Goal: Task Accomplishment & Management: Manage account settings

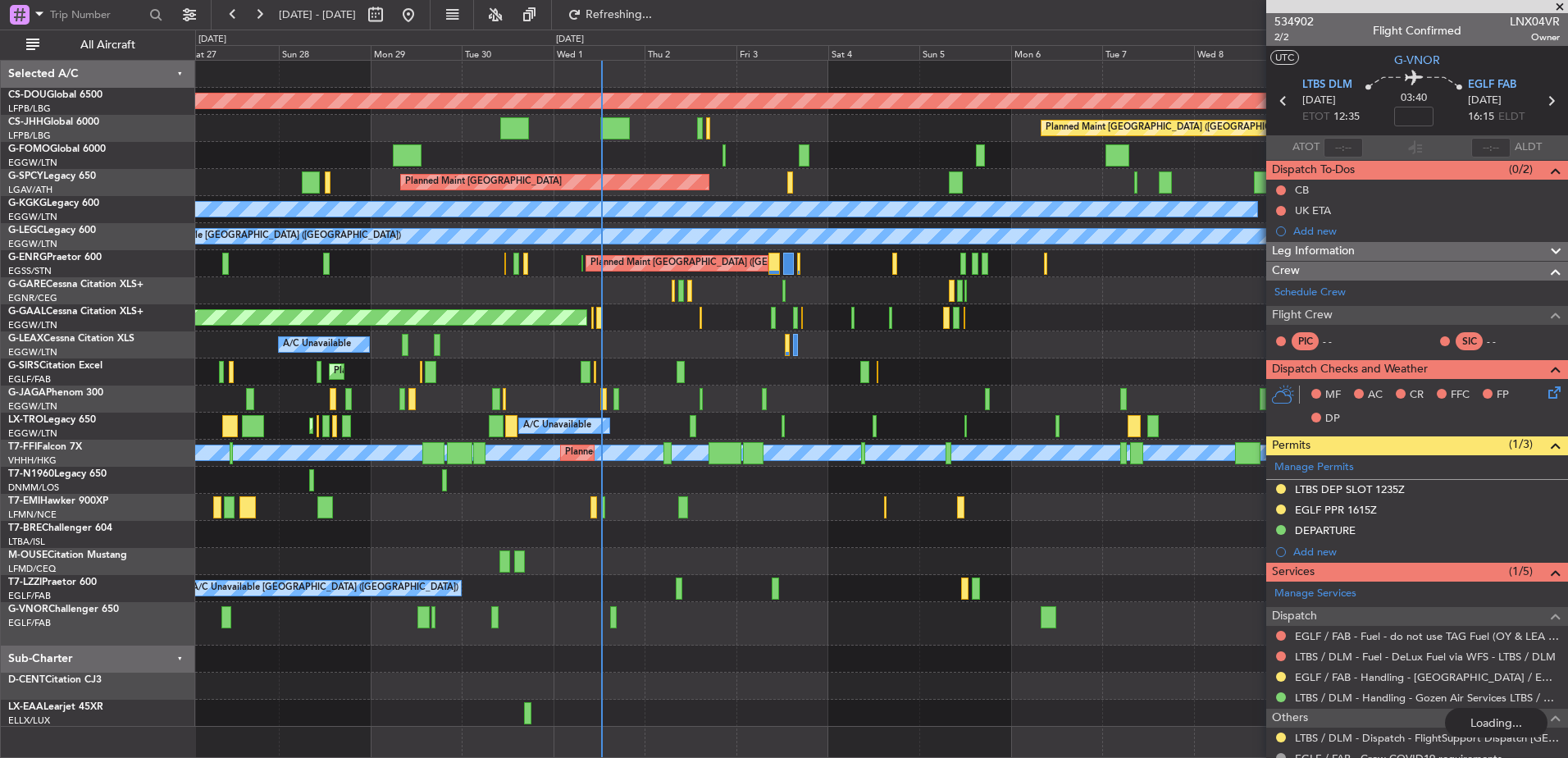
click at [813, 435] on div "Planned Maint [GEOGRAPHIC_DATA] ([GEOGRAPHIC_DATA]) A/C Unavailable Planned Mai…" at bounding box center [882, 426] width 1372 height 27
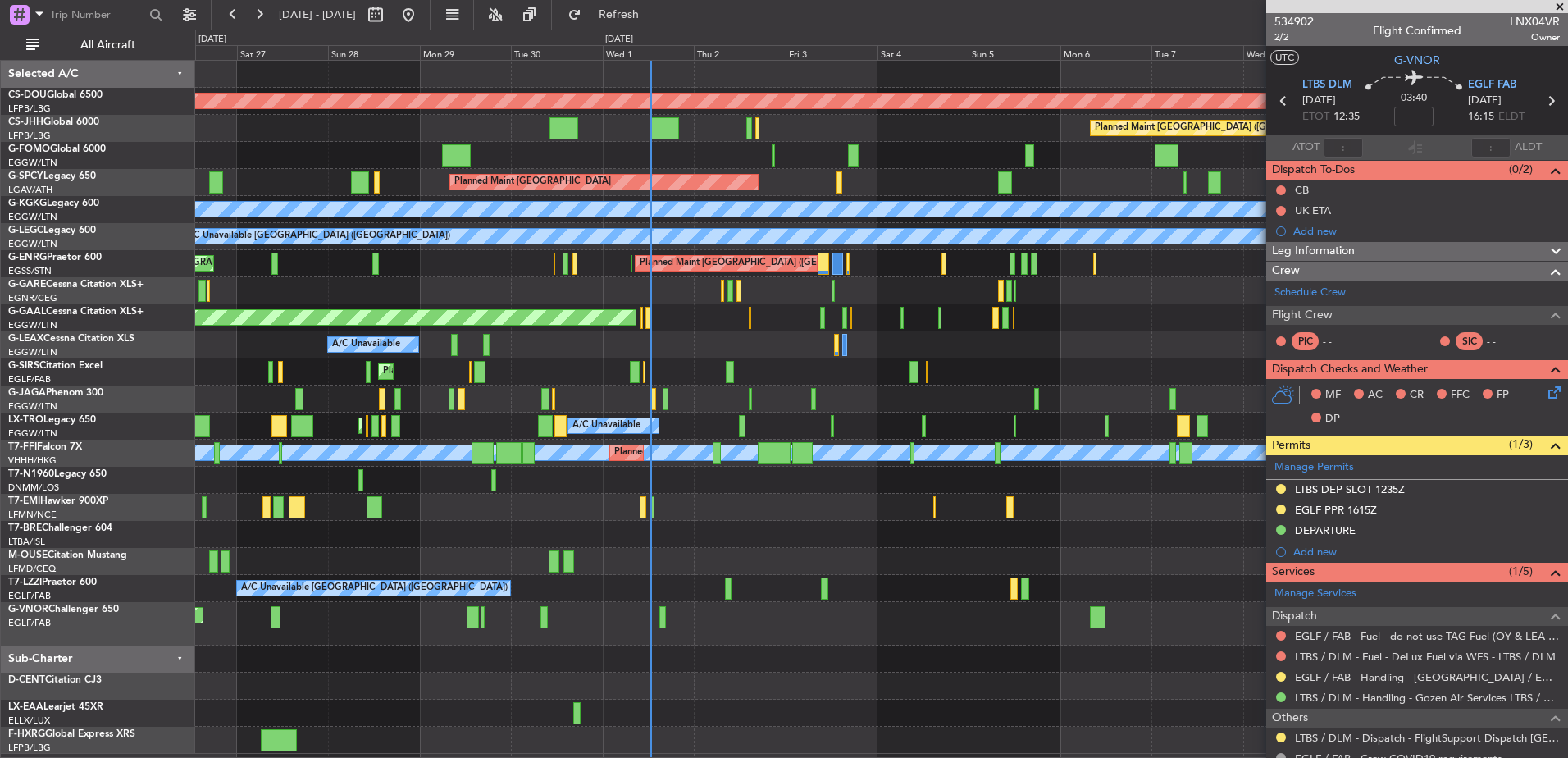
click at [581, 670] on div at bounding box center [882, 659] width 1372 height 27
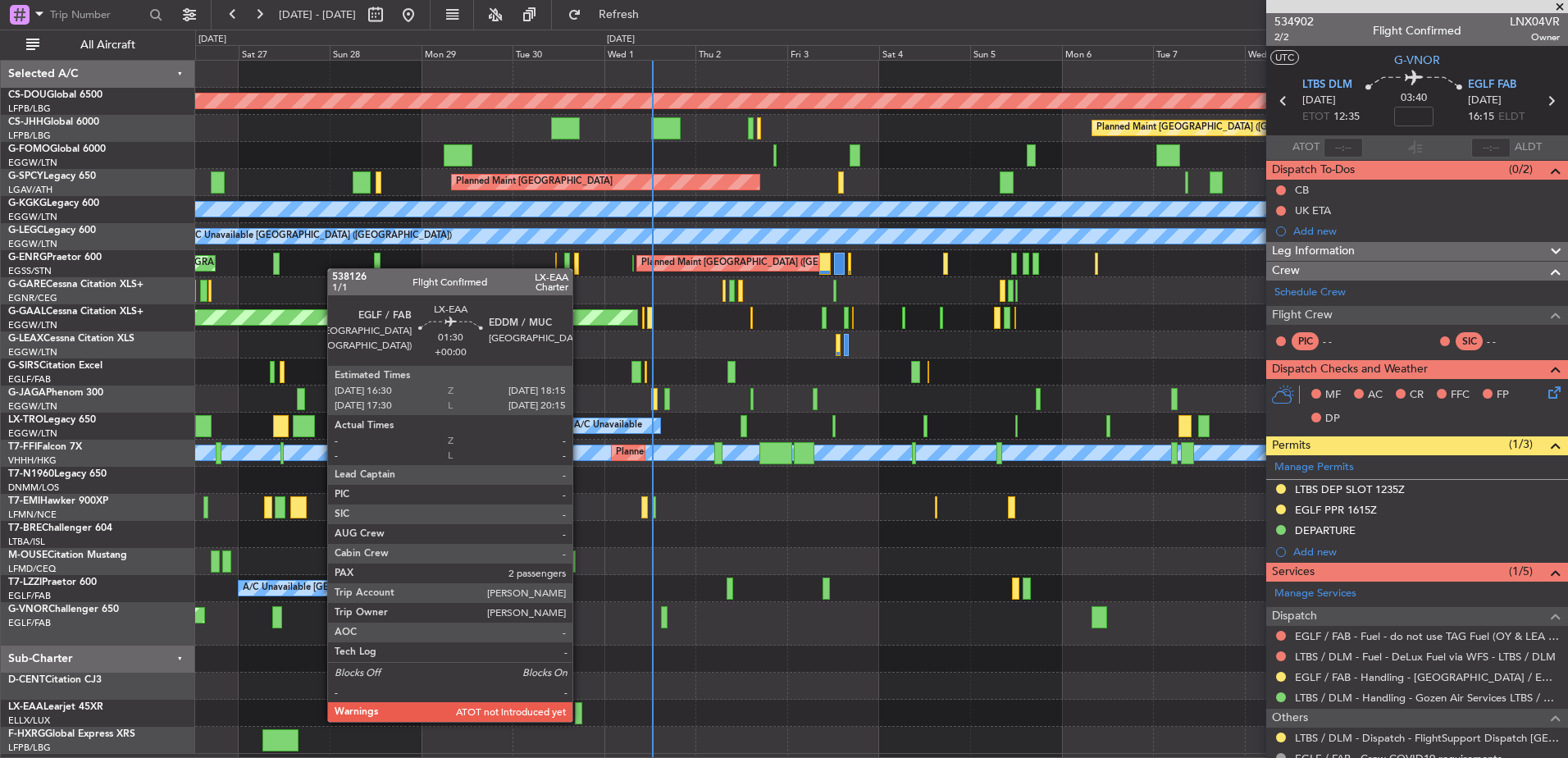
click at [580, 720] on div at bounding box center [578, 713] width 8 height 22
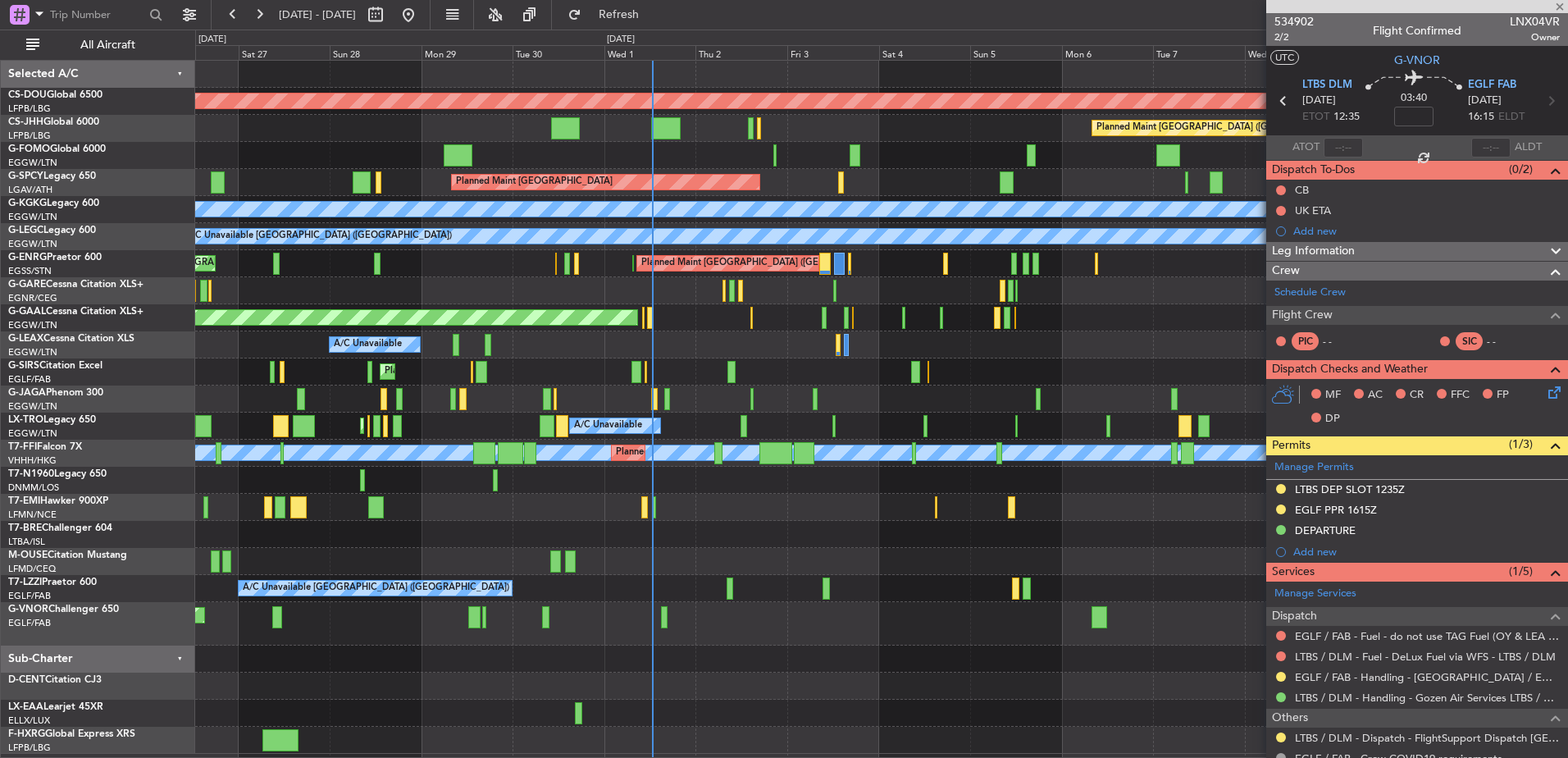
type input "2"
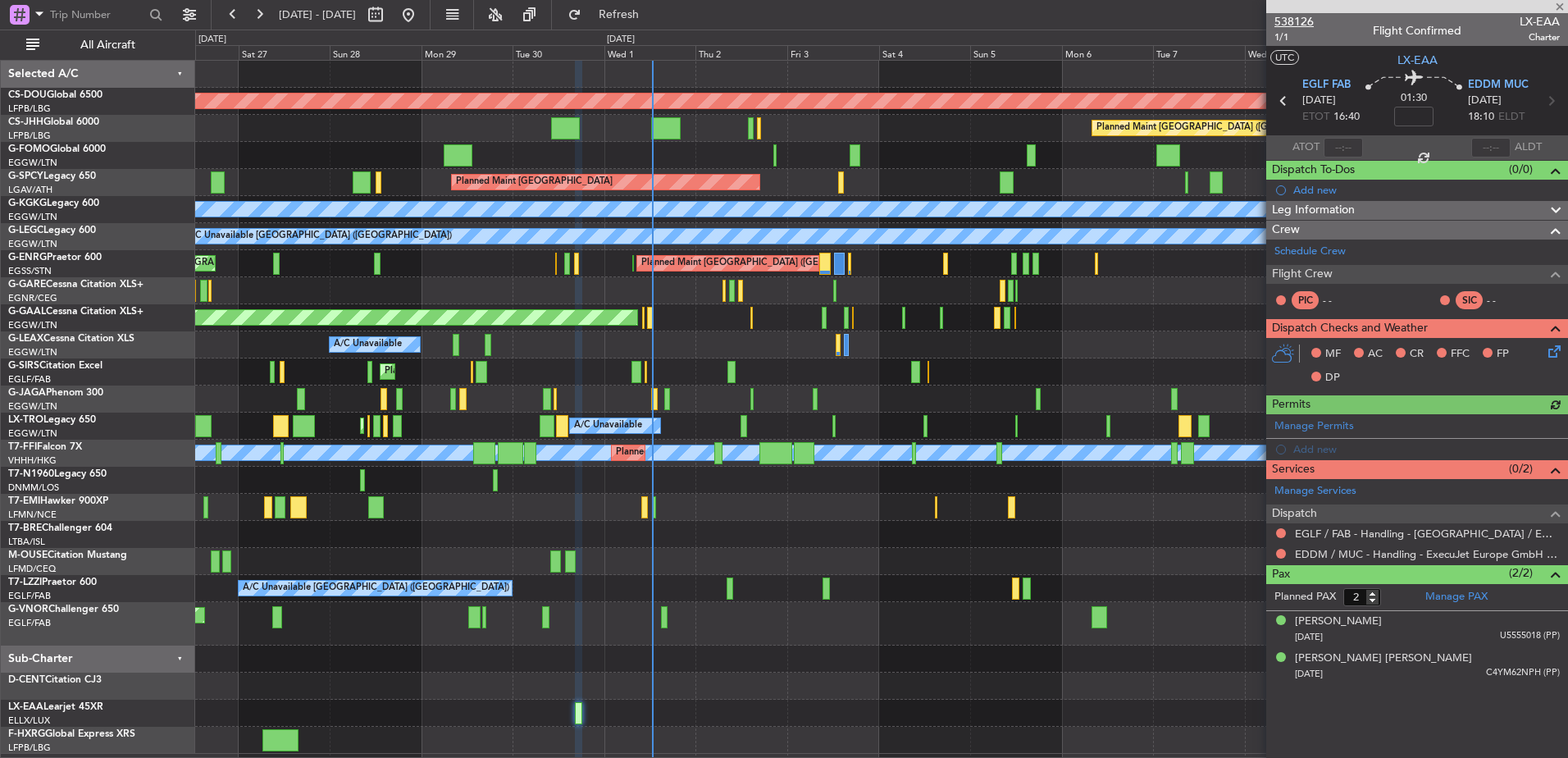
click at [1291, 21] on span "538126" at bounding box center [1294, 21] width 39 height 17
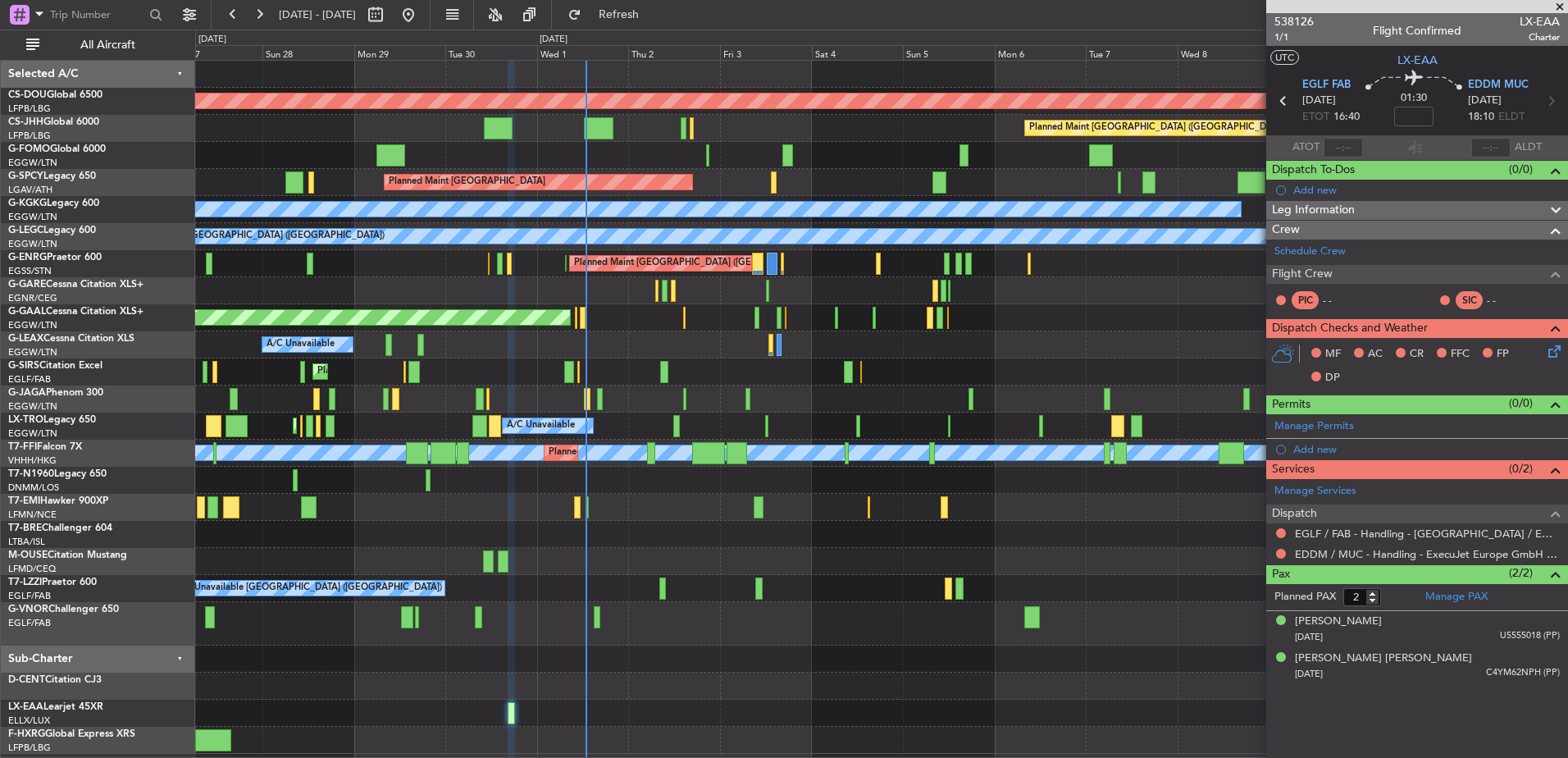
click at [694, 386] on div "Planned Maint London ([GEOGRAPHIC_DATA]) Planned Maint [GEOGRAPHIC_DATA] ([GEOG…" at bounding box center [882, 407] width 1372 height 693
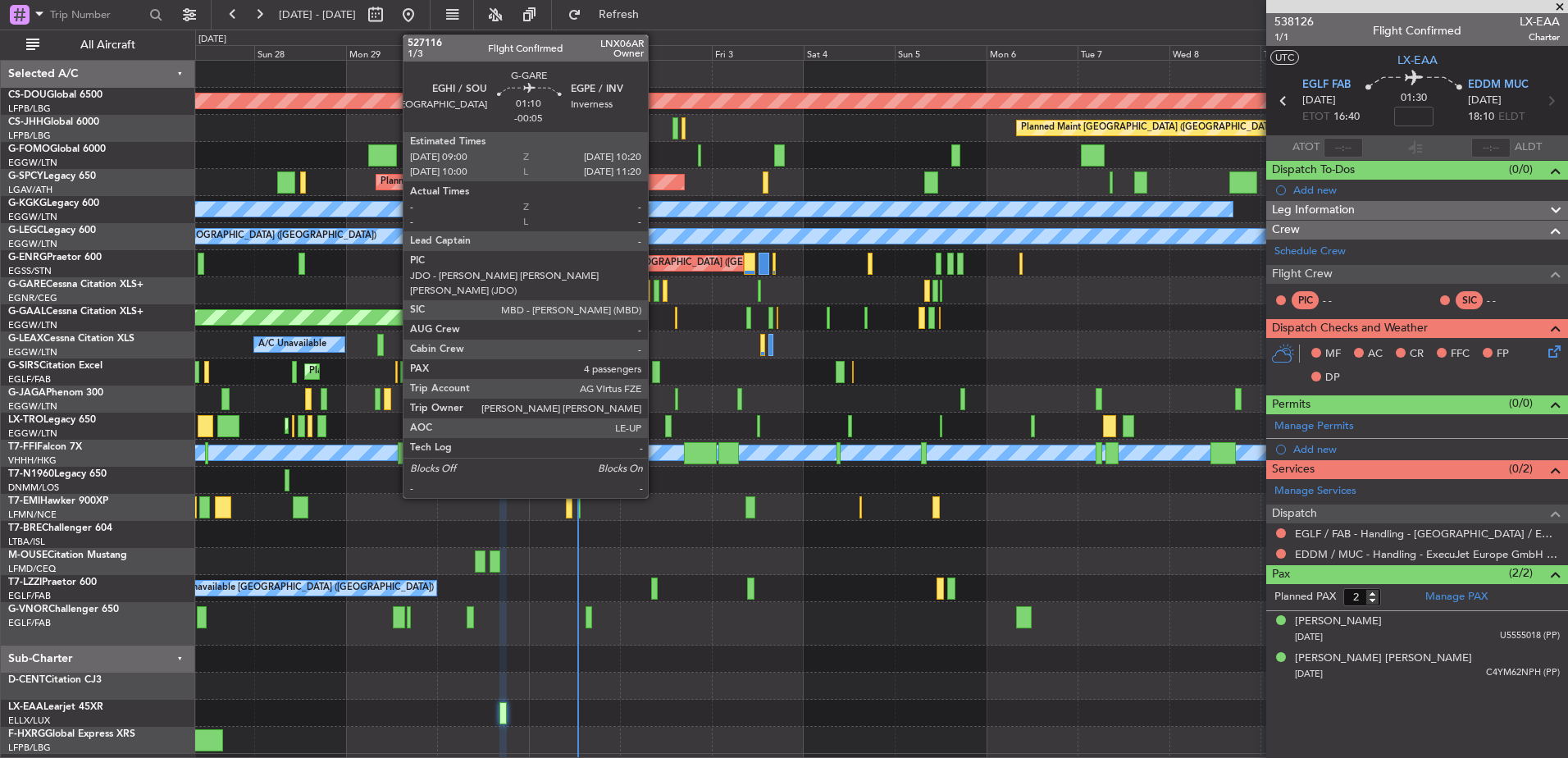
click at [655, 292] on div at bounding box center [656, 291] width 6 height 22
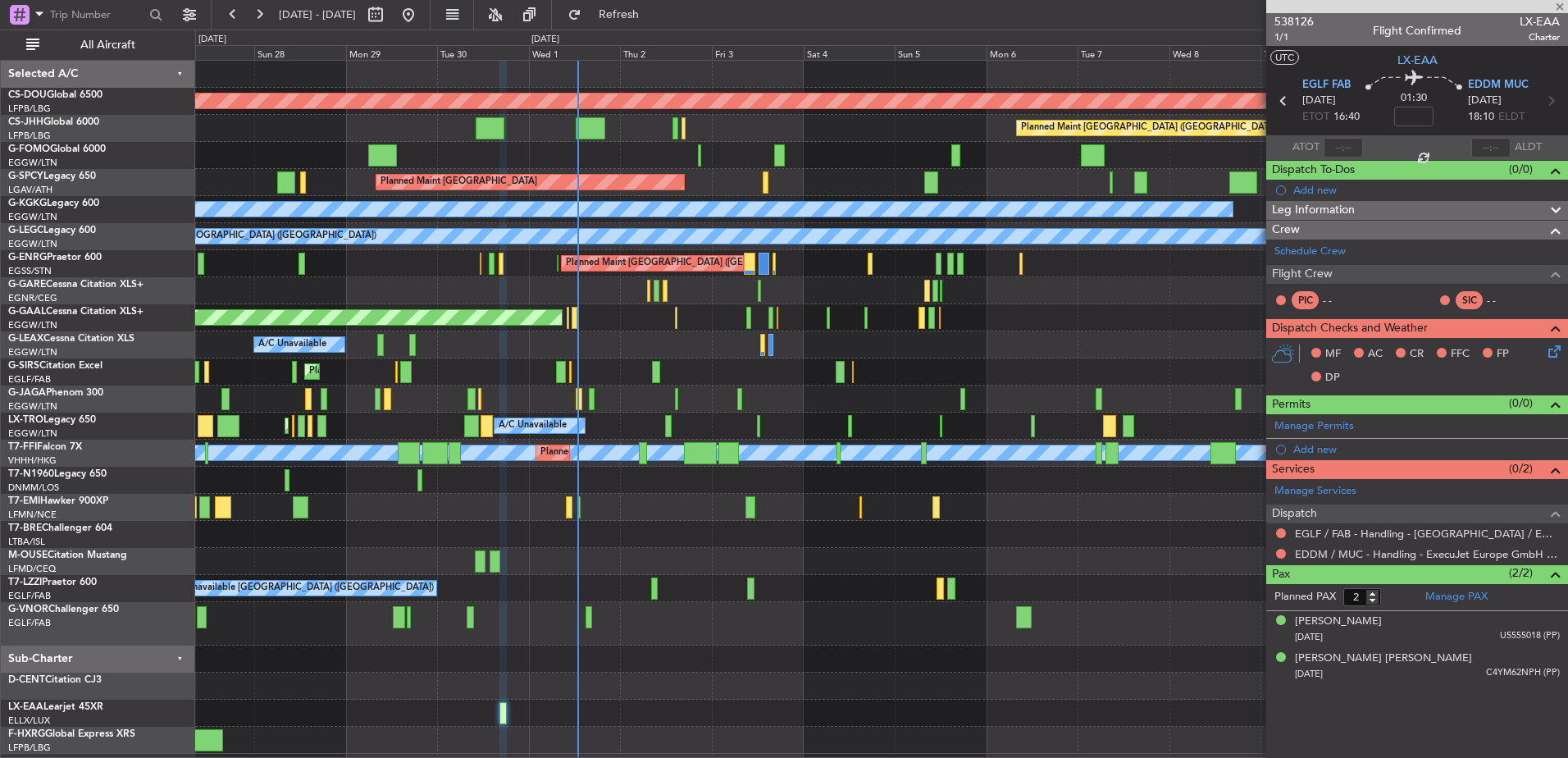
type input "-00:05"
type input "4"
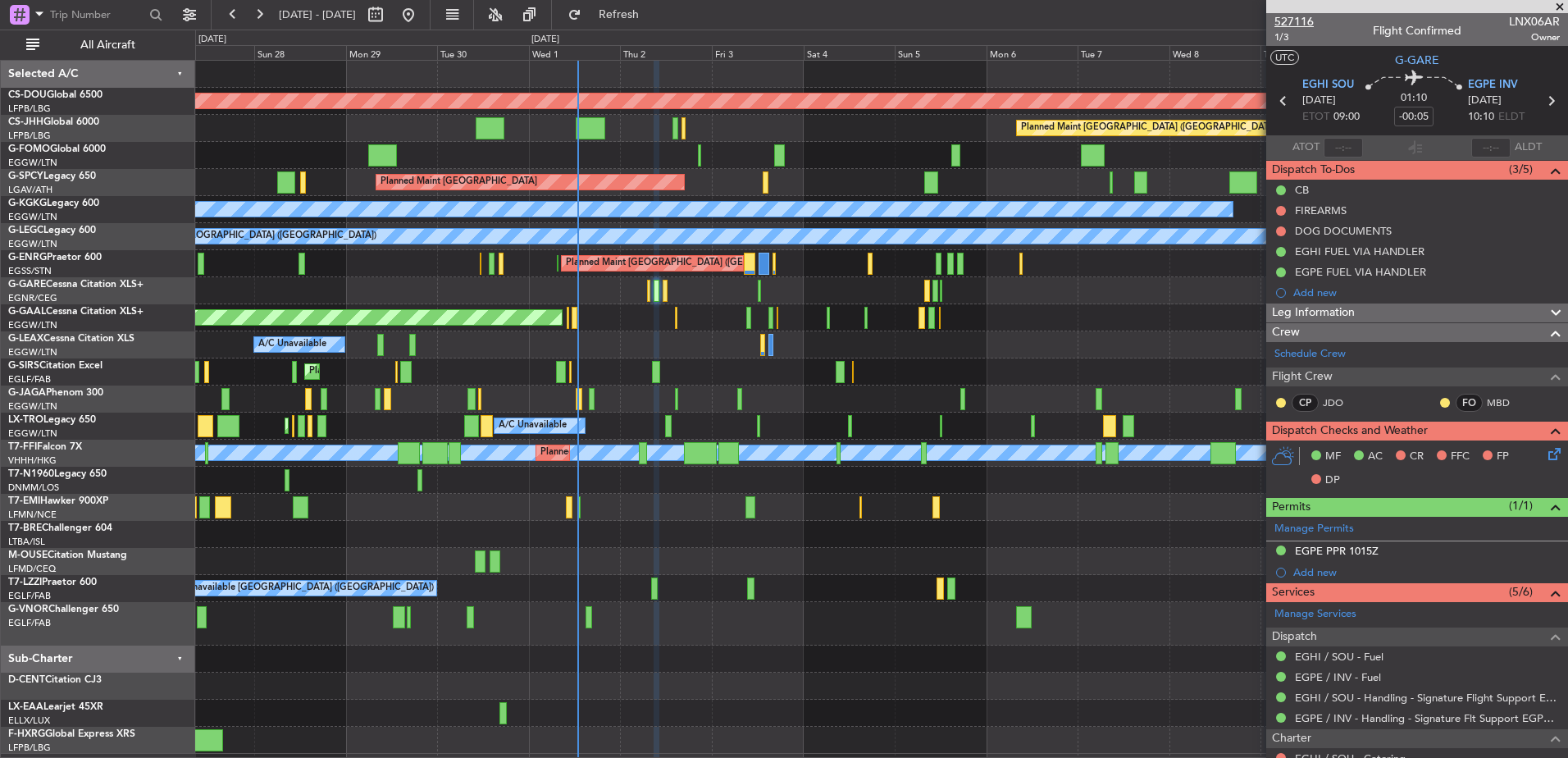
click at [1300, 20] on span "527116" at bounding box center [1294, 21] width 39 height 17
click at [729, 423] on div "Planned Maint [GEOGRAPHIC_DATA] ([GEOGRAPHIC_DATA]) A/C Unavailable Planned Mai…" at bounding box center [882, 426] width 1372 height 27
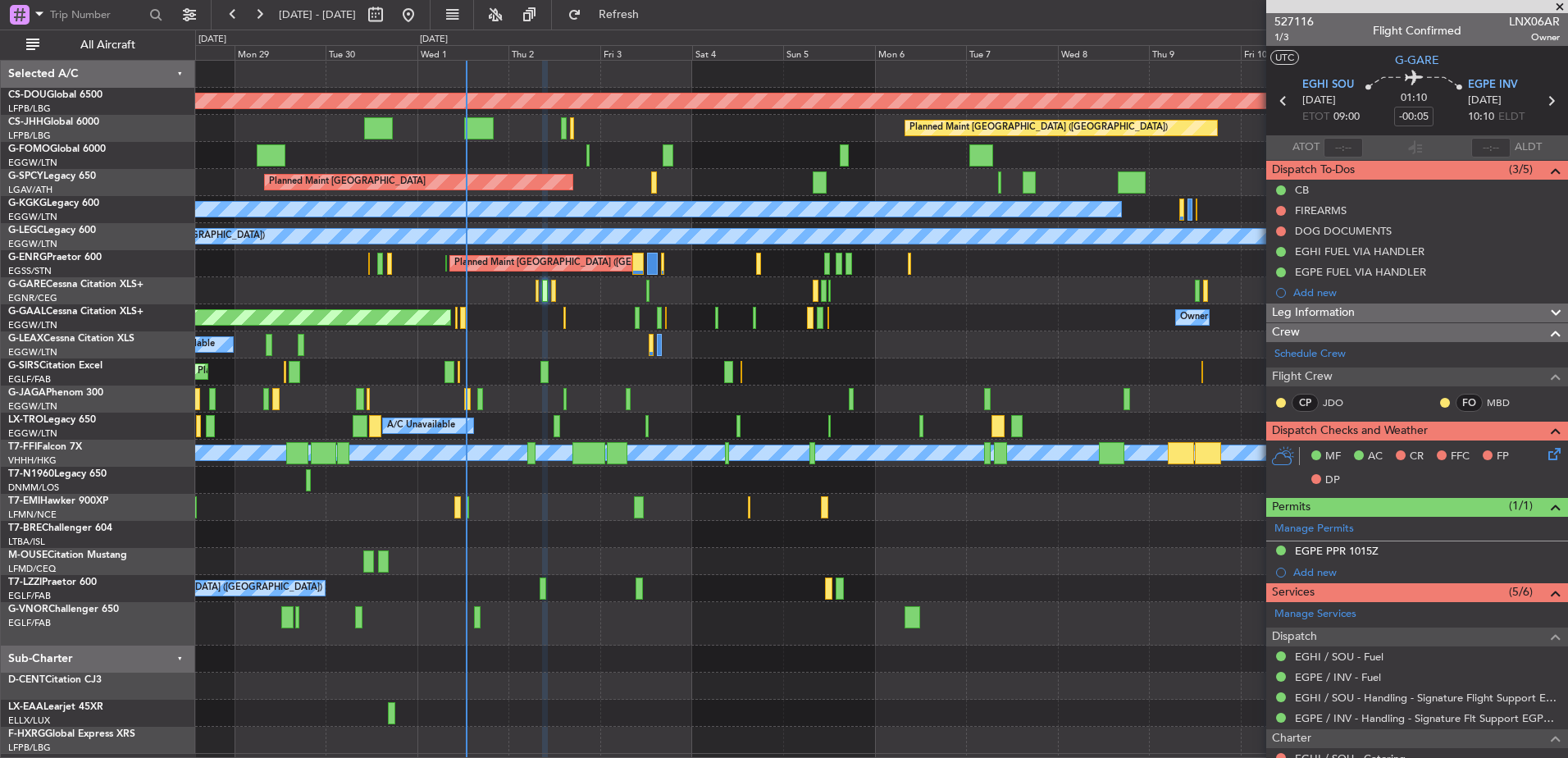
click at [437, 532] on div at bounding box center [882, 534] width 1372 height 27
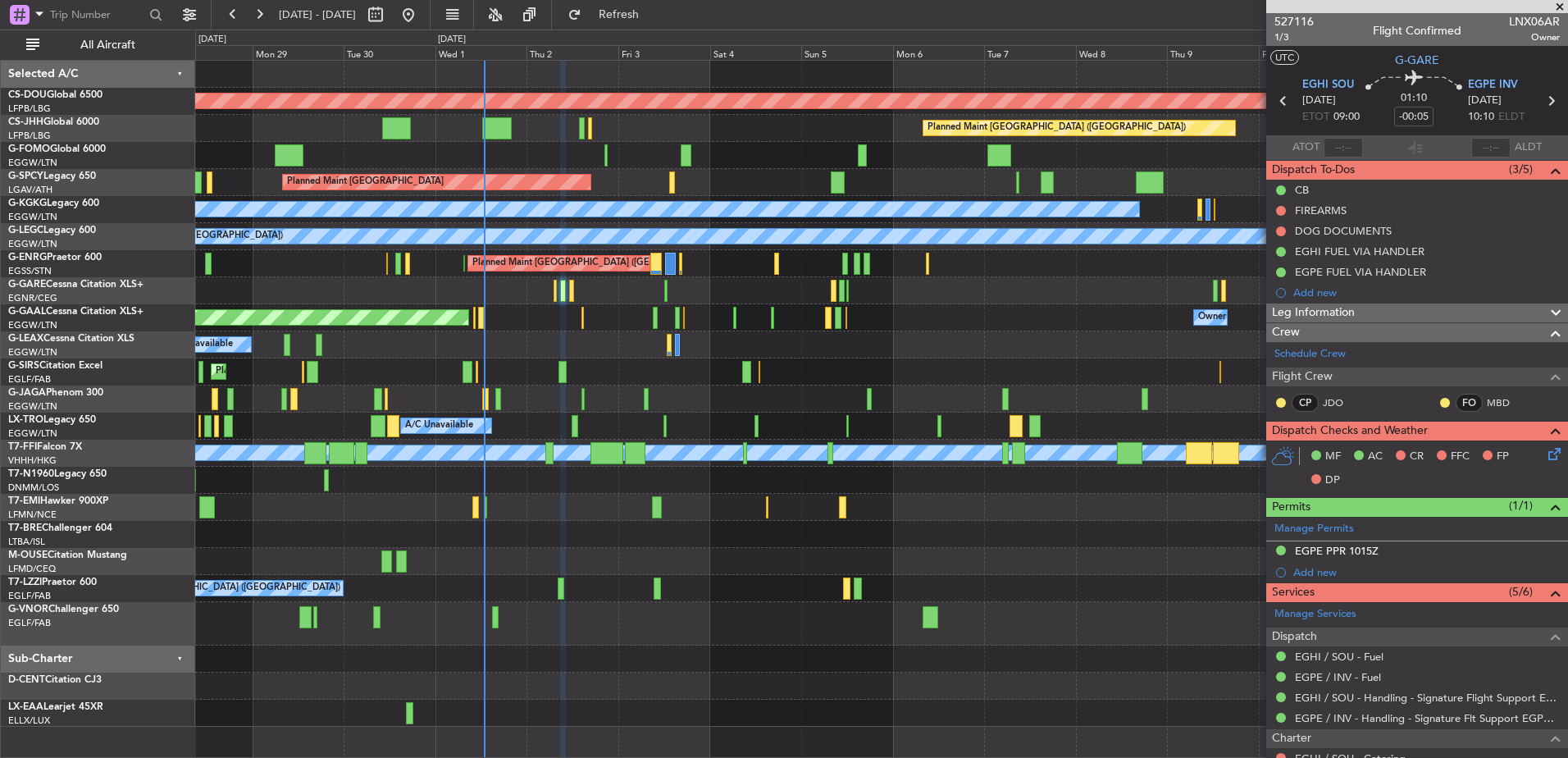
click at [457, 548] on div "Planned Maint London ([GEOGRAPHIC_DATA]) Planned Maint [GEOGRAPHIC_DATA] ([GEOG…" at bounding box center [882, 394] width 1372 height 665
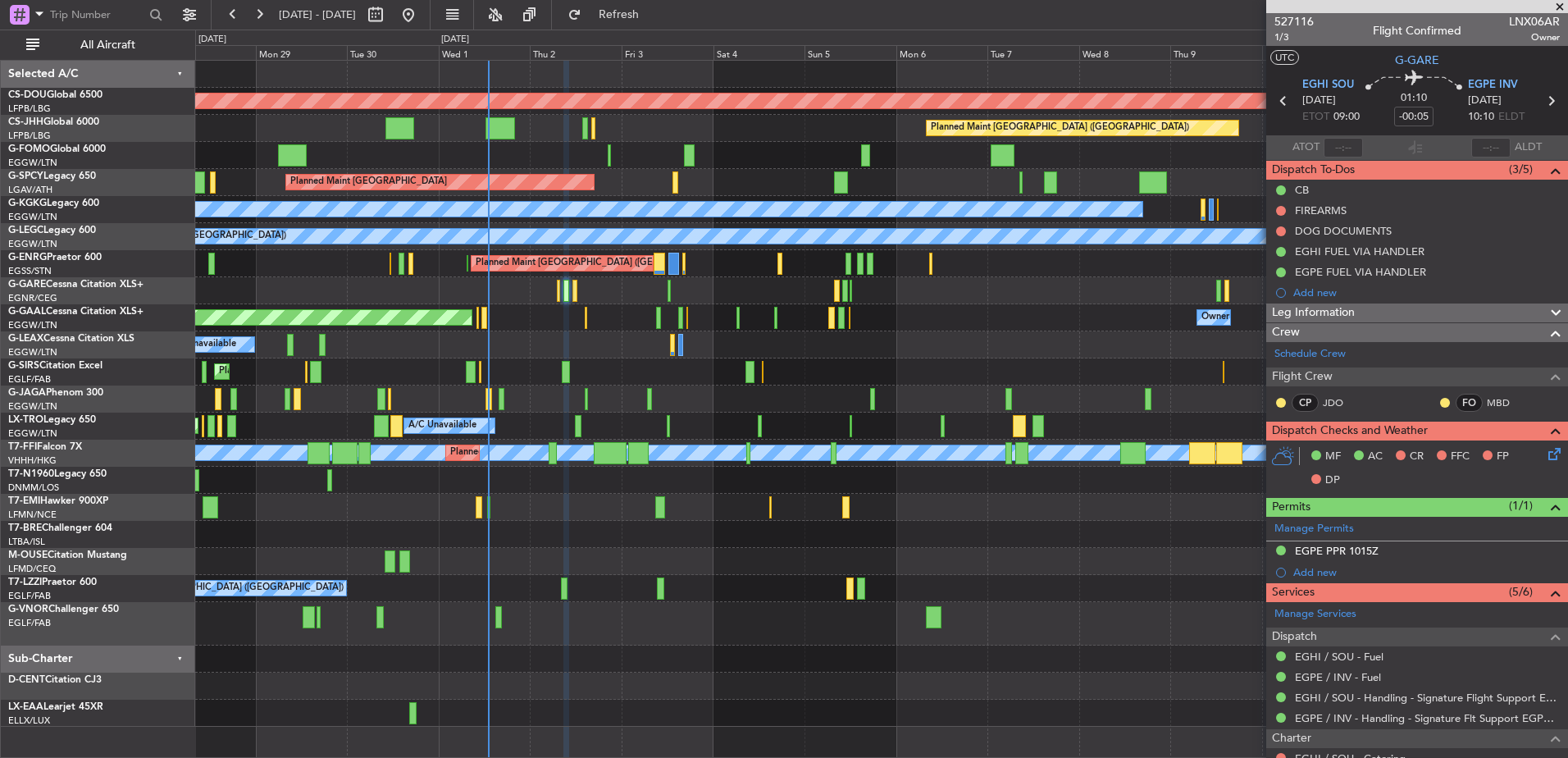
click at [445, 682] on div at bounding box center [882, 686] width 1372 height 27
click at [242, 15] on button at bounding box center [232, 15] width 27 height 27
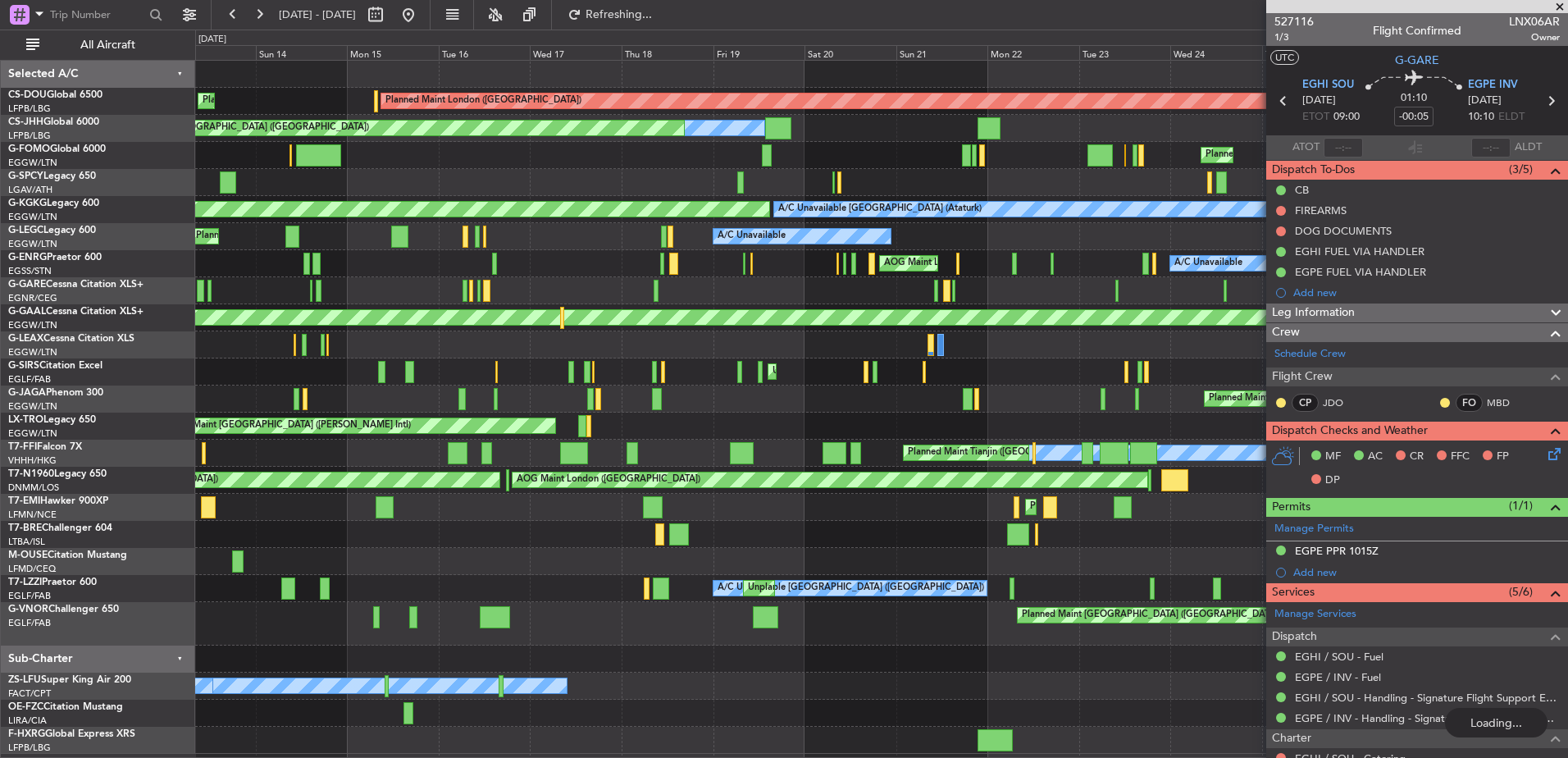
click at [824, 304] on div "Planned Maint London ([GEOGRAPHIC_DATA]) Planned Maint [GEOGRAPHIC_DATA] ([GEOG…" at bounding box center [882, 407] width 1372 height 693
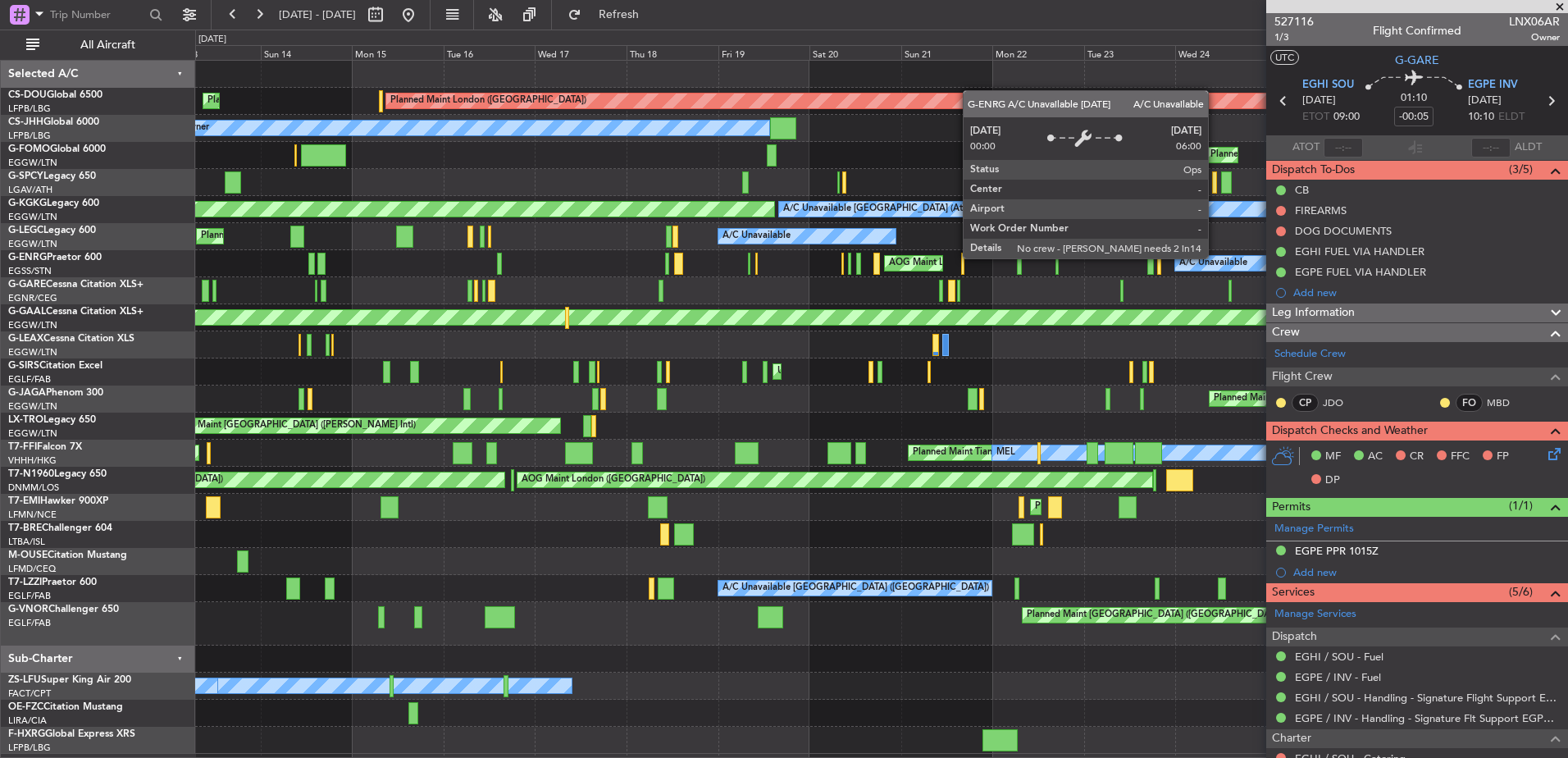
click at [1179, 261] on div "A/C Unavailable" at bounding box center [1213, 263] width 68 height 25
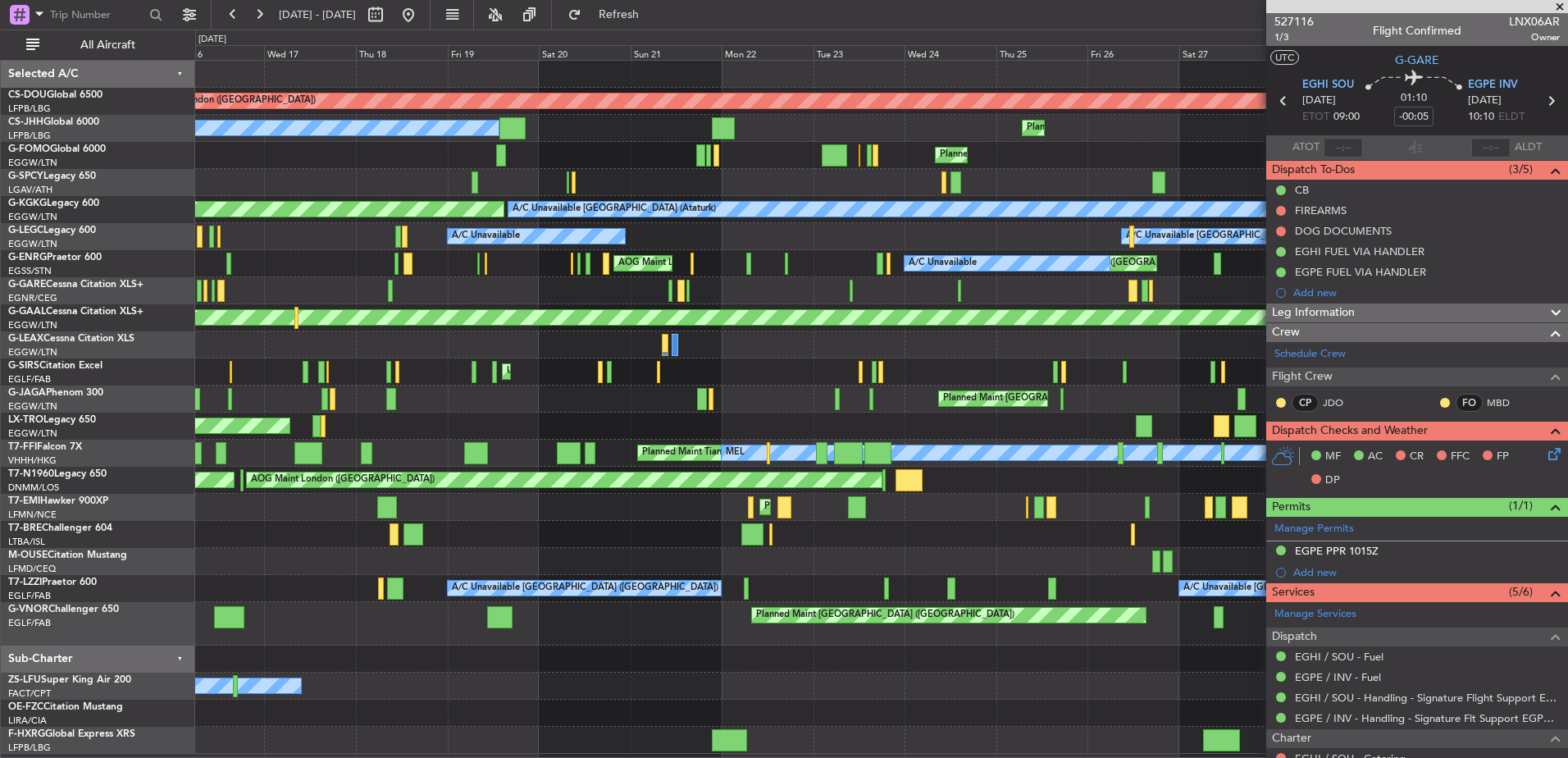
click at [704, 262] on div "Planned Maint London ([GEOGRAPHIC_DATA]) Planned Maint [GEOGRAPHIC_DATA] ([GEOG…" at bounding box center [882, 407] width 1372 height 693
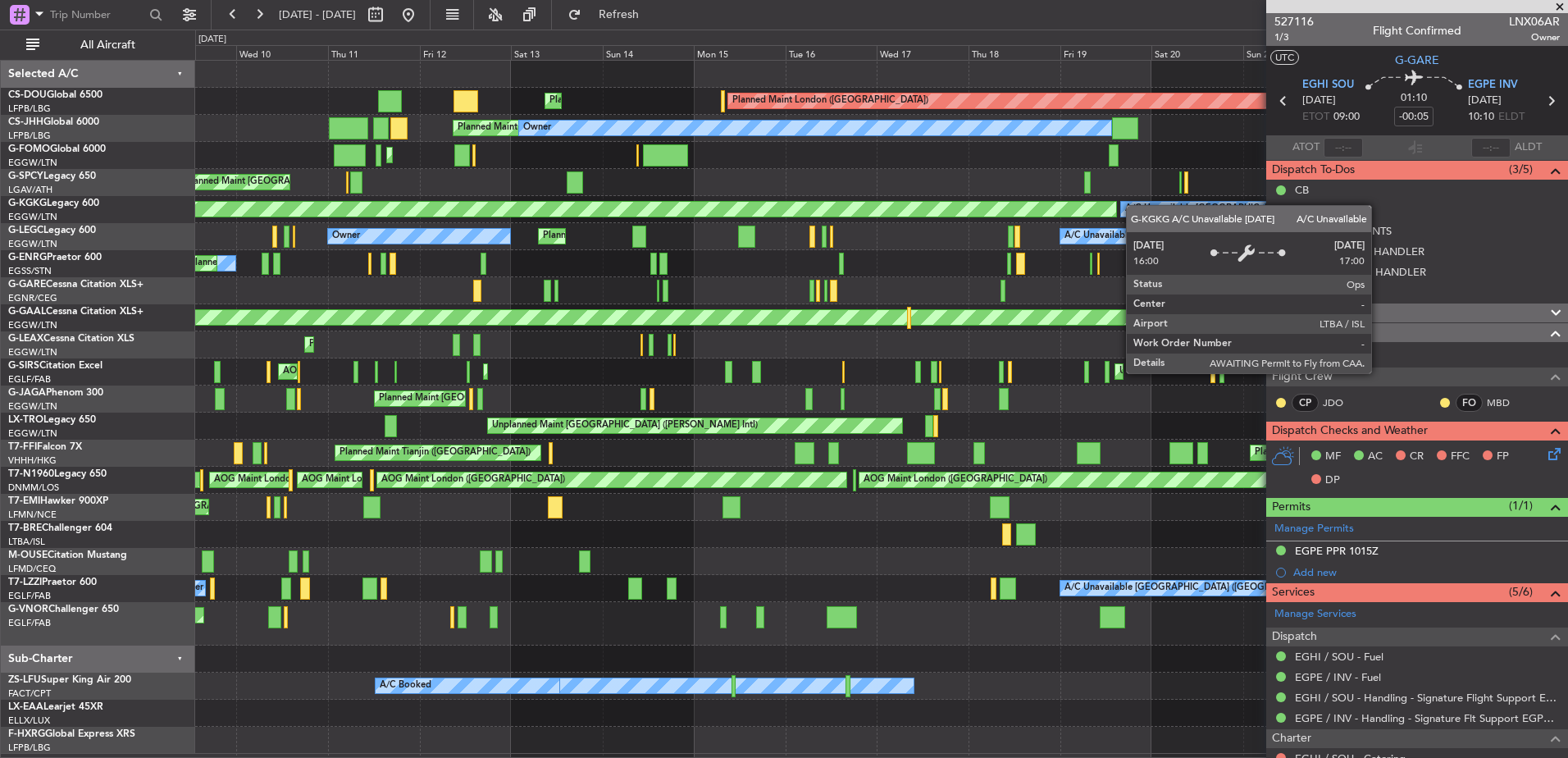
click at [1136, 207] on div "Planned Maint London ([GEOGRAPHIC_DATA]) Planned Maint [GEOGRAPHIC_DATA] ([GEOG…" at bounding box center [882, 407] width 1372 height 693
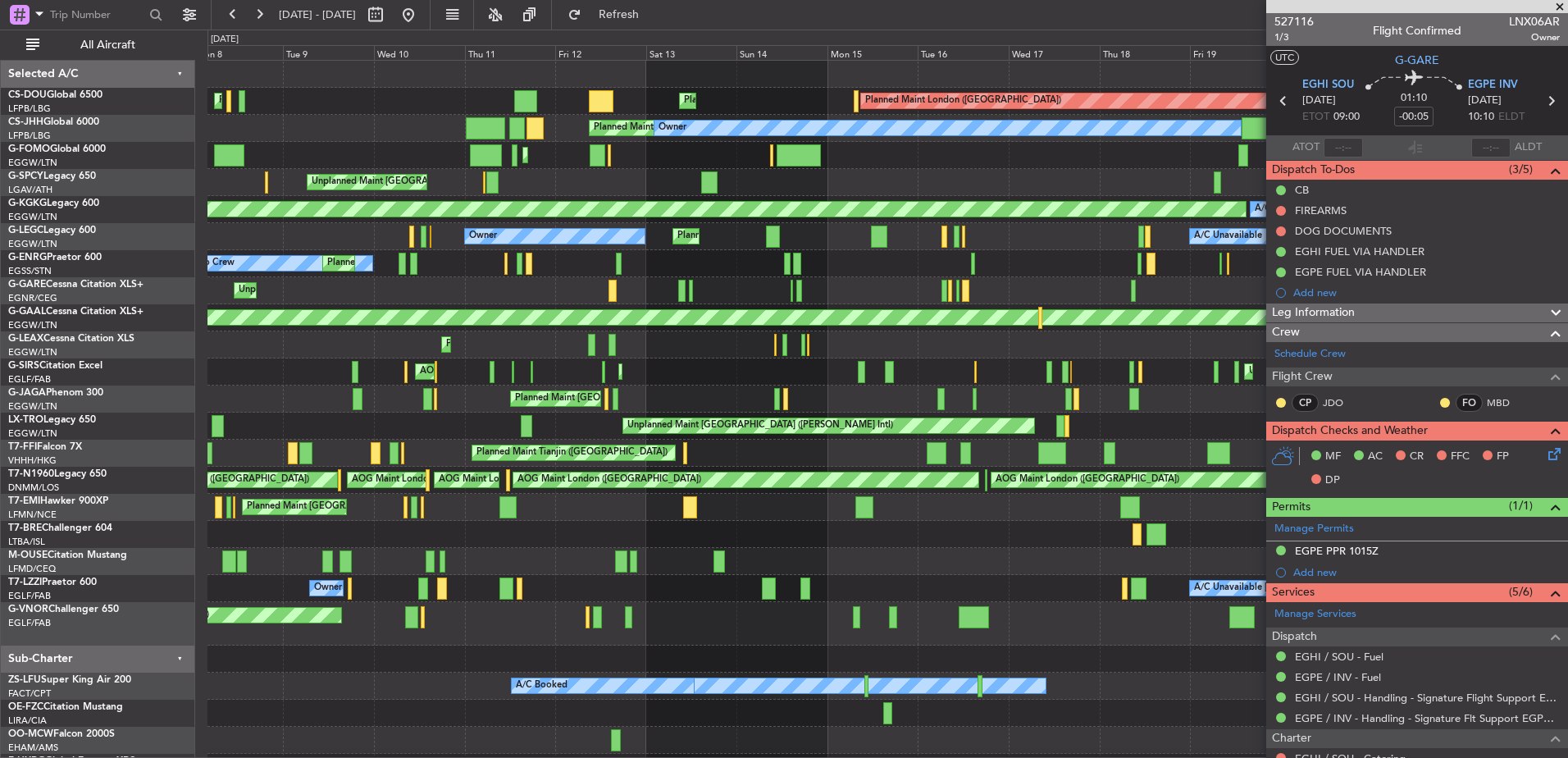
click at [685, 200] on div "Planned Maint London ([GEOGRAPHIC_DATA]) Planned Maint [GEOGRAPHIC_DATA] ([GEOG…" at bounding box center [888, 421] width 1360 height 720
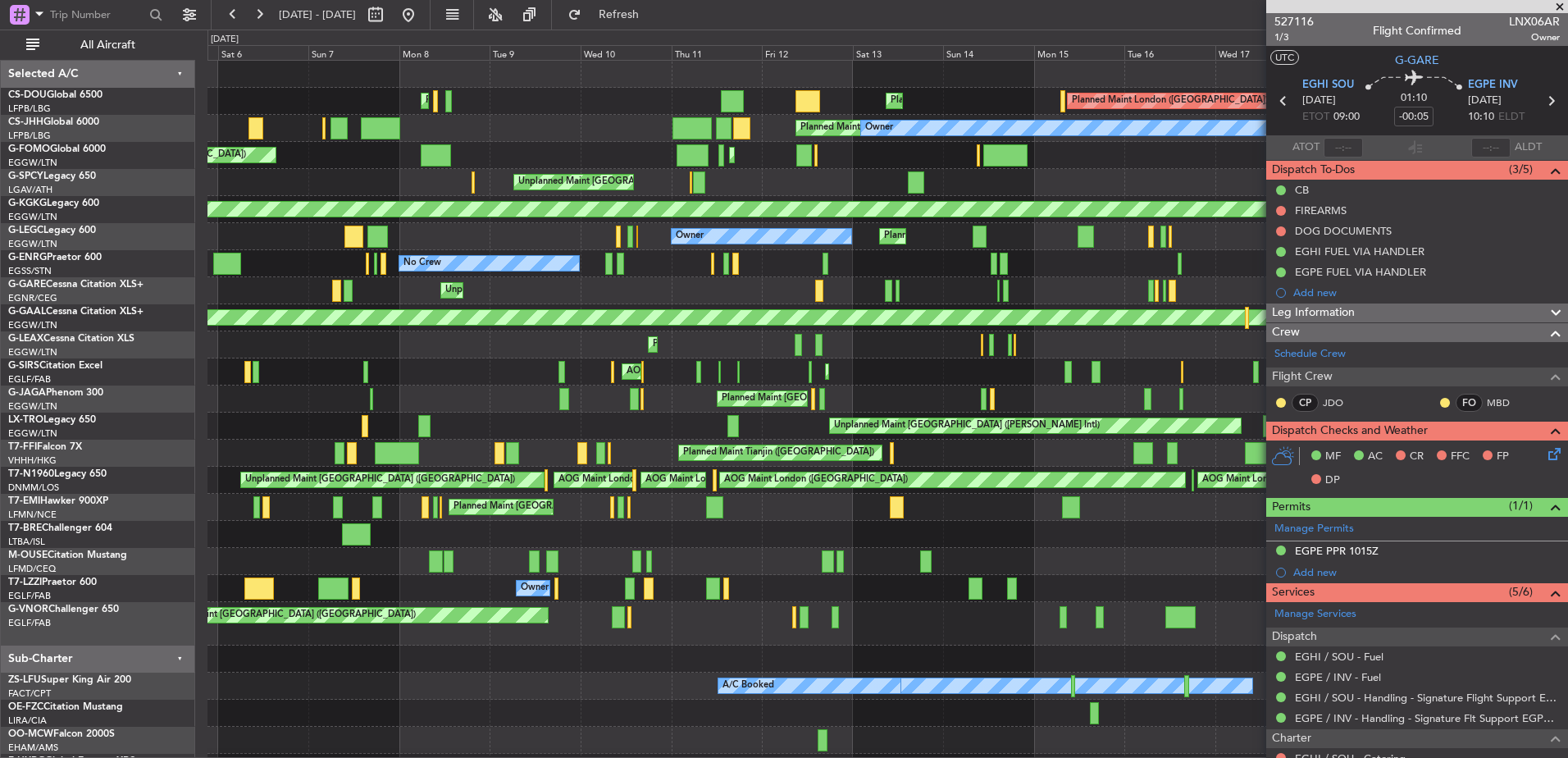
click at [811, 194] on div "Planned Maint London ([GEOGRAPHIC_DATA]) Planned Maint [GEOGRAPHIC_DATA] ([GEOG…" at bounding box center [888, 421] width 1360 height 720
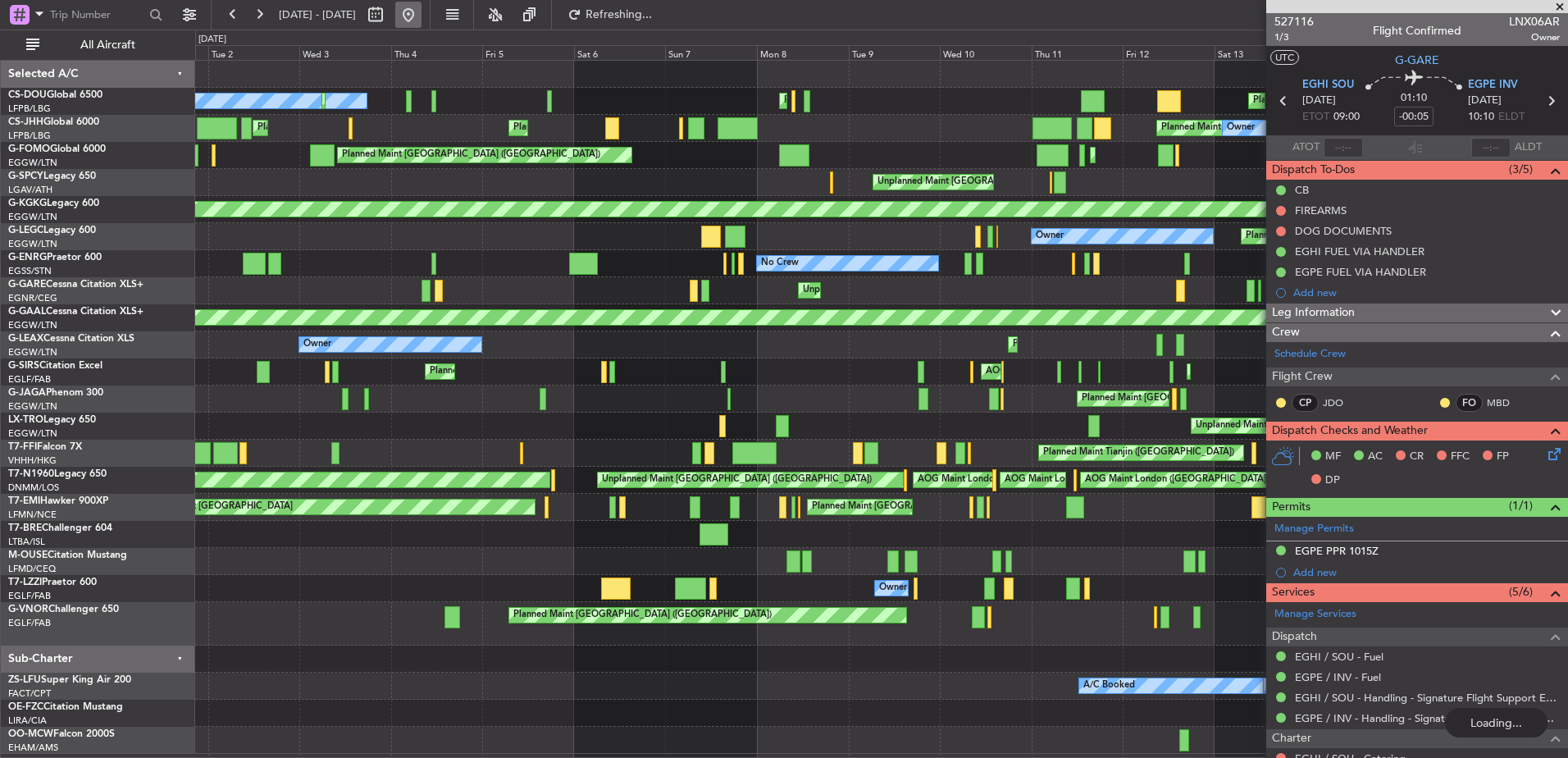
click at [422, 13] on button at bounding box center [408, 15] width 27 height 27
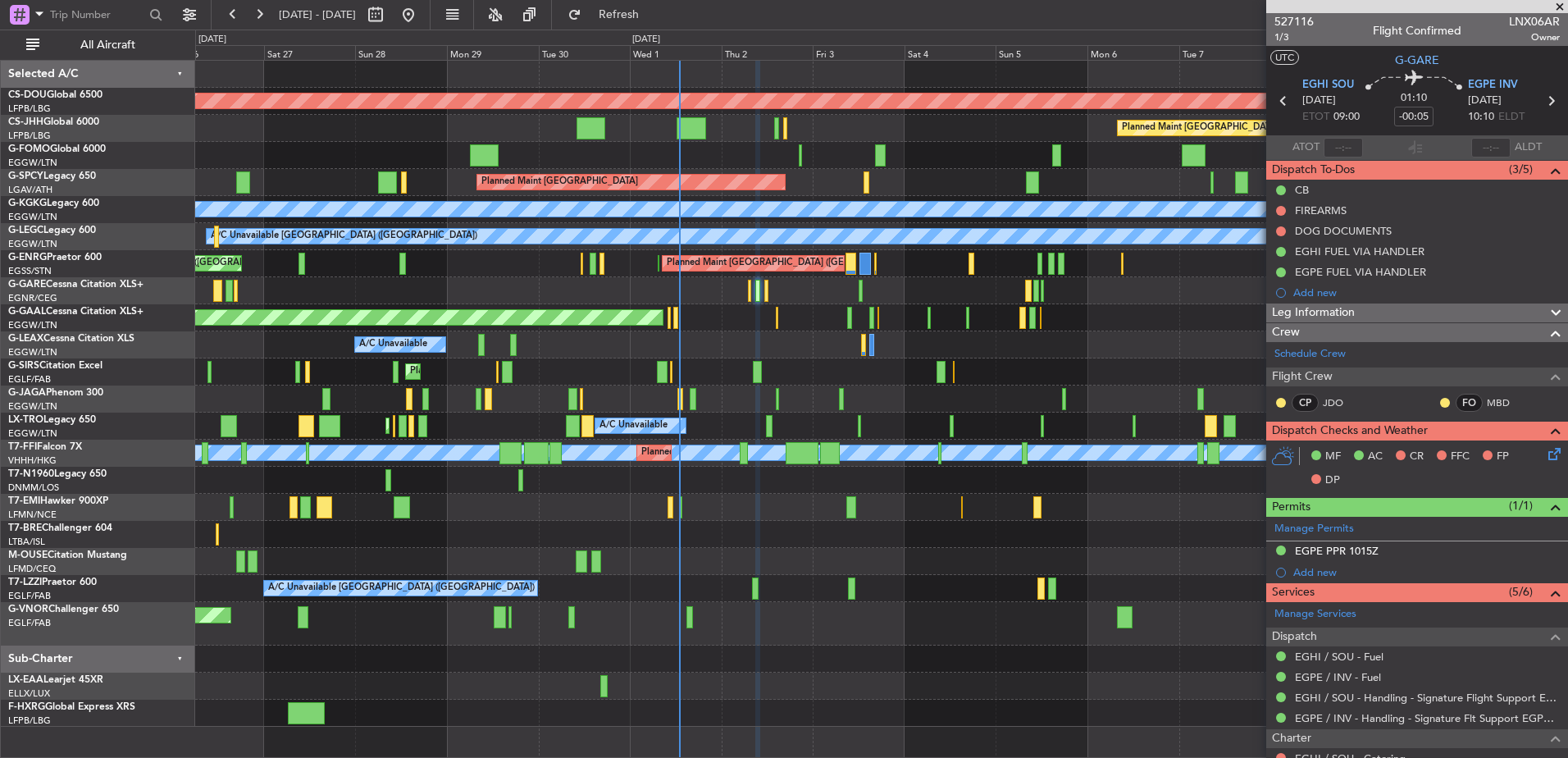
click at [492, 226] on div "Planned Maint London ([GEOGRAPHIC_DATA]) Planned Maint [GEOGRAPHIC_DATA] ([GEOG…" at bounding box center [882, 394] width 1372 height 665
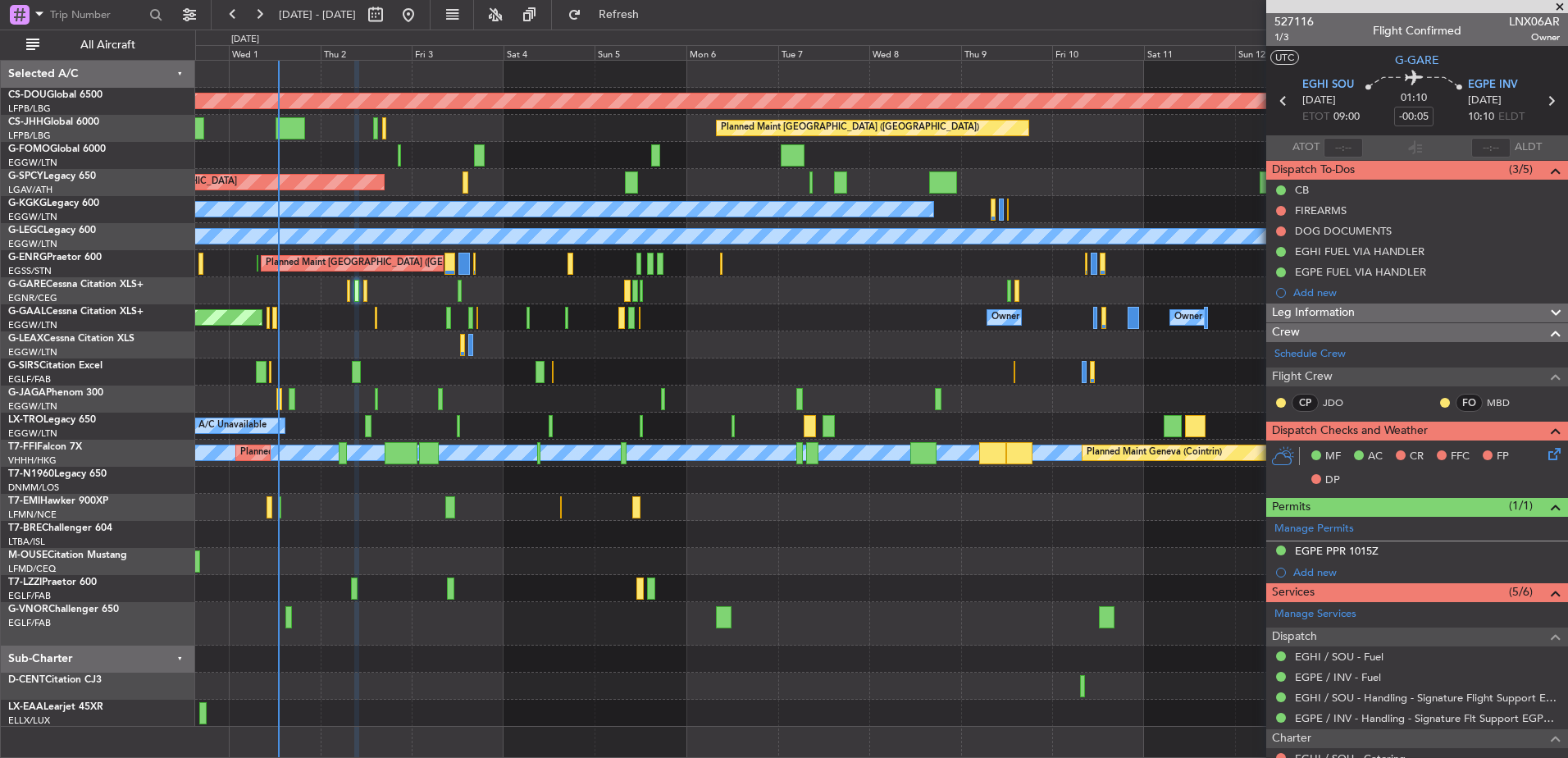
click at [555, 302] on div at bounding box center [882, 291] width 1372 height 27
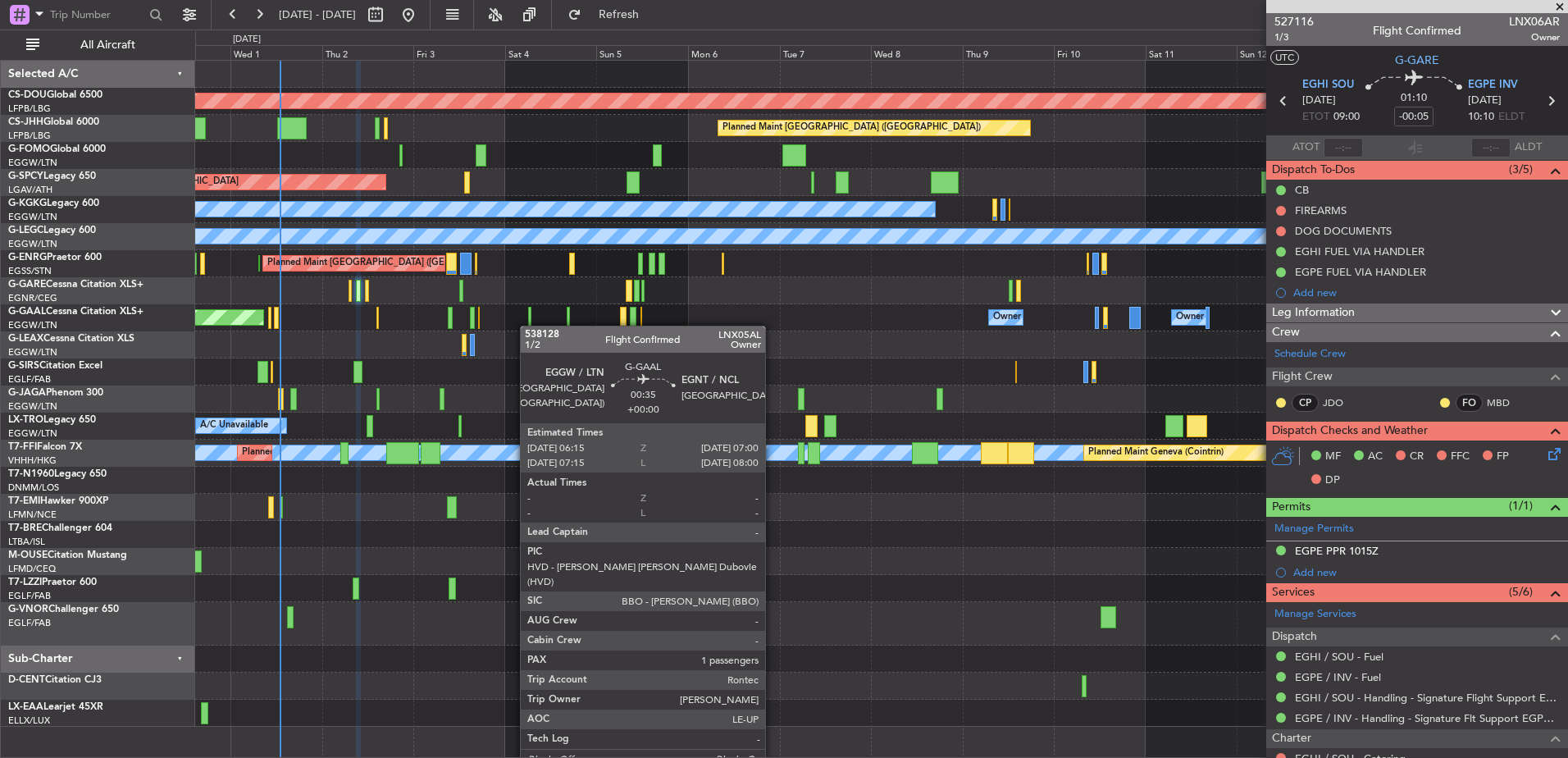
click at [528, 326] on div "Planned Maint London ([GEOGRAPHIC_DATA]) Planned Maint [GEOGRAPHIC_DATA] ([GEOG…" at bounding box center [882, 394] width 1372 height 665
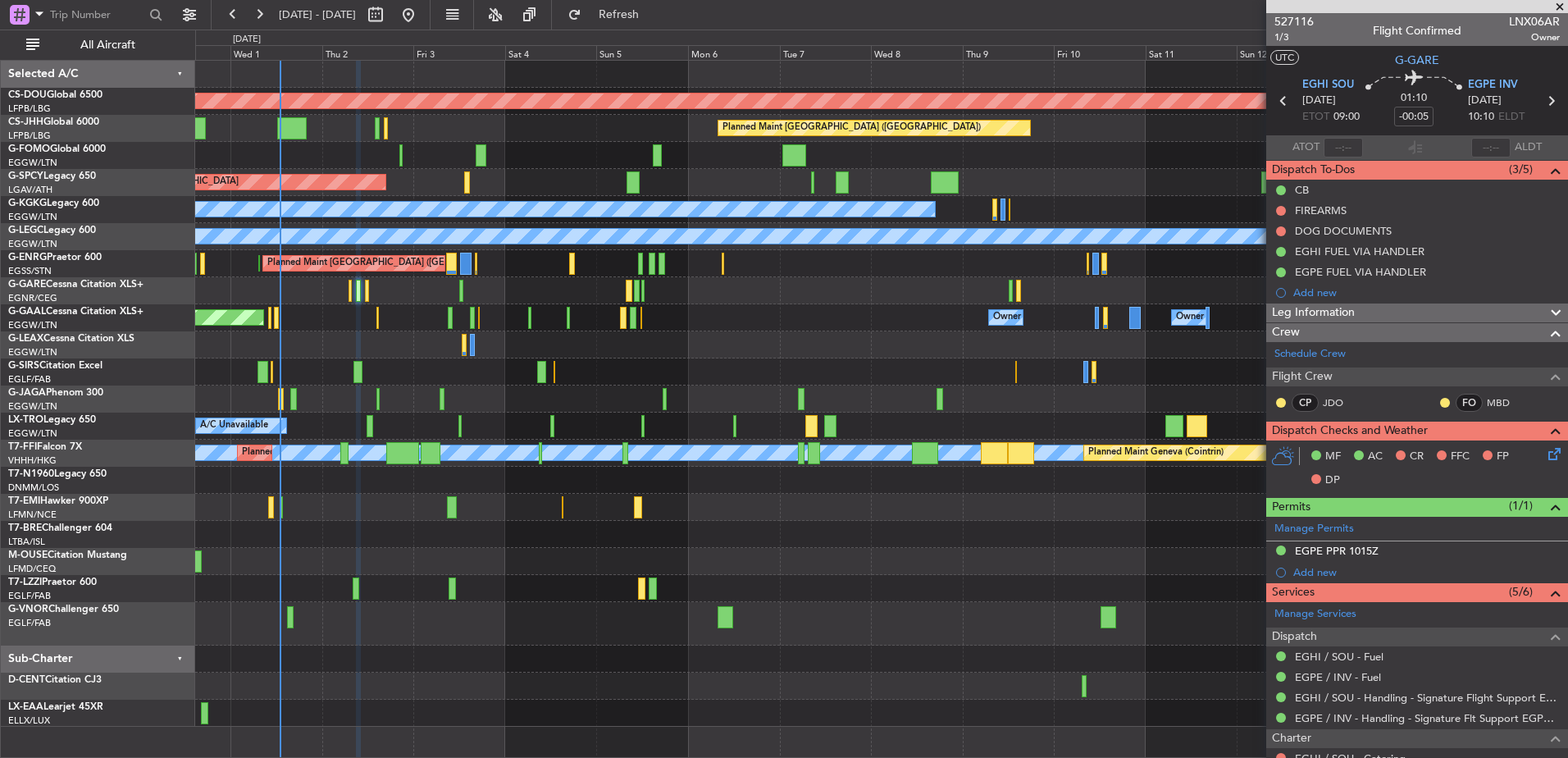
click at [720, 271] on div "Planned Maint [GEOGRAPHIC_DATA] ([GEOGRAPHIC_DATA]) Planned Maint [GEOGRAPHIC_D…" at bounding box center [882, 264] width 1372 height 27
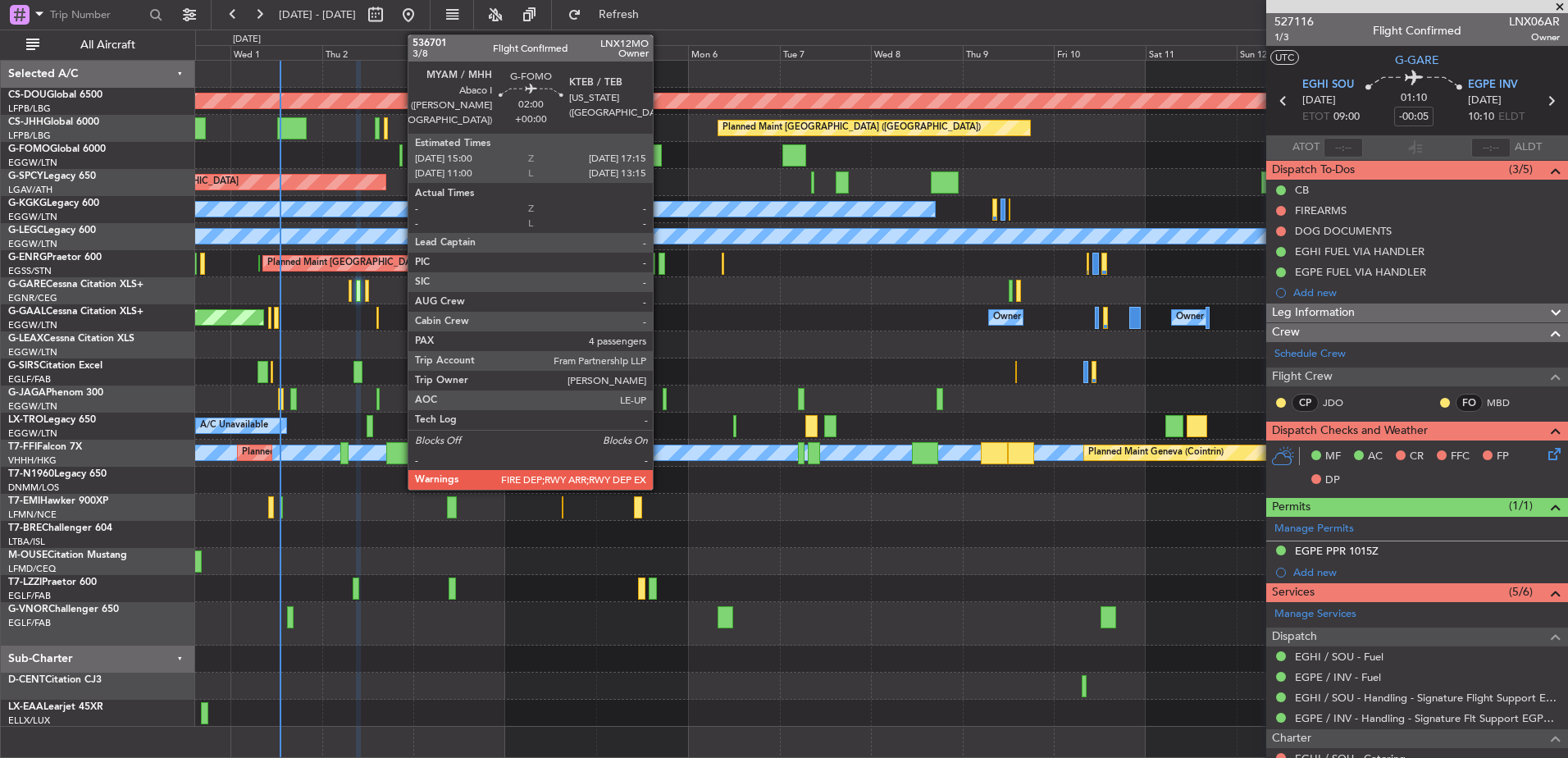
click at [660, 153] on div at bounding box center [657, 155] width 9 height 22
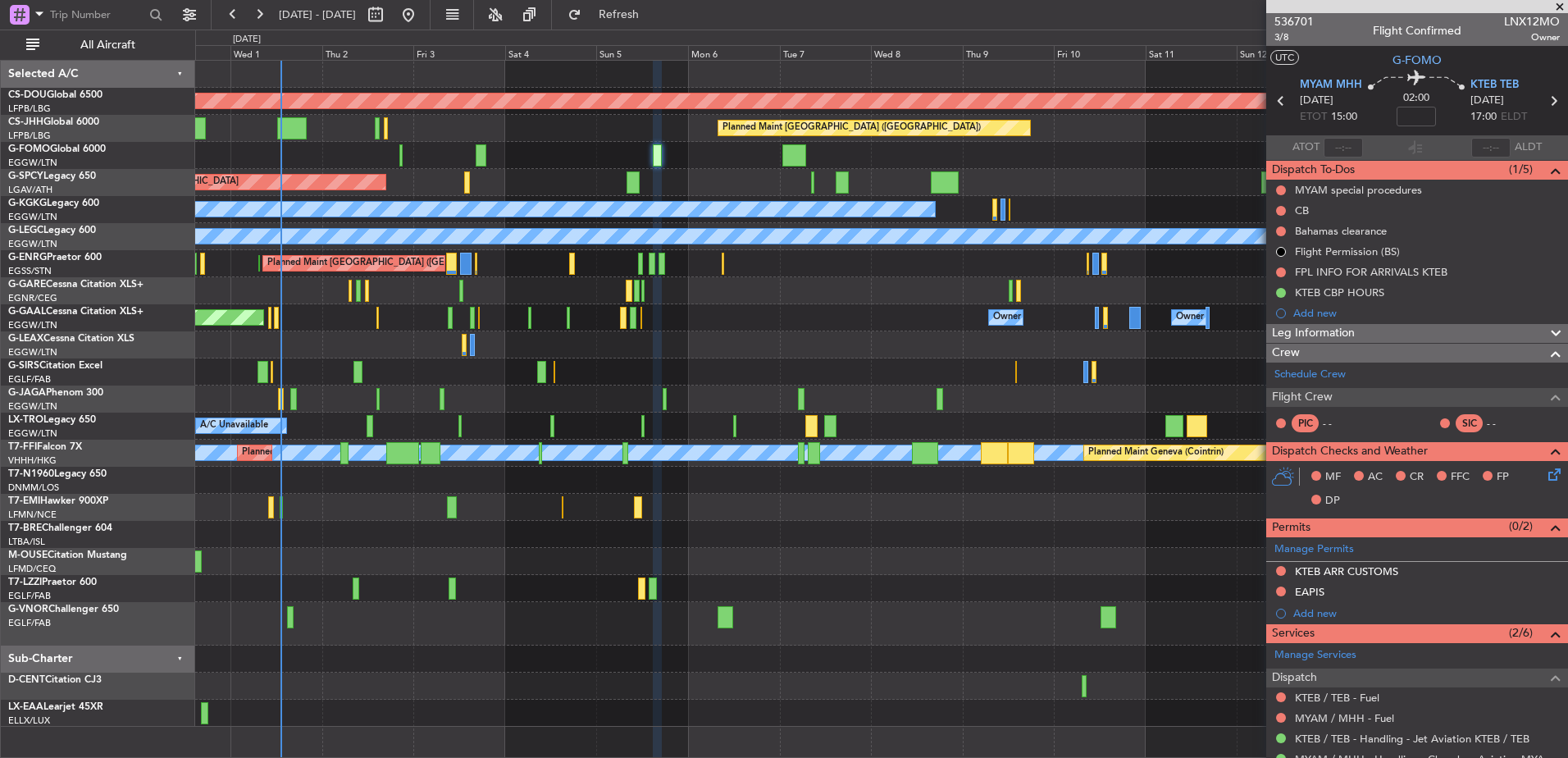
click at [660, 157] on div at bounding box center [657, 155] width 9 height 22
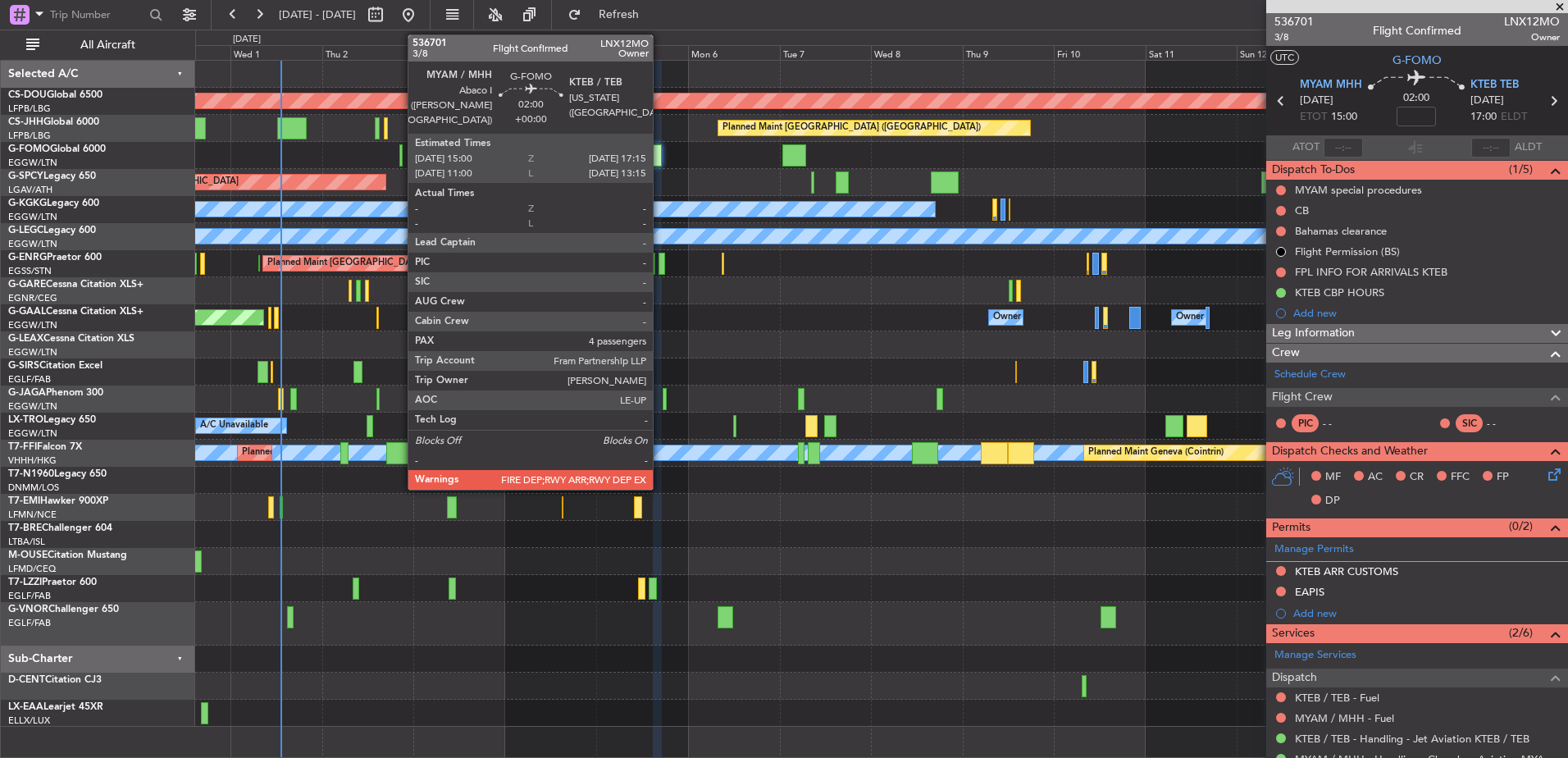
click at [660, 157] on div at bounding box center [657, 155] width 9 height 22
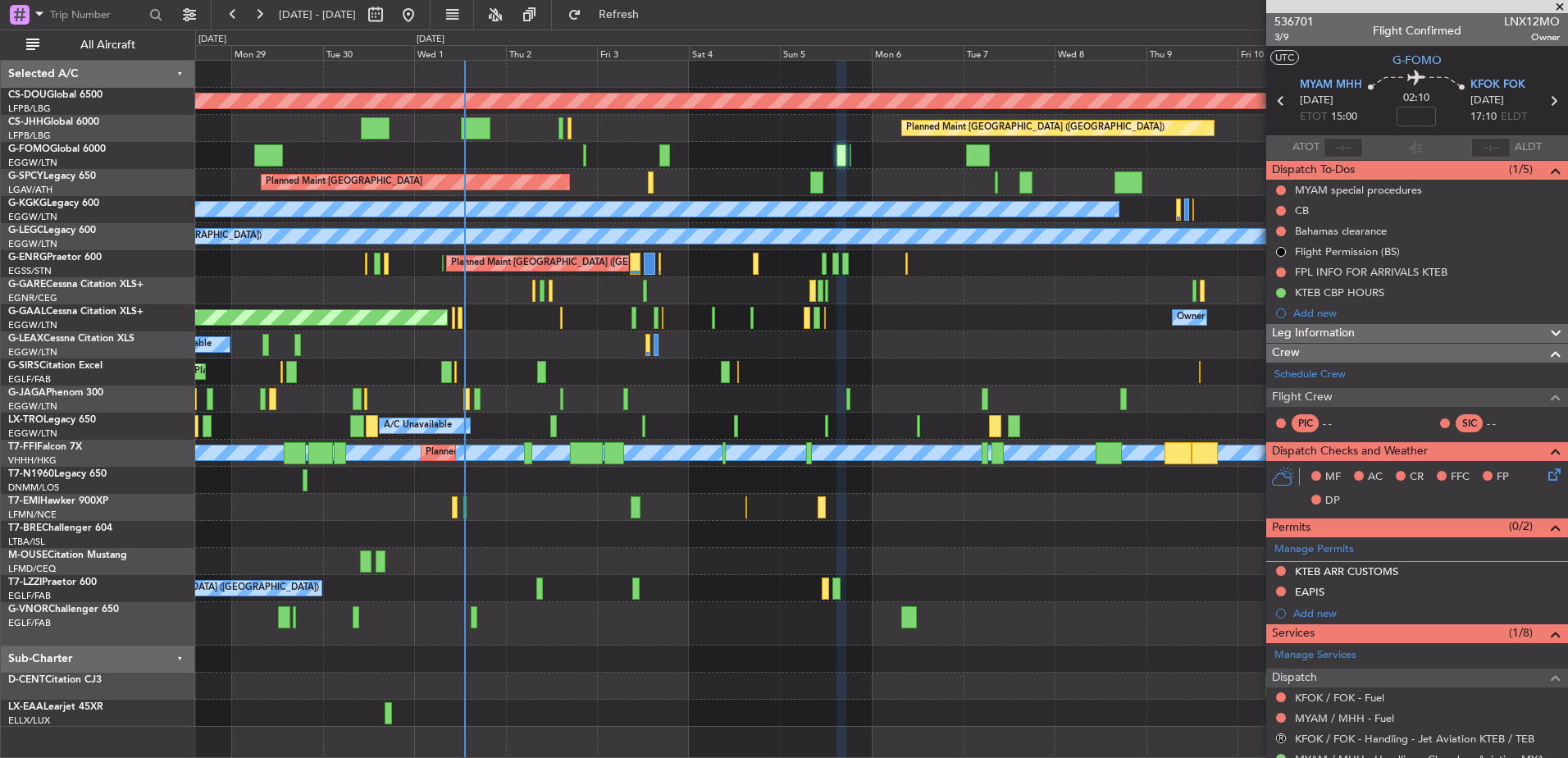
click at [835, 326] on div "Owner Owner Planned [GEOGRAPHIC_DATA] Owner Owner No Crew" at bounding box center [882, 318] width 1372 height 27
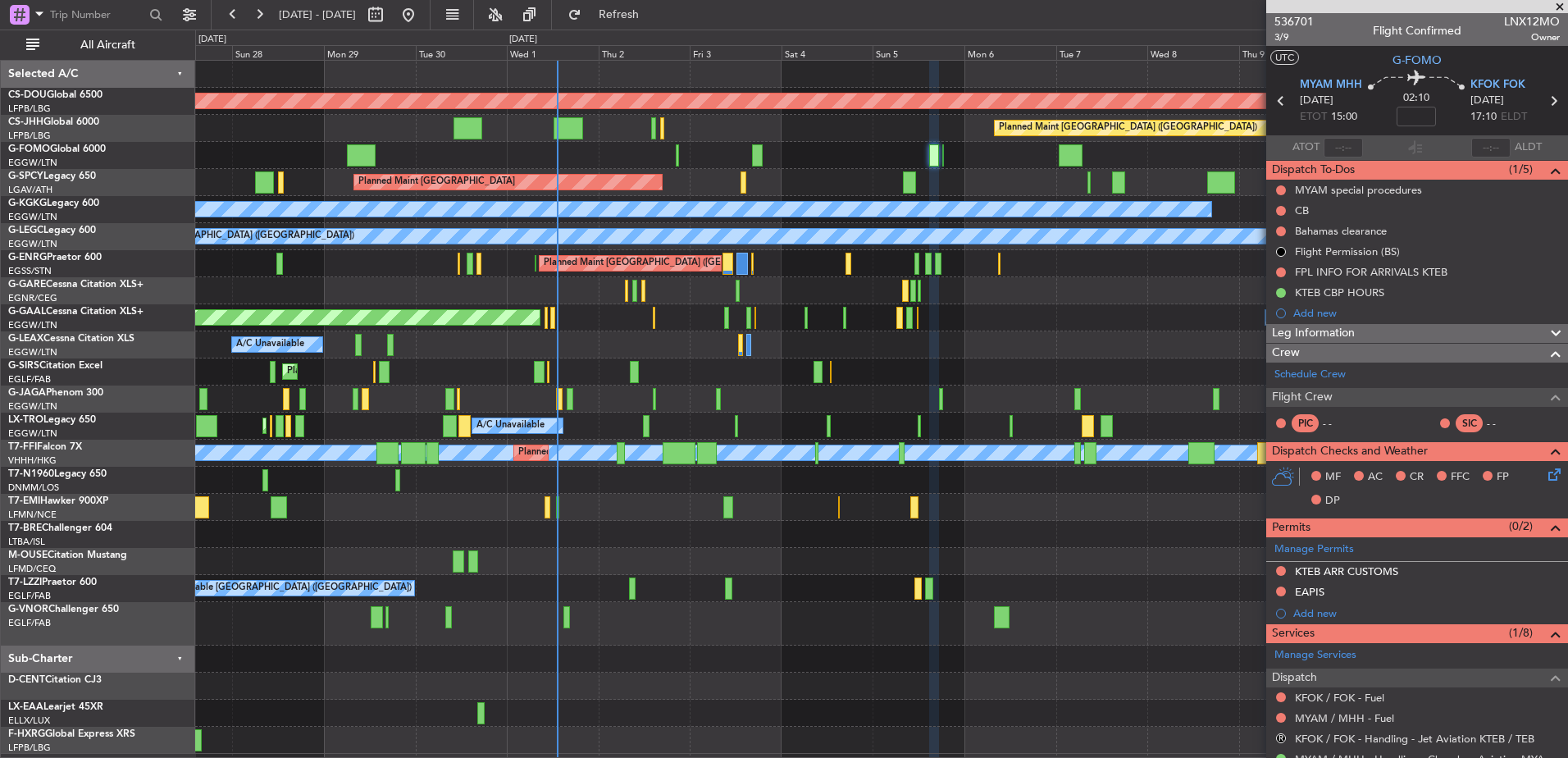
click at [508, 408] on div "Planned Maint London ([GEOGRAPHIC_DATA]) Planned Maint [GEOGRAPHIC_DATA] ([GEOG…" at bounding box center [882, 407] width 1372 height 693
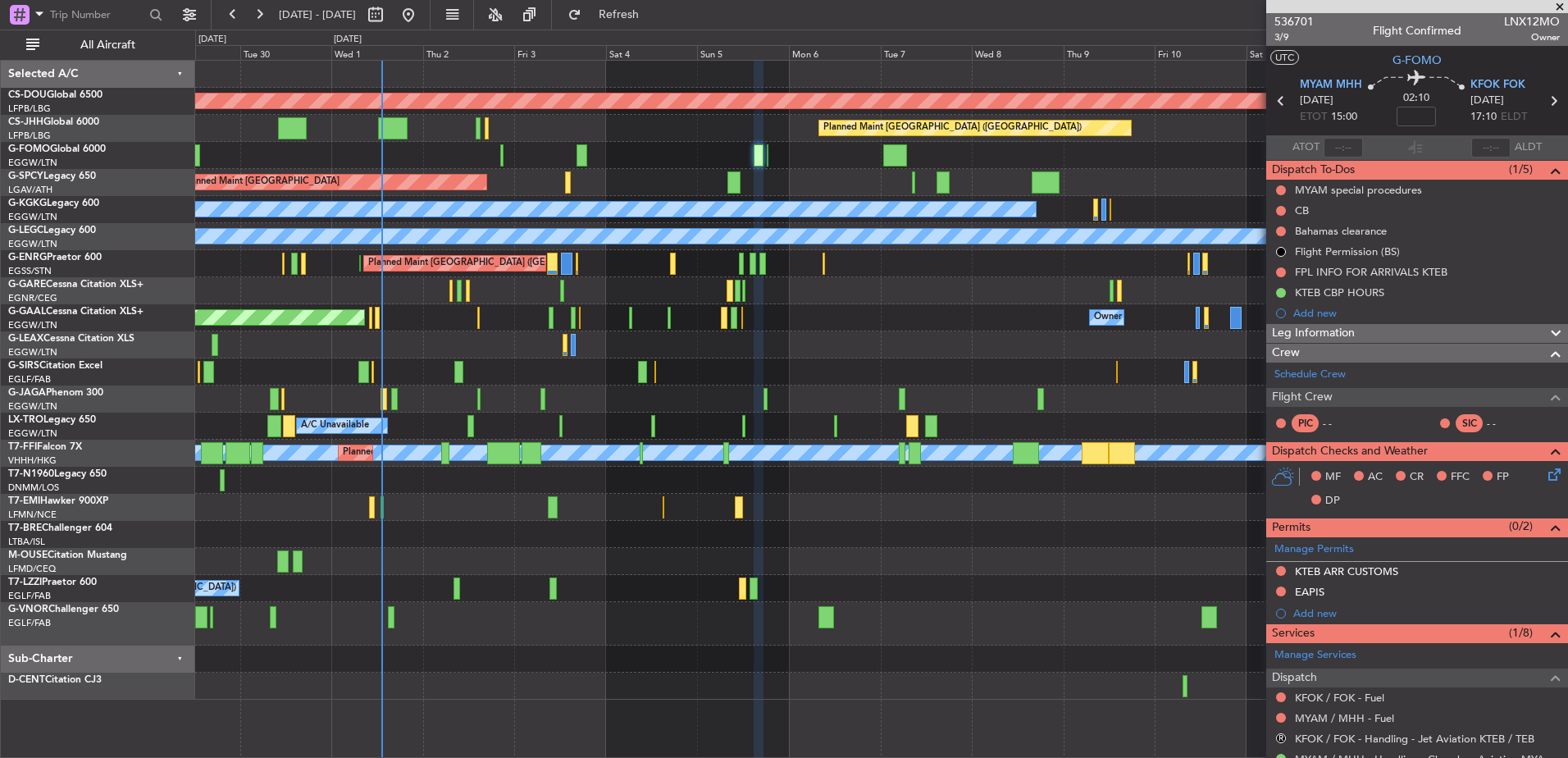
click at [803, 267] on div "Planned Maint London ([GEOGRAPHIC_DATA]) Planned Maint [GEOGRAPHIC_DATA] ([GEOG…" at bounding box center [882, 380] width 1372 height 639
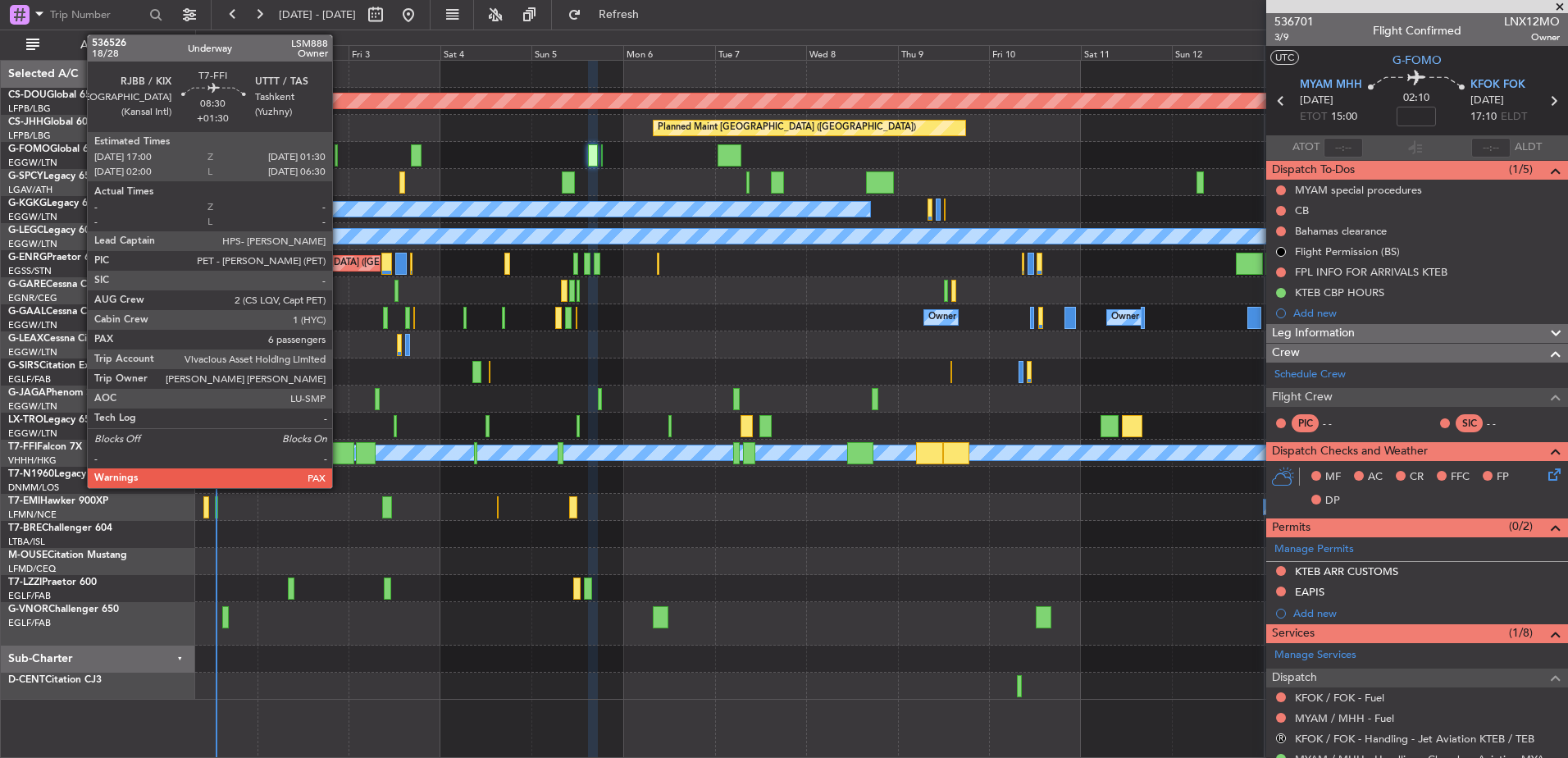
click at [340, 453] on div at bounding box center [338, 453] width 33 height 22
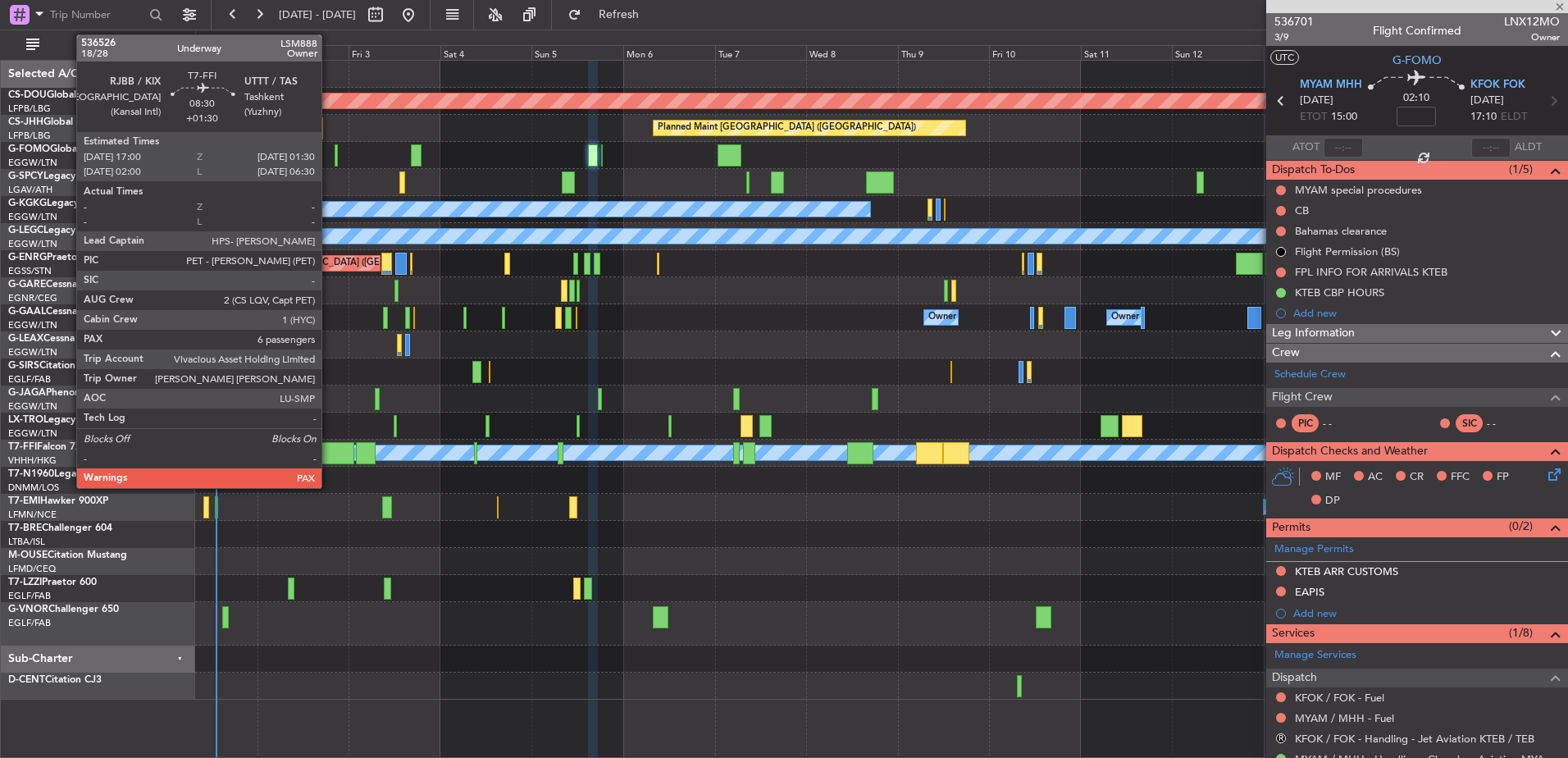
type input "+01:30"
type input "6"
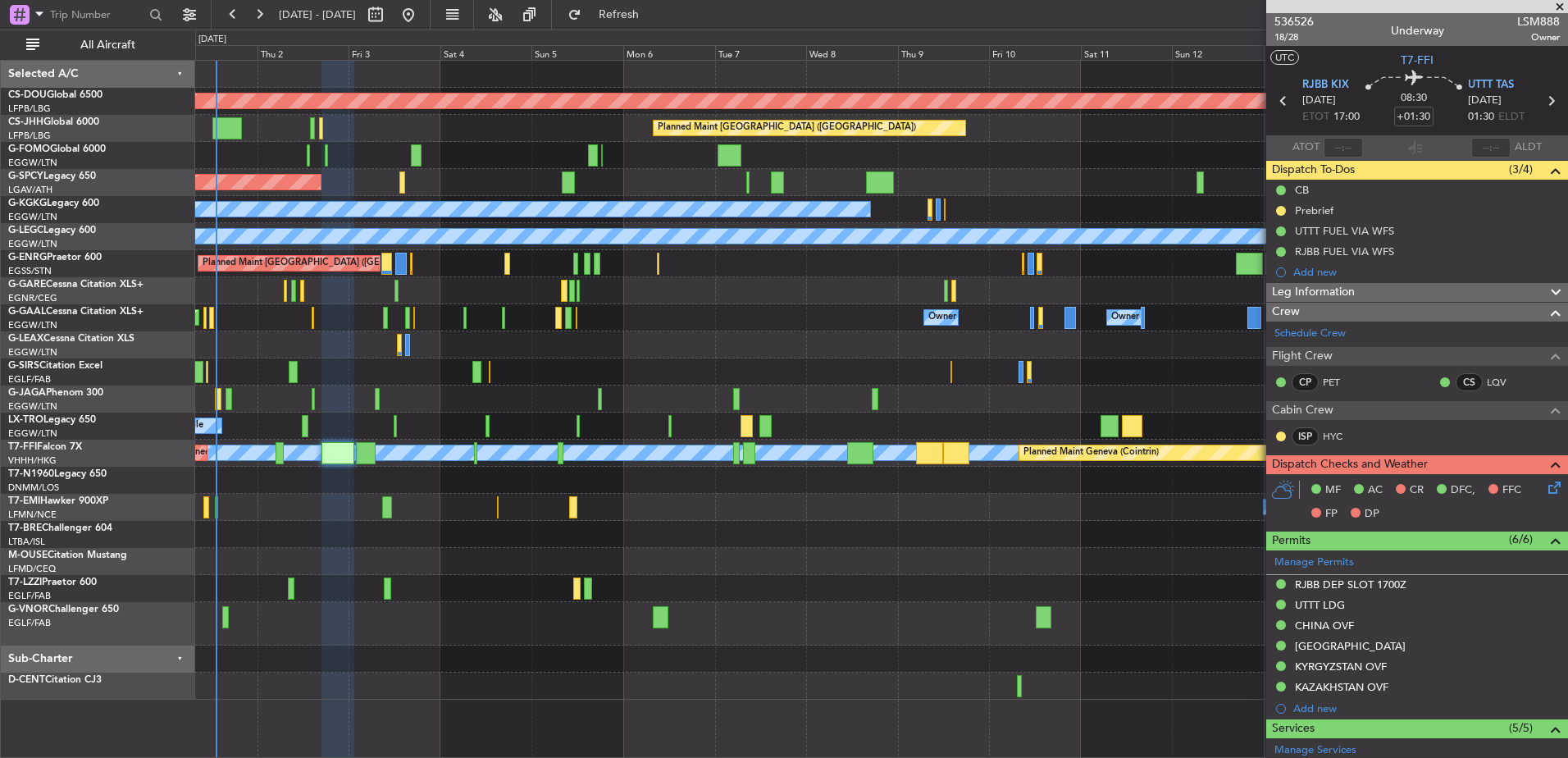
click at [727, 388] on div "Planned Maint London ([GEOGRAPHIC_DATA]) Planned Maint [GEOGRAPHIC_DATA] ([GEOG…" at bounding box center [882, 380] width 1372 height 639
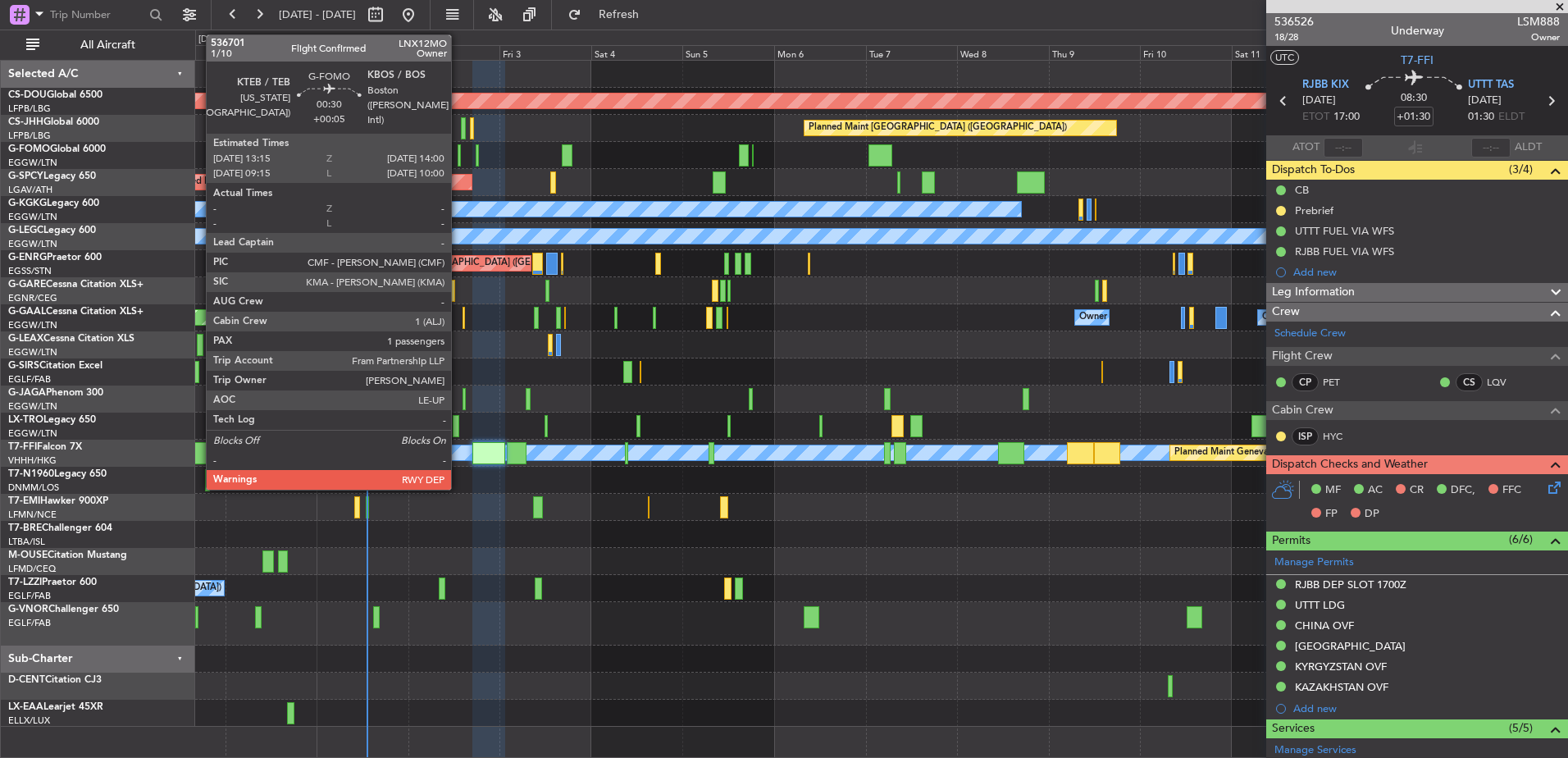
click at [459, 159] on div at bounding box center [460, 155] width 3 height 22
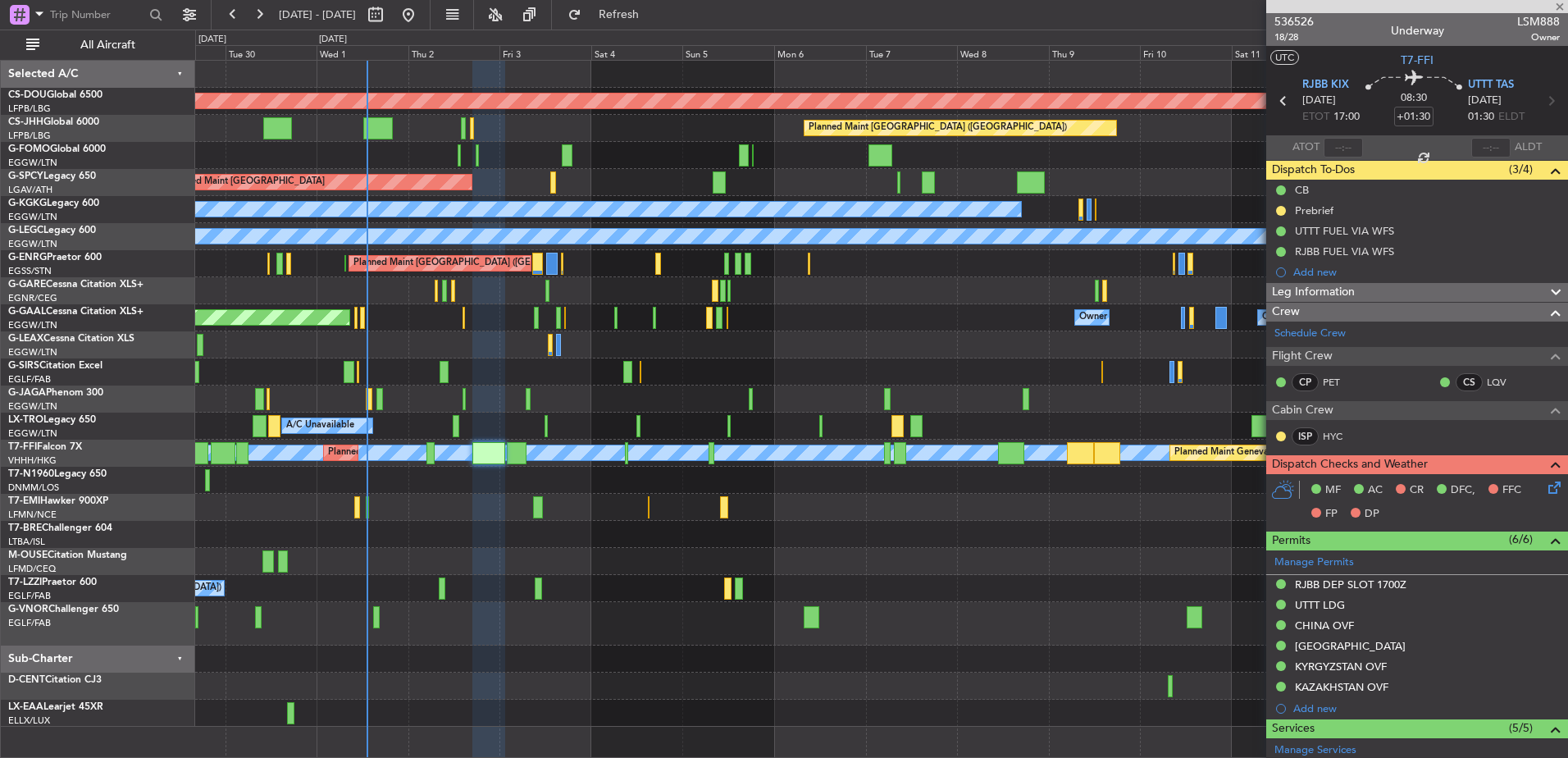
type input "+00:05"
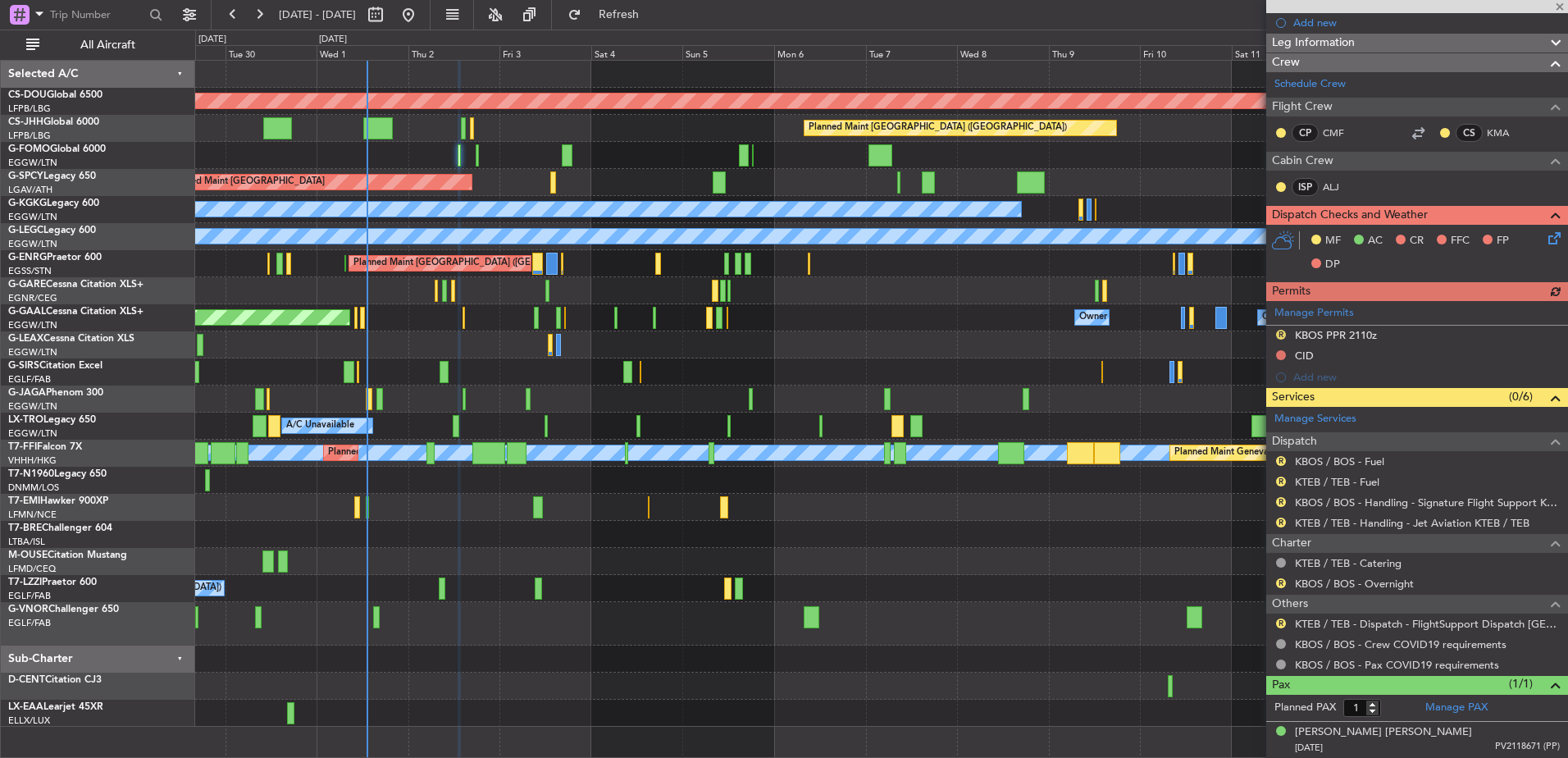
scroll to position [269, 0]
click at [1326, 626] on link "KTEB / TEB - Dispatch - FlightSupport Dispatch [GEOGRAPHIC_DATA]" at bounding box center [1427, 624] width 265 height 14
click at [710, 406] on div at bounding box center [882, 399] width 1372 height 27
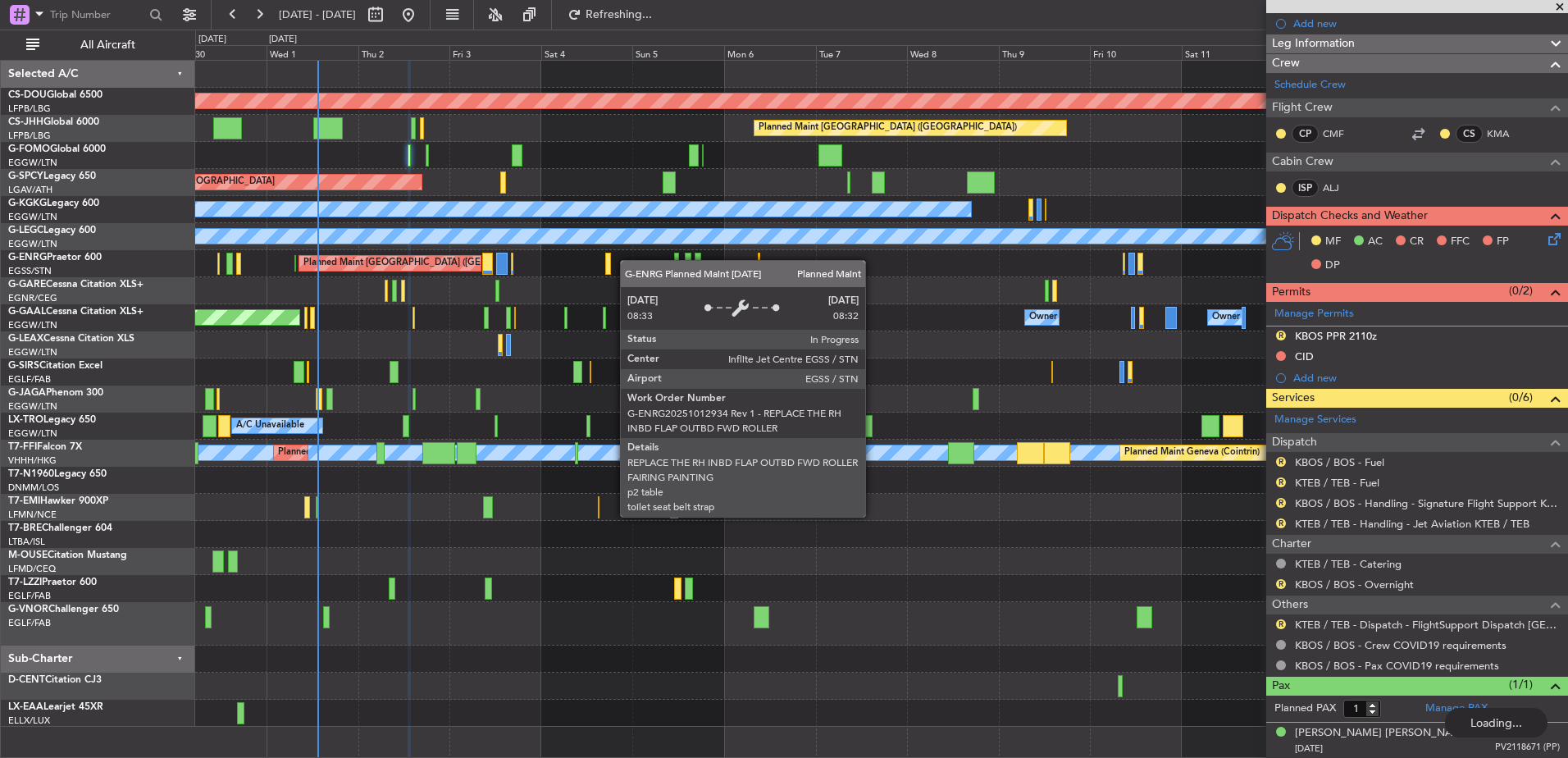
click at [464, 262] on div "Planned Maint London ([GEOGRAPHIC_DATA]) Planned Maint [GEOGRAPHIC_DATA] ([GEOG…" at bounding box center [882, 394] width 1372 height 665
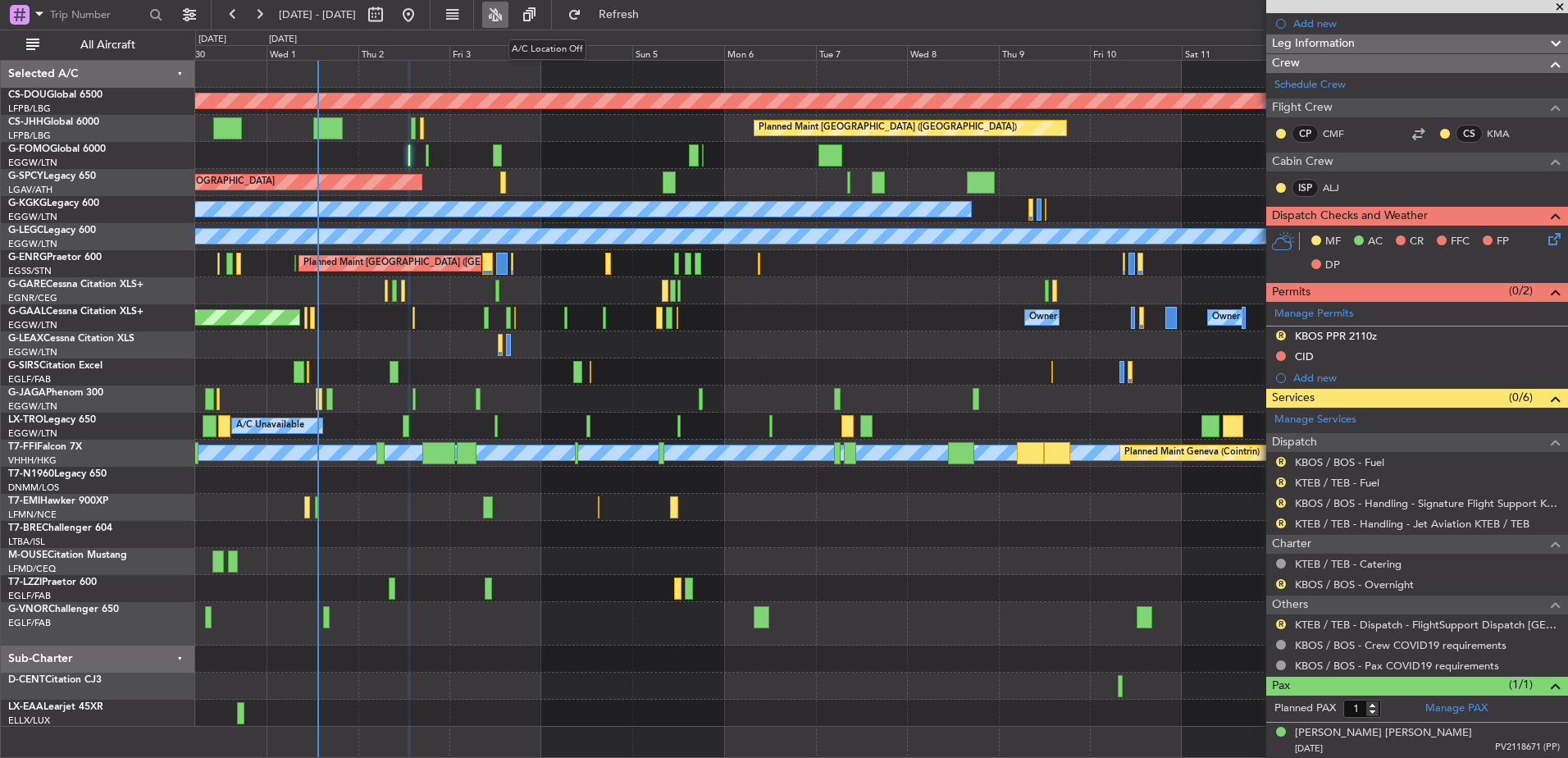
click at [509, 23] on button at bounding box center [495, 15] width 27 height 27
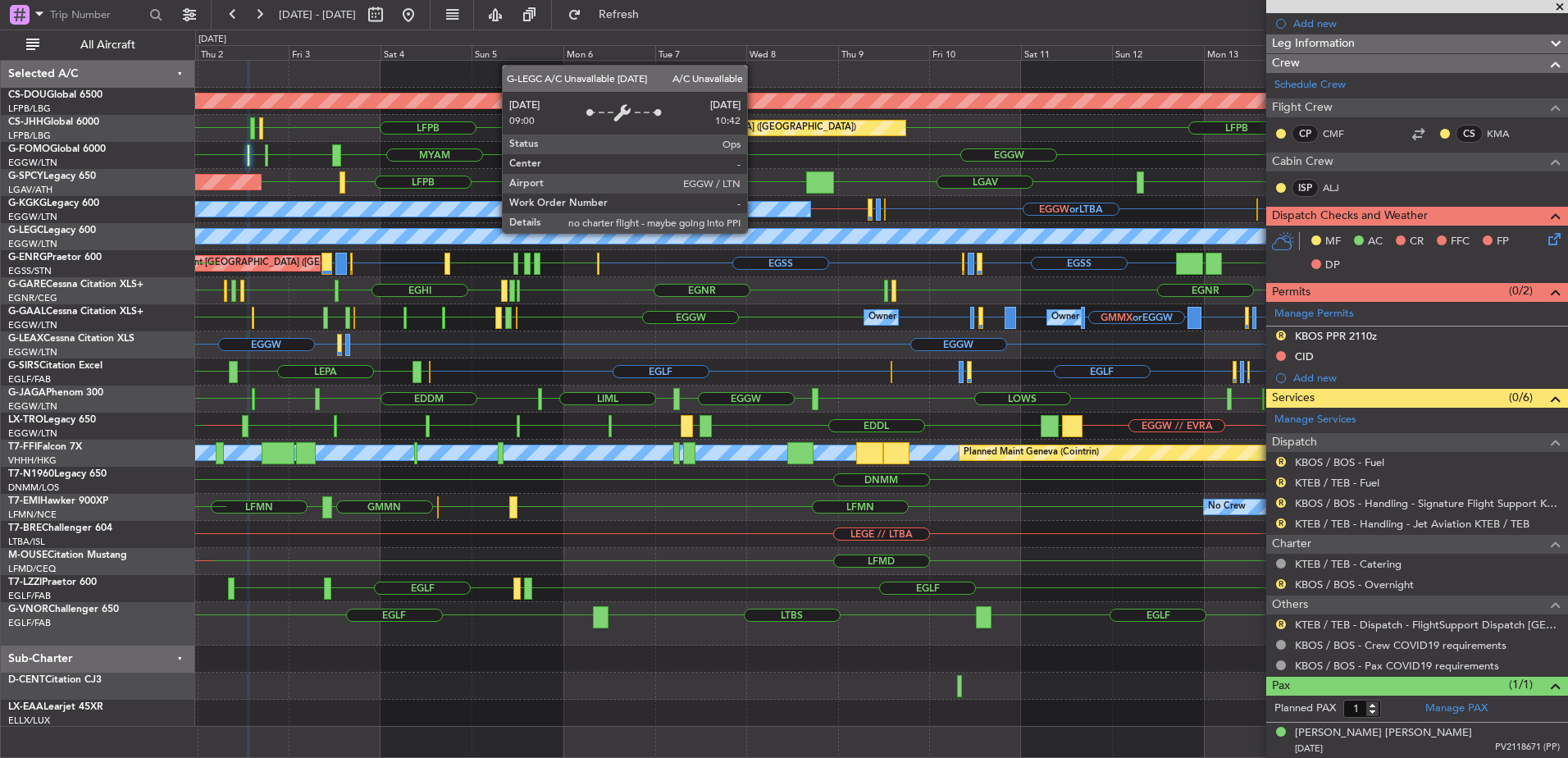
click at [580, 238] on div "A/C Unavailable [GEOGRAPHIC_DATA] ([GEOGRAPHIC_DATA])" at bounding box center [1311, 236] width 3256 height 15
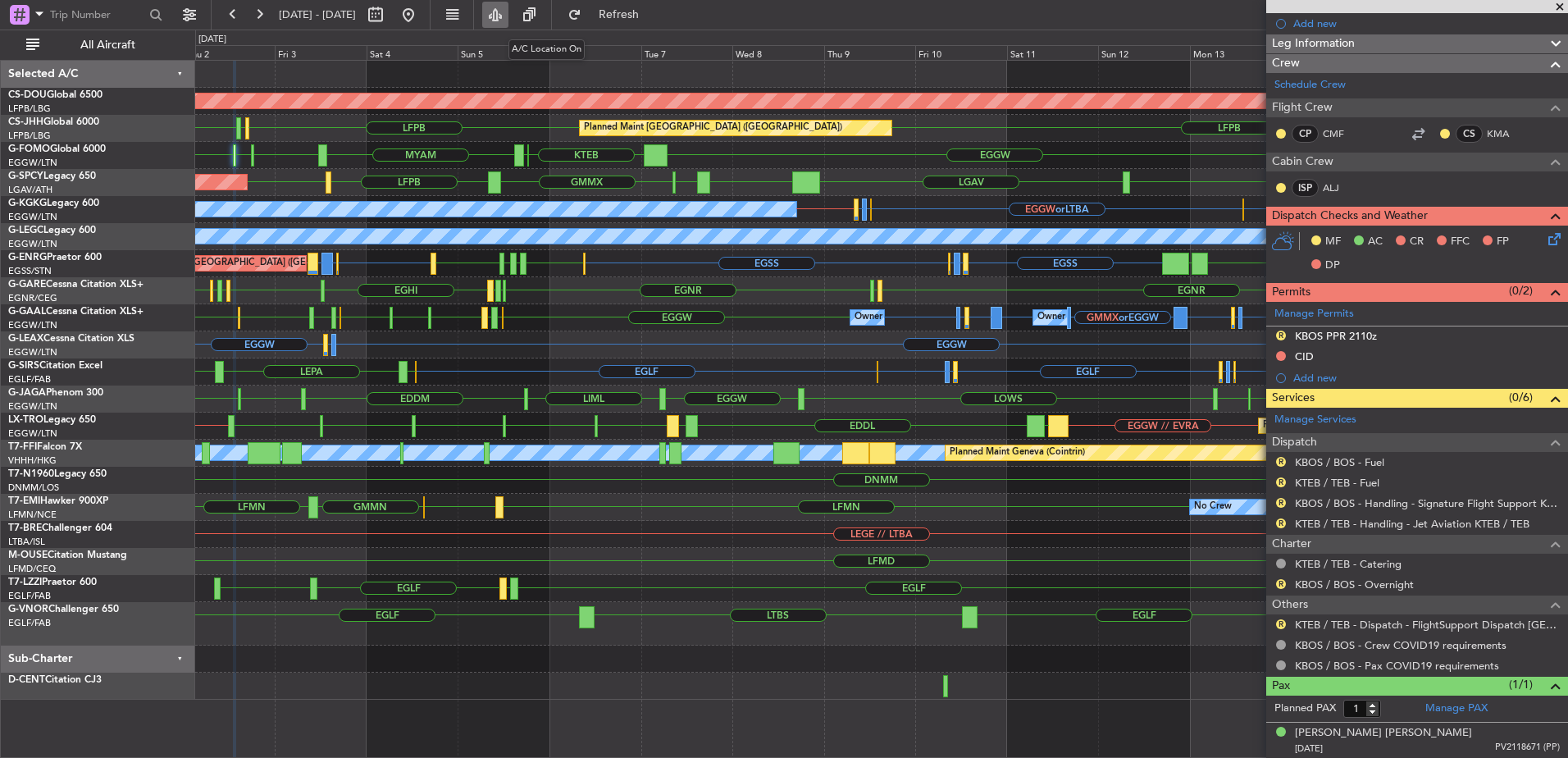
click at [509, 13] on button at bounding box center [495, 15] width 27 height 27
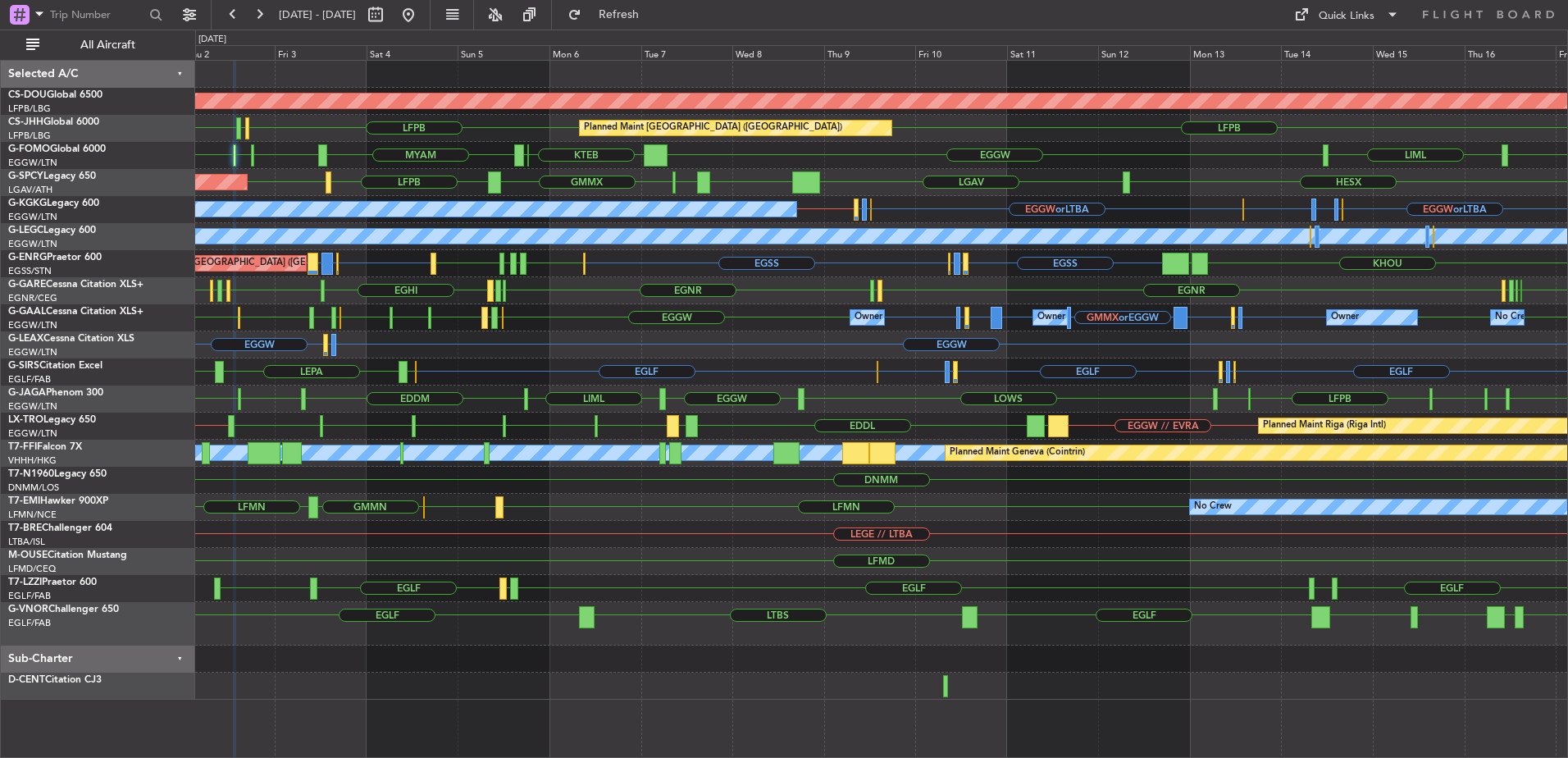
type input "0"
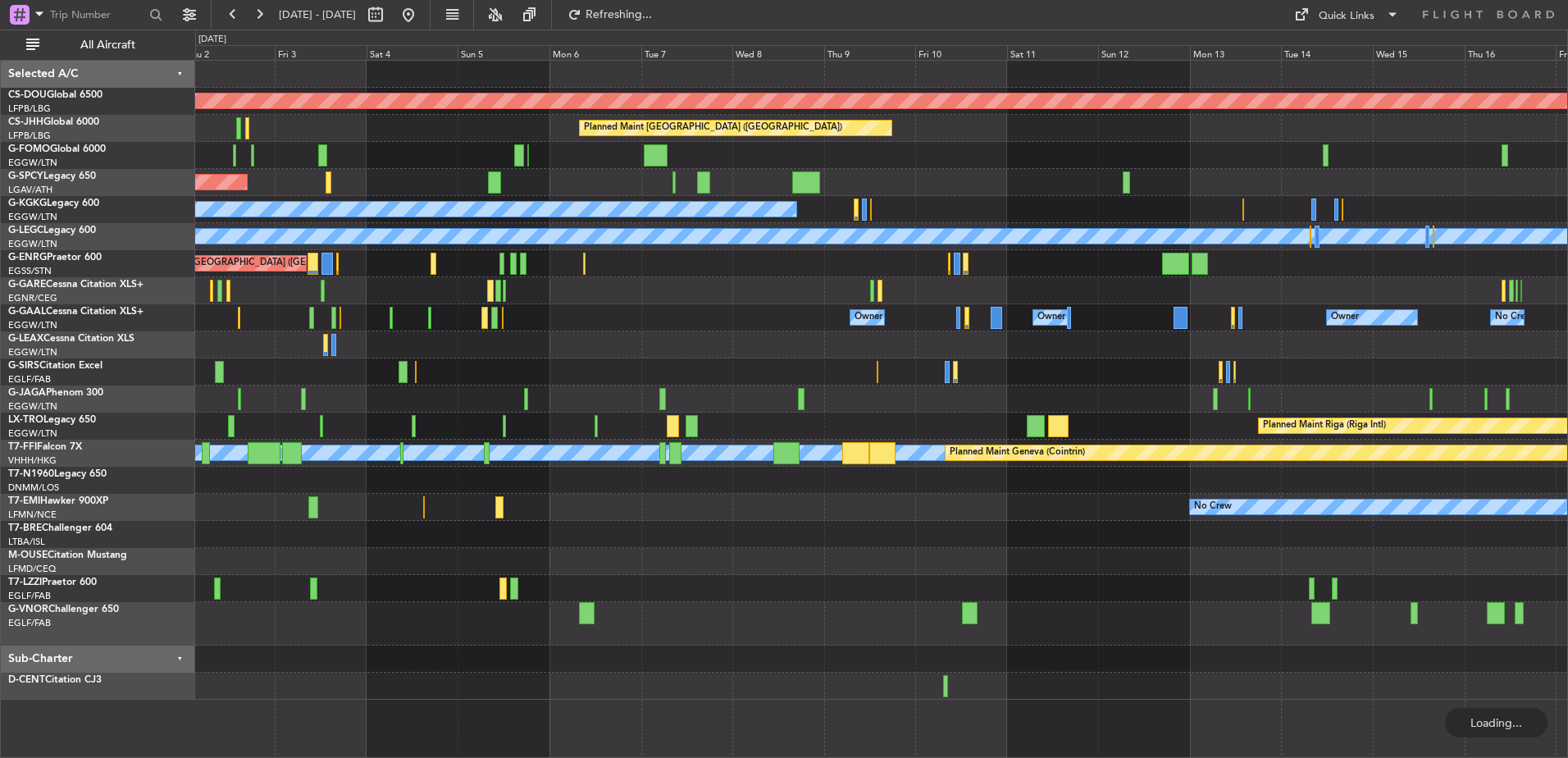
scroll to position [0, 0]
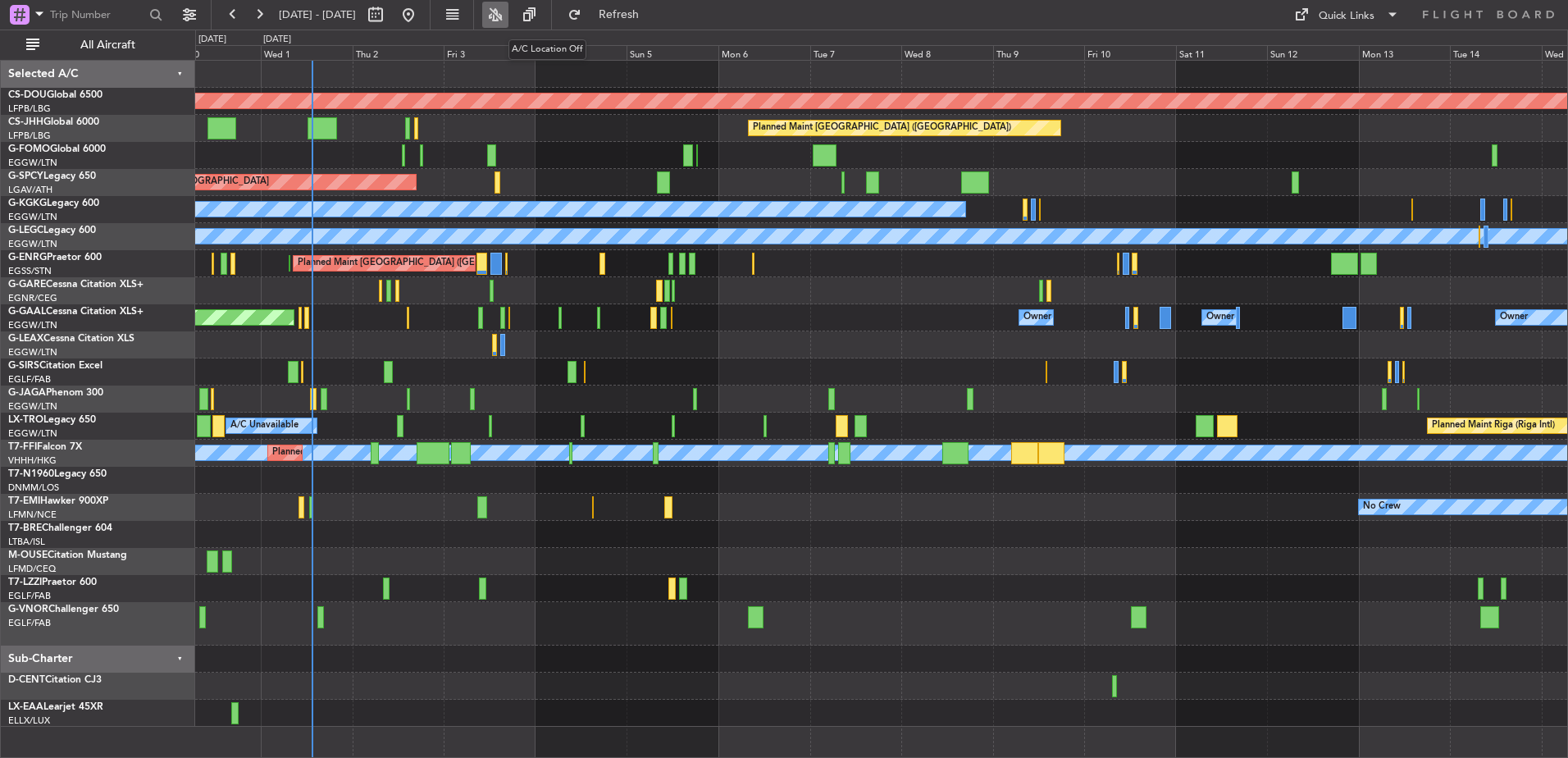
click at [509, 19] on button at bounding box center [495, 15] width 27 height 27
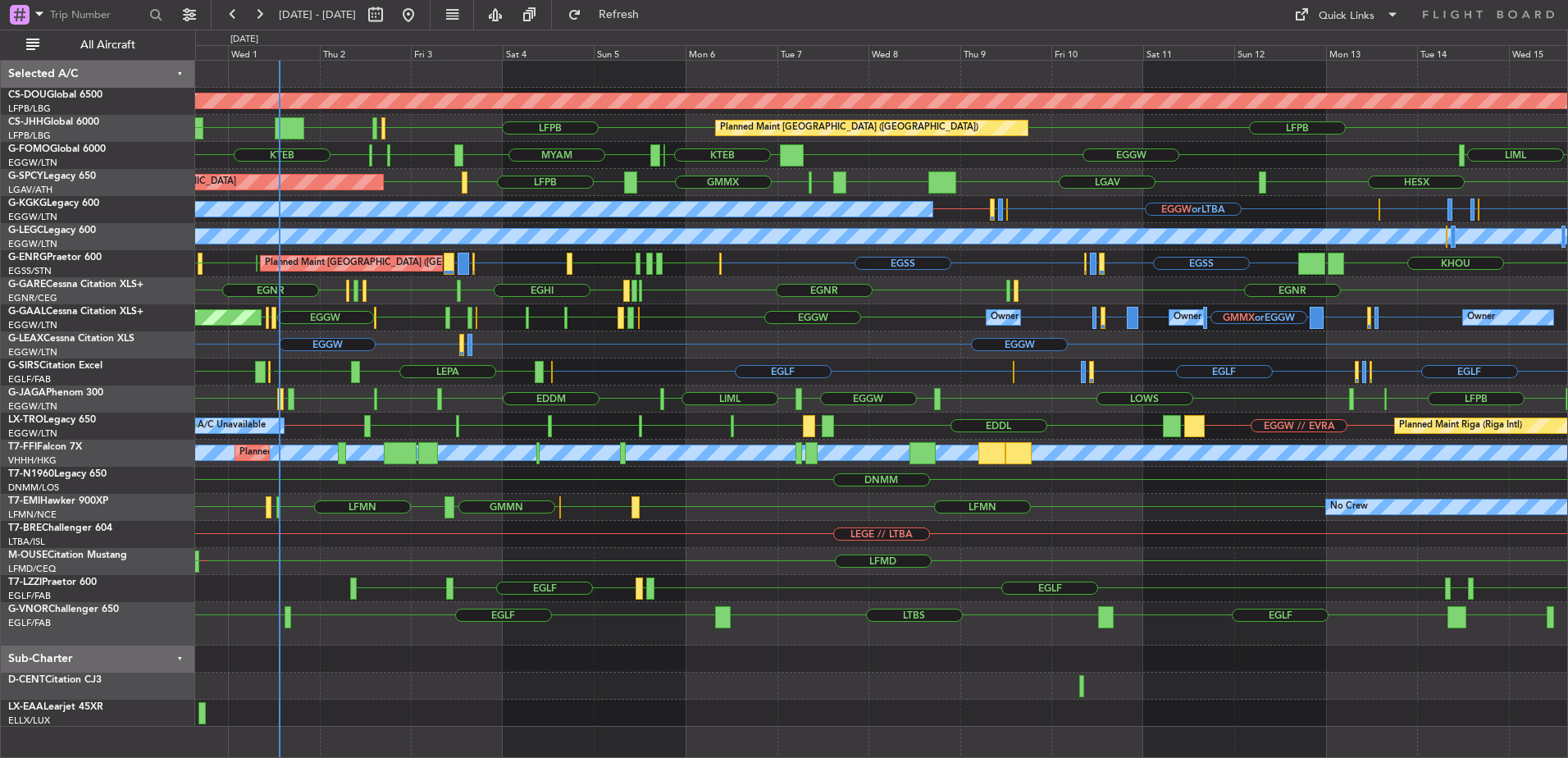
click at [713, 265] on div "Planned Maint [GEOGRAPHIC_DATA] ([GEOGRAPHIC_DATA]) Planned Maint [GEOGRAPHIC_D…" at bounding box center [882, 264] width 1372 height 27
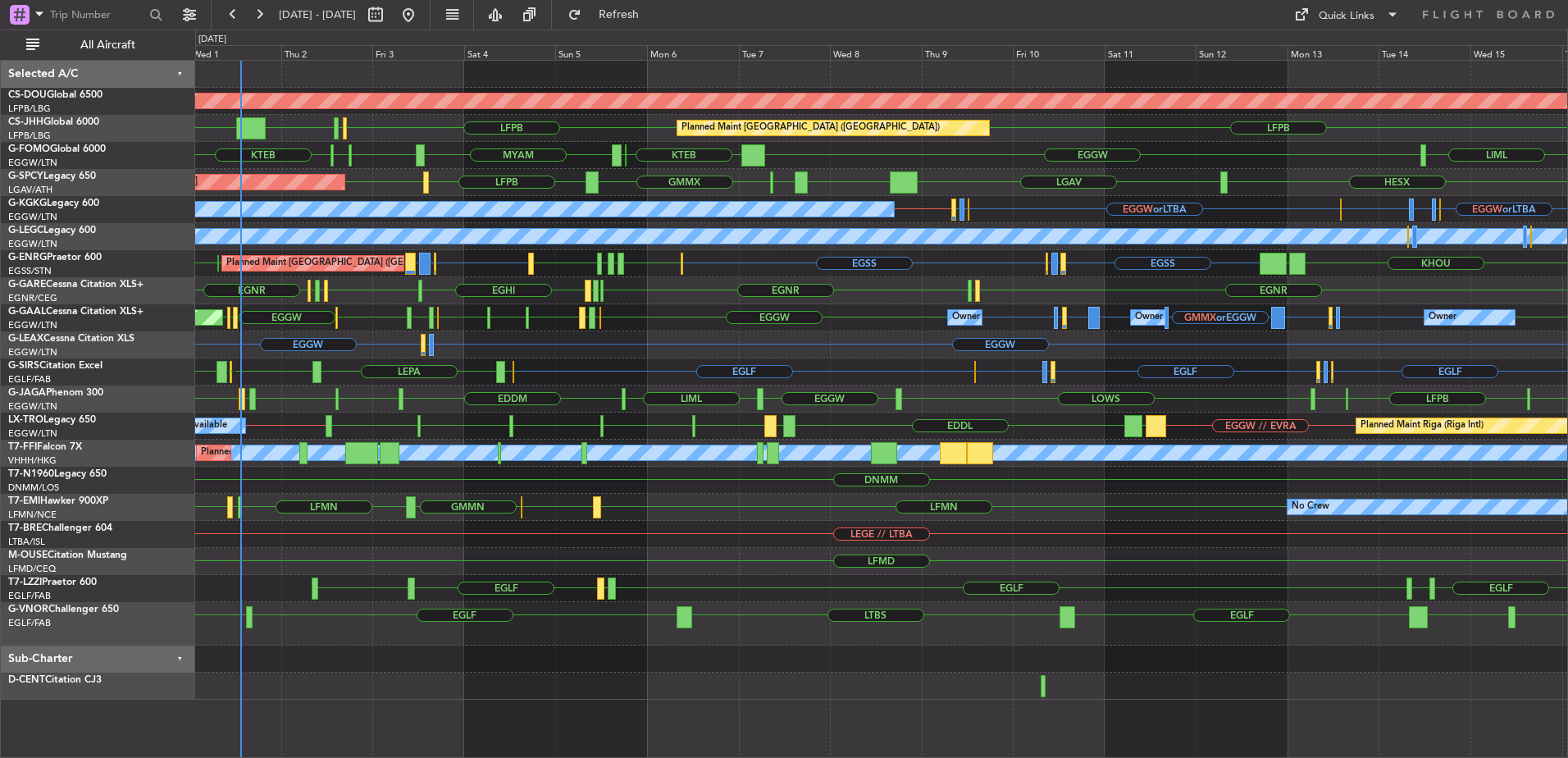
click at [548, 337] on div "EGGW EGAE or EGGW EGGW A/C Unavailable" at bounding box center [882, 345] width 1372 height 27
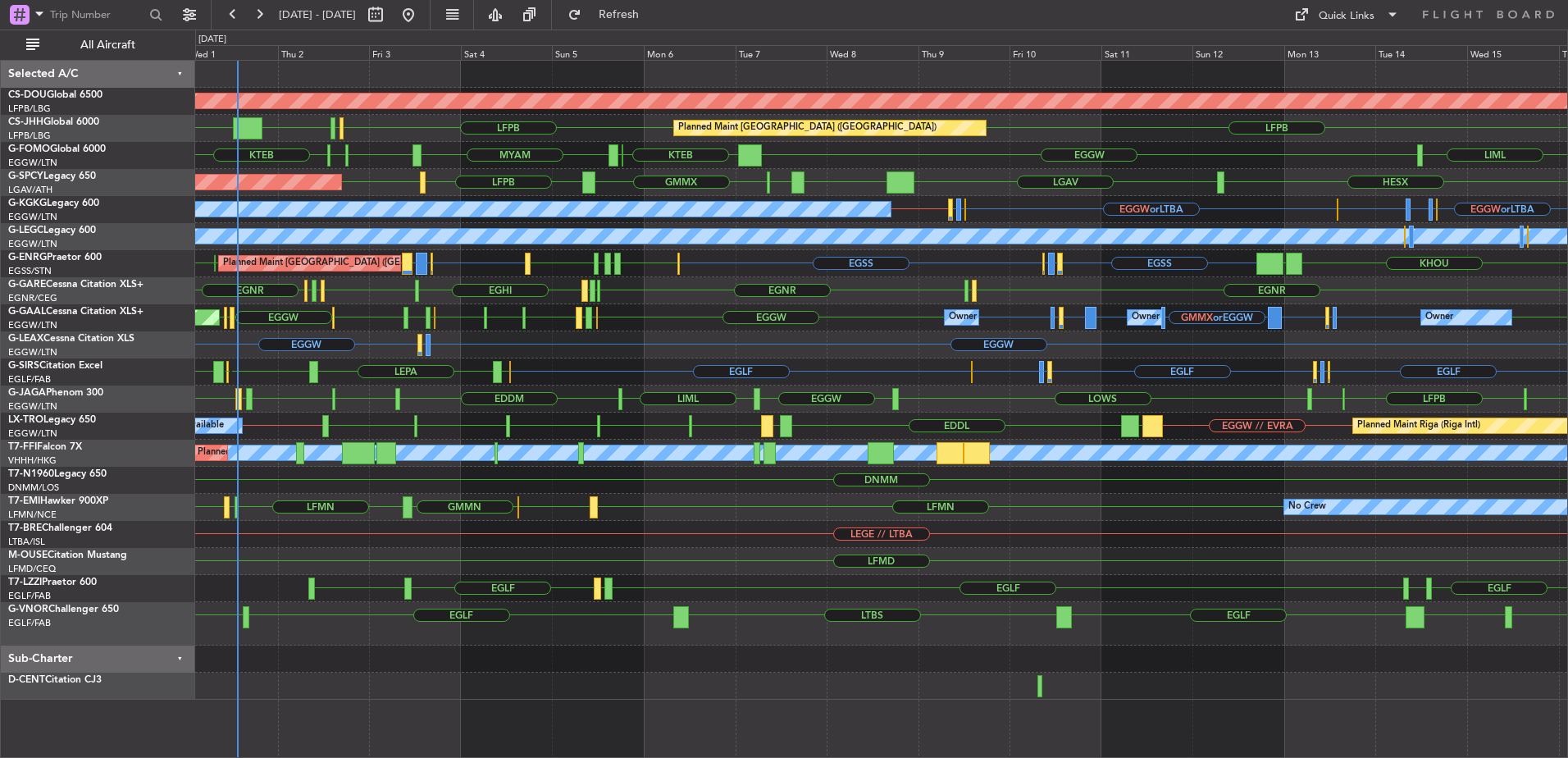
click at [1060, 365] on div "EGLF EGWU or EGLF EGAC or EGLF [GEOGRAPHIC_DATA] EGPD or EGLF EGBP or EGLF [GEO…" at bounding box center [882, 372] width 1372 height 27
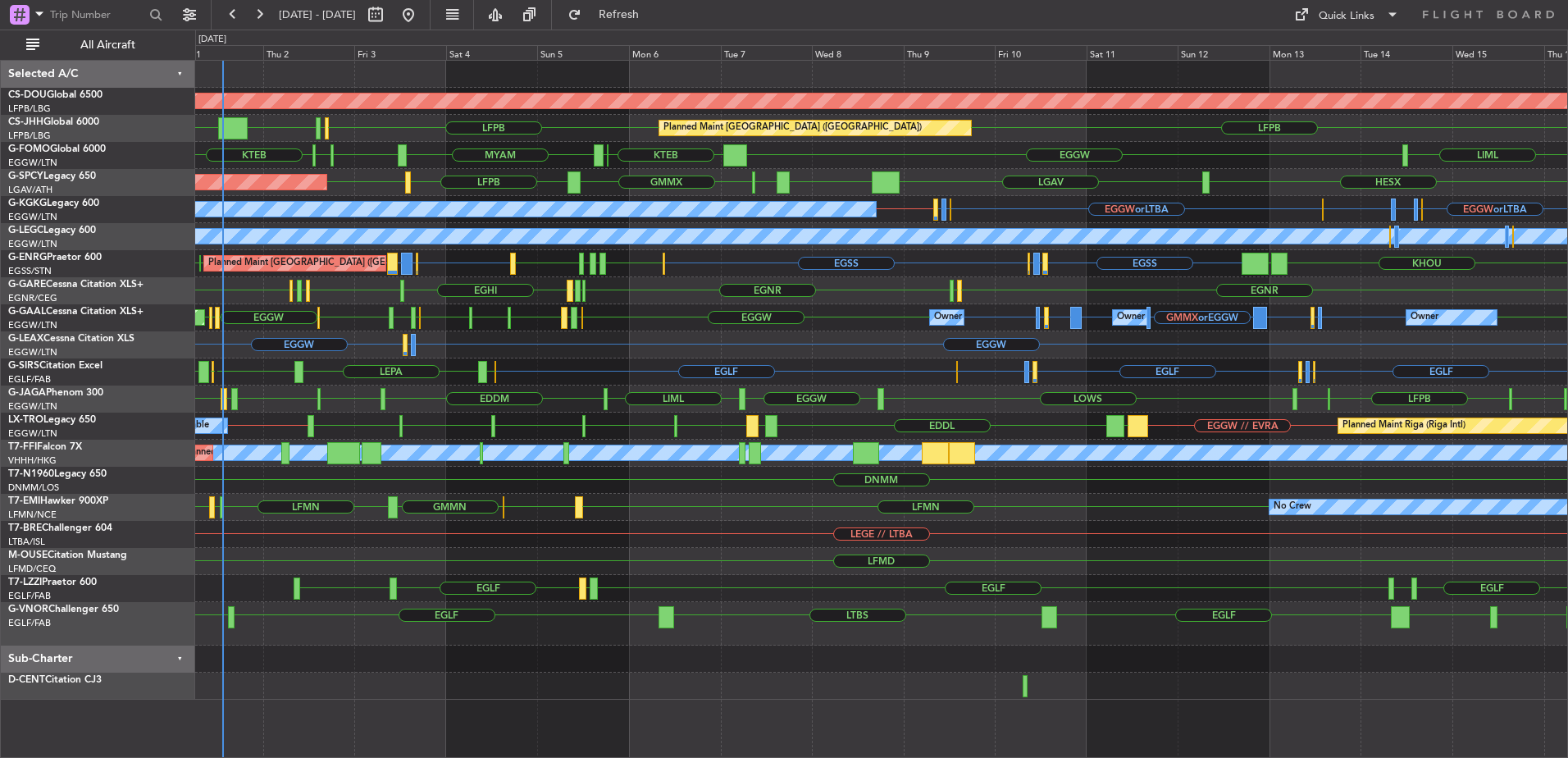
click at [493, 288] on div "Planned Maint London ([GEOGRAPHIC_DATA]) Planned Maint [GEOGRAPHIC_DATA] ([GEOG…" at bounding box center [882, 380] width 1372 height 639
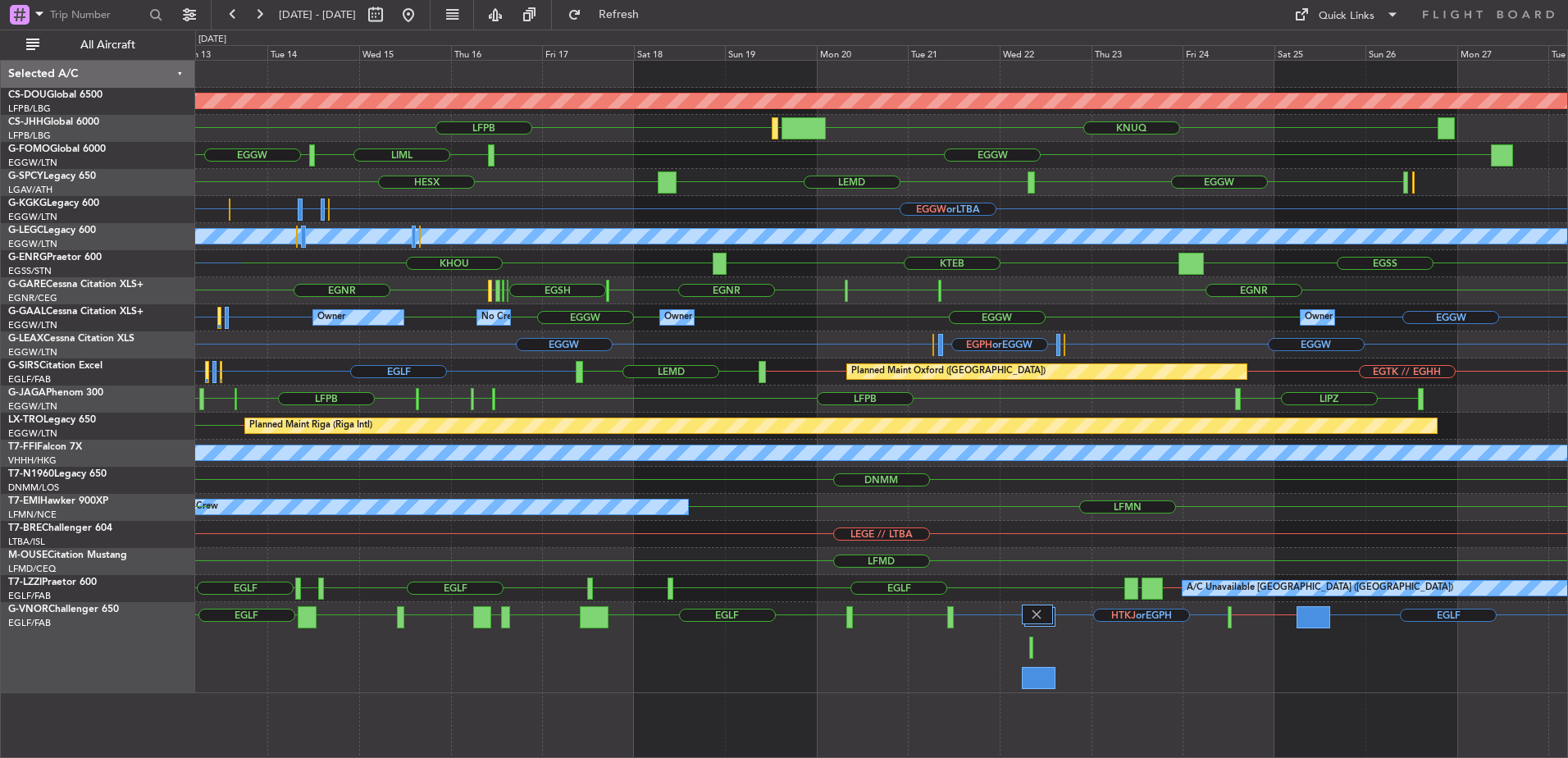
click at [942, 291] on div "Planned Maint London ([GEOGRAPHIC_DATA]) LFPB [GEOGRAPHIC_DATA] [GEOGRAPHIC_DAT…" at bounding box center [882, 376] width 1372 height 632
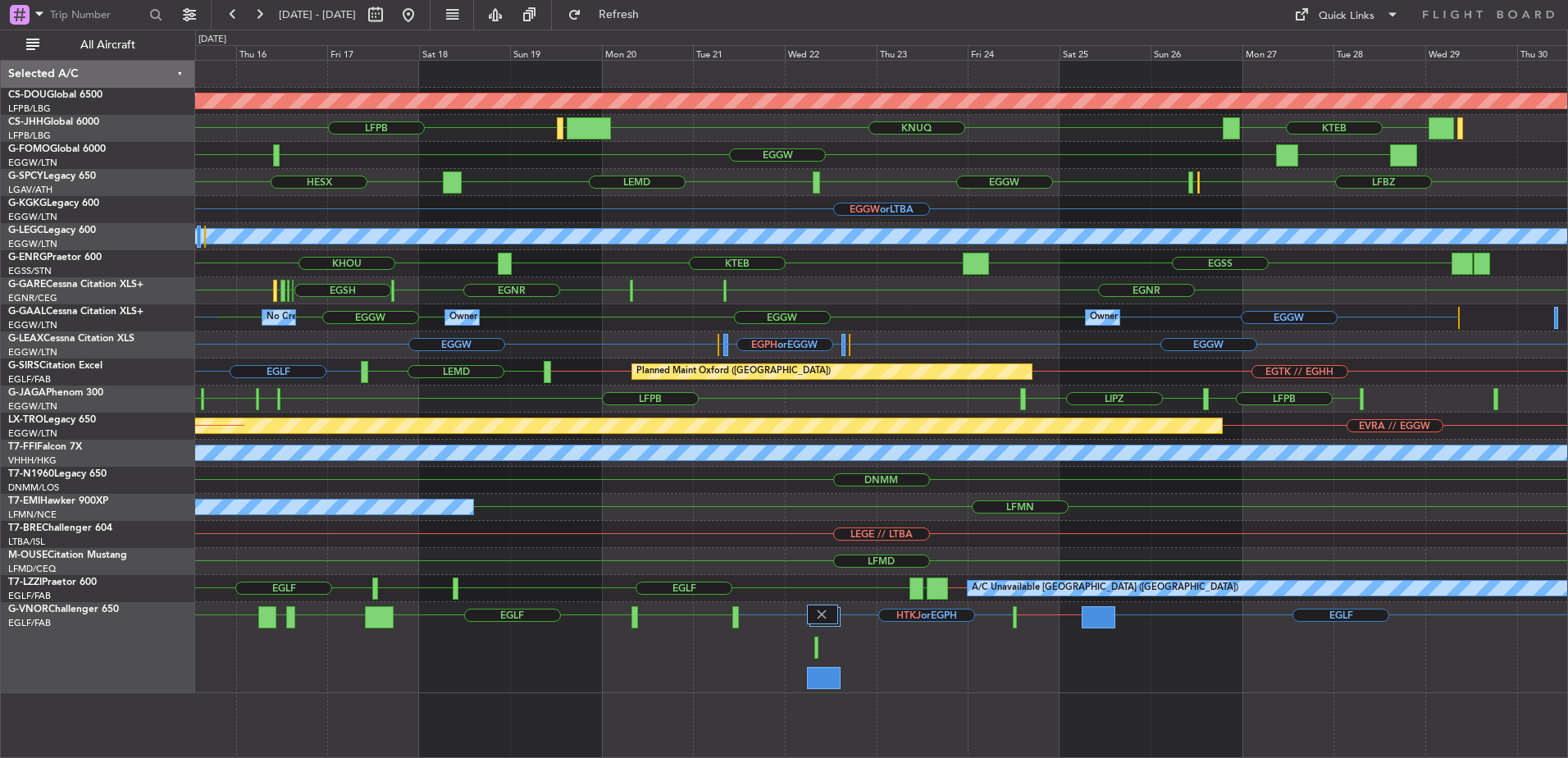
click at [758, 222] on div "EGGW or LTBA EGWU or LTBA EGAC or LTBA EGWU or LTBA EGGW or LTBA" at bounding box center [882, 210] width 1372 height 27
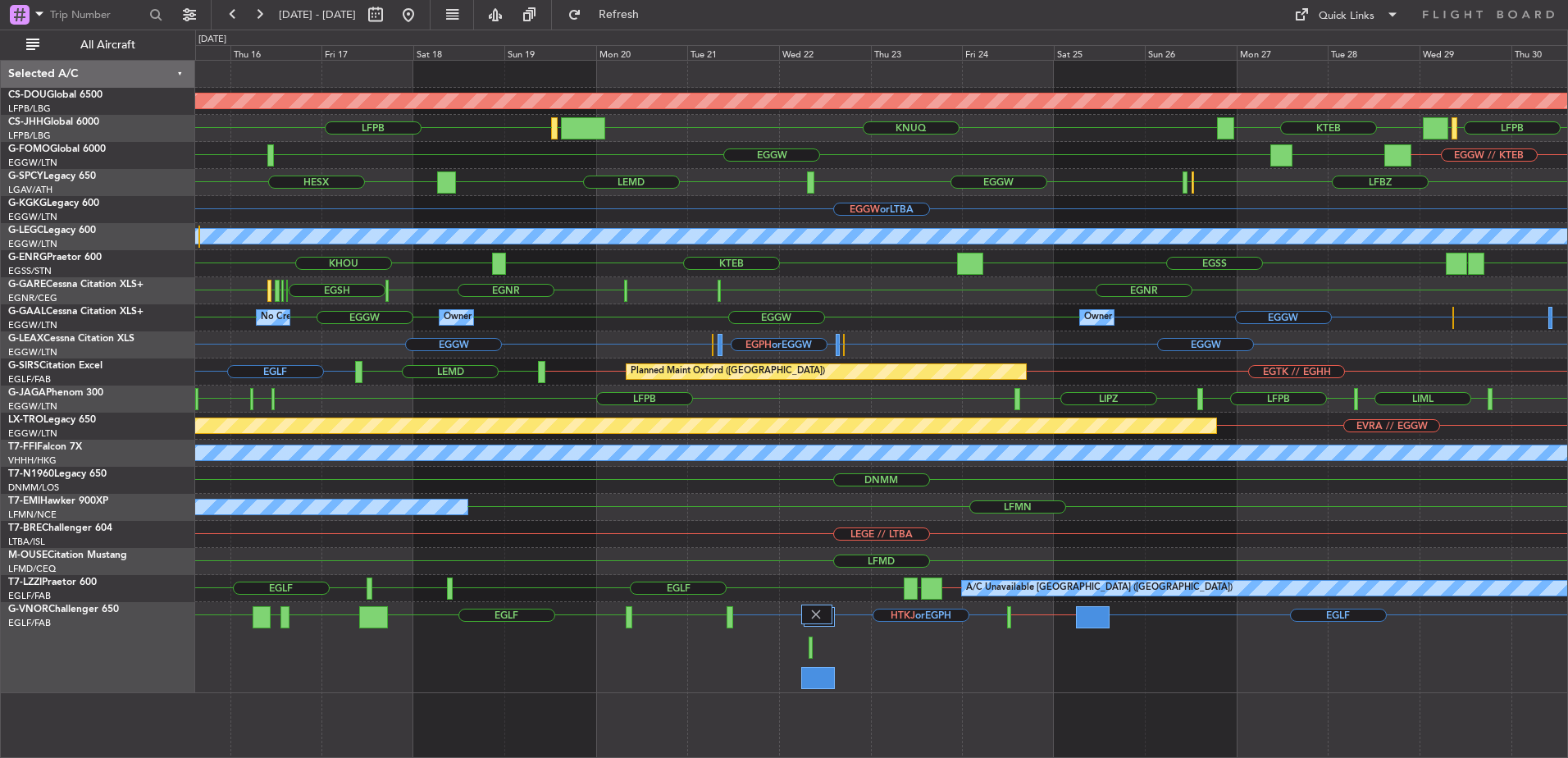
click at [612, 234] on div "Planned Maint London ([GEOGRAPHIC_DATA]) LFPB [GEOGRAPHIC_DATA] [GEOGRAPHIC_DAT…" at bounding box center [882, 376] width 1372 height 632
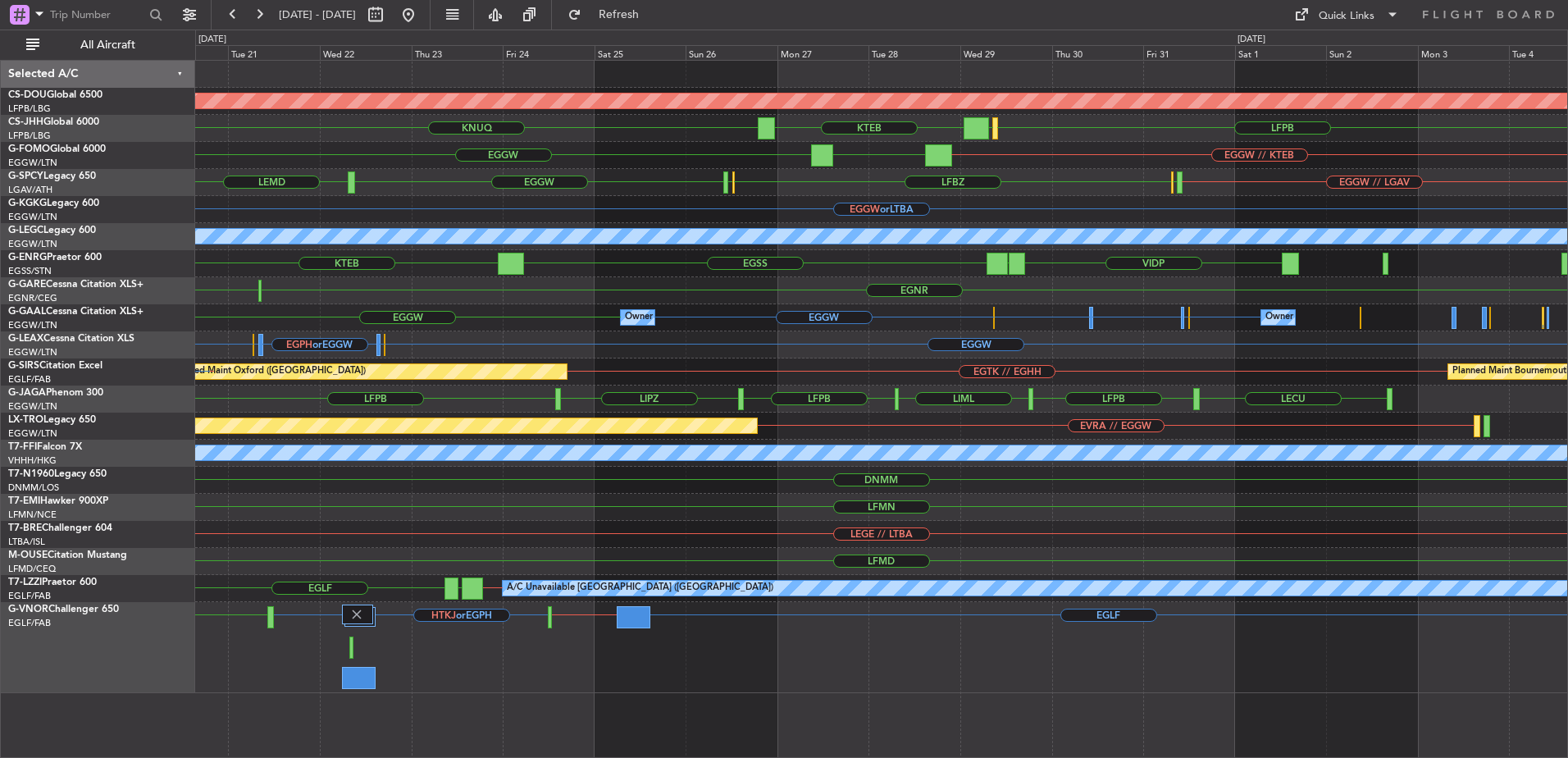
click at [709, 310] on div "Planned Maint London ([GEOGRAPHIC_DATA]) [GEOGRAPHIC_DATA] KTEB LFPB [GEOGRAPHI…" at bounding box center [882, 376] width 1372 height 632
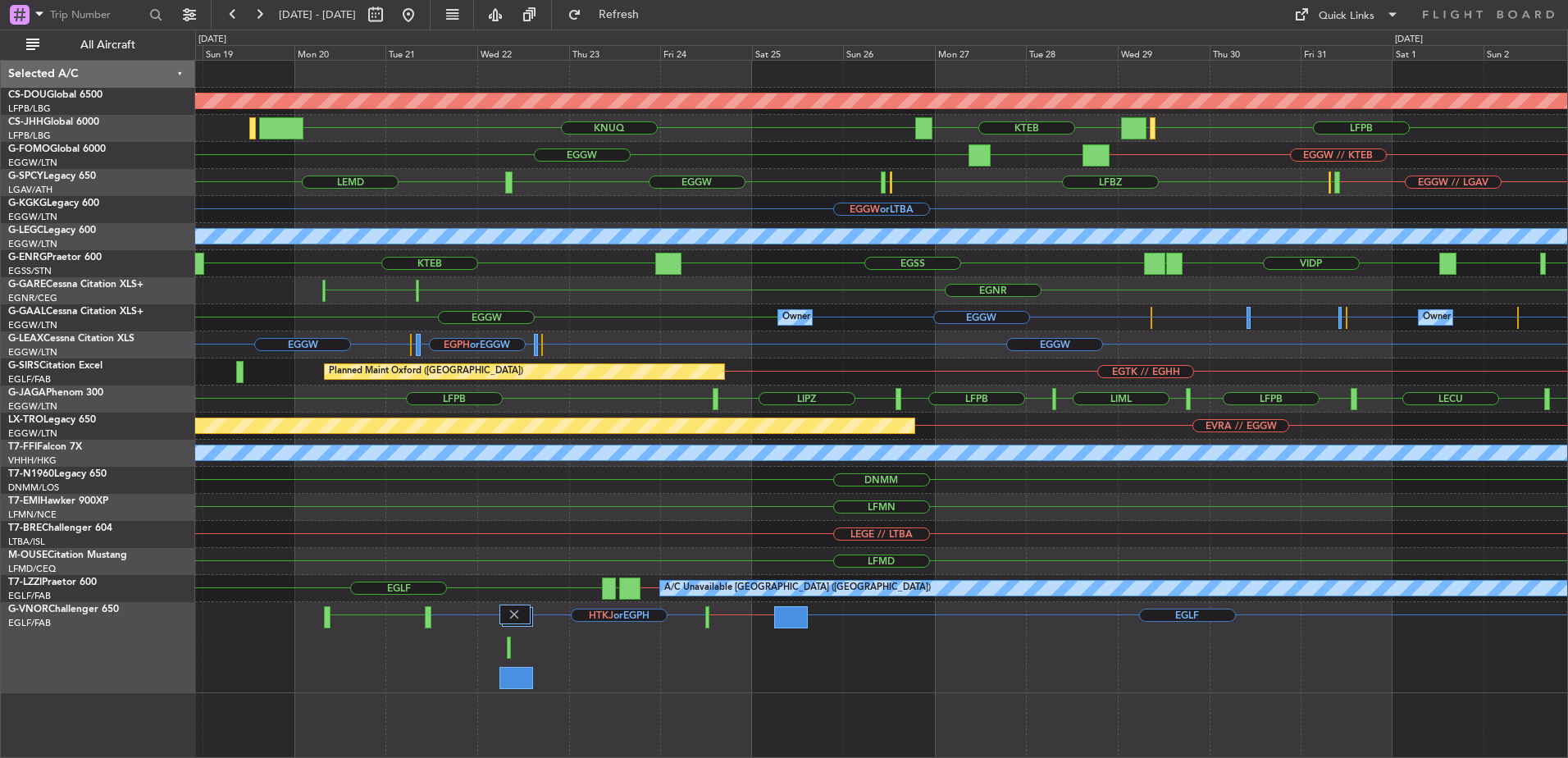
click at [836, 288] on div "Planned Maint London ([GEOGRAPHIC_DATA]) [GEOGRAPHIC_DATA] KTEB LFPB [GEOGRAPHI…" at bounding box center [882, 376] width 1372 height 632
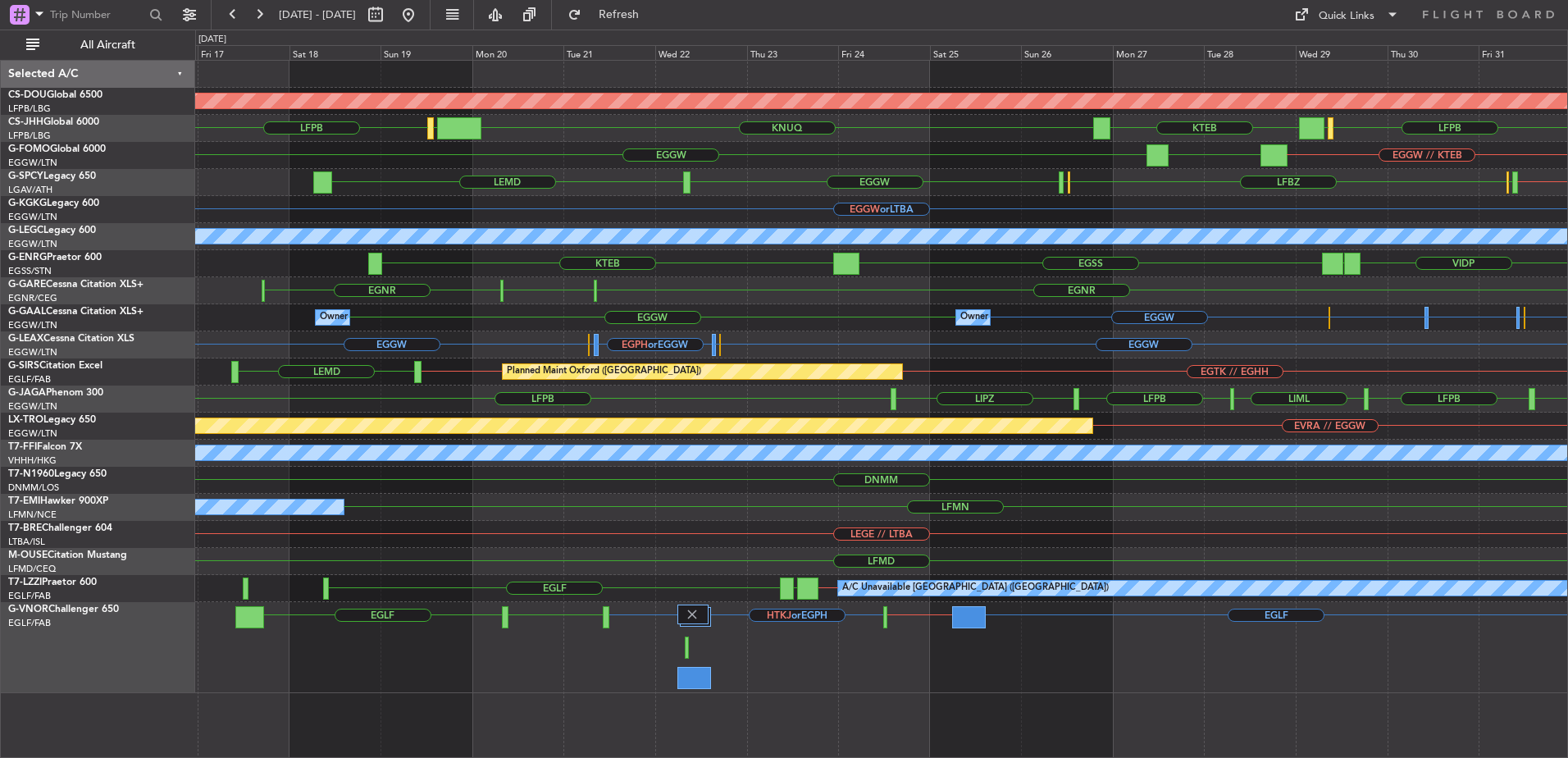
click at [516, 346] on div "Planned Maint London ([GEOGRAPHIC_DATA]) LFPB [GEOGRAPHIC_DATA] [GEOGRAPHIC_DAT…" at bounding box center [882, 376] width 1372 height 632
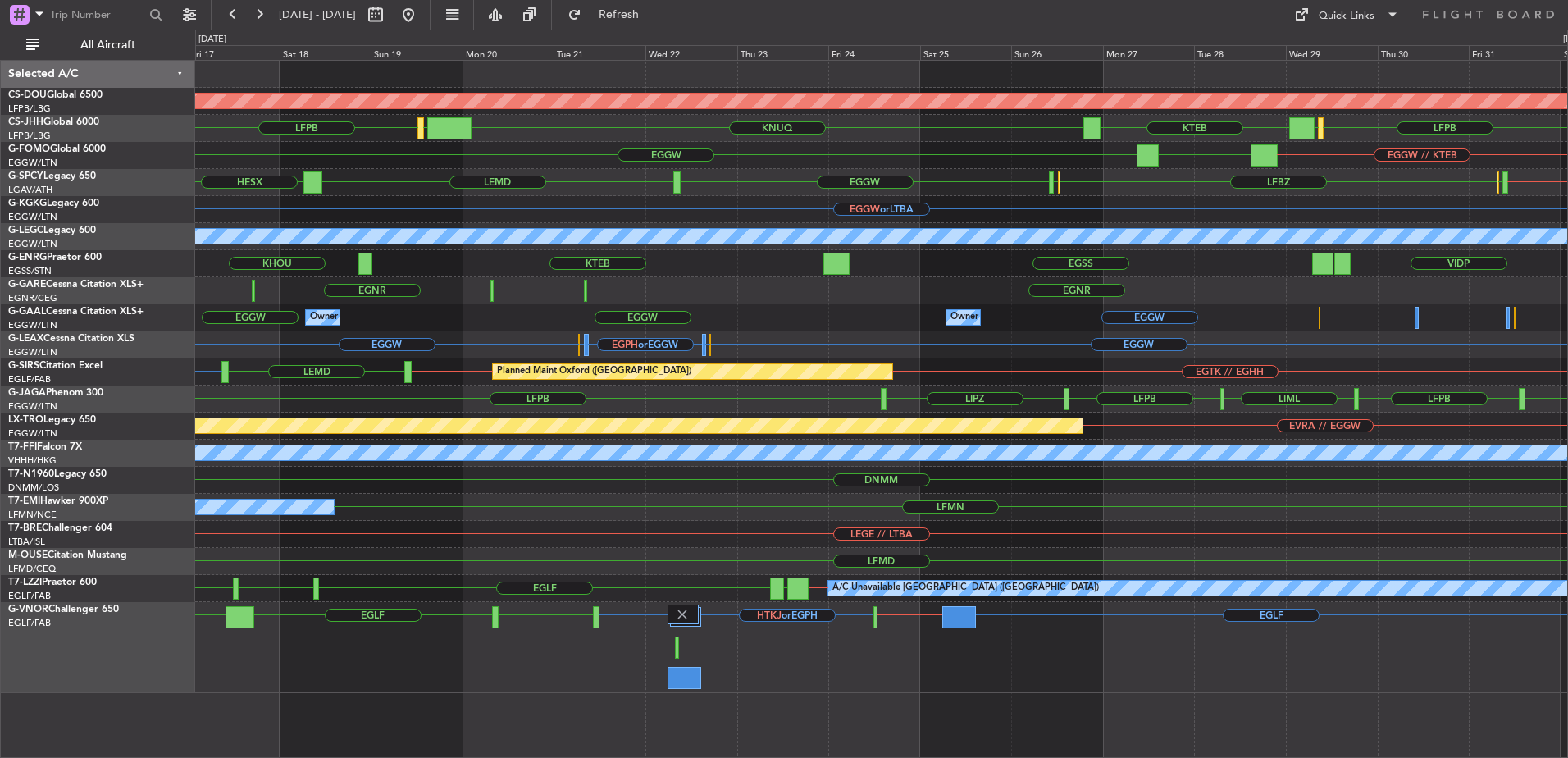
click at [464, 365] on div "Planned Maint Oxford ([GEOGRAPHIC_DATA]) [GEOGRAPHIC_DATA] LEMD EGLF // [GEOGRA…" at bounding box center [882, 372] width 1372 height 27
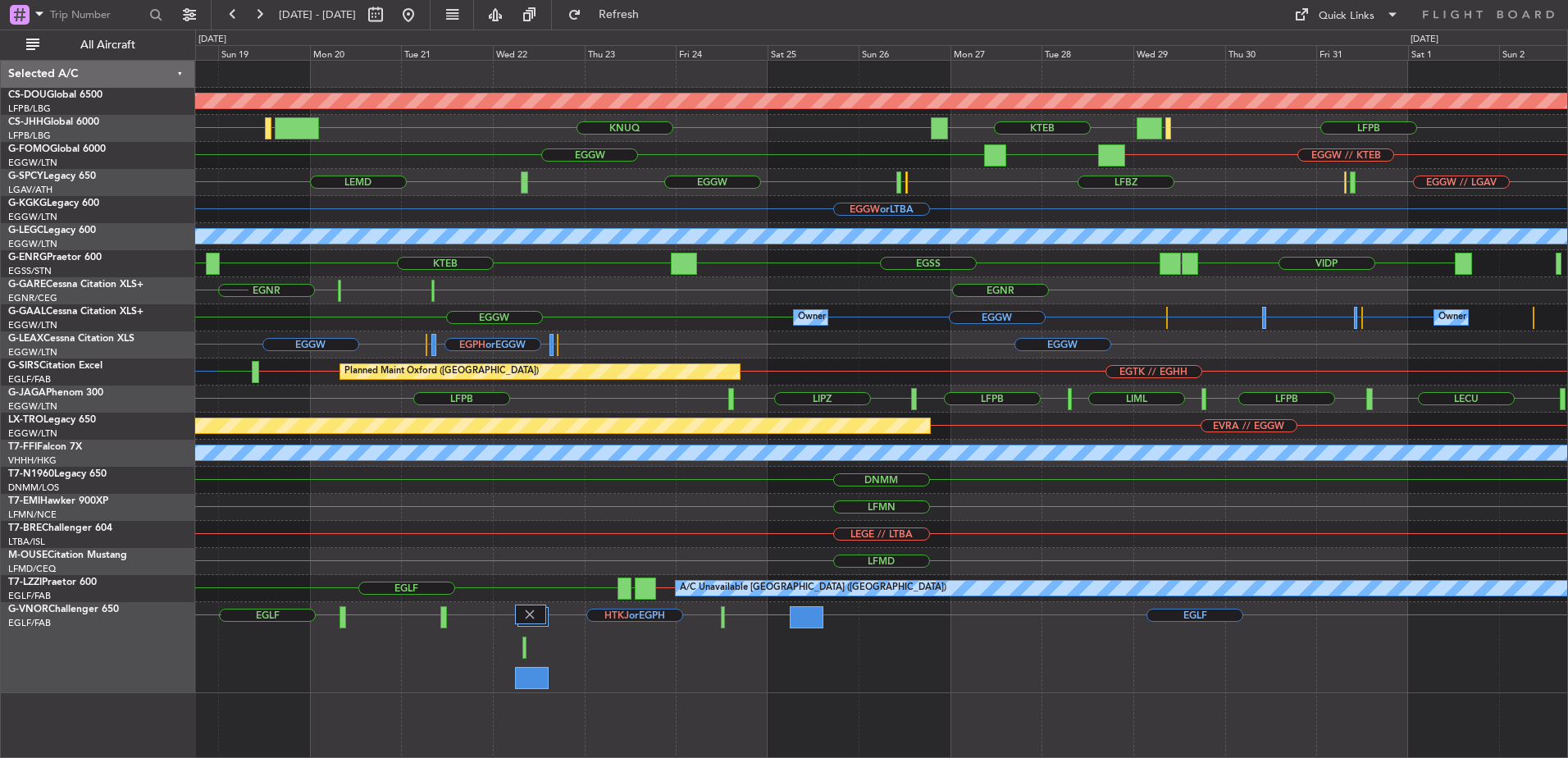
click at [504, 321] on div "Planned Maint London ([GEOGRAPHIC_DATA]) LFPB [GEOGRAPHIC_DATA] [GEOGRAPHIC_DAT…" at bounding box center [882, 376] width 1372 height 632
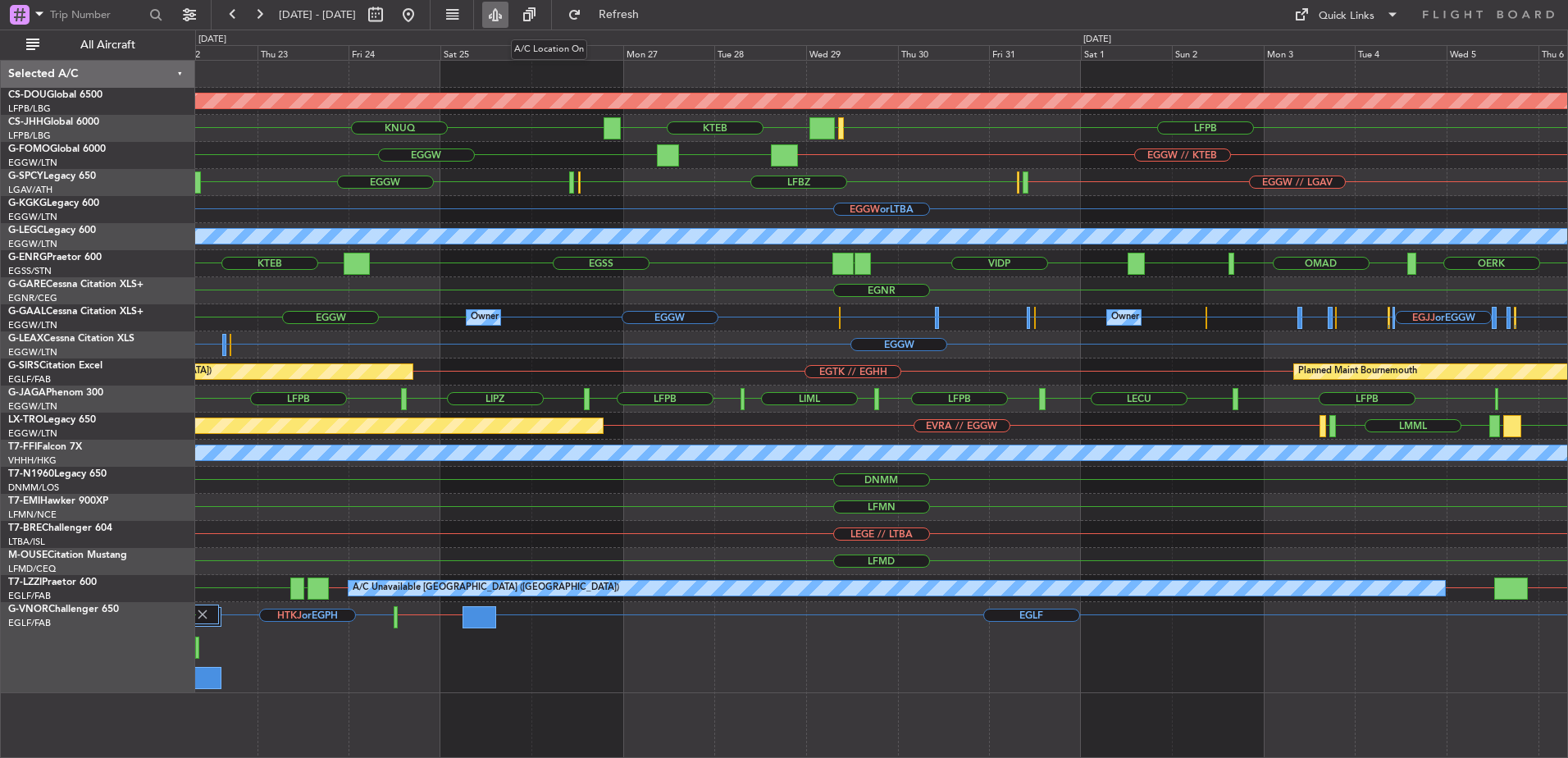
click at [509, 25] on button at bounding box center [495, 15] width 27 height 27
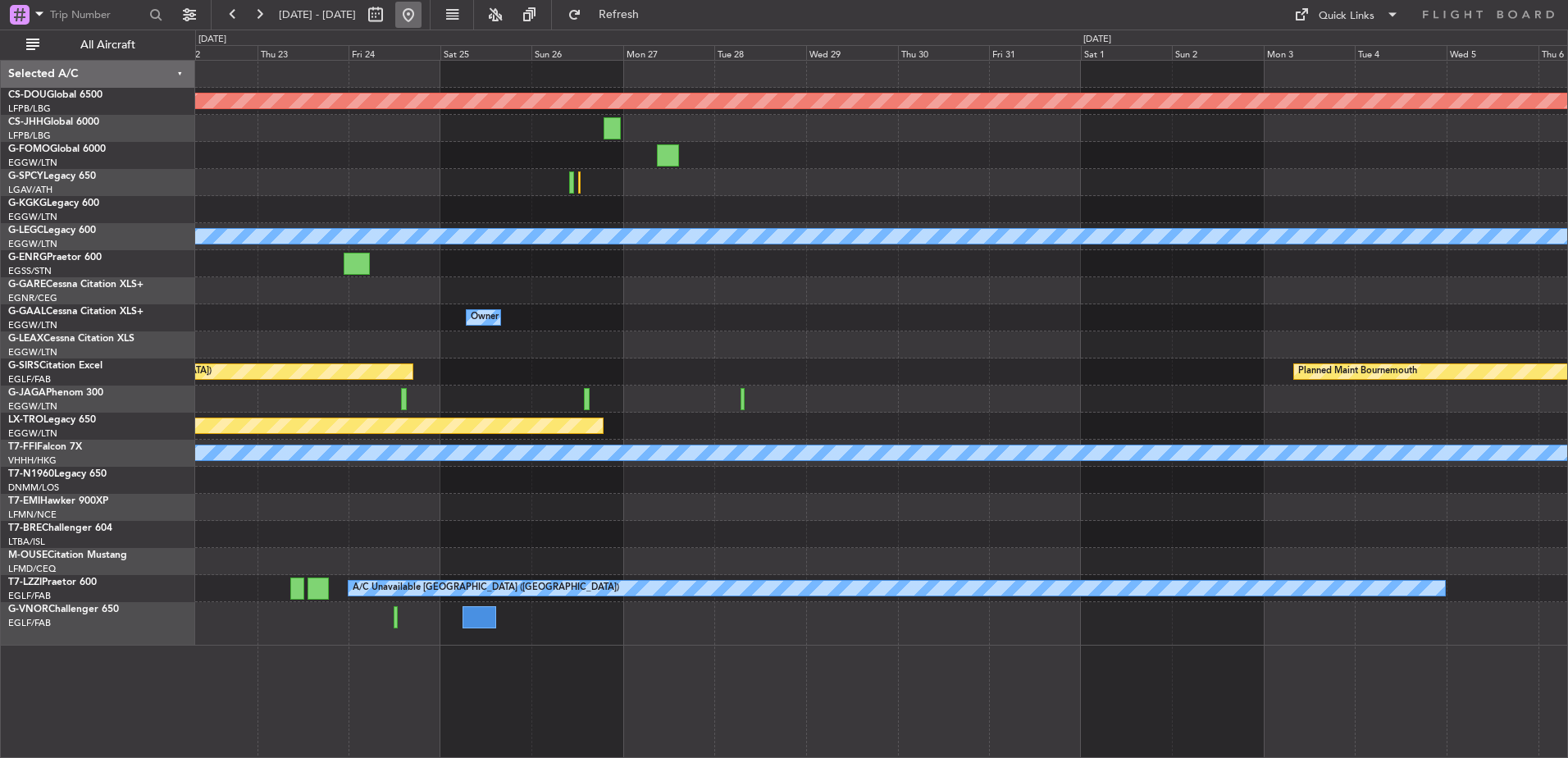
click at [422, 11] on button at bounding box center [408, 15] width 27 height 27
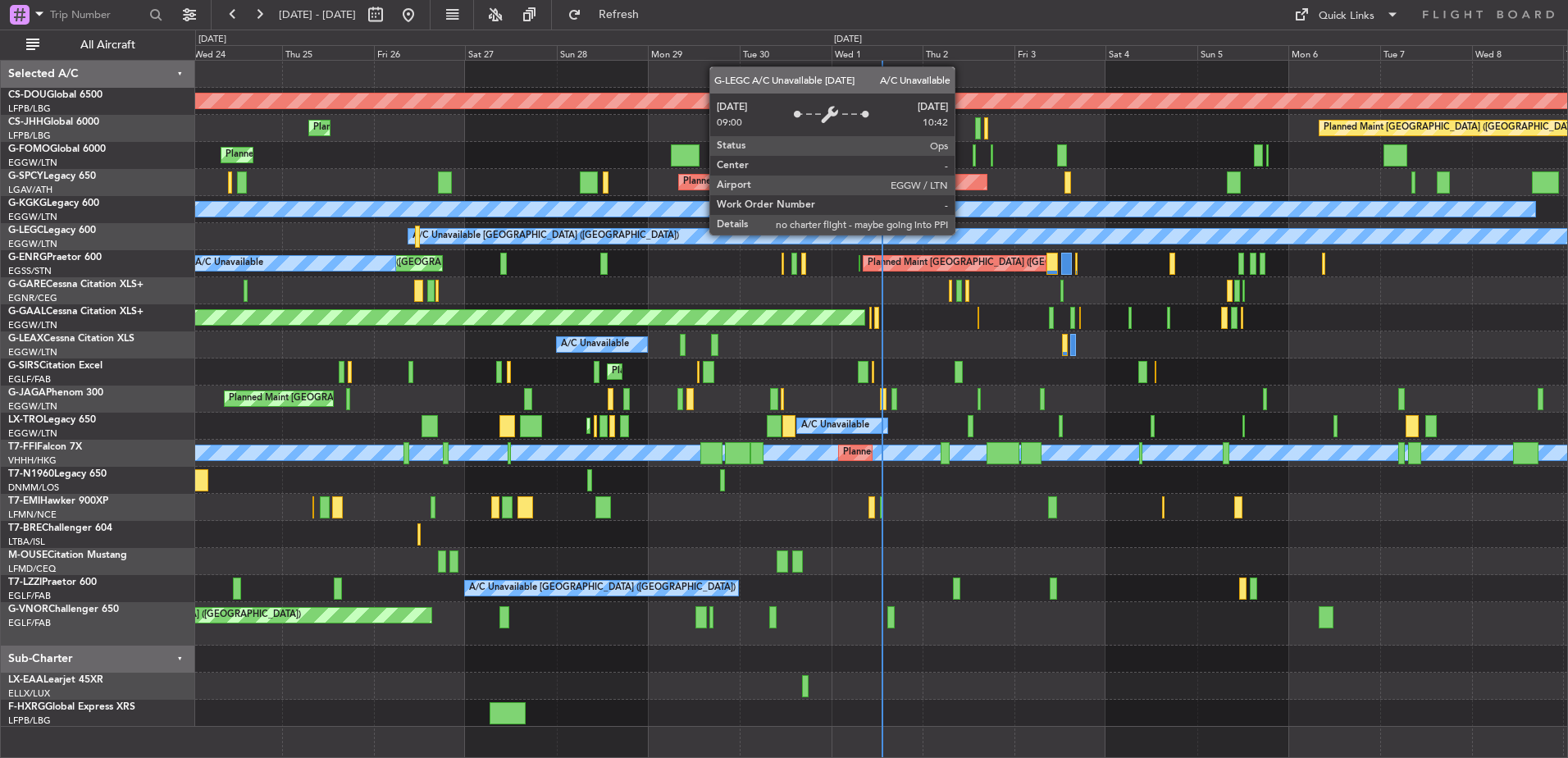
click at [474, 207] on div "Planned Maint London ([GEOGRAPHIC_DATA]) Planned Maint [GEOGRAPHIC_DATA] ([GEOG…" at bounding box center [882, 394] width 1372 height 665
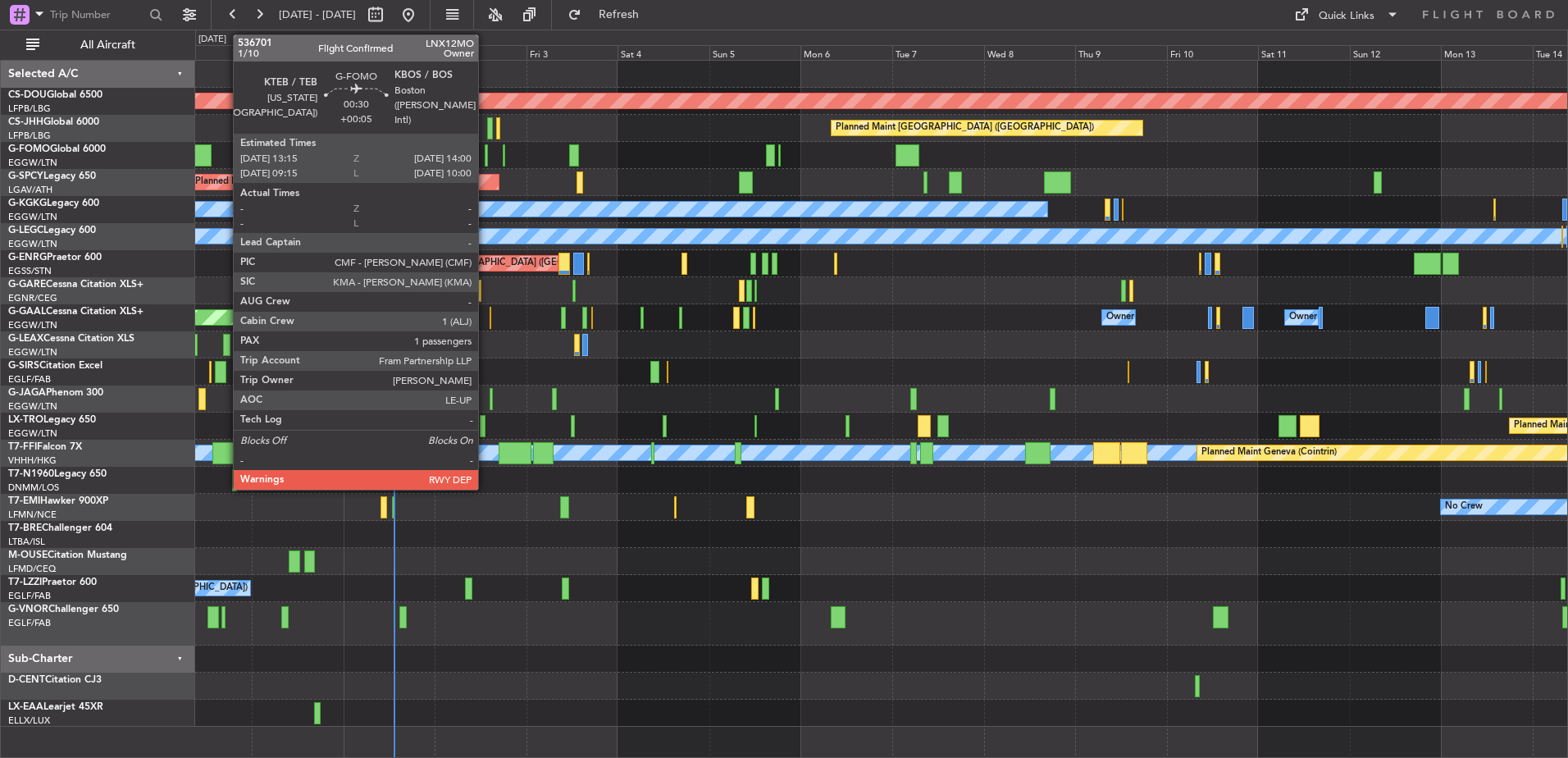
click at [485, 152] on div at bounding box center [486, 155] width 3 height 22
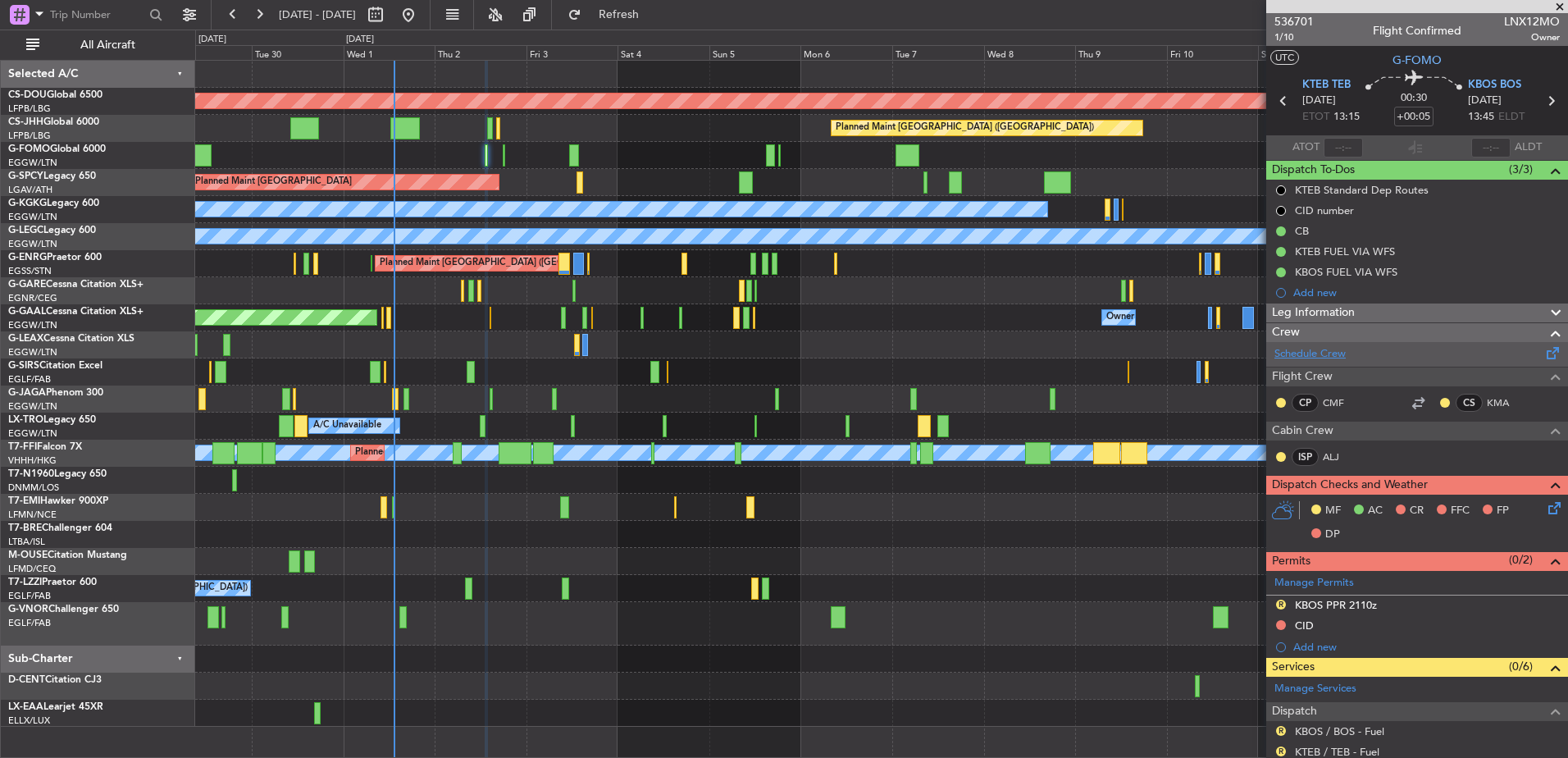
scroll to position [270, 0]
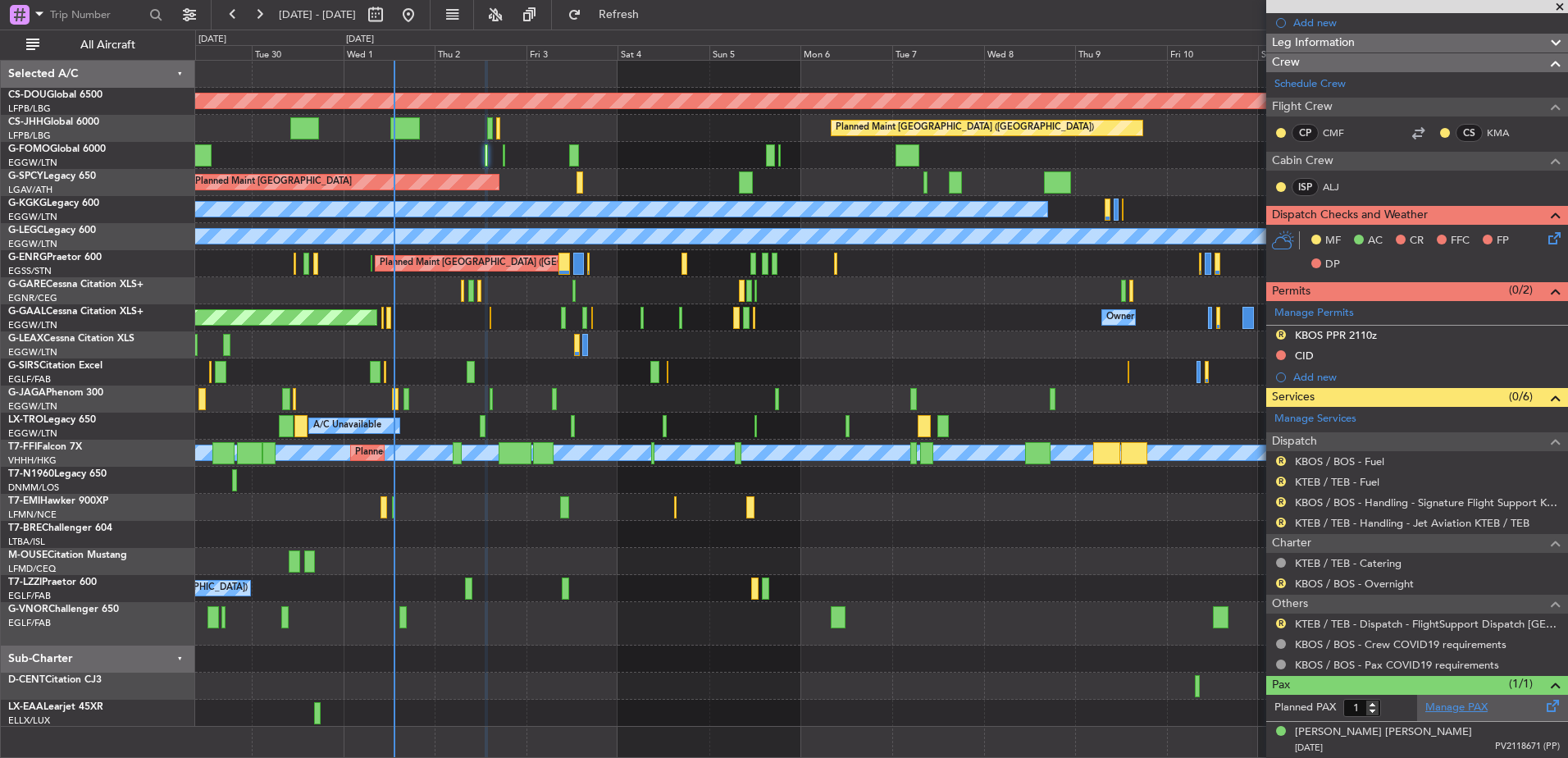
click at [1441, 702] on link "Manage PAX" at bounding box center [1456, 707] width 63 height 16
click at [808, 354] on div "A/C Unavailable" at bounding box center [882, 345] width 1372 height 27
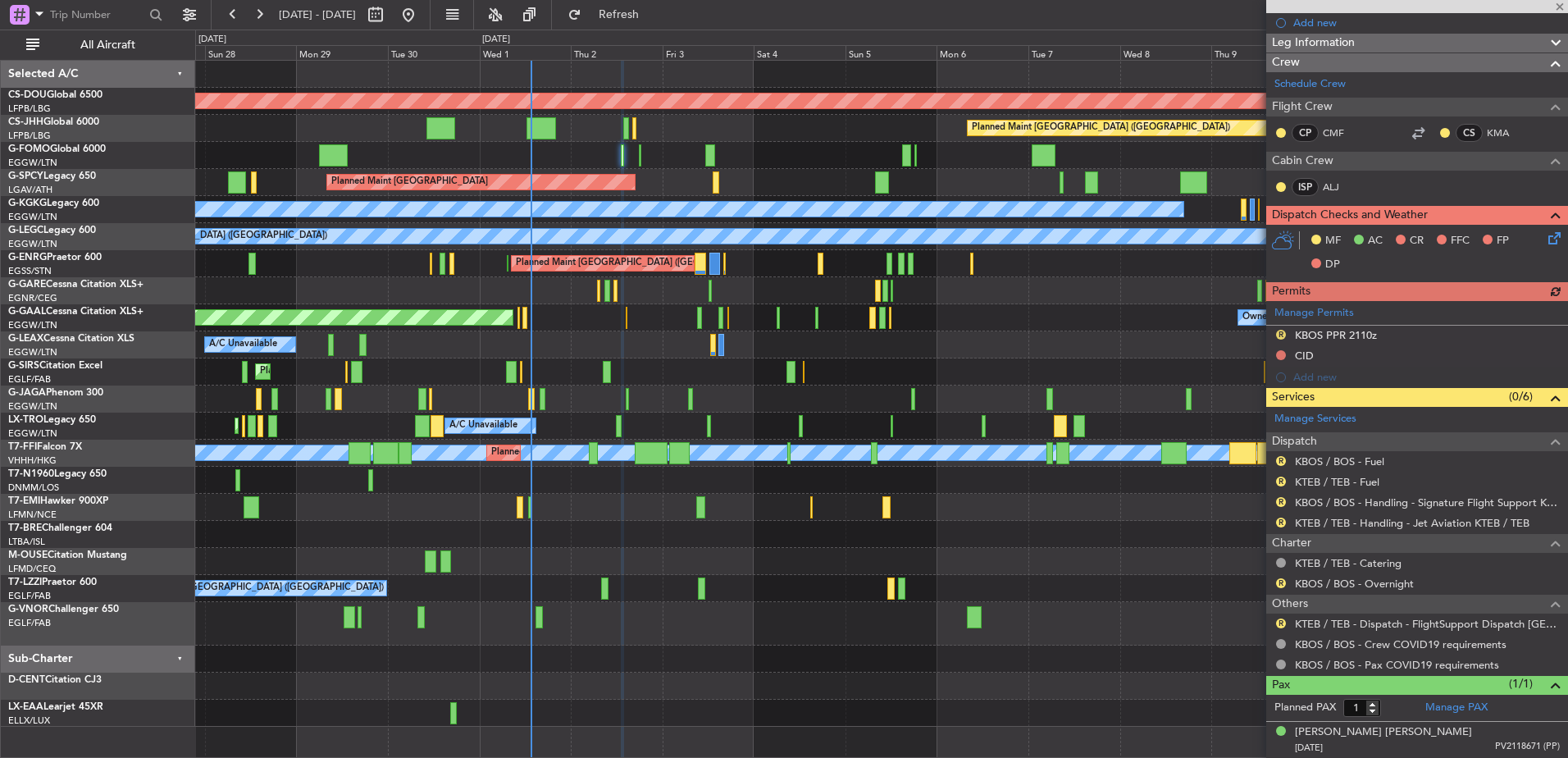
click at [596, 364] on div "Planned Maint London ([GEOGRAPHIC_DATA]) Planned Maint [GEOGRAPHIC_DATA] ([GEOG…" at bounding box center [882, 394] width 1372 height 665
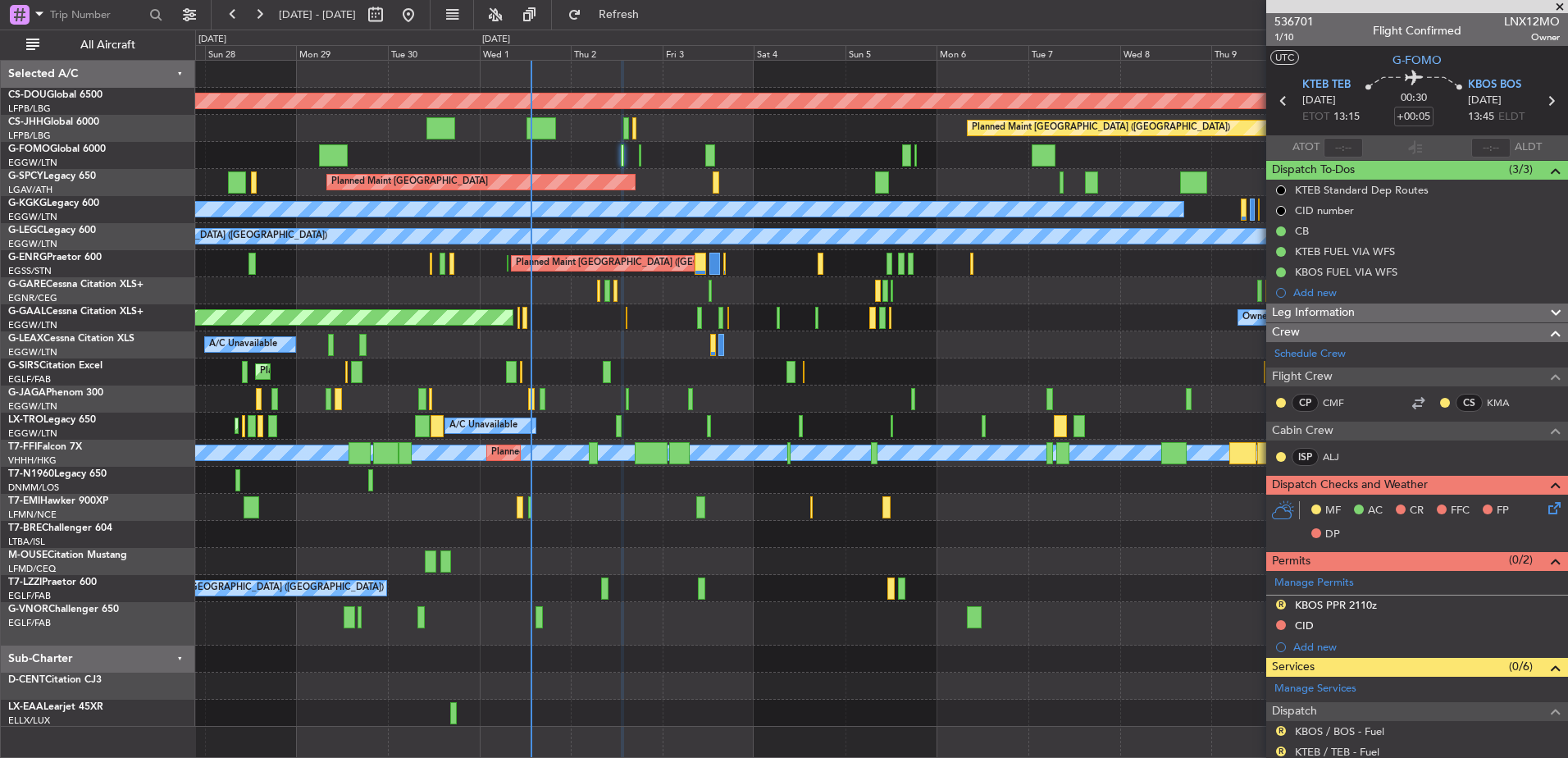
scroll to position [270, 0]
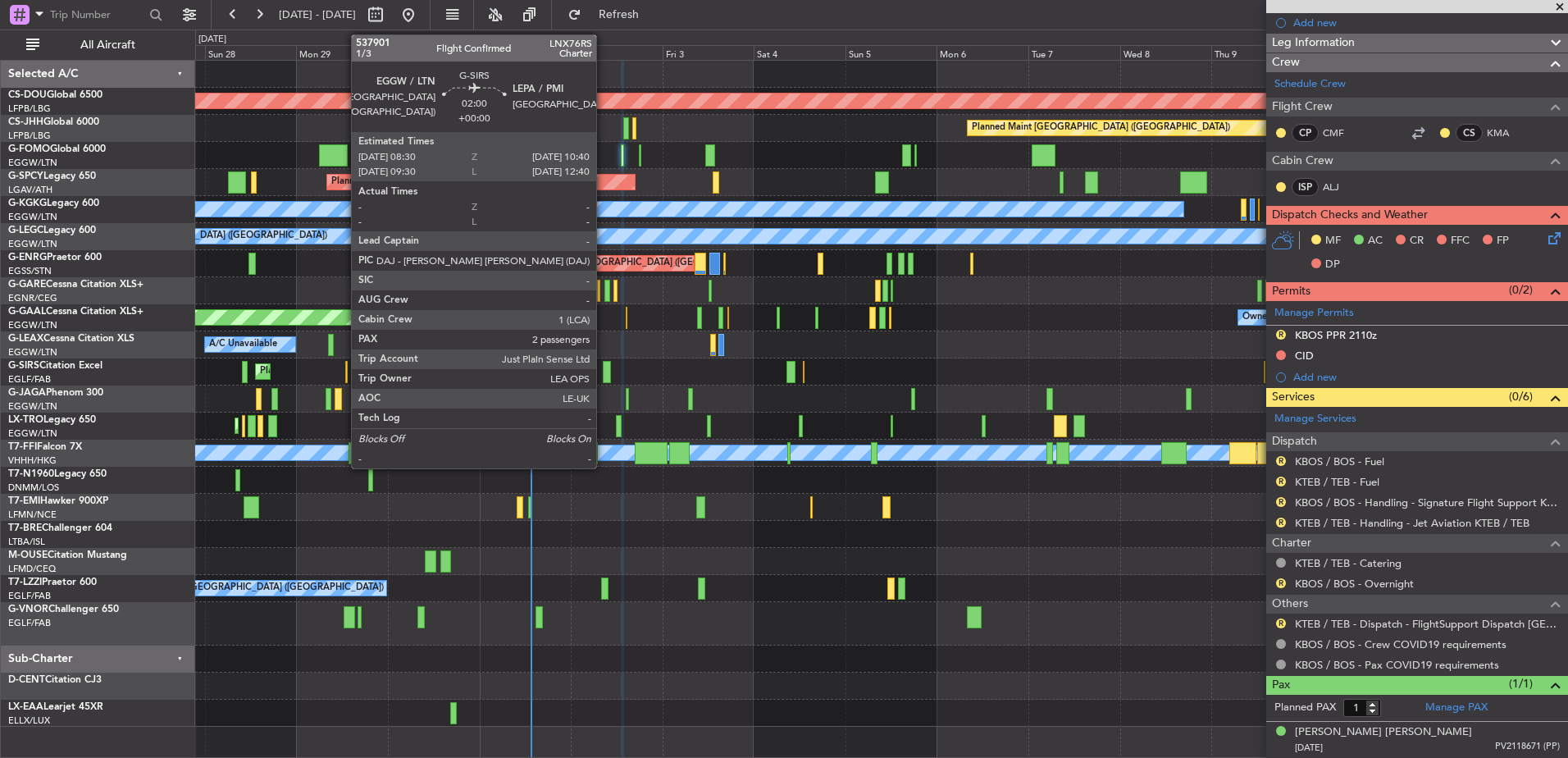
click at [604, 370] on div at bounding box center [607, 372] width 9 height 22
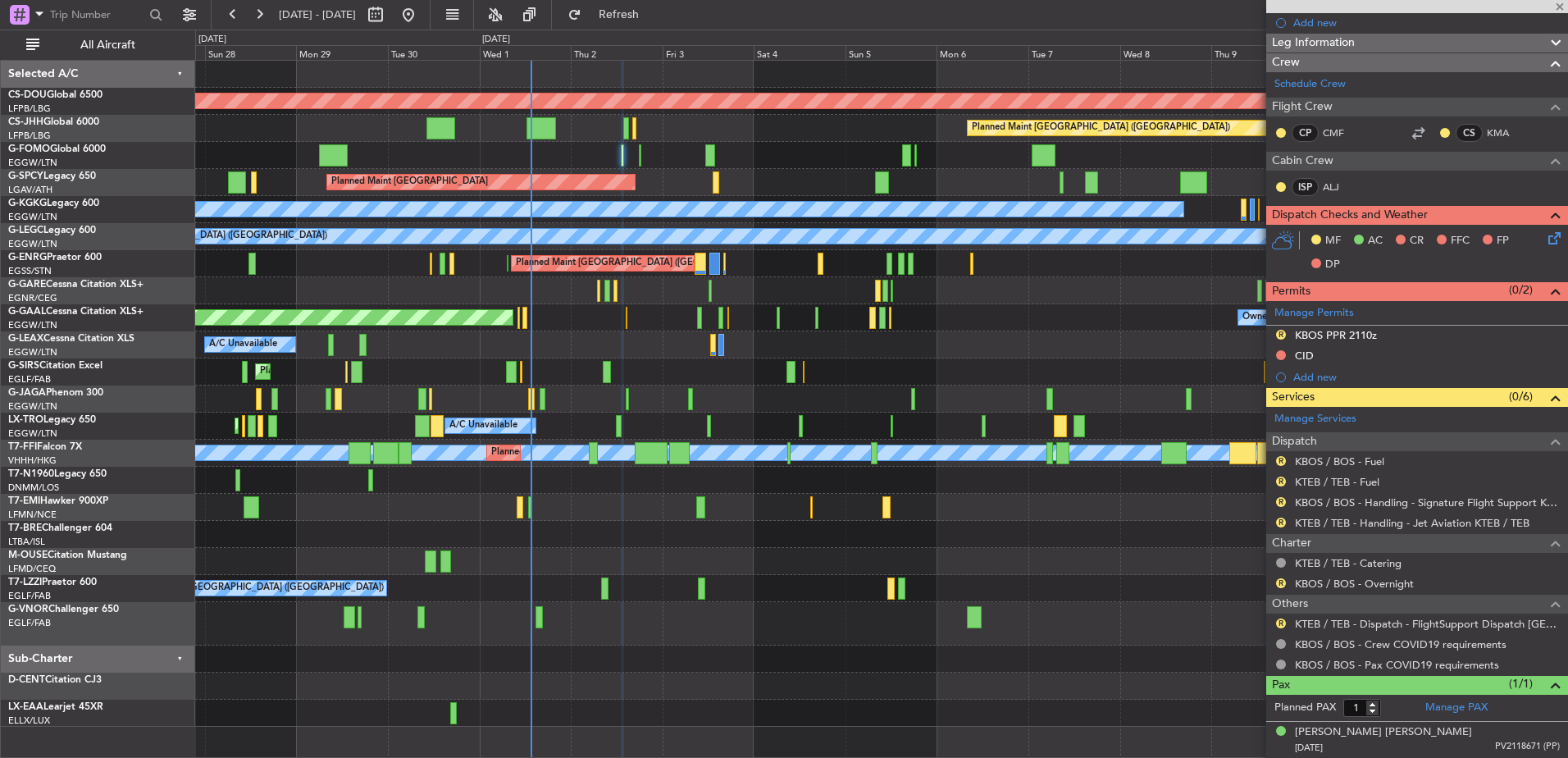
type input "2"
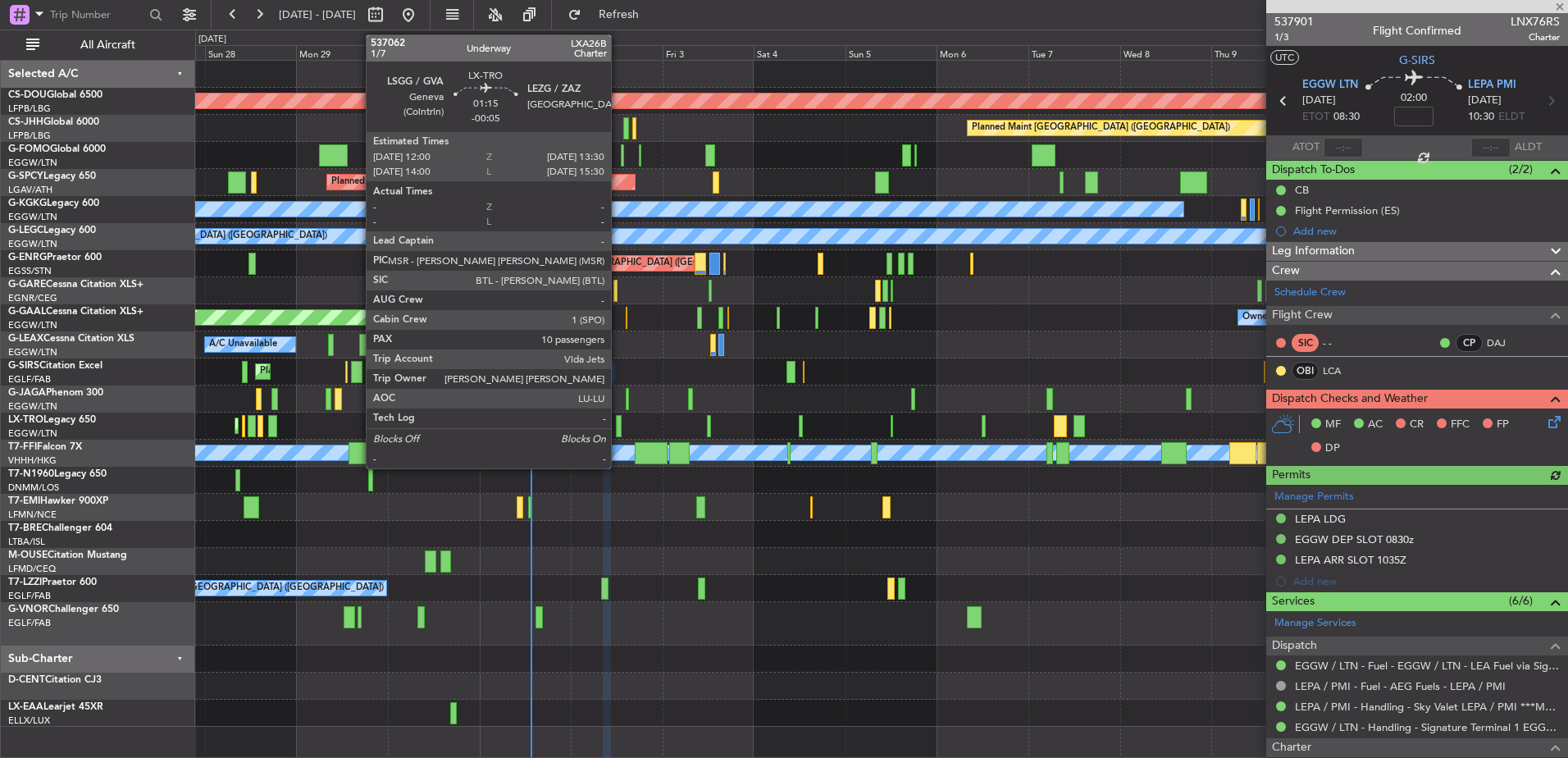
click at [618, 424] on div at bounding box center [618, 426] width 6 height 22
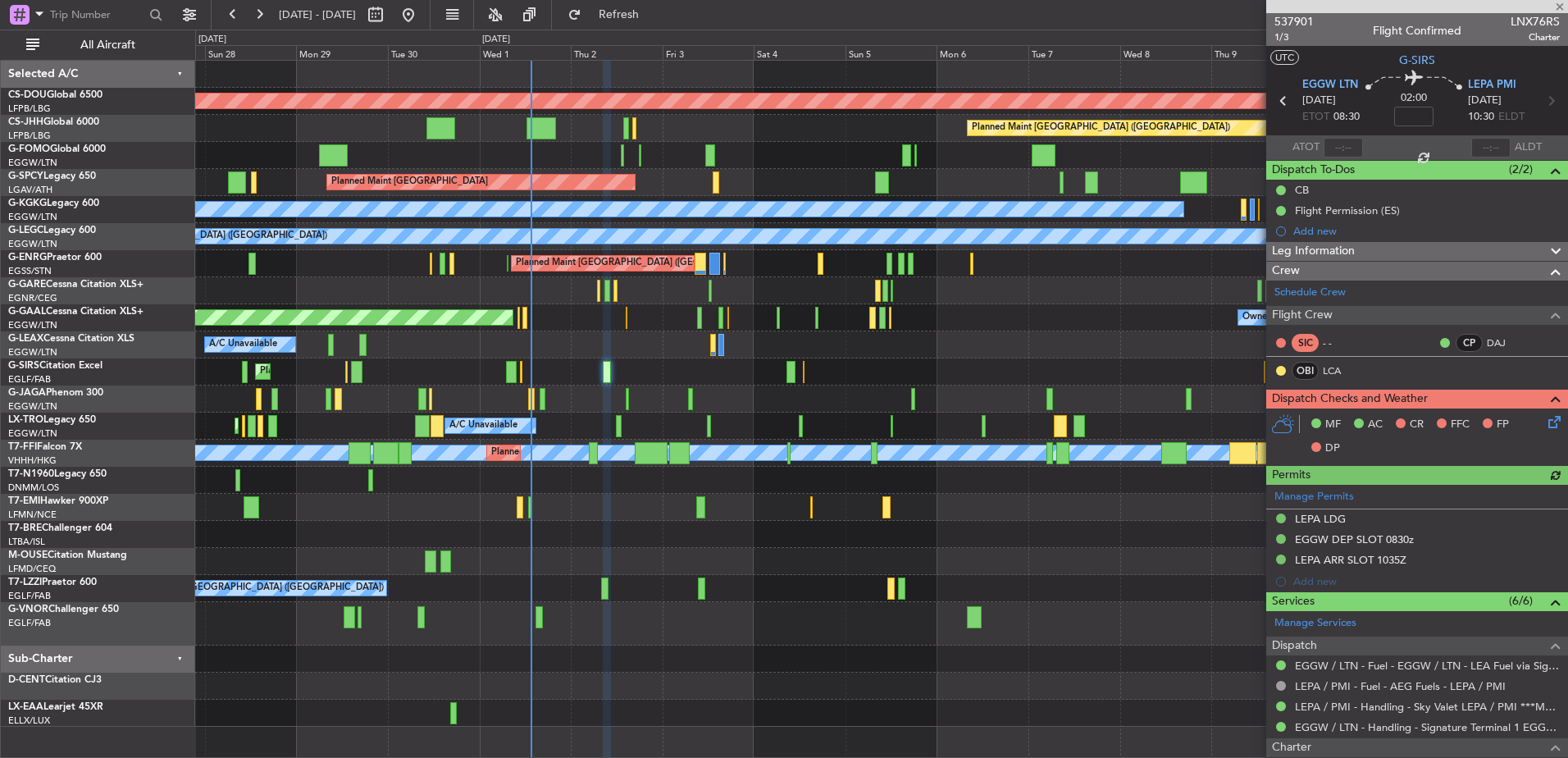
type input "-00:05"
type input "10"
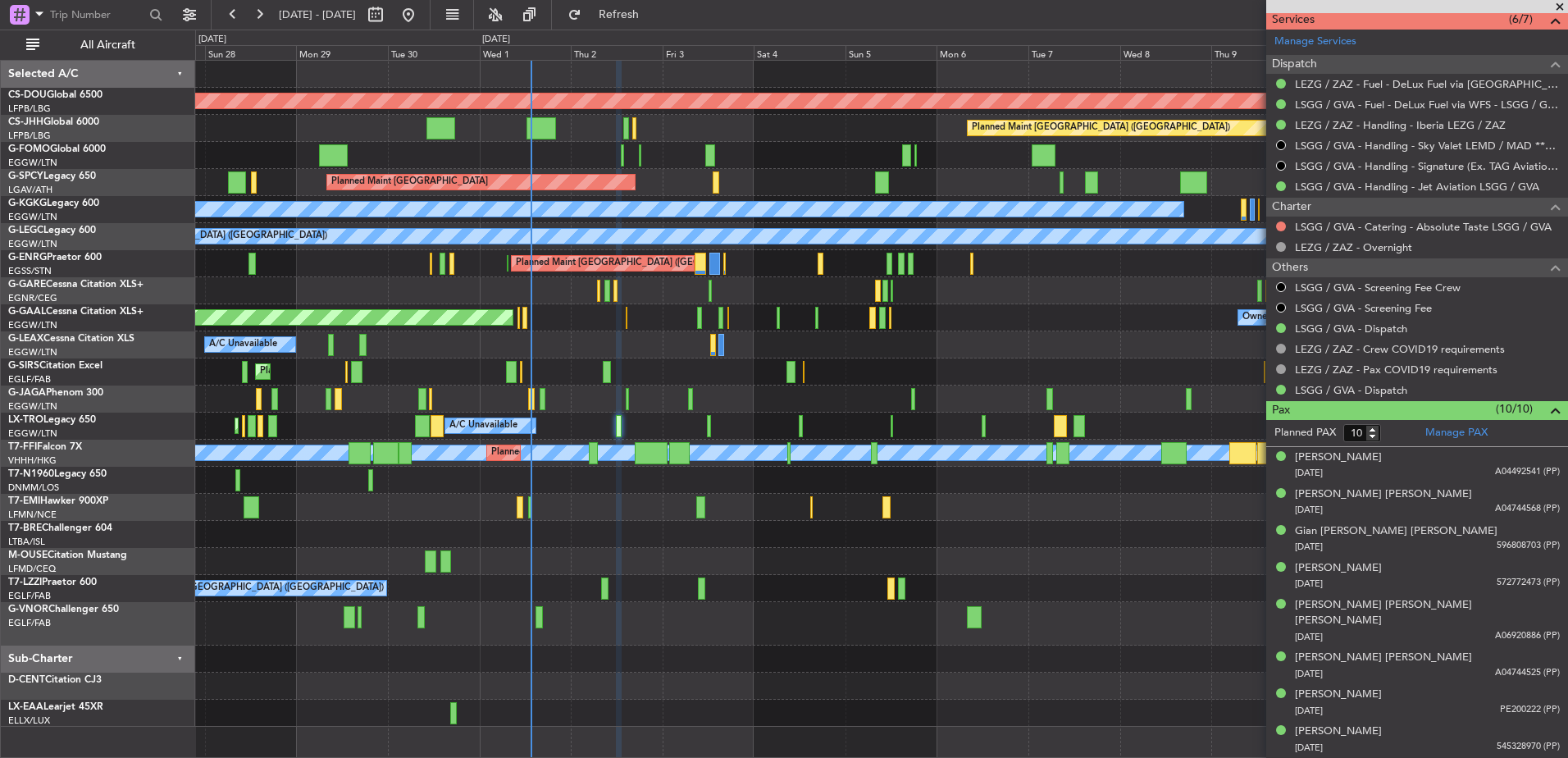
scroll to position [643, 0]
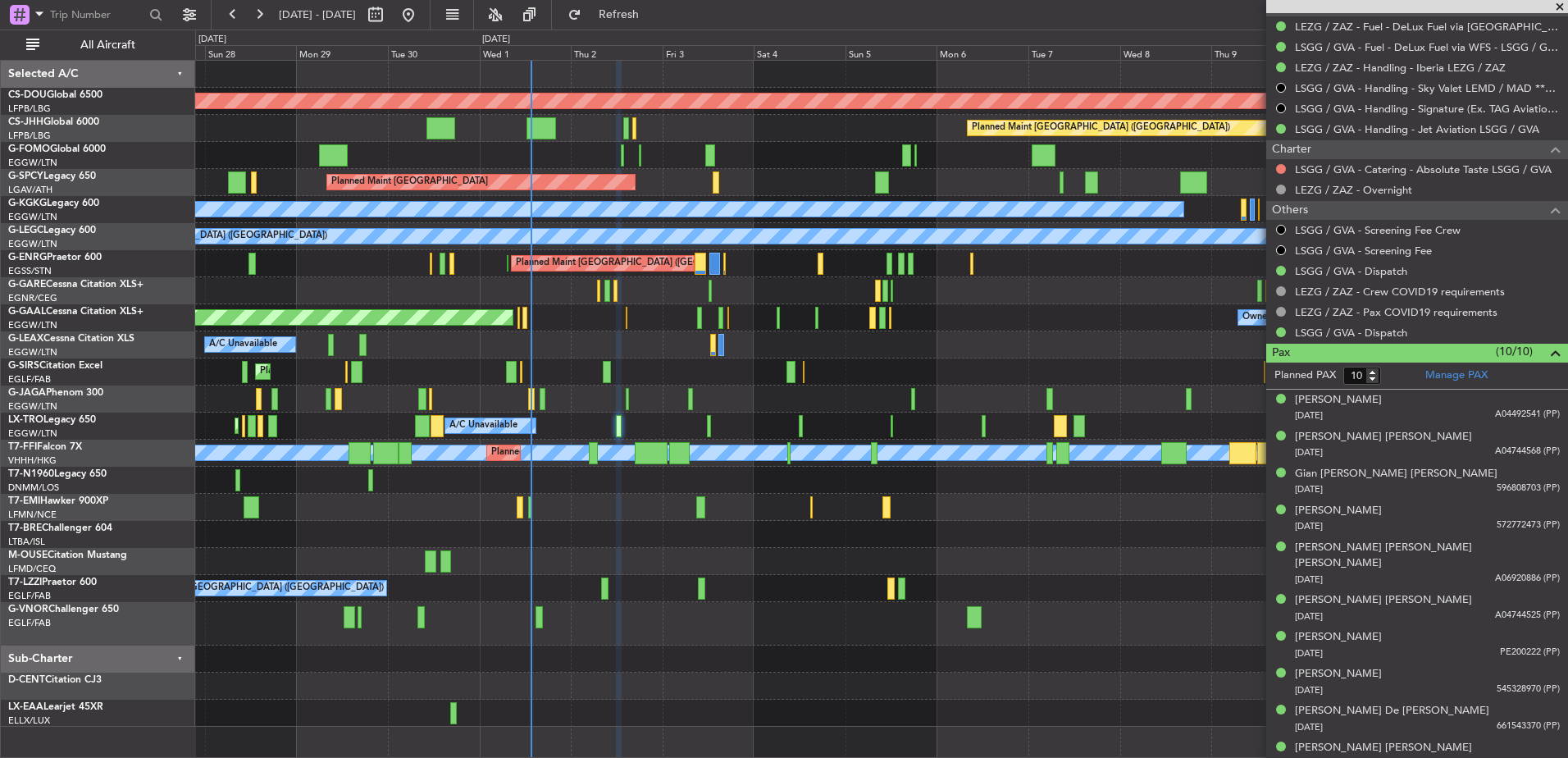
click at [784, 347] on div "A/C Unavailable" at bounding box center [882, 345] width 1372 height 27
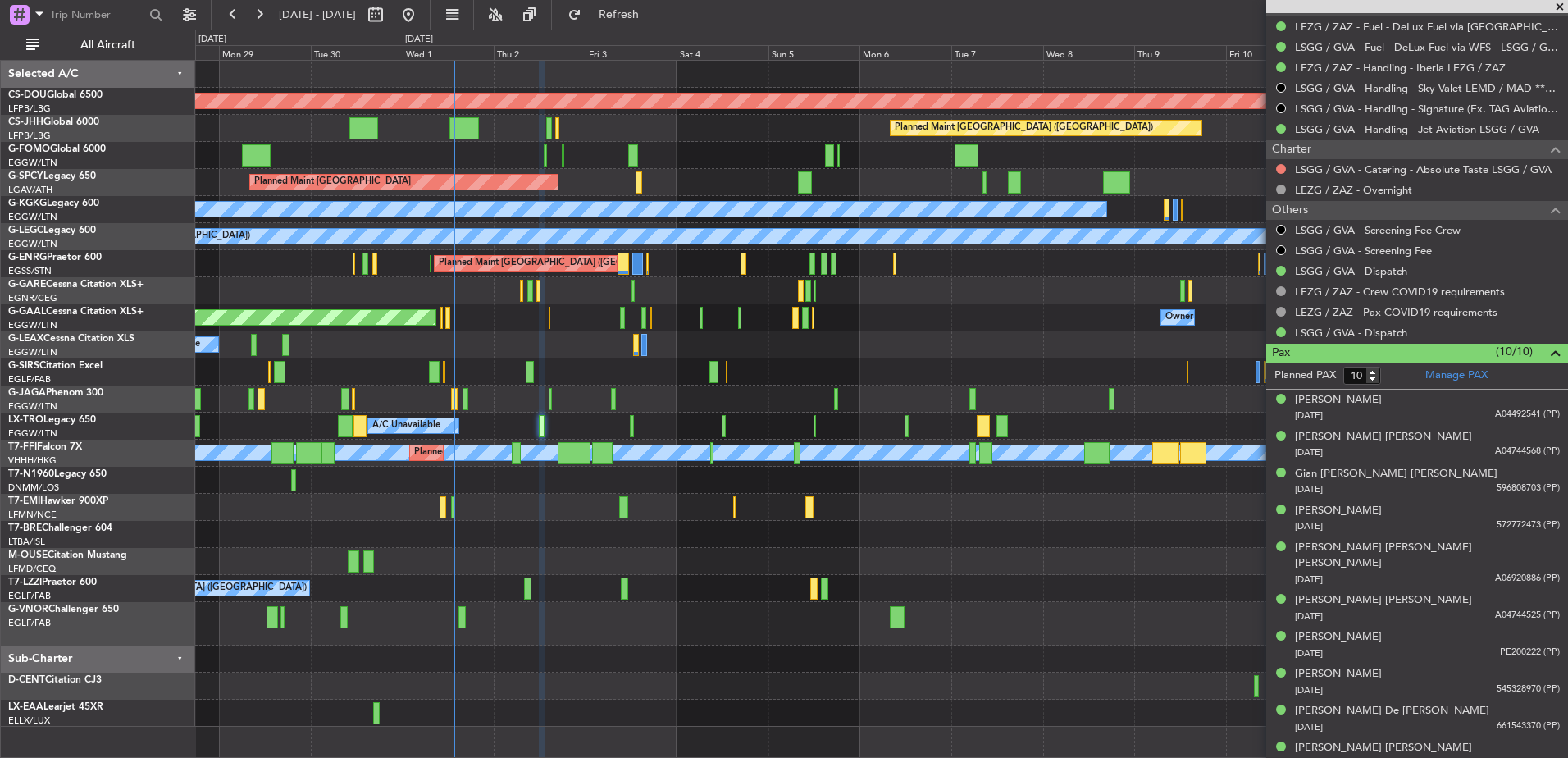
click at [784, 347] on div "A/C Unavailable" at bounding box center [882, 345] width 1372 height 27
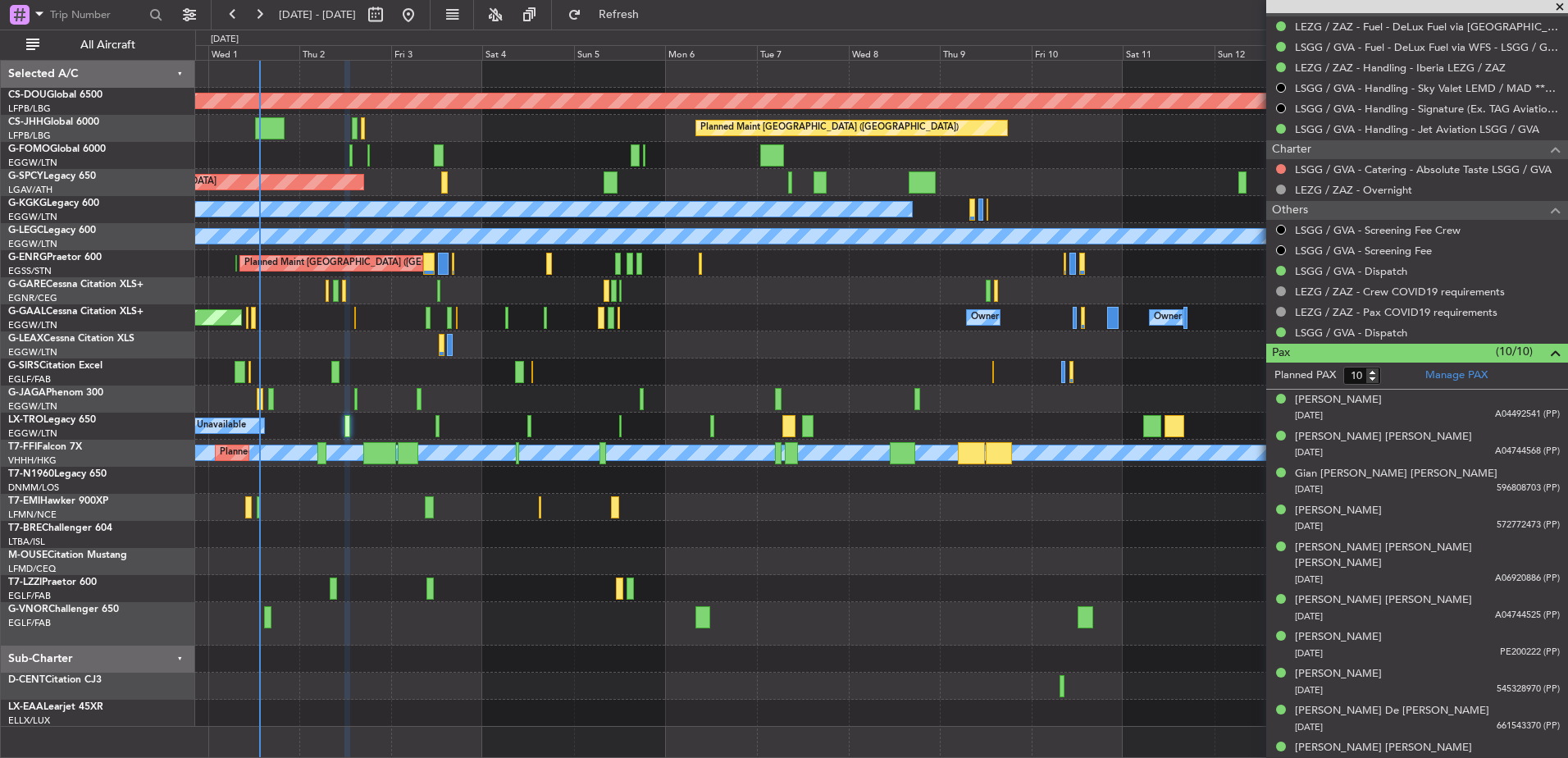
click at [574, 352] on div "A/C Unavailable" at bounding box center [882, 345] width 1372 height 27
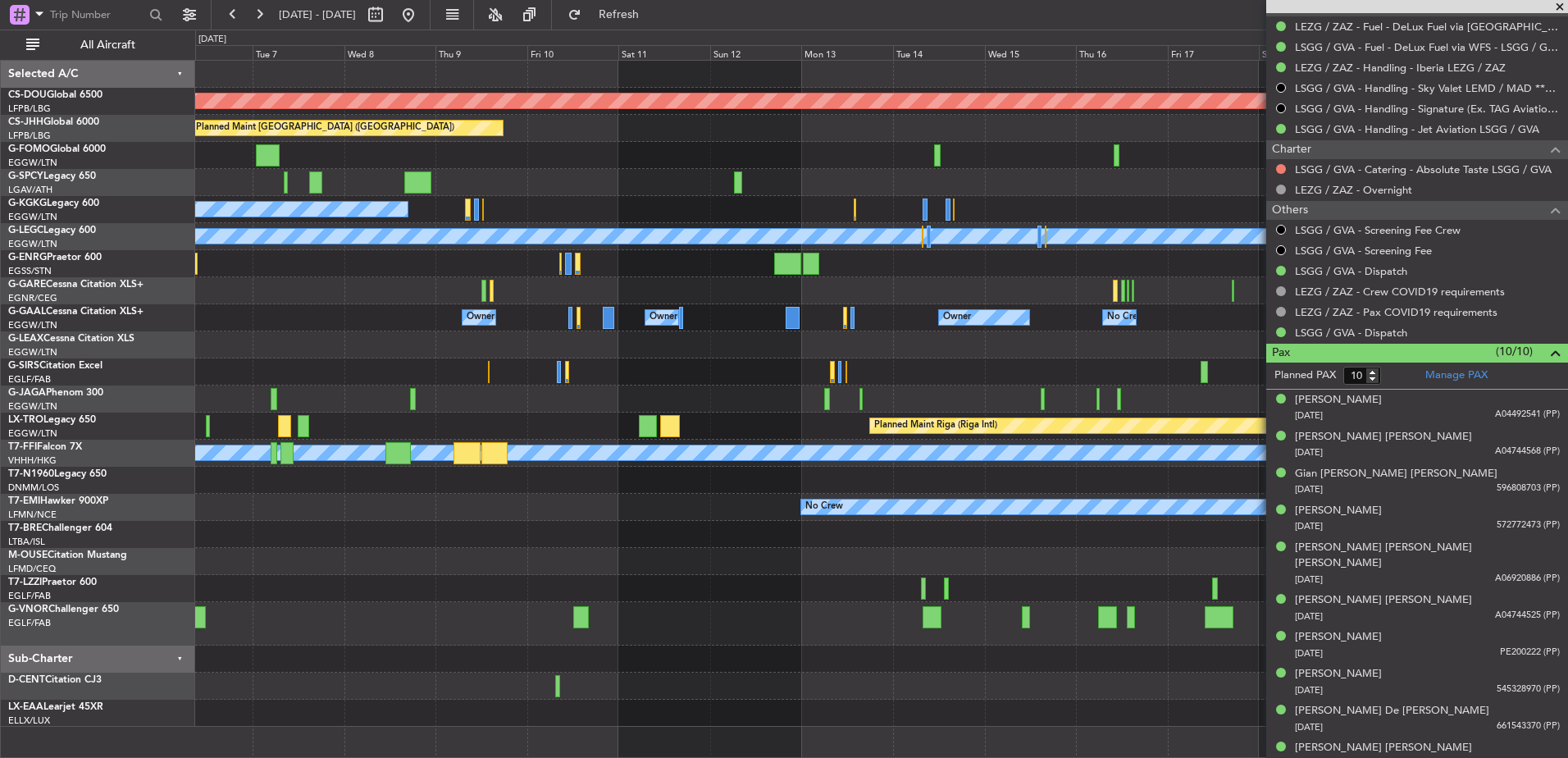
click at [231, 357] on div at bounding box center [882, 345] width 1372 height 27
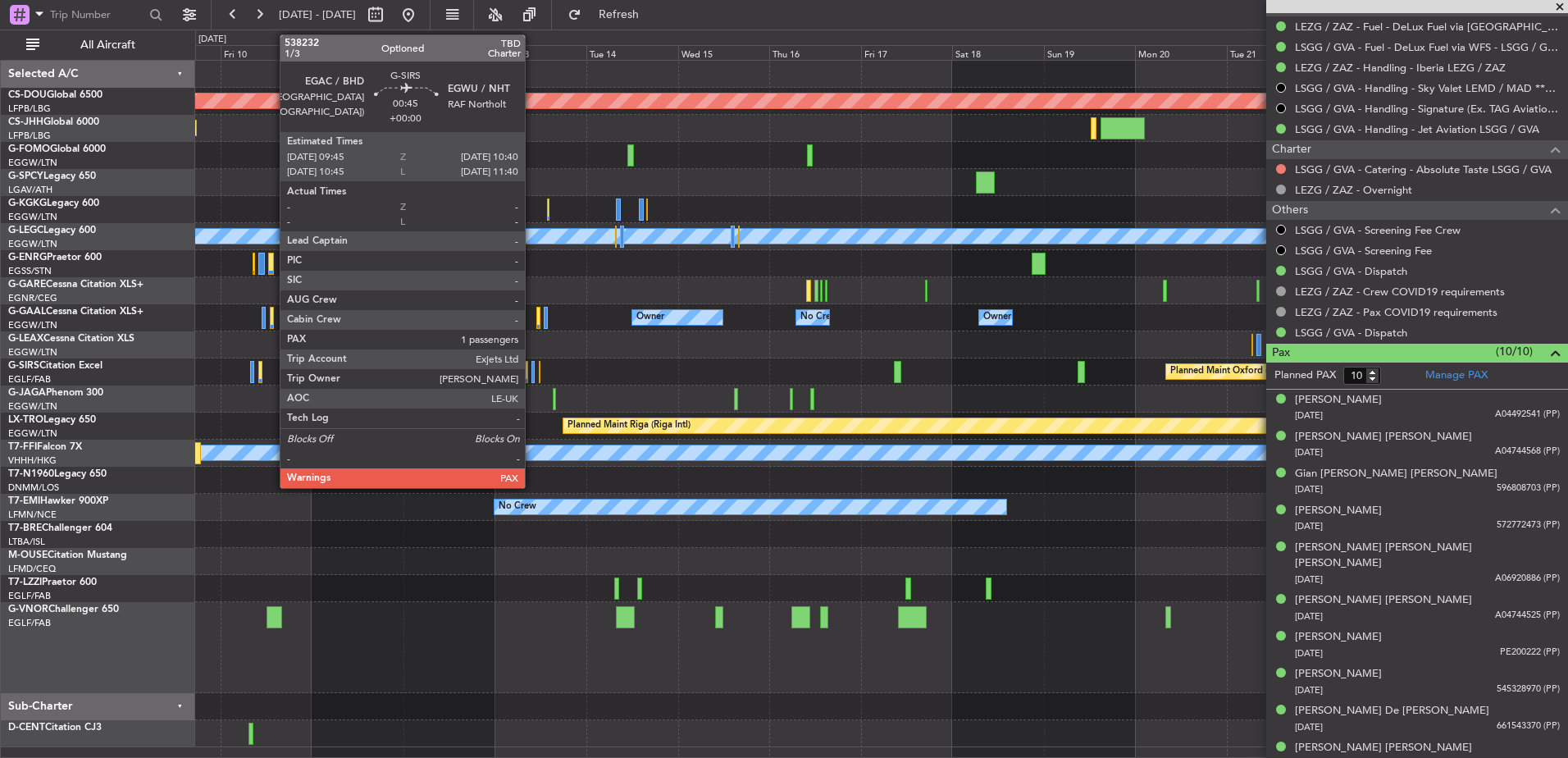
click at [533, 370] on div at bounding box center [534, 372] width 4 height 22
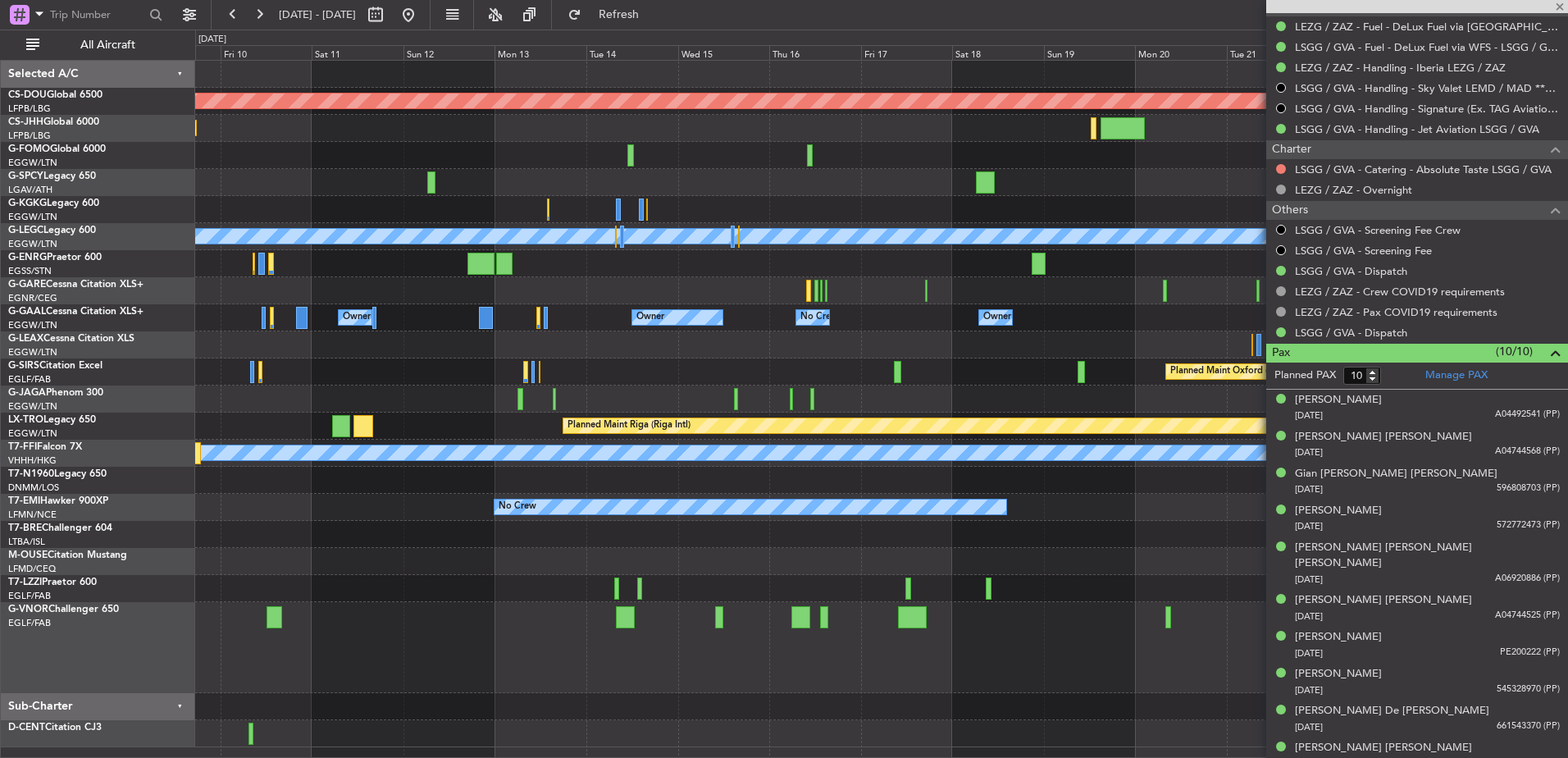
type input "1"
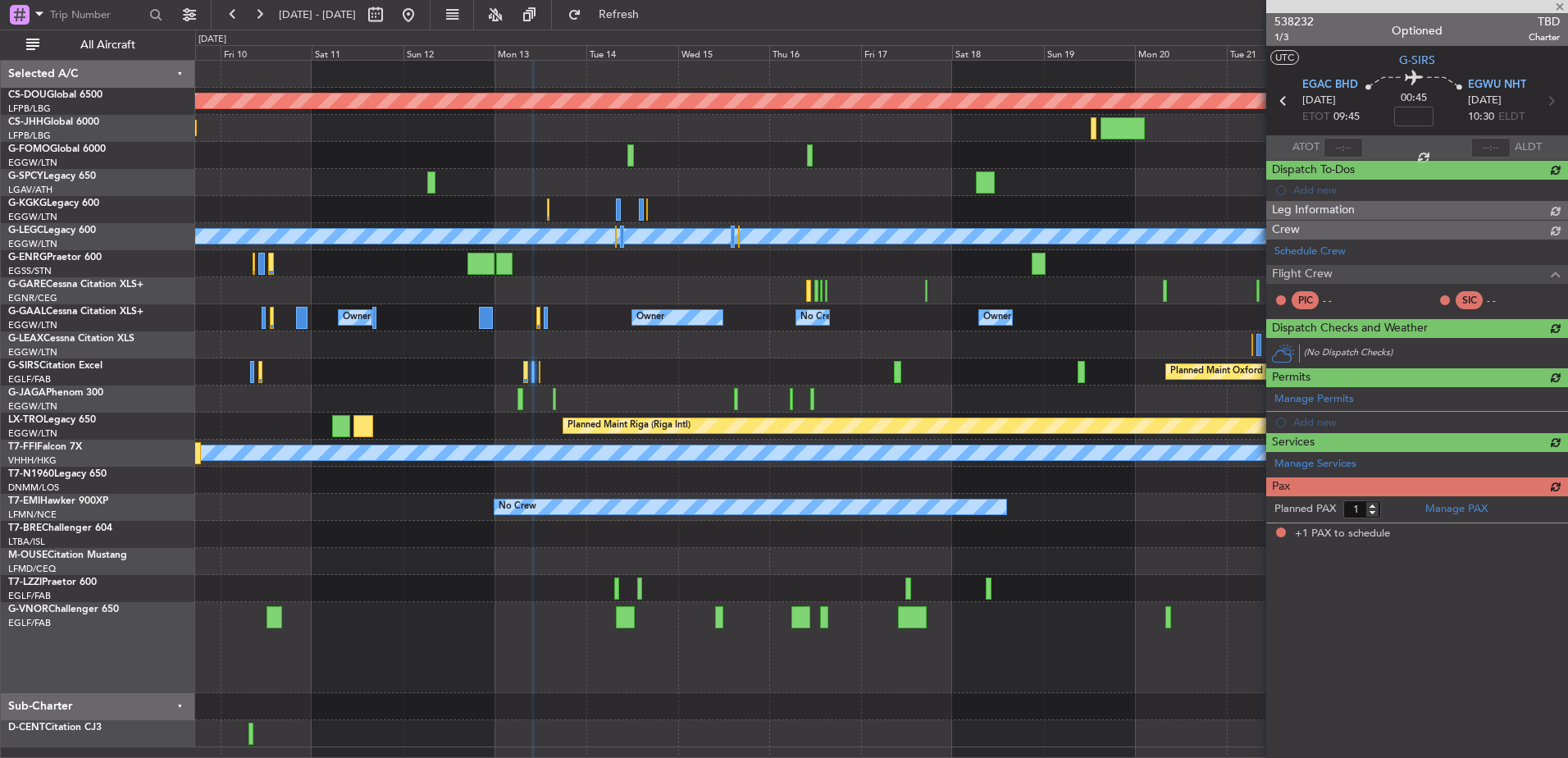
scroll to position [0, 0]
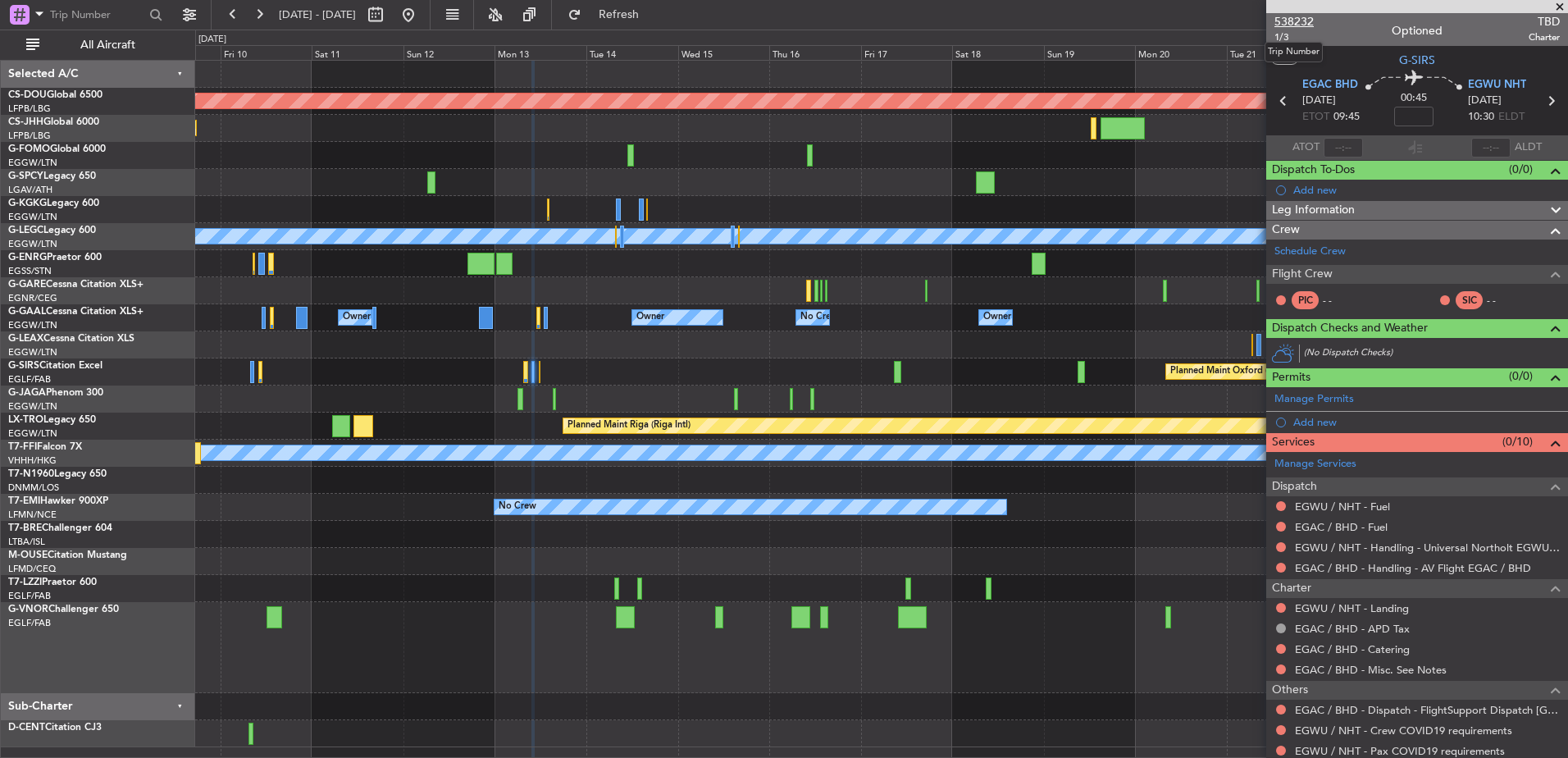
click at [1291, 14] on span "538232" at bounding box center [1294, 21] width 39 height 17
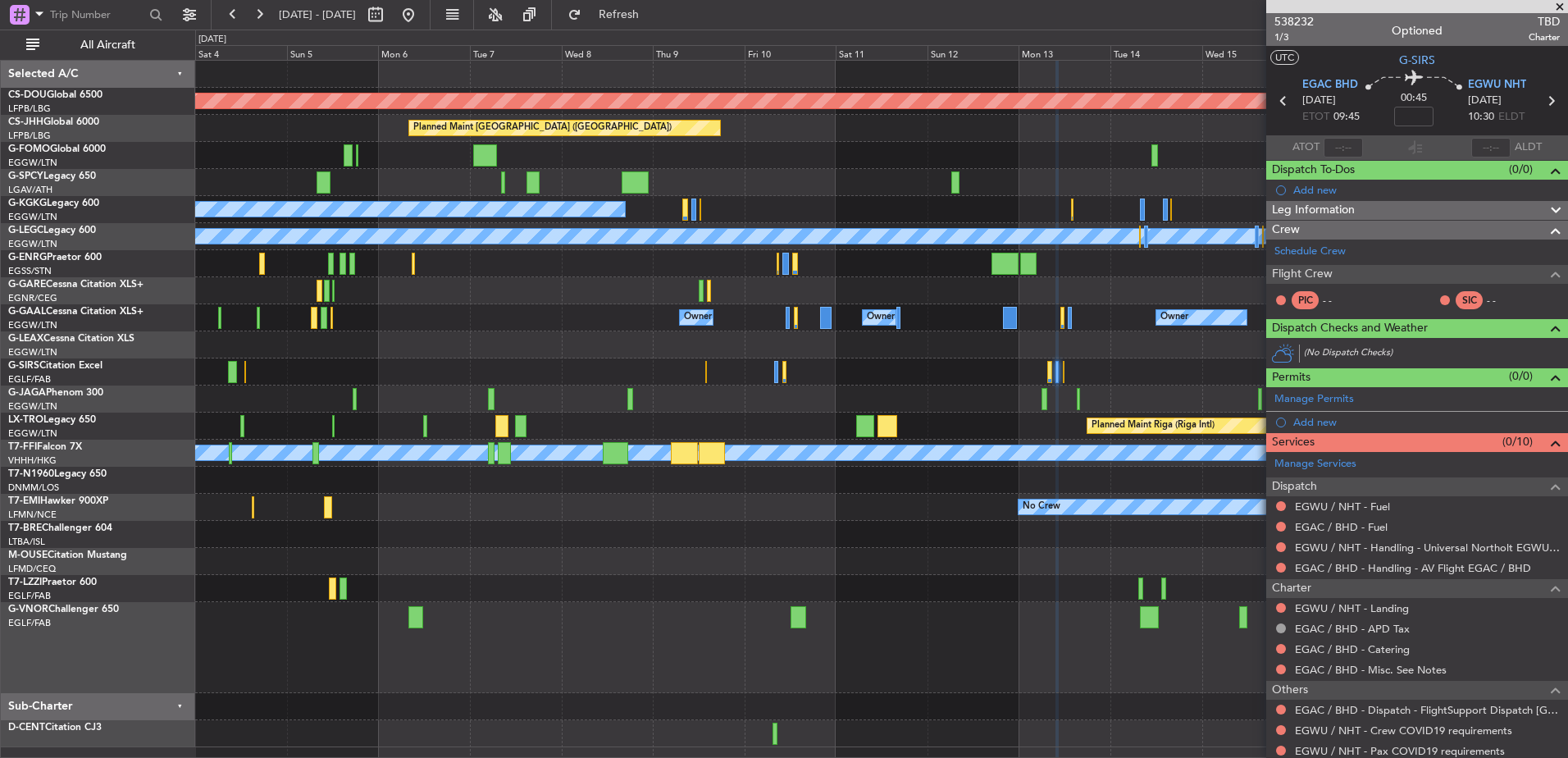
click at [543, 379] on div "Planned Maint Oxford ([GEOGRAPHIC_DATA])" at bounding box center [882, 372] width 1372 height 27
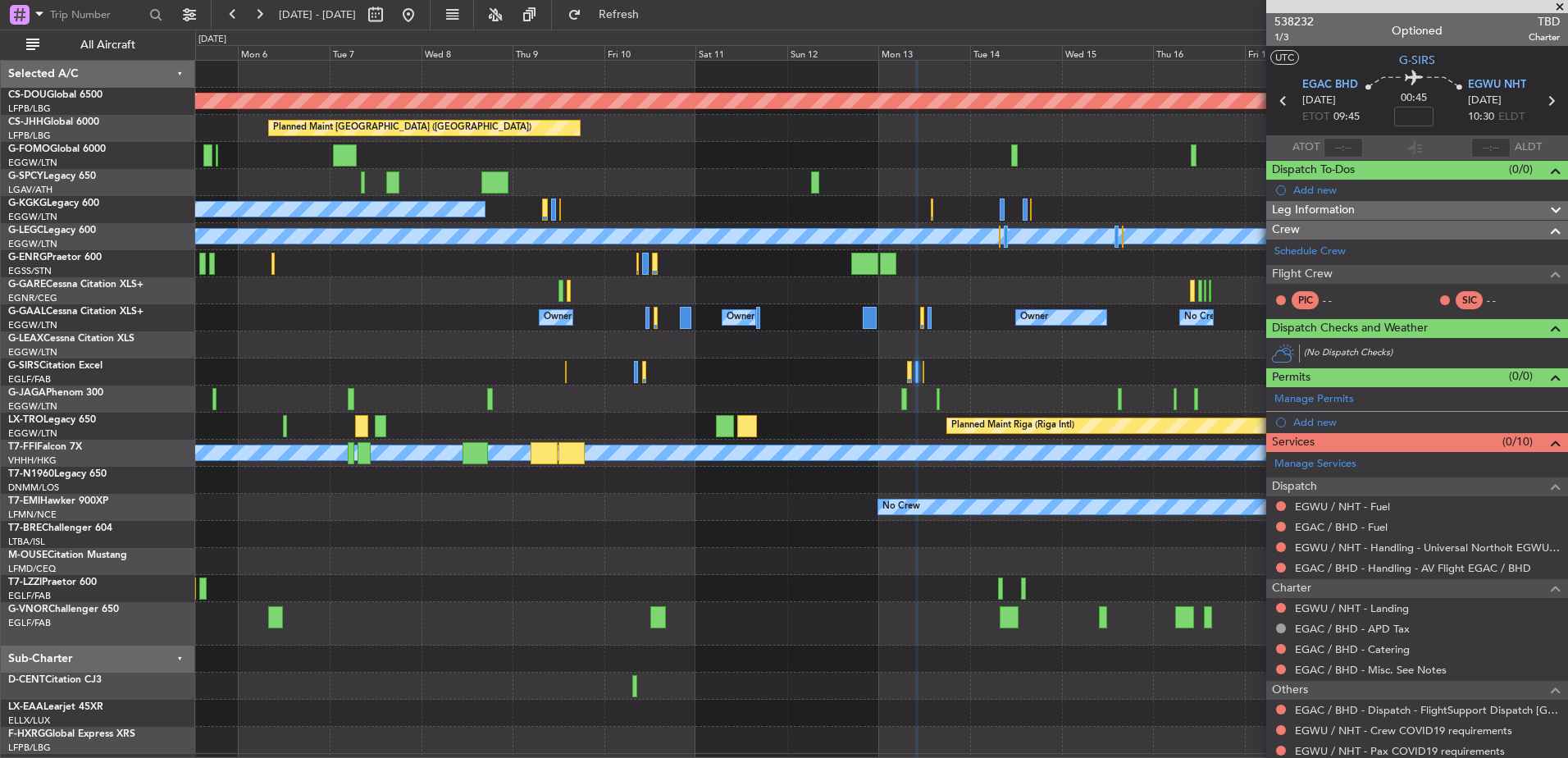
click at [266, 181] on div "Planned Maint London (Biggin Hill) Planned Maint Paris (Le Bourget) Planned Mai…" at bounding box center [882, 407] width 1372 height 693
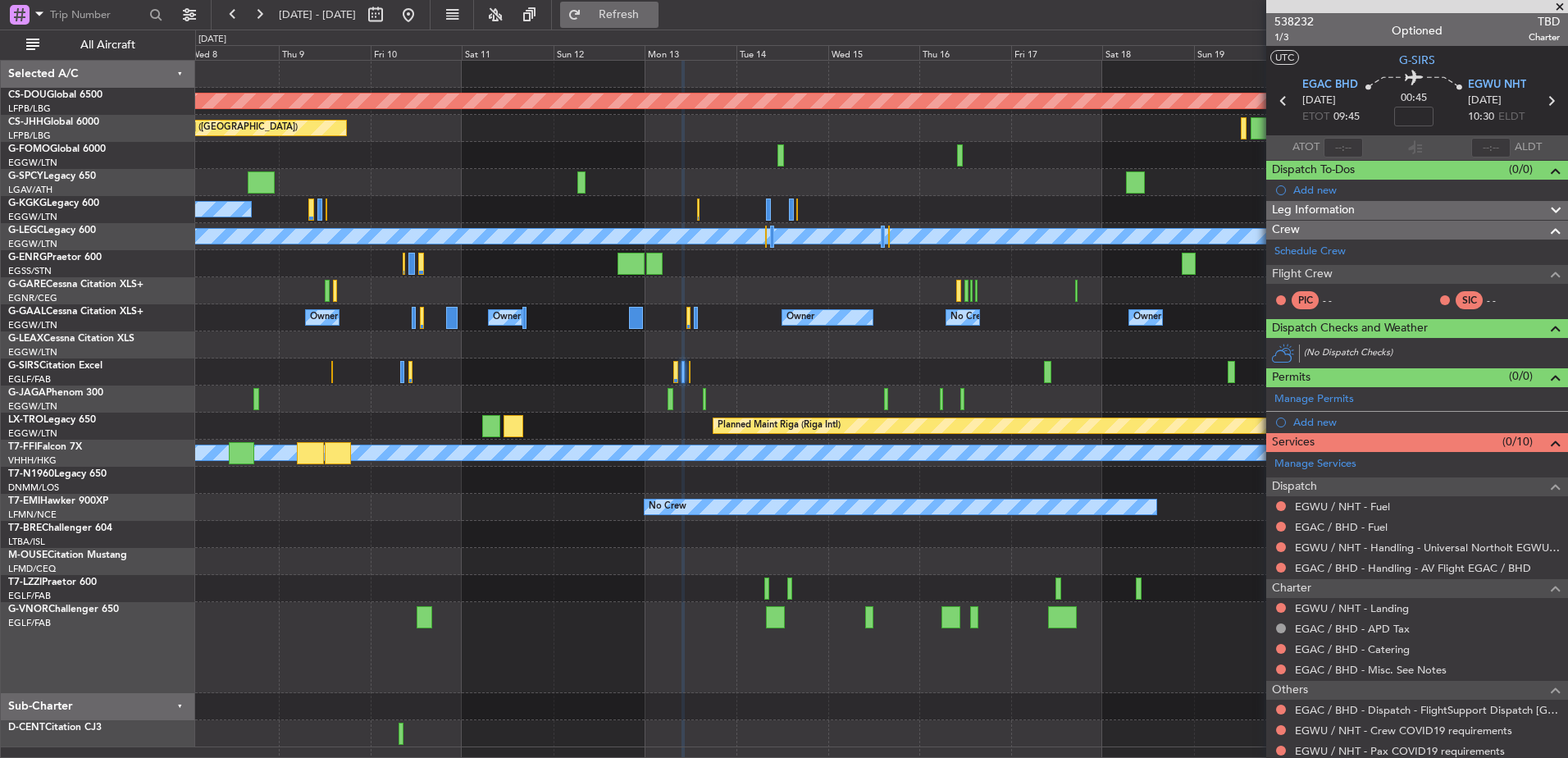
click at [659, 26] on button "Refresh" at bounding box center [609, 15] width 99 height 27
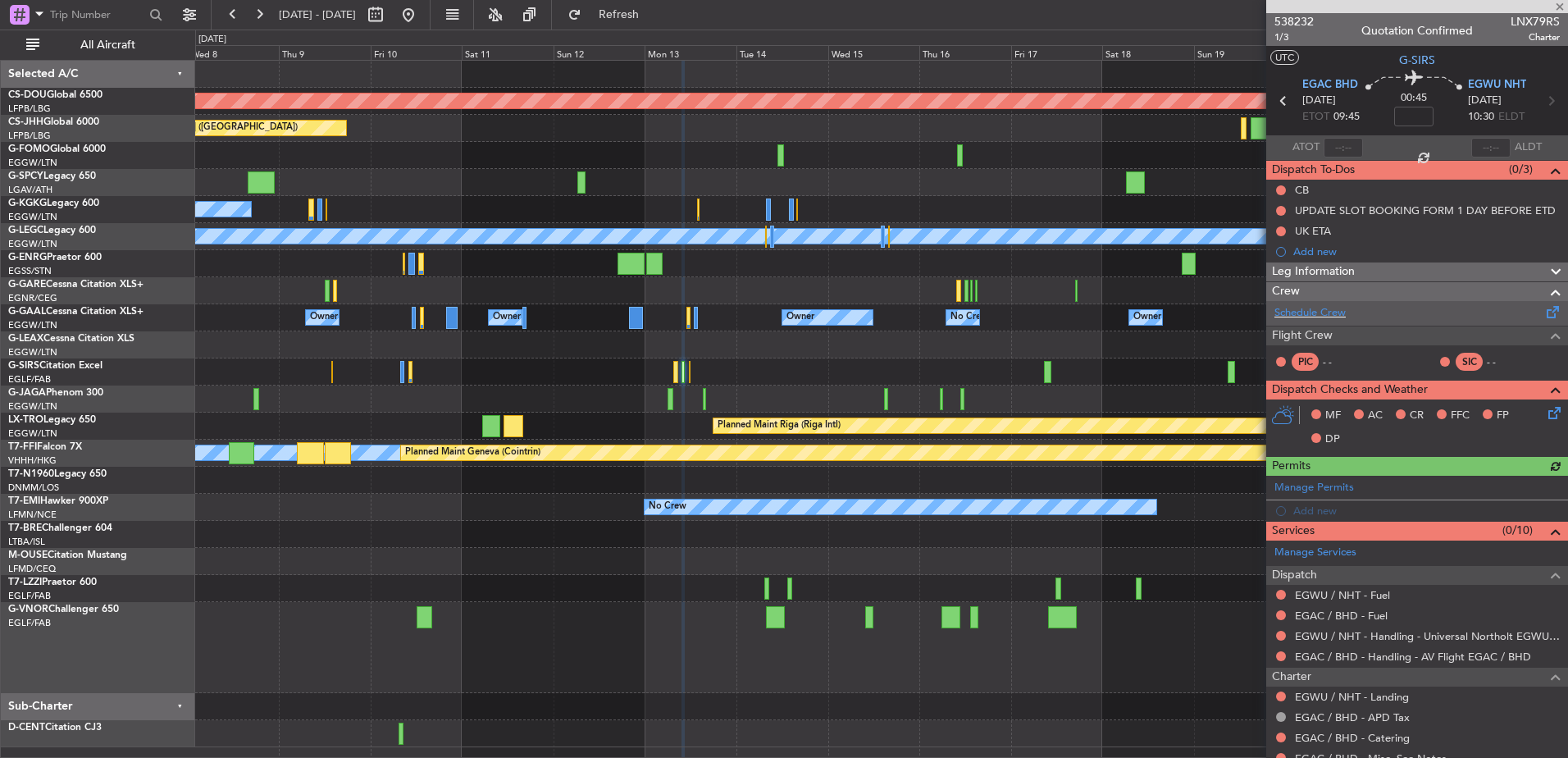
click at [1352, 308] on div "Schedule Crew" at bounding box center [1417, 313] width 302 height 25
click at [1159, 388] on div "Planned Maint London (Biggin Hill) Planned Maint Paris (Le Bourget) A/C Unavail…" at bounding box center [882, 404] width 1372 height 686
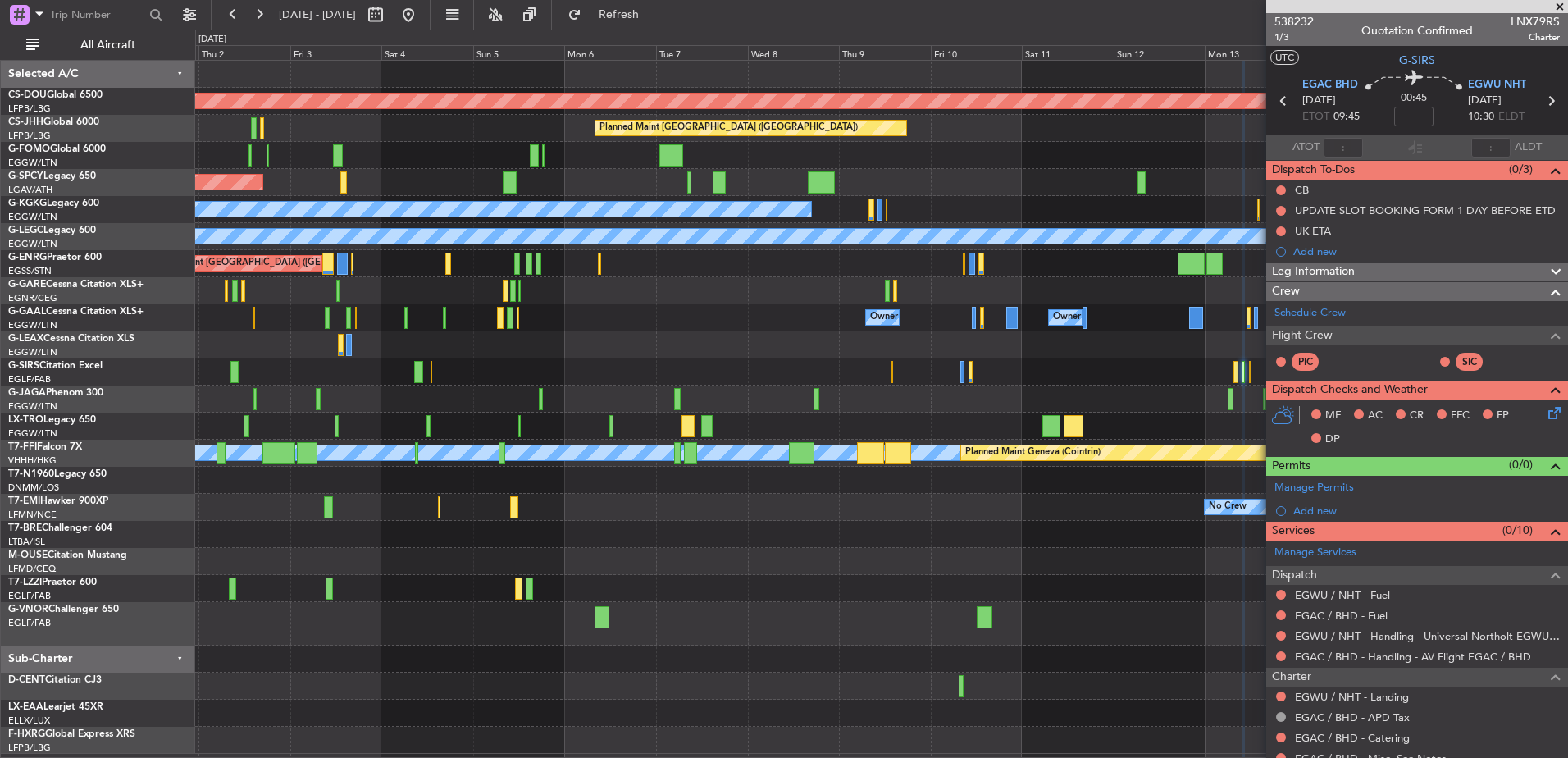
click at [734, 403] on div at bounding box center [882, 399] width 1372 height 27
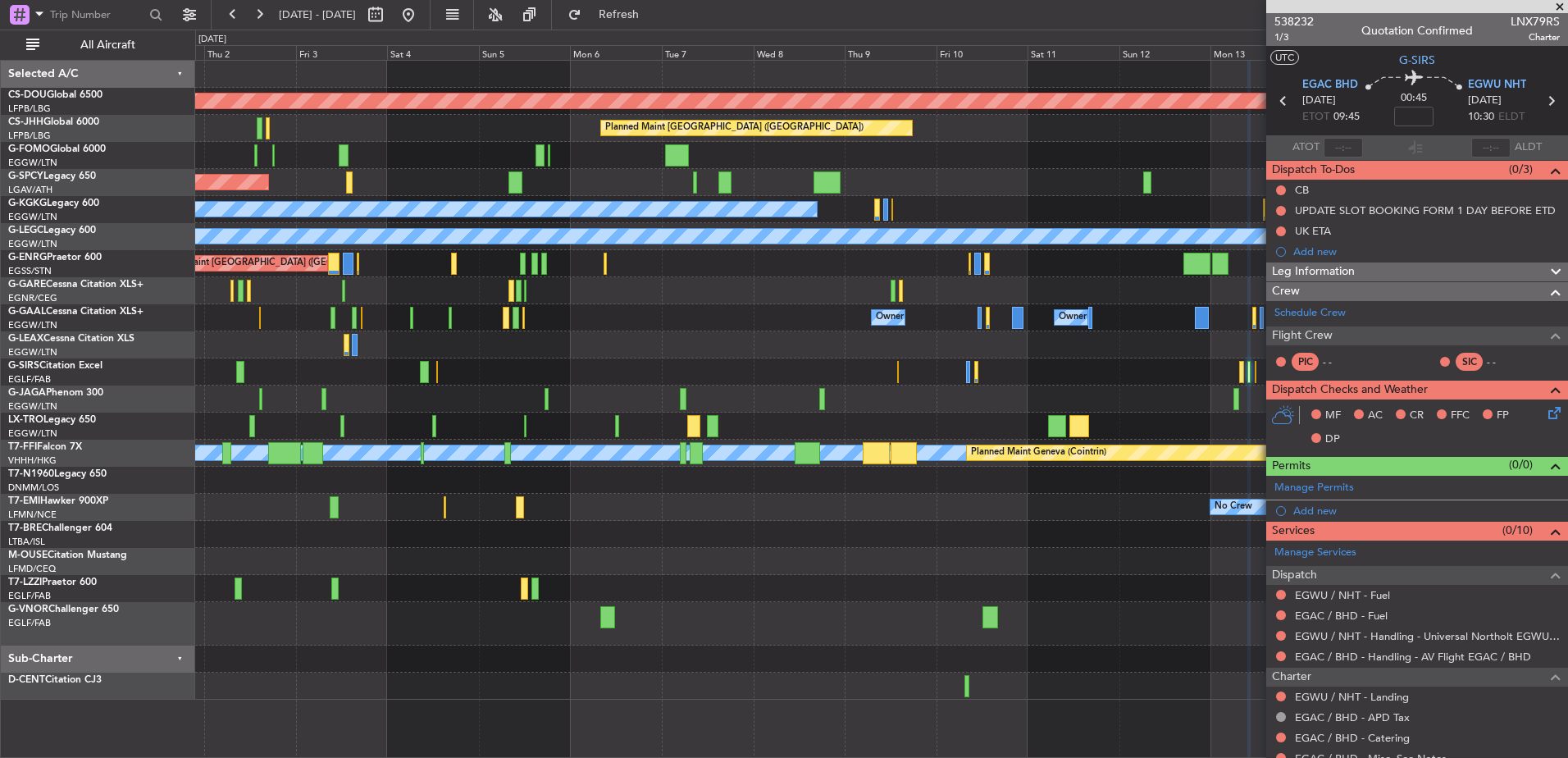
click at [584, 211] on div "Planned Maint London (Biggin Hill) Planned Maint Paris (Le Bourget) Planned Mai…" at bounding box center [882, 380] width 1372 height 639
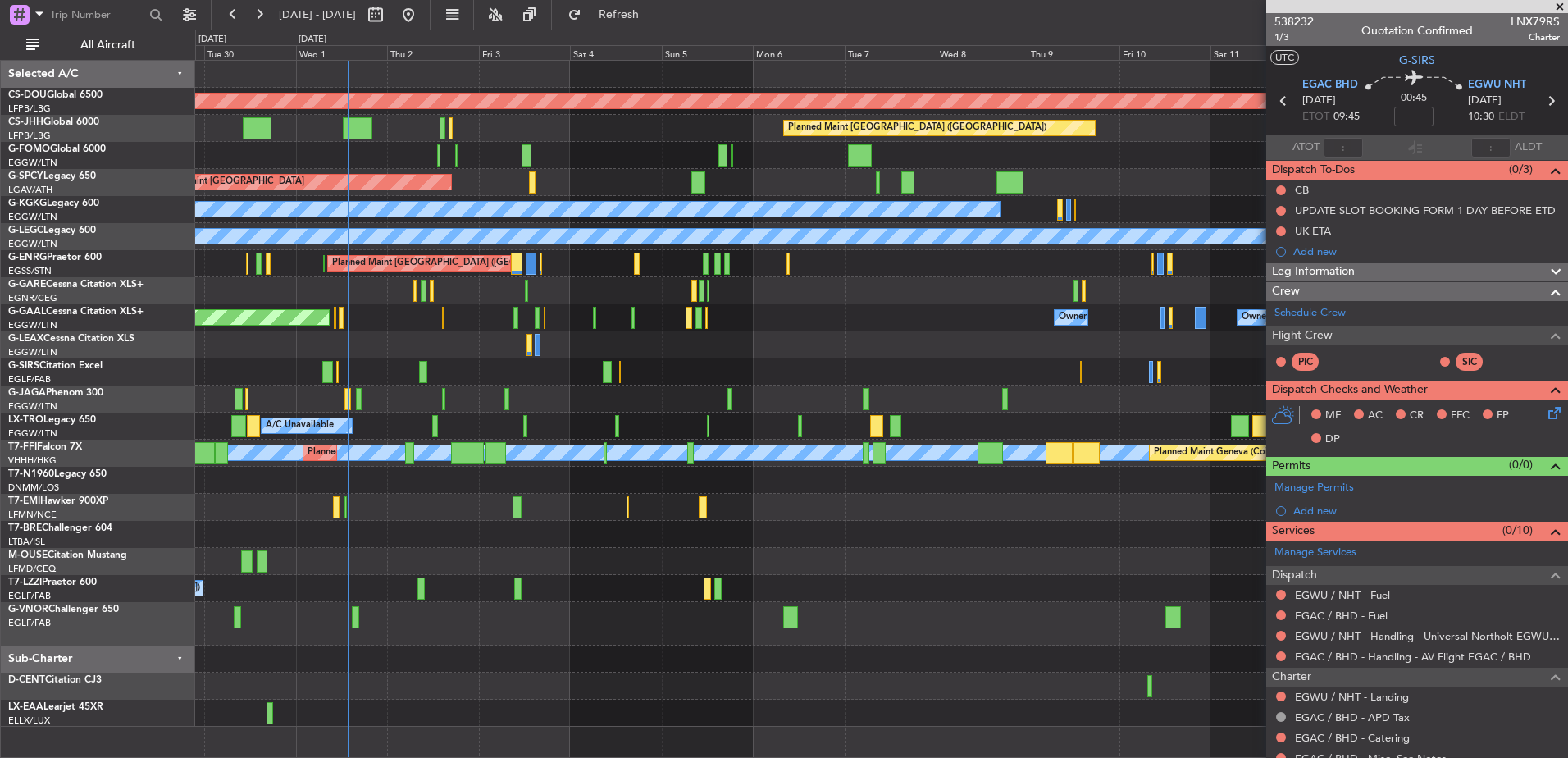
click at [547, 196] on div "Planned Maint London (Biggin Hill) Planned Maint Paris (Le Bourget) Planned Mai…" at bounding box center [882, 394] width 1372 height 665
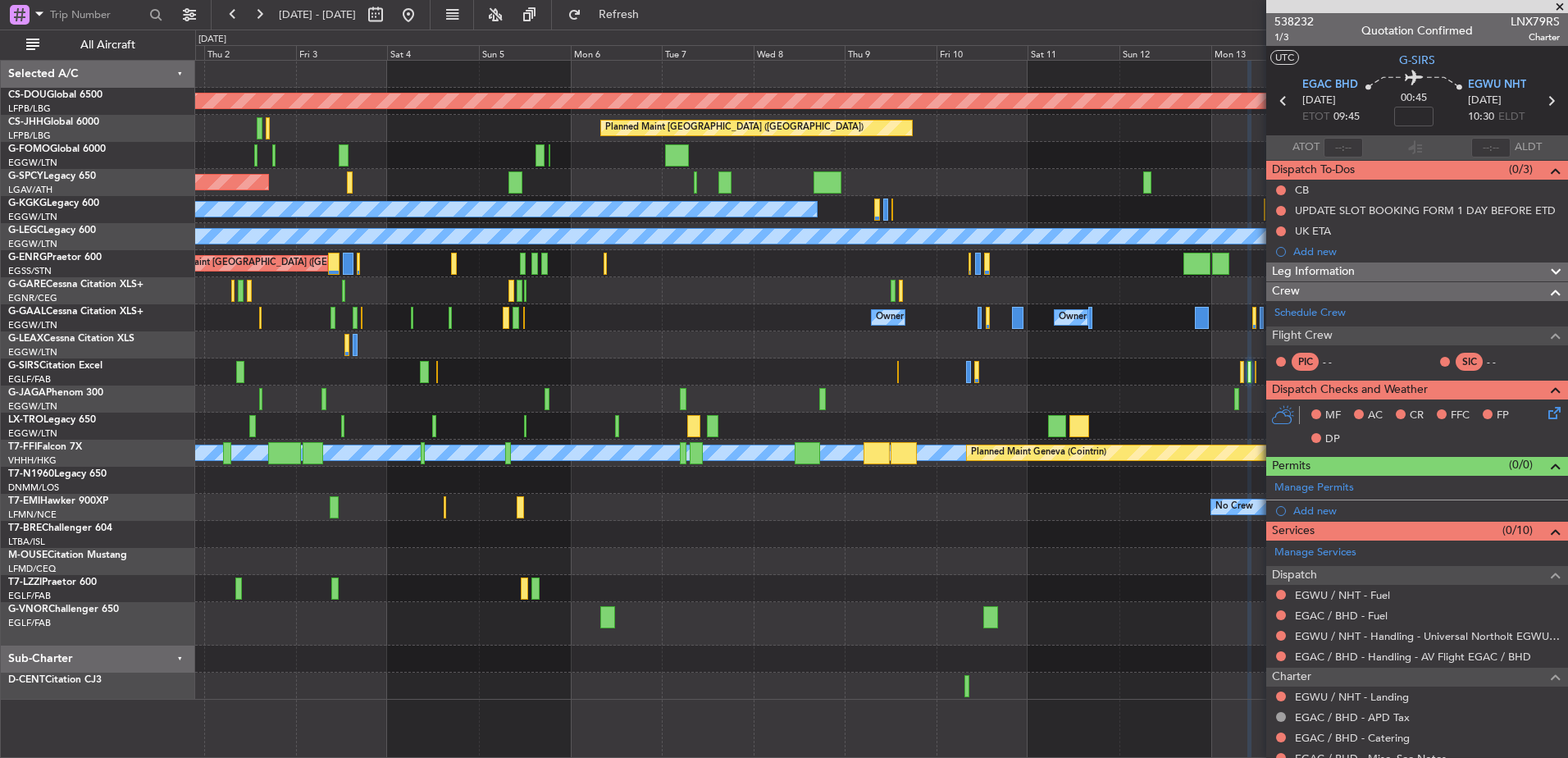
click at [718, 288] on div at bounding box center [882, 291] width 1372 height 27
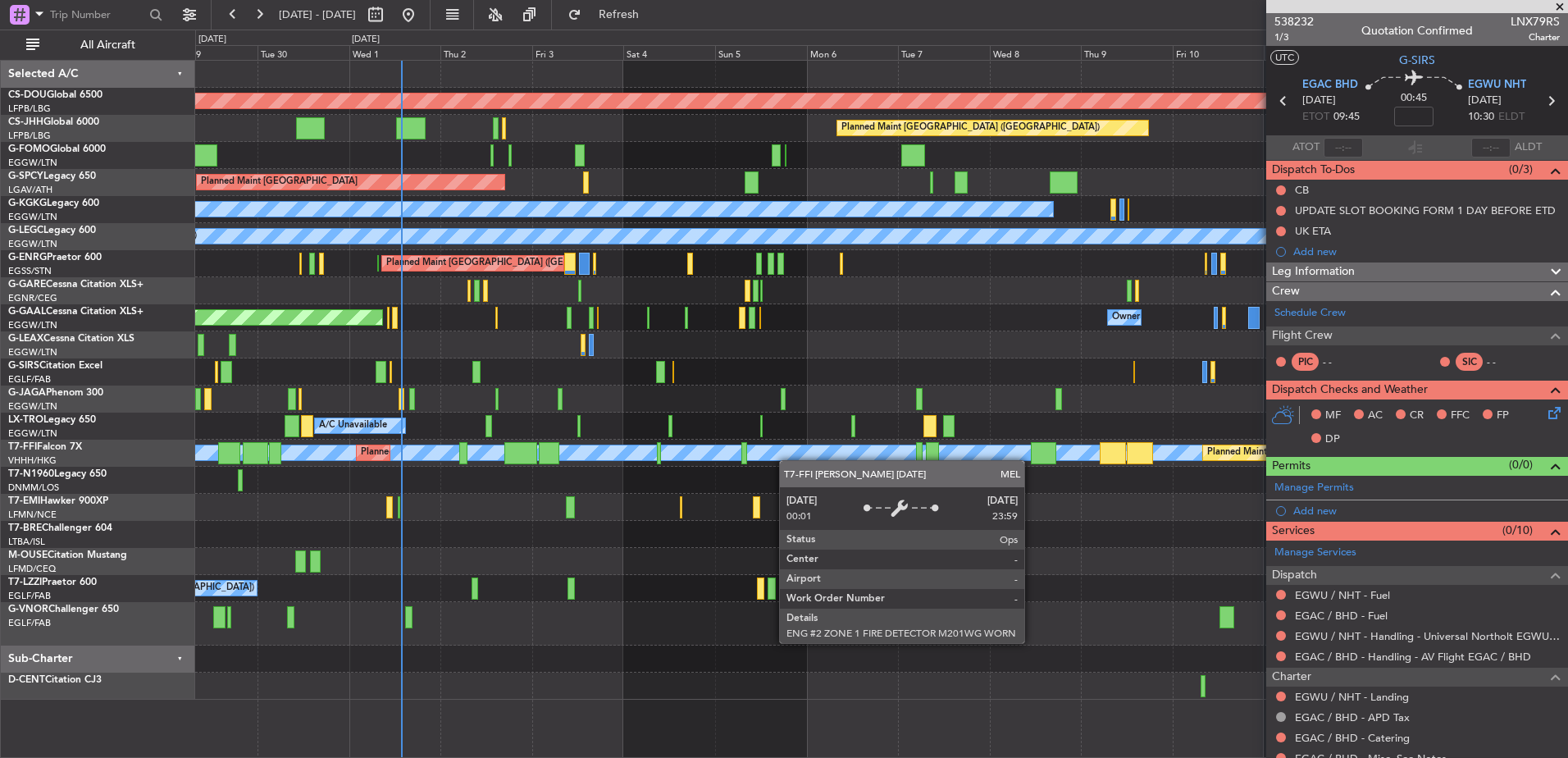
click at [782, 459] on div "Planned Maint London (Biggin Hill) Planned Maint Paris (Le Bourget) Planned Mai…" at bounding box center [882, 380] width 1372 height 639
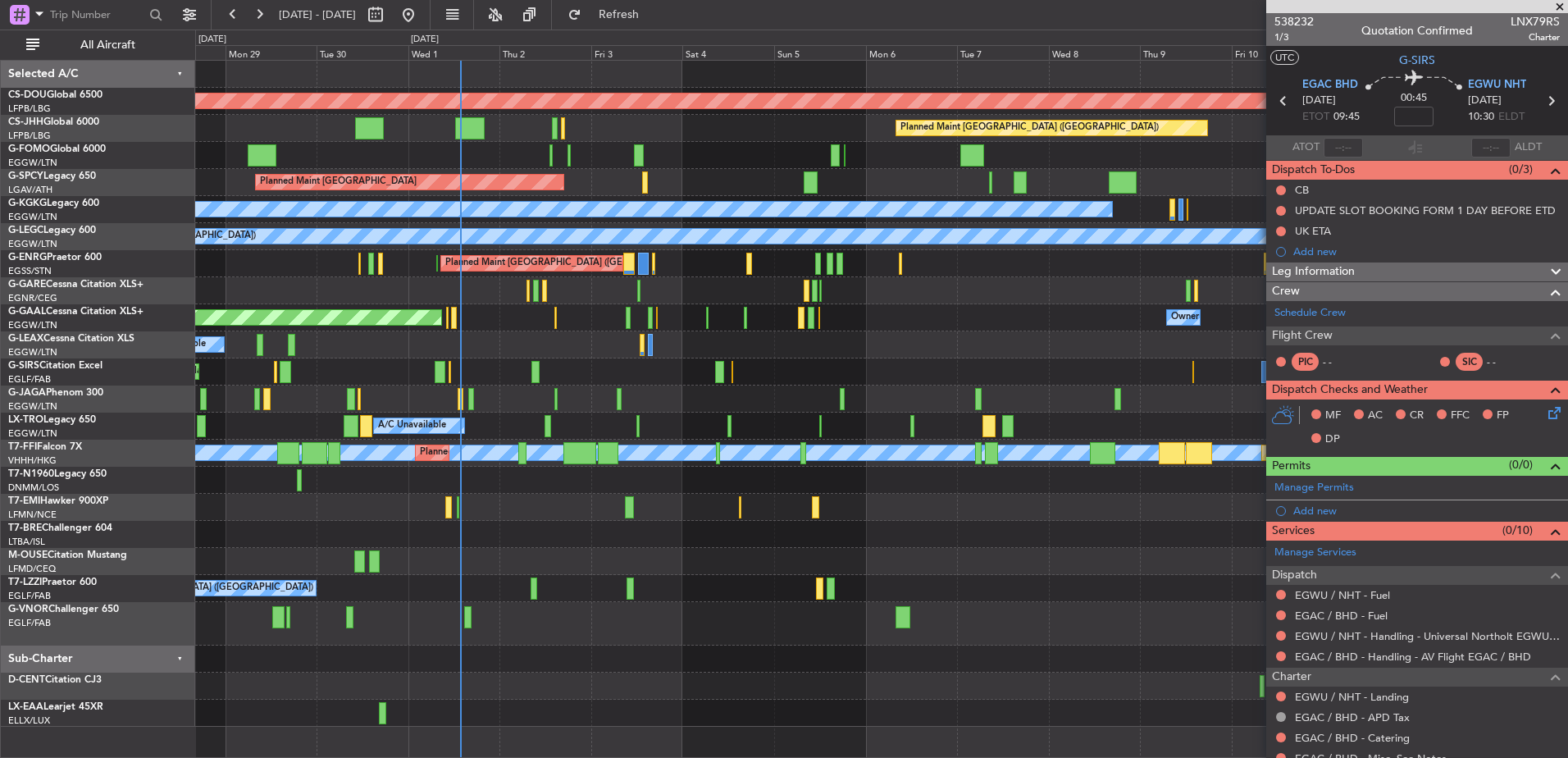
click at [1001, 401] on div "Planned Maint [GEOGRAPHIC_DATA] ([GEOGRAPHIC_DATA])" at bounding box center [882, 399] width 1372 height 27
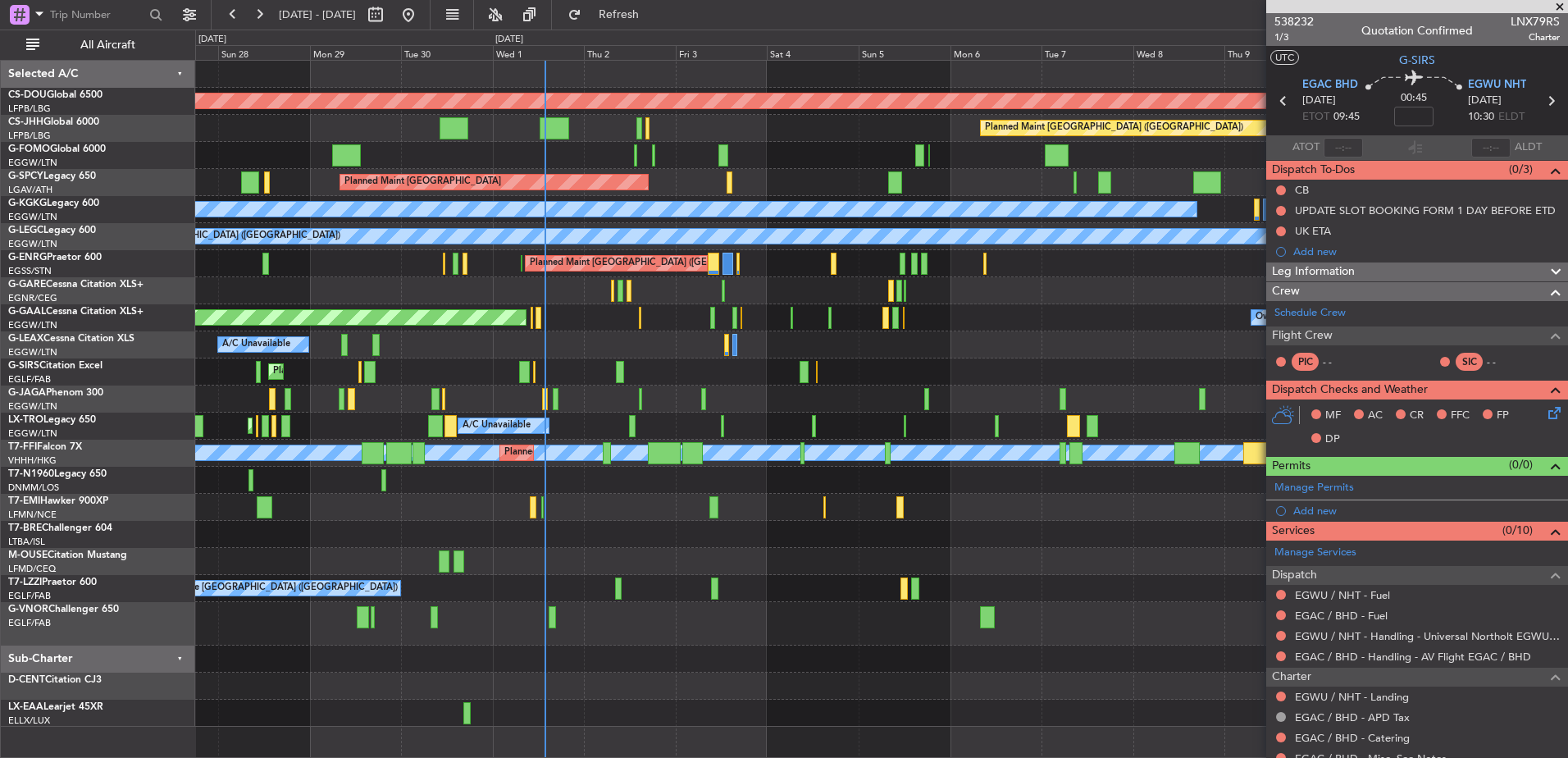
click at [944, 171] on div "Planned Maint [GEOGRAPHIC_DATA]" at bounding box center [882, 183] width 1372 height 27
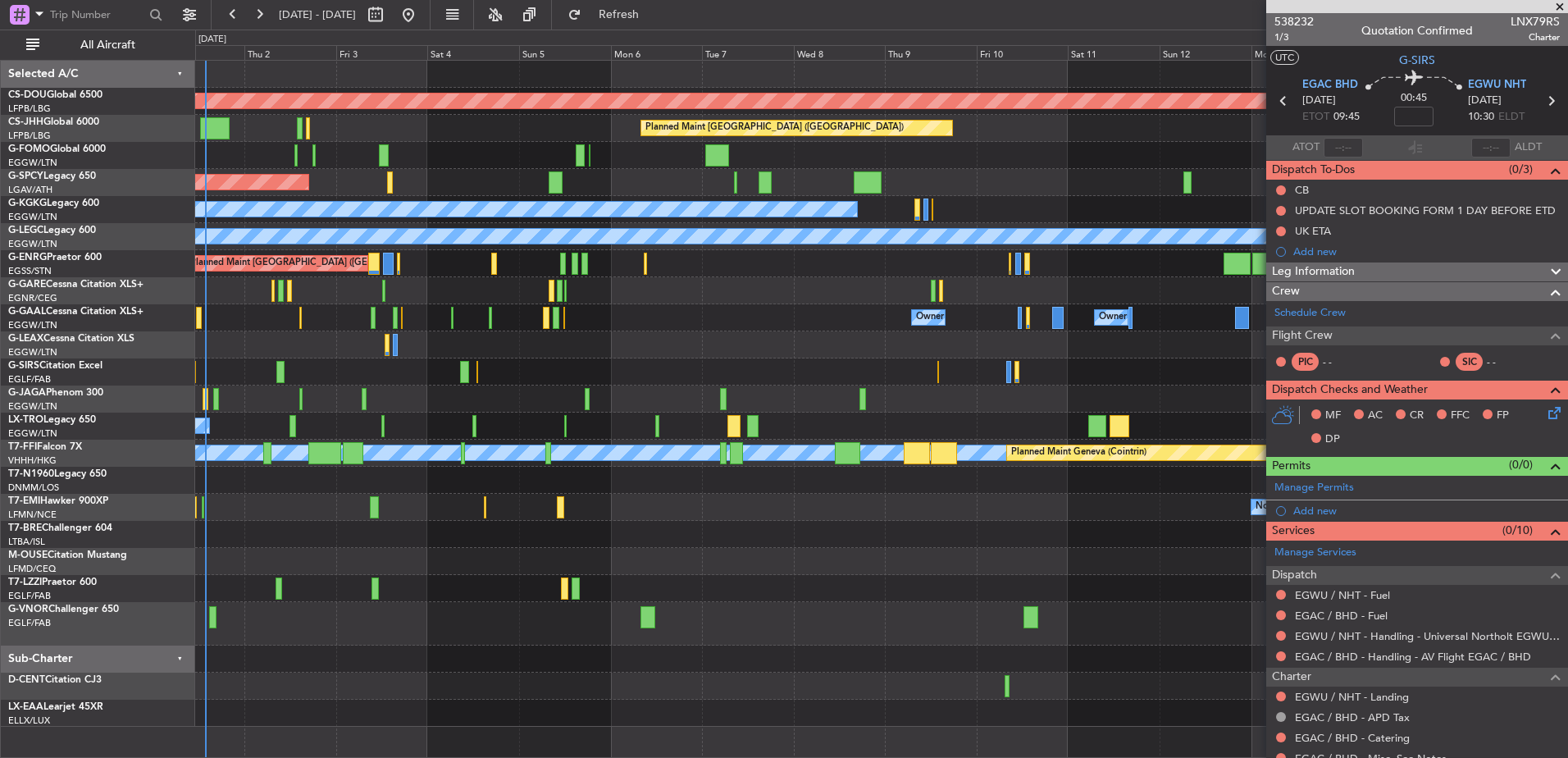
click at [655, 151] on div at bounding box center [882, 155] width 1372 height 27
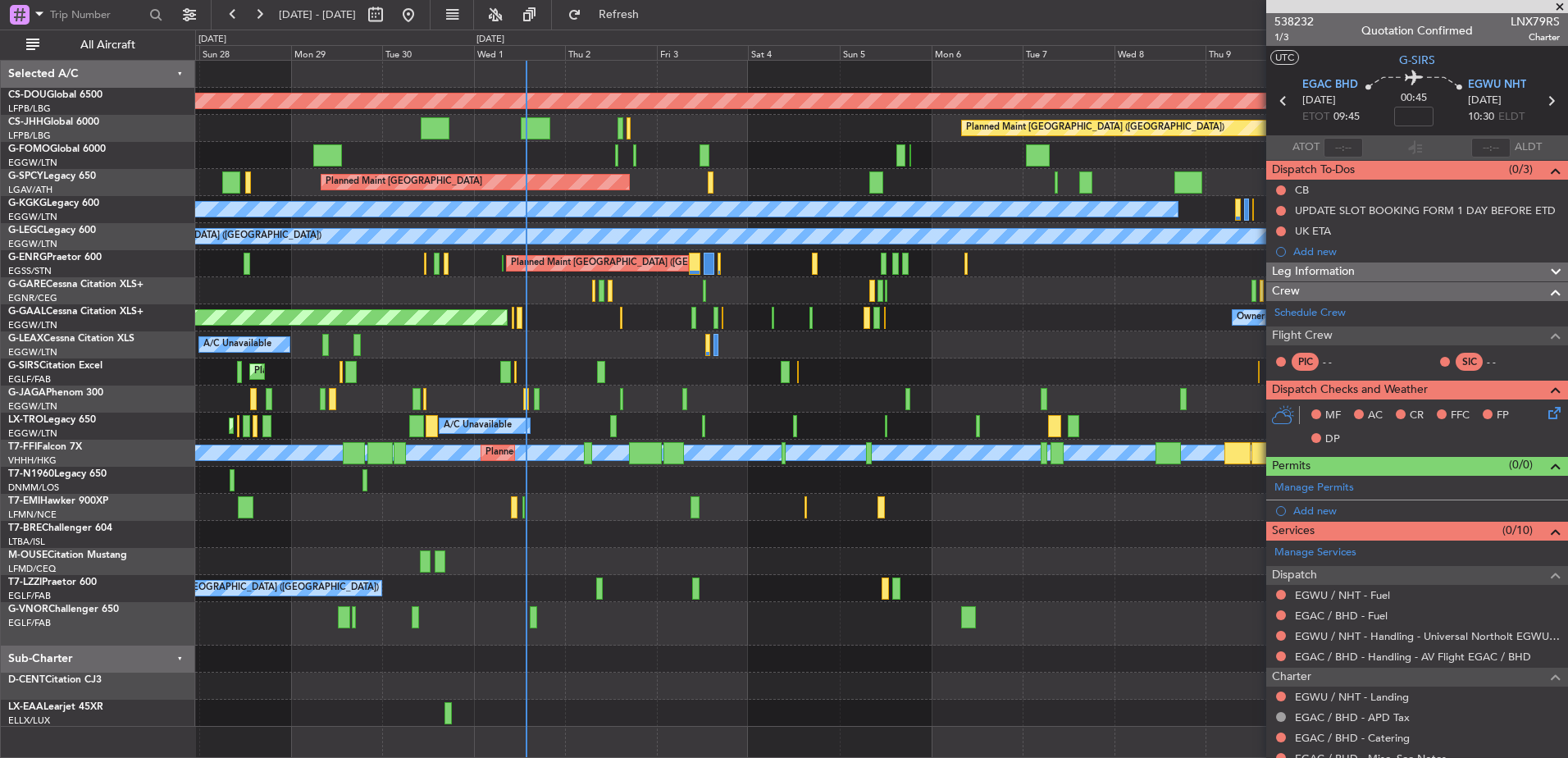
click at [667, 371] on div "Planned Maint [GEOGRAPHIC_DATA] ([GEOGRAPHIC_DATA])" at bounding box center [882, 372] width 1372 height 27
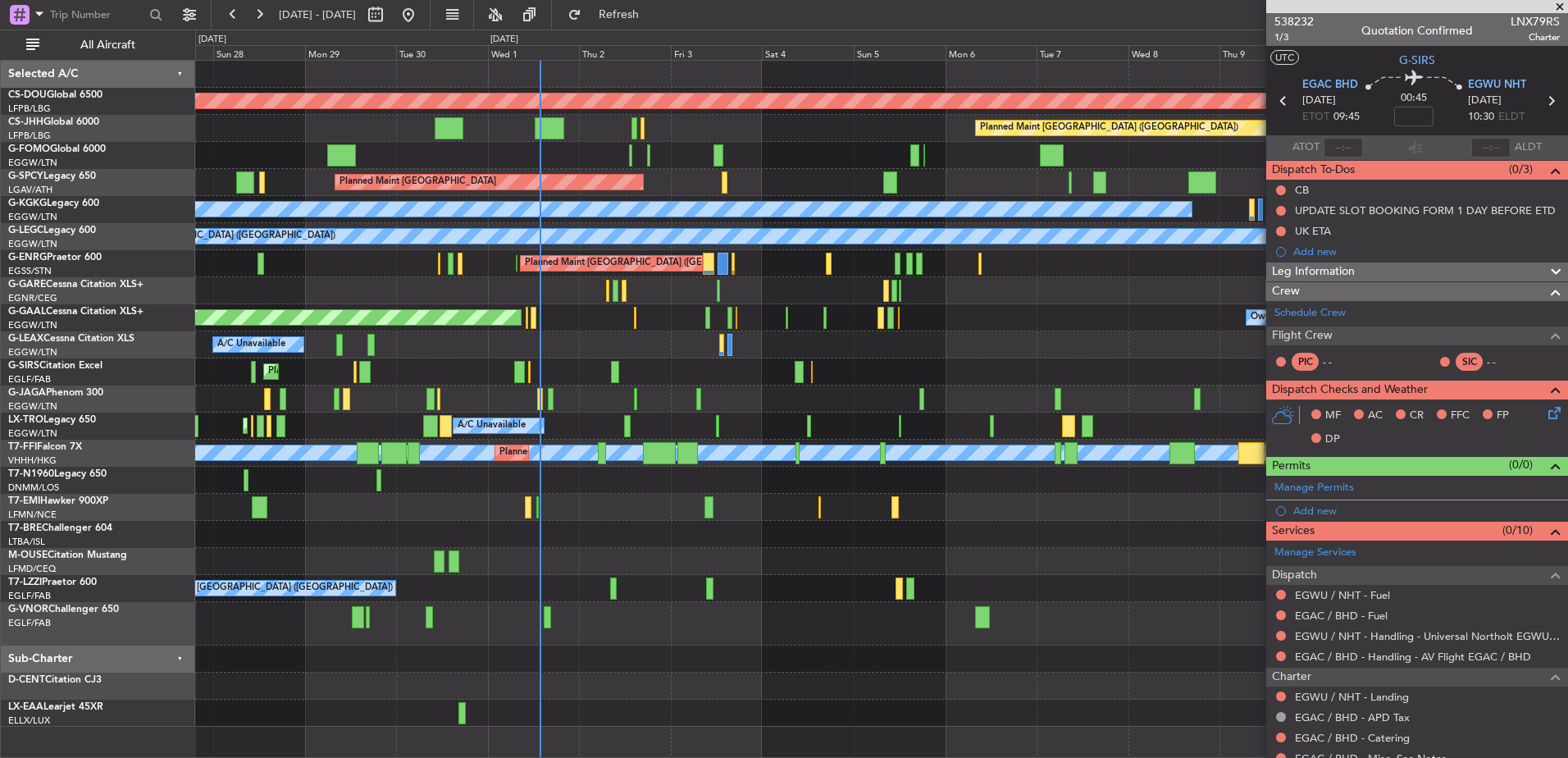
click at [221, 350] on div "Planned Maint London (Biggin Hill) Planned Maint Paris (Le Bourget) Planned Mai…" at bounding box center [882, 394] width 1372 height 665
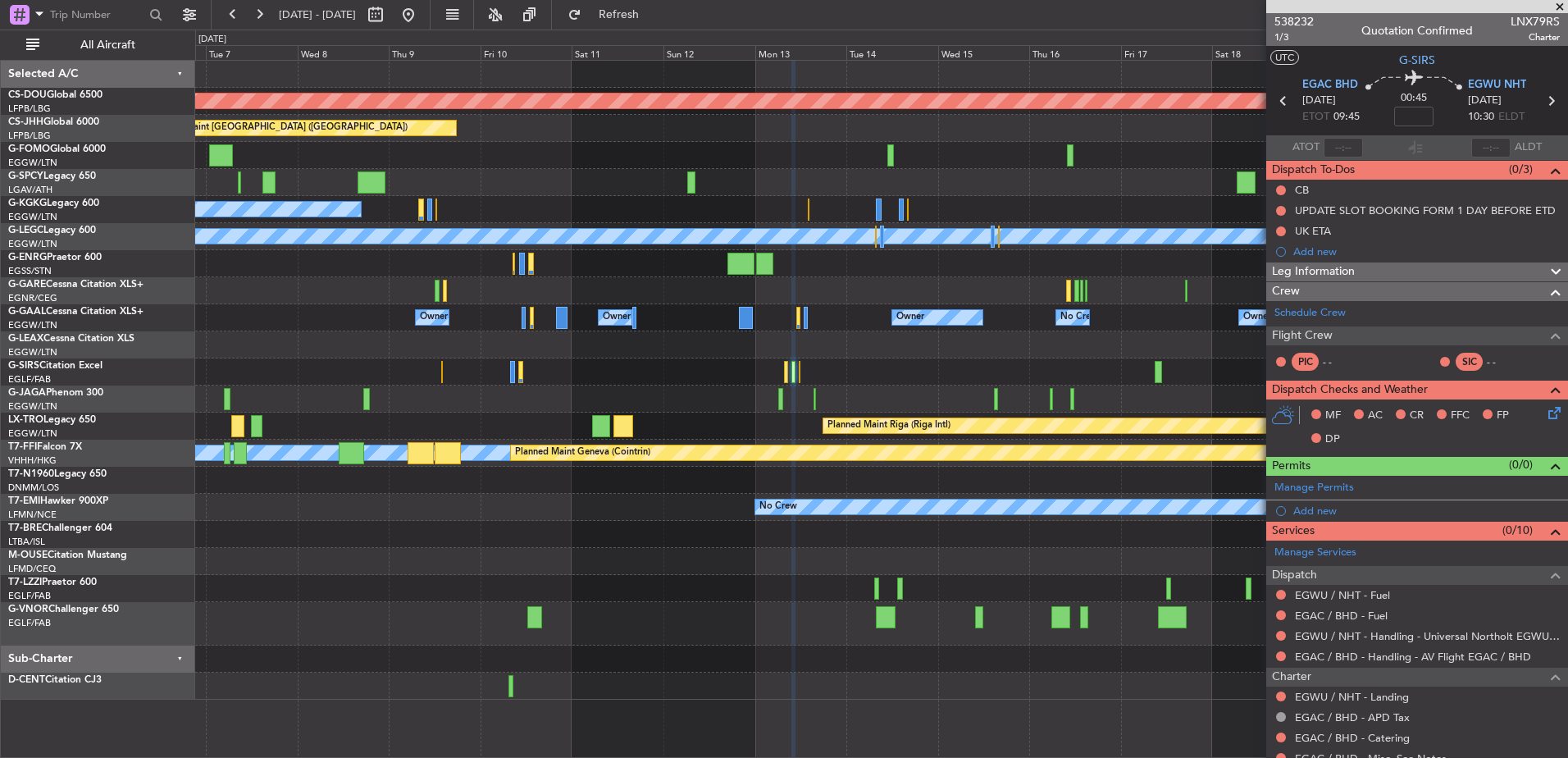
click at [815, 358] on div "Planned Maint London (Biggin Hill) Planned Maint Paris (Le Bourget) A/C Unavail…" at bounding box center [882, 380] width 1372 height 639
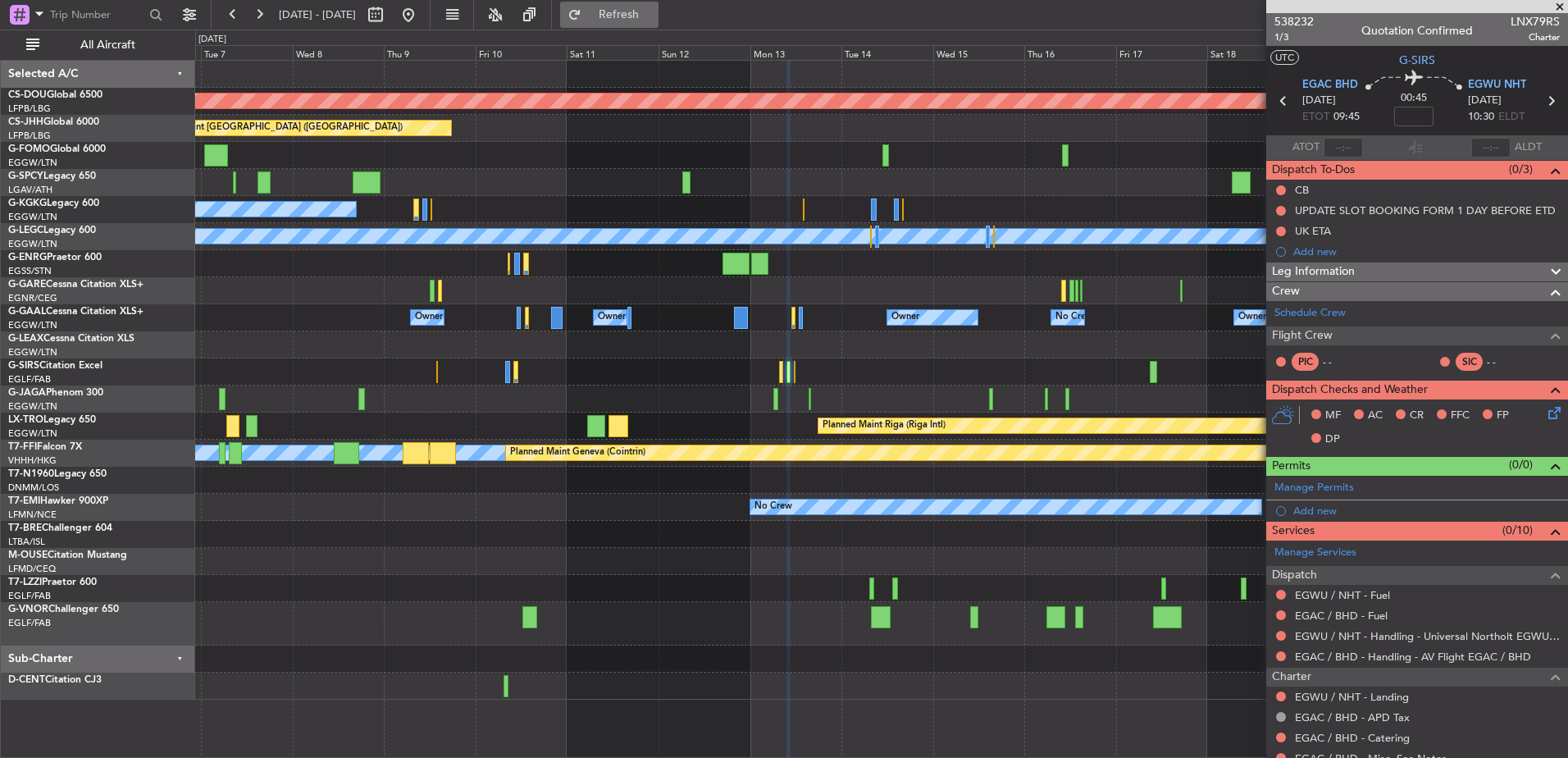
click at [650, 15] on span "Refresh" at bounding box center [619, 15] width 69 height 11
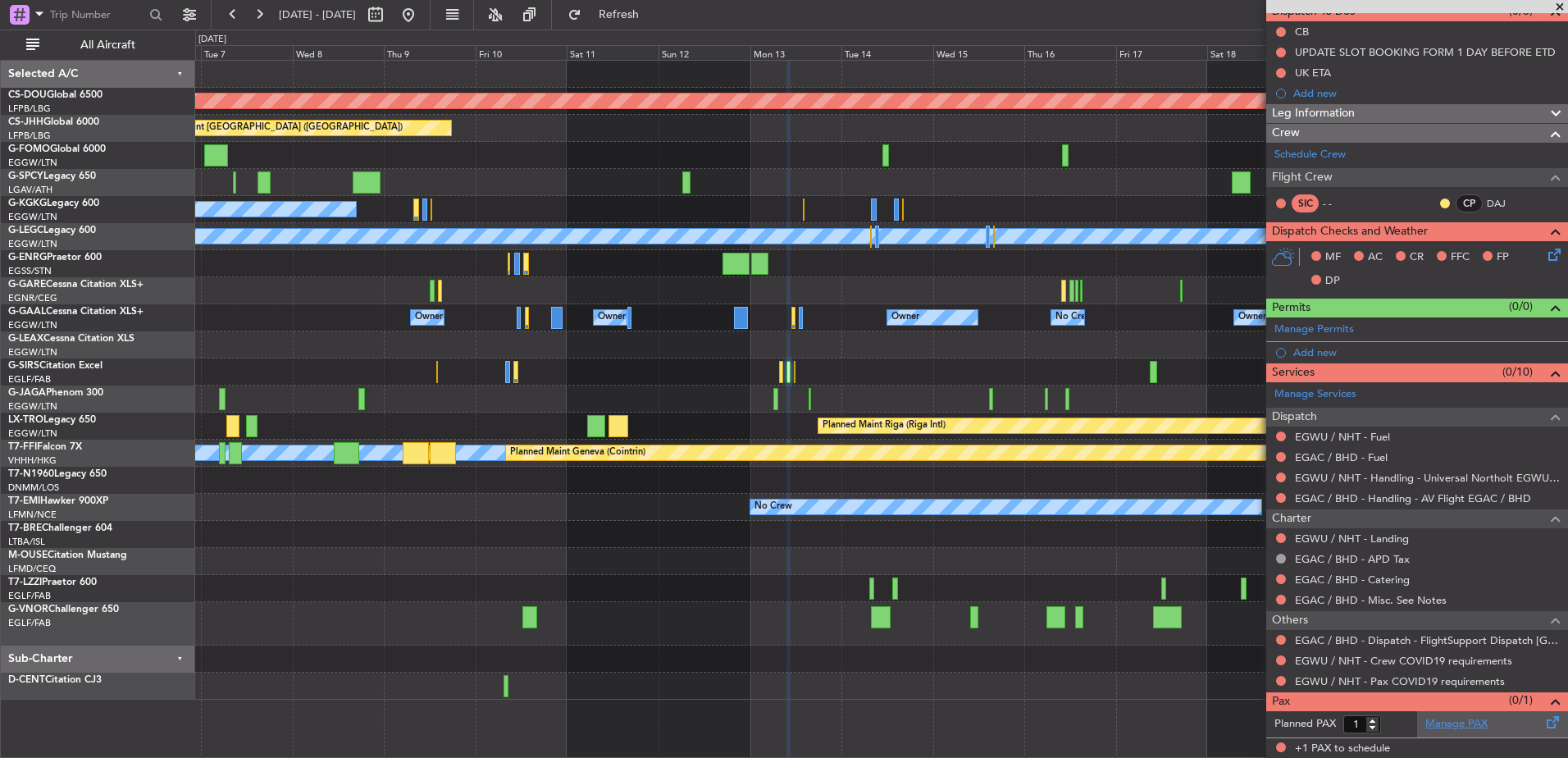
click at [1469, 721] on link "Manage PAX" at bounding box center [1456, 724] width 63 height 16
click at [654, 16] on span "Refresh" at bounding box center [619, 15] width 69 height 11
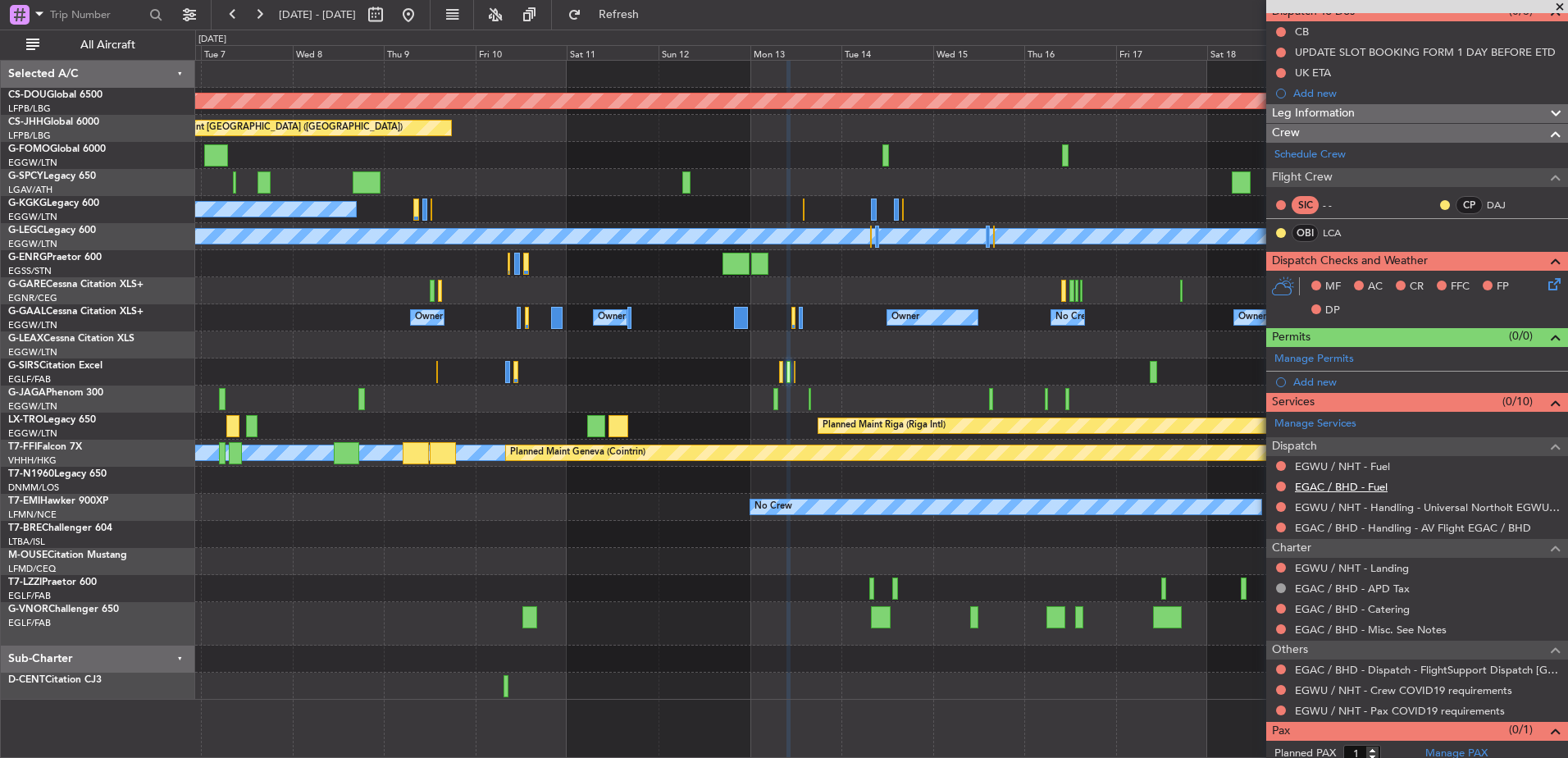
click at [1308, 479] on link "EGAC / BHD - Fuel" at bounding box center [1342, 486] width 93 height 14
click at [1343, 462] on link "EGWU / NHT - Fuel" at bounding box center [1342, 466] width 95 height 14
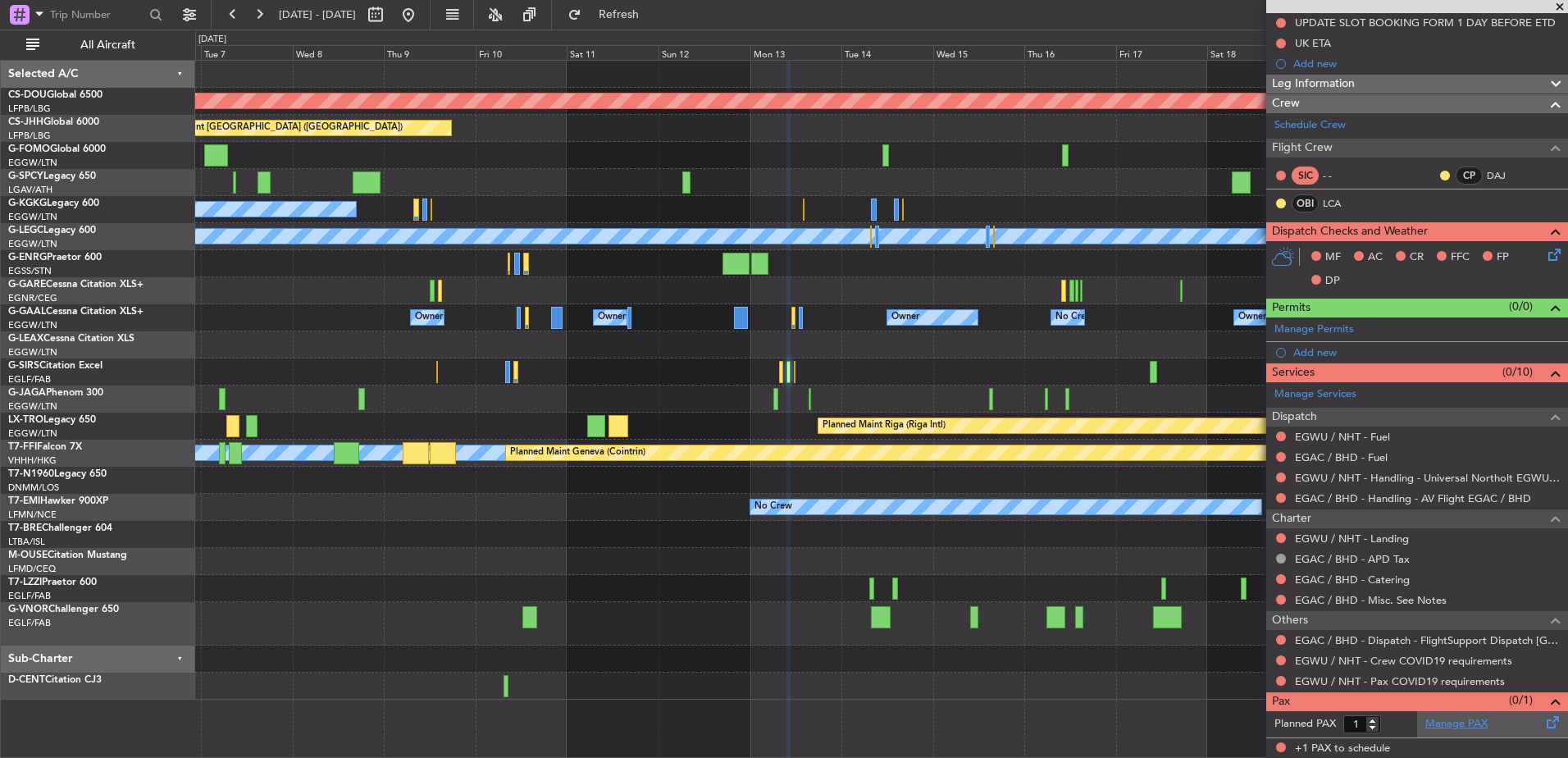
click at [1461, 726] on link "Manage PAX" at bounding box center [1456, 724] width 63 height 16
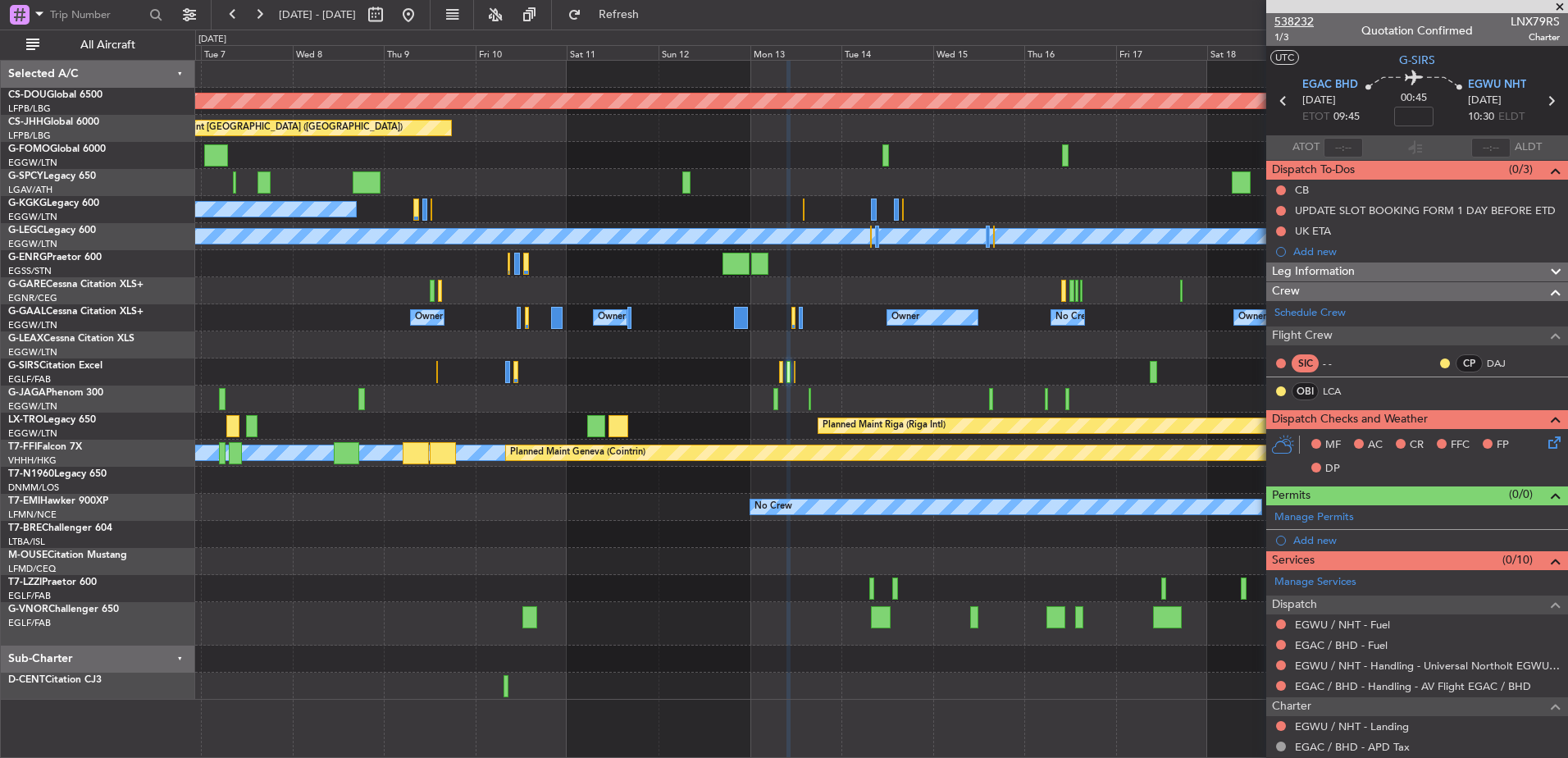
click at [1300, 17] on span "538232" at bounding box center [1294, 21] width 39 height 17
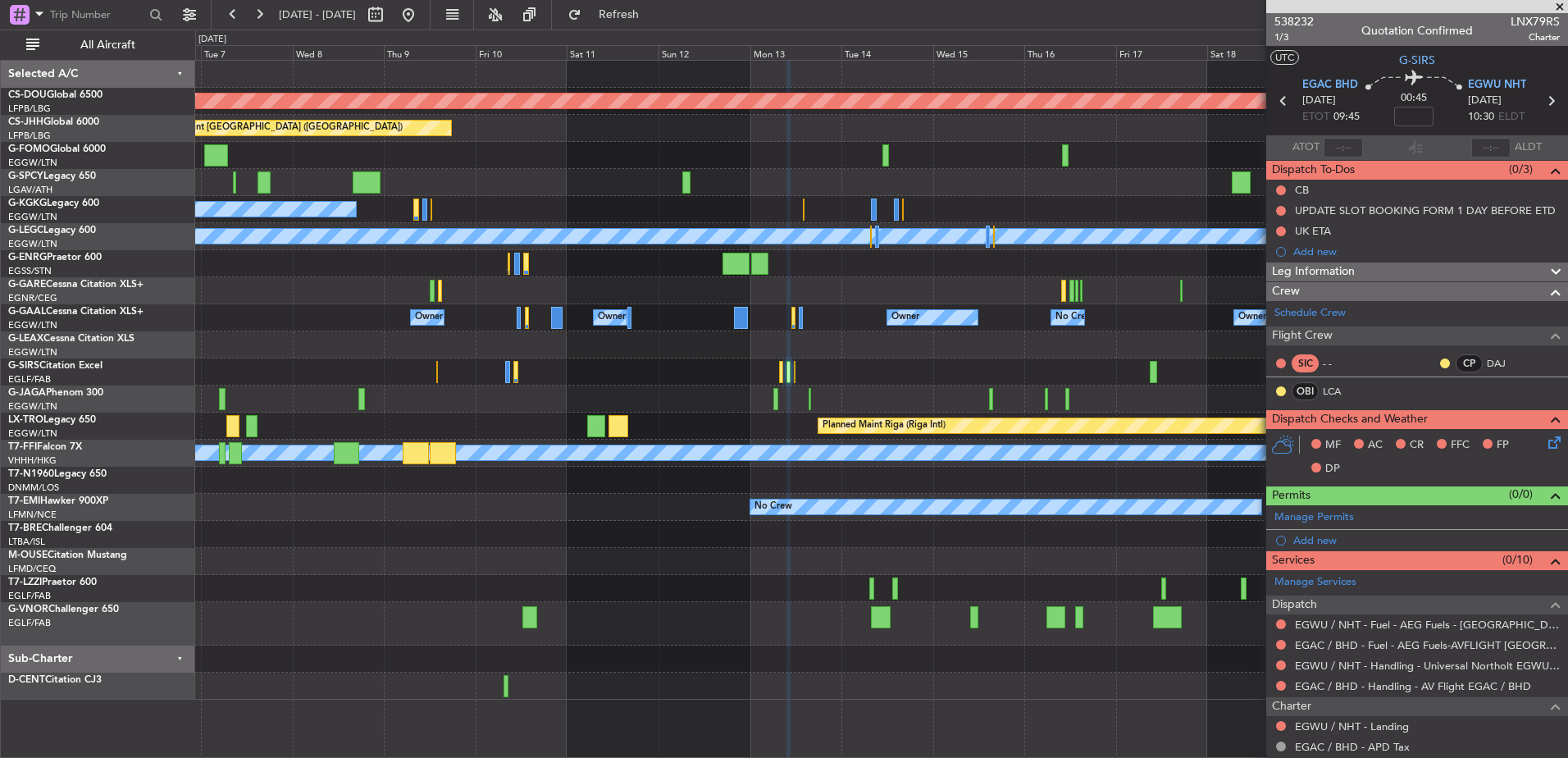
click at [811, 197] on div "Planned Maint London (Biggin Hill) Planned Maint Paris (Le Bourget) A/C Unavail…" at bounding box center [882, 380] width 1372 height 639
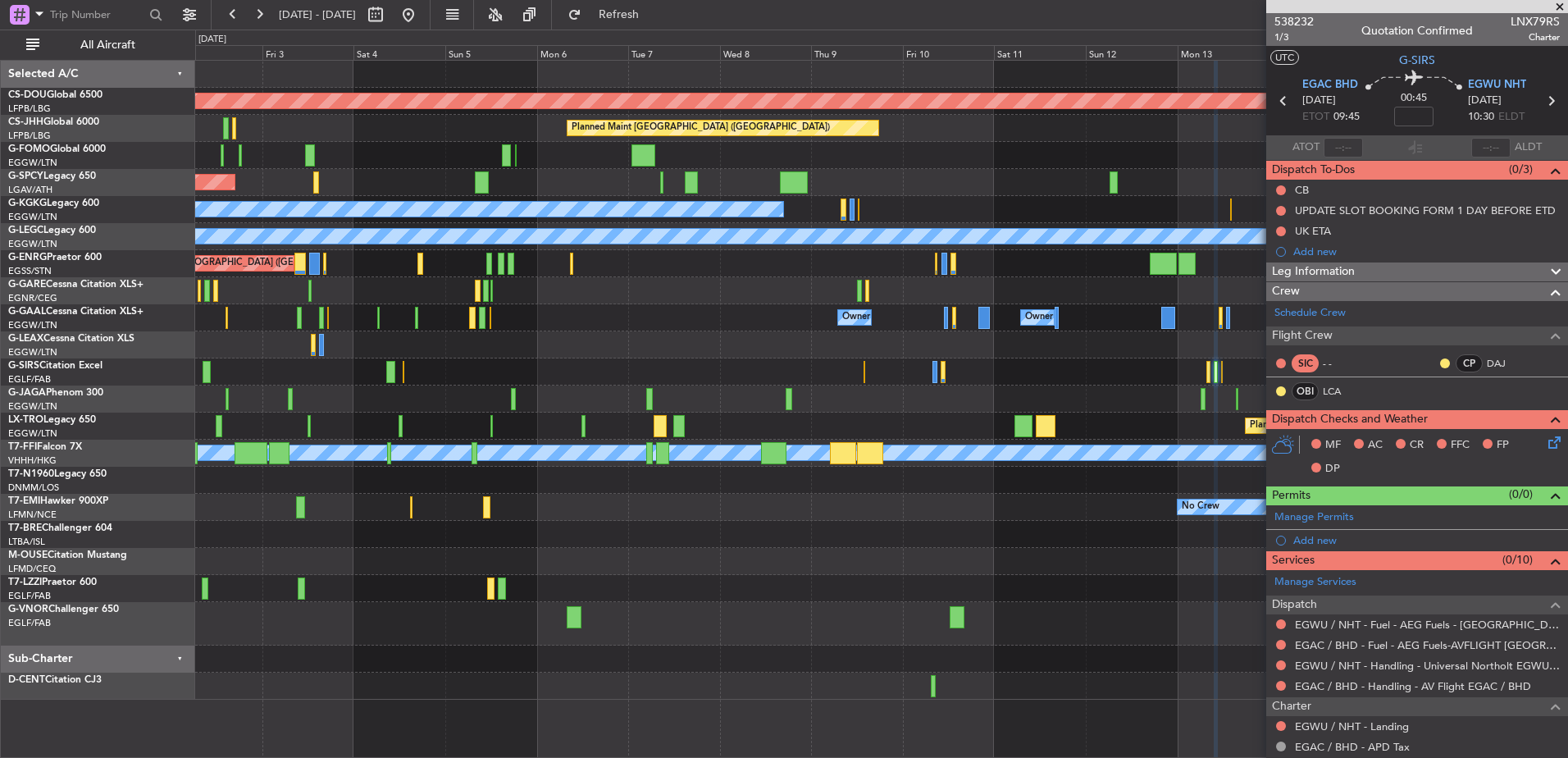
click at [991, 167] on div "Planned Maint London (Biggin Hill) Planned Maint Paris (Le Bourget) Planned Mai…" at bounding box center [882, 380] width 1372 height 639
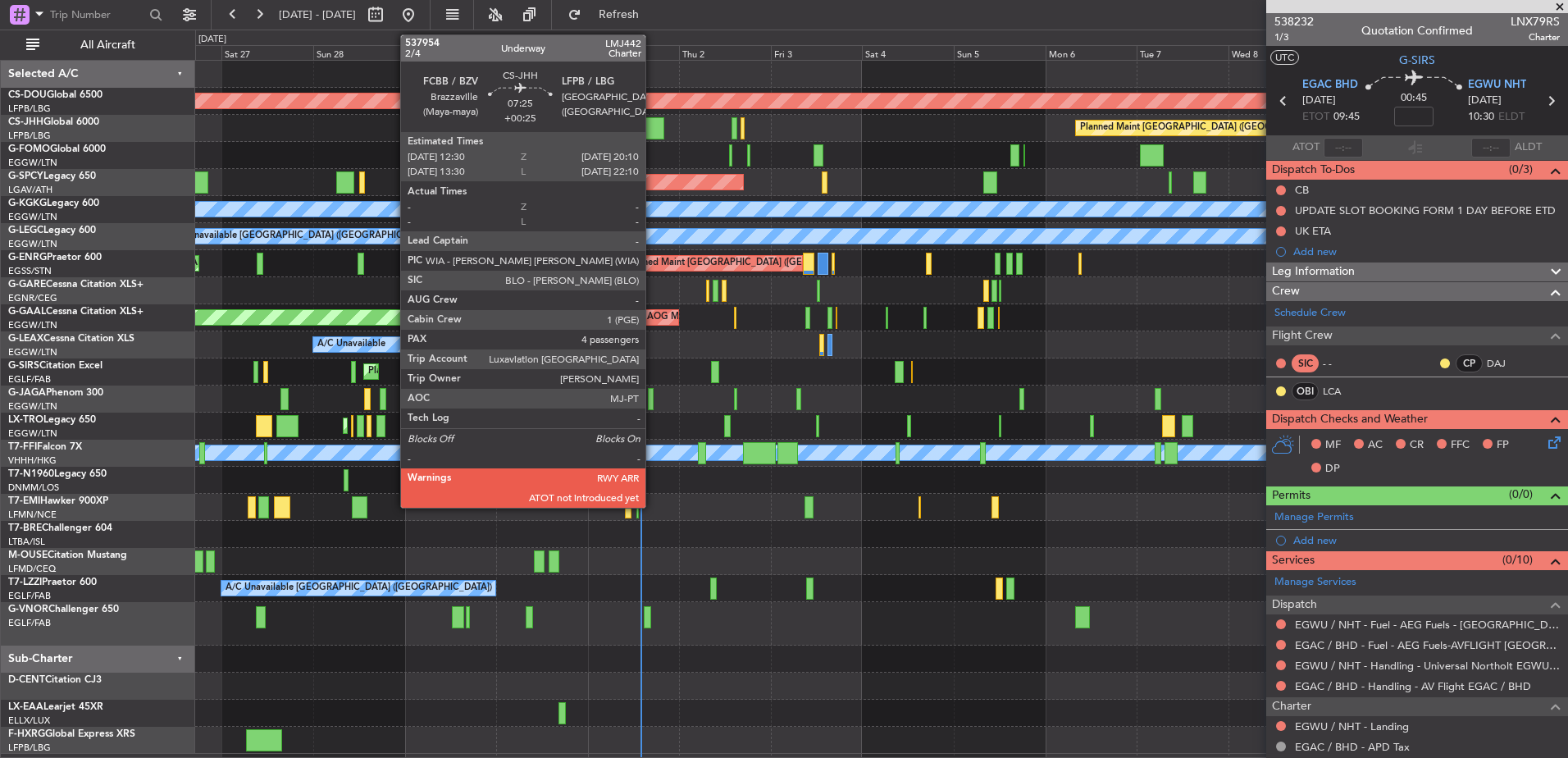
click at [653, 128] on div at bounding box center [649, 129] width 29 height 22
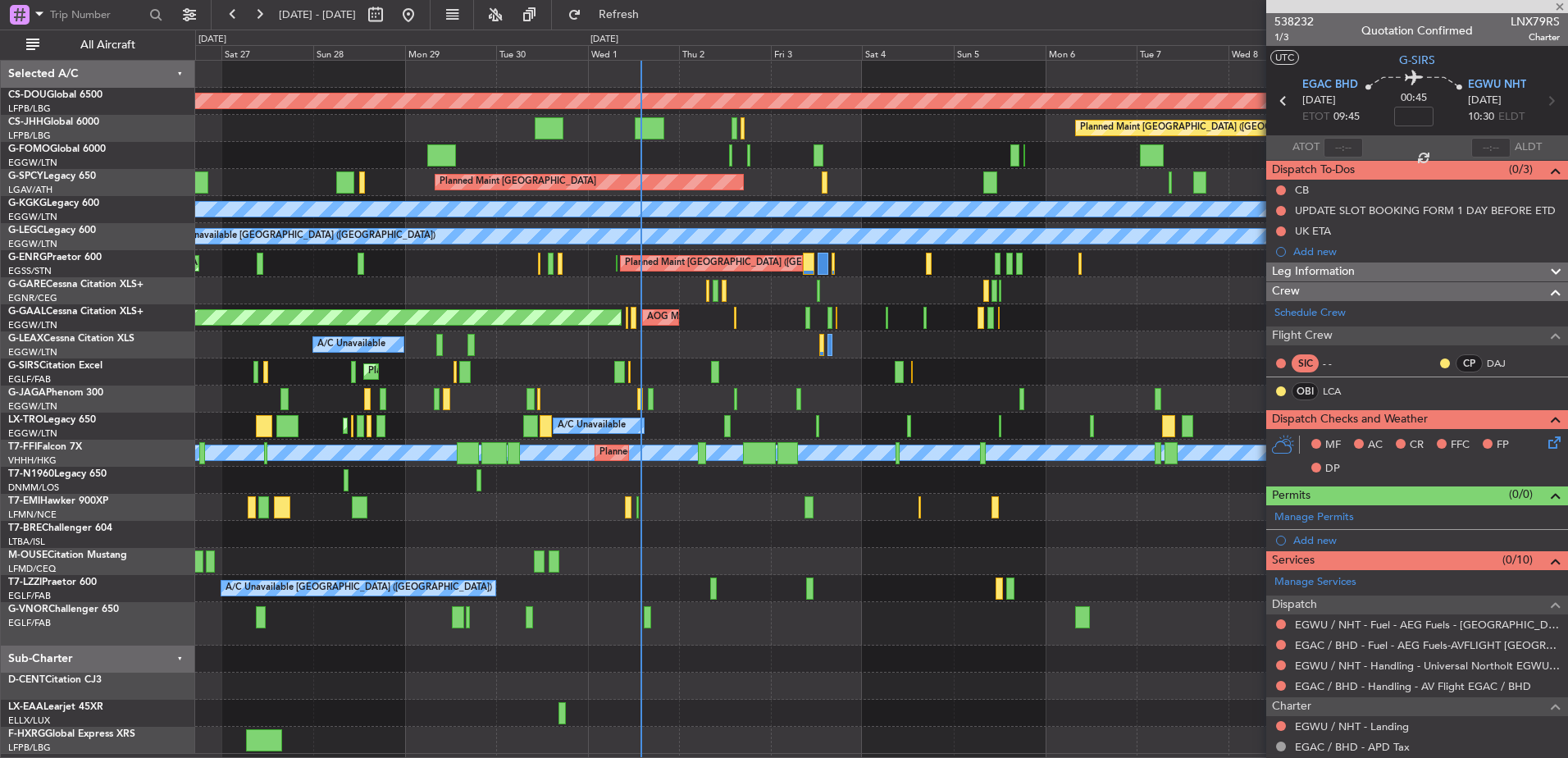
type input "+00:25"
type input "4"
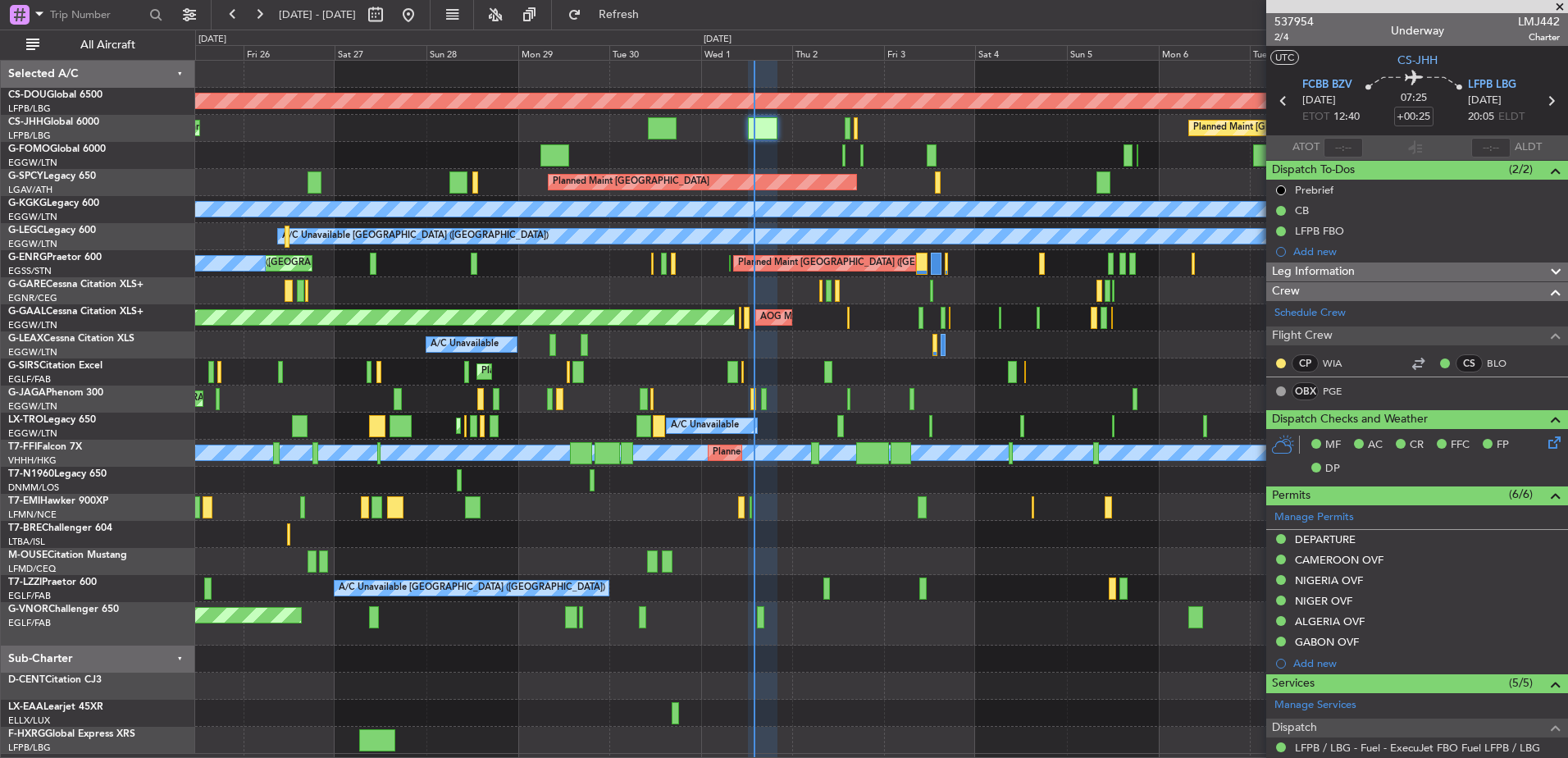
click at [781, 276] on div "Planned Maint London (Stansted) Unplanned Maint London (Stansted) Planned Maint…" at bounding box center [882, 264] width 1372 height 27
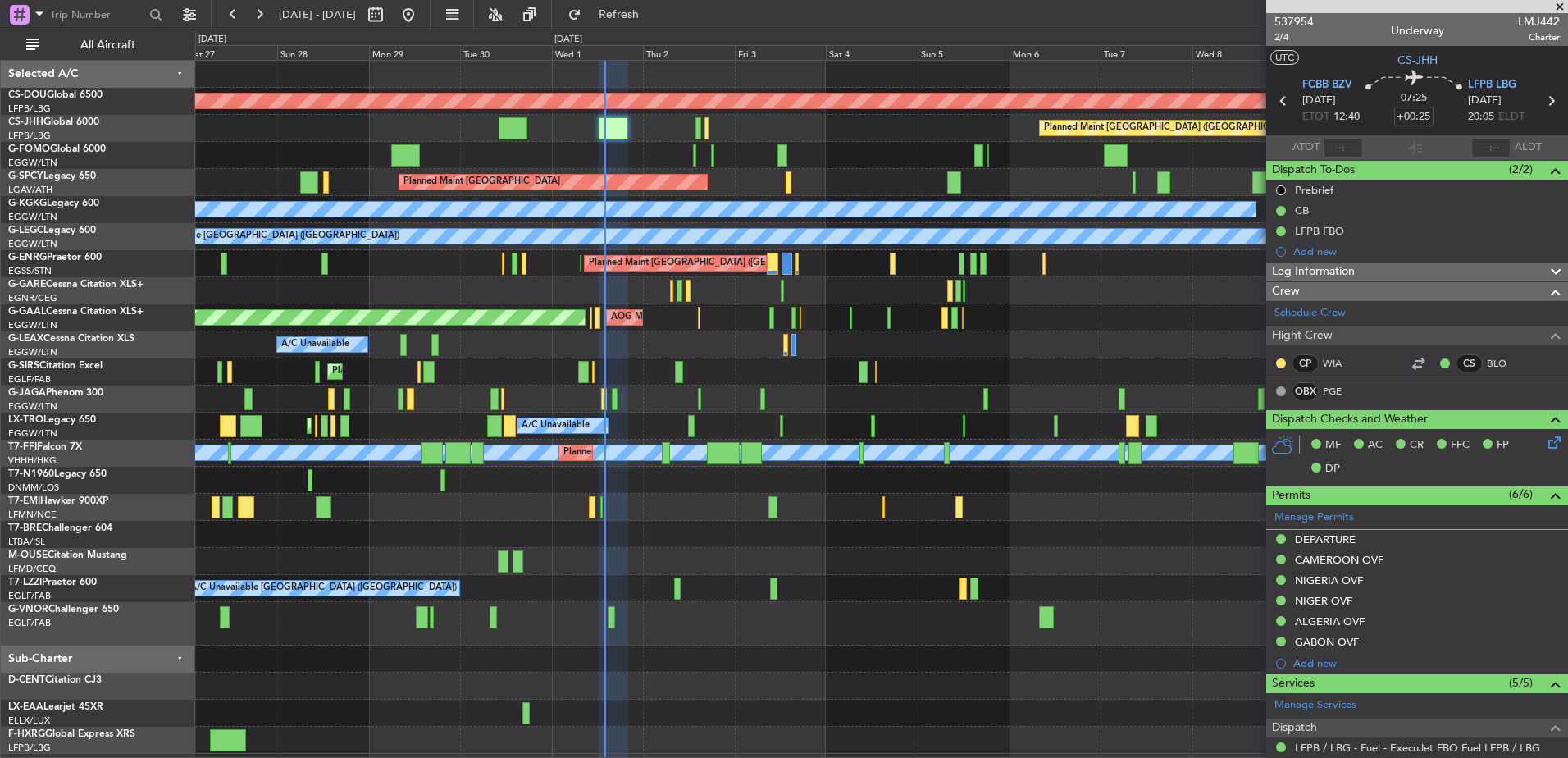
click at [622, 423] on div "Planned Maint London (Biggin Hill) Planned Maint Paris (Le Bourget) Planned Mai…" at bounding box center [882, 407] width 1372 height 693
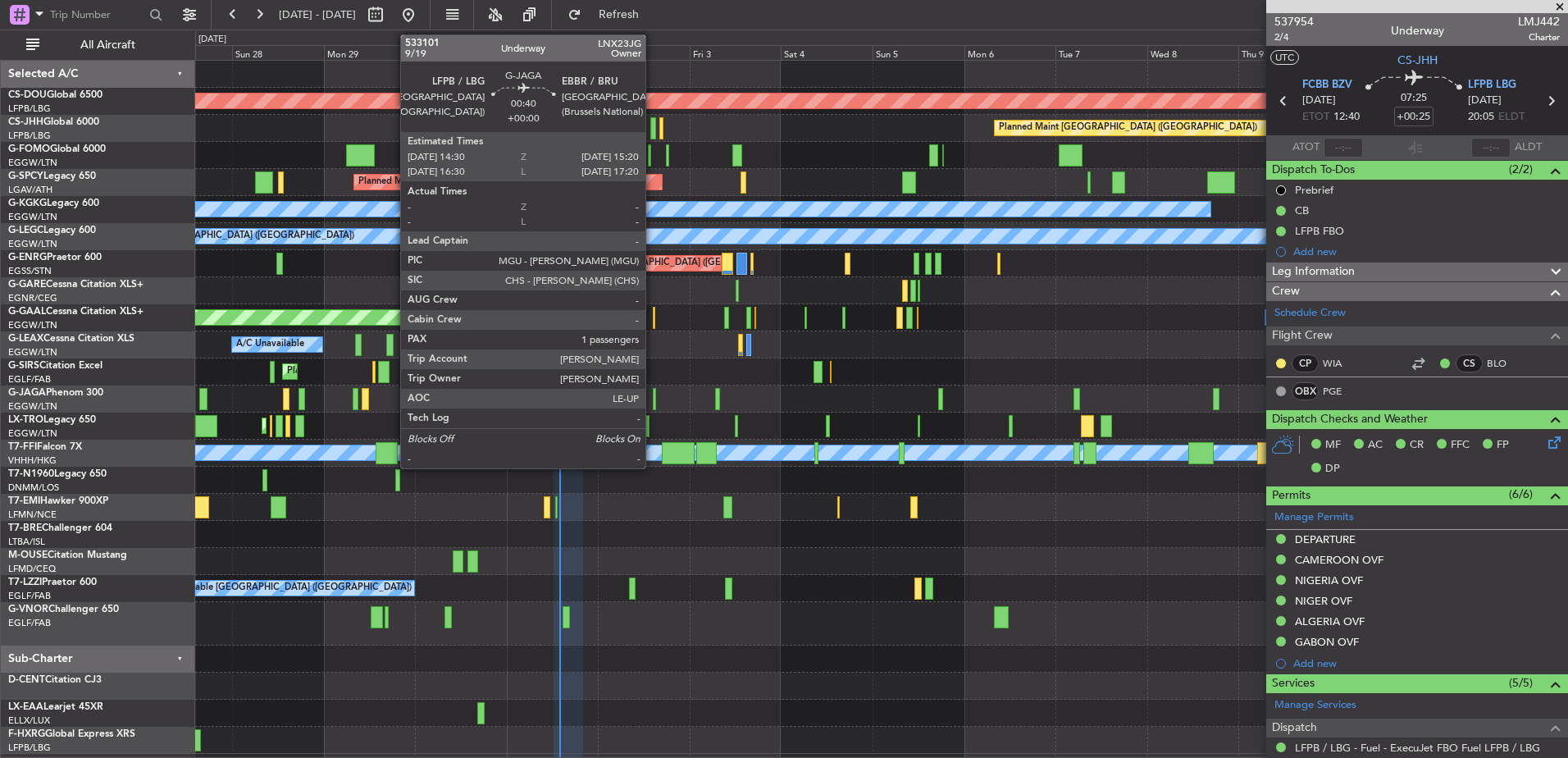
click at [653, 400] on div at bounding box center [654, 399] width 3 height 22
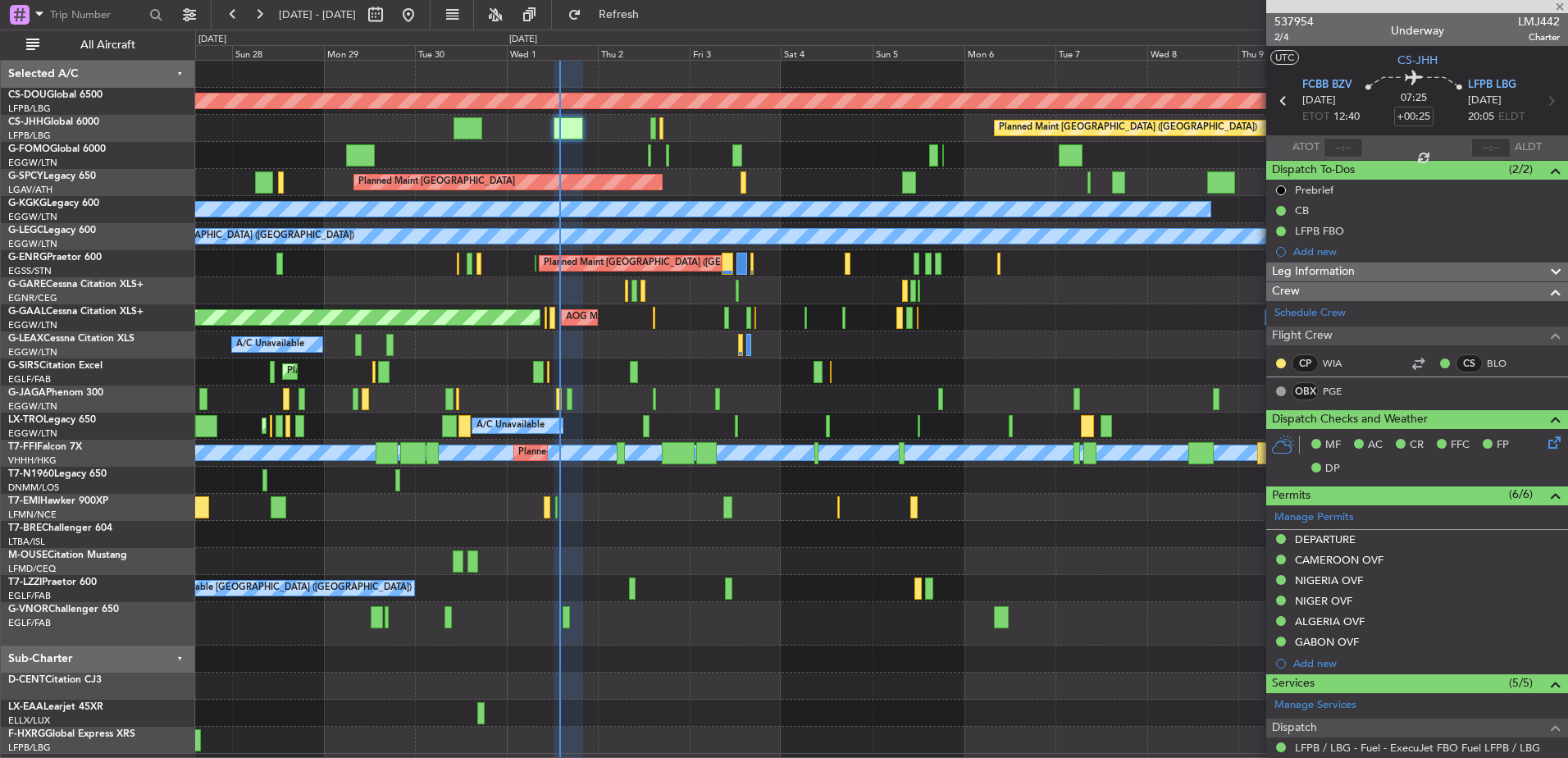
type input "1"
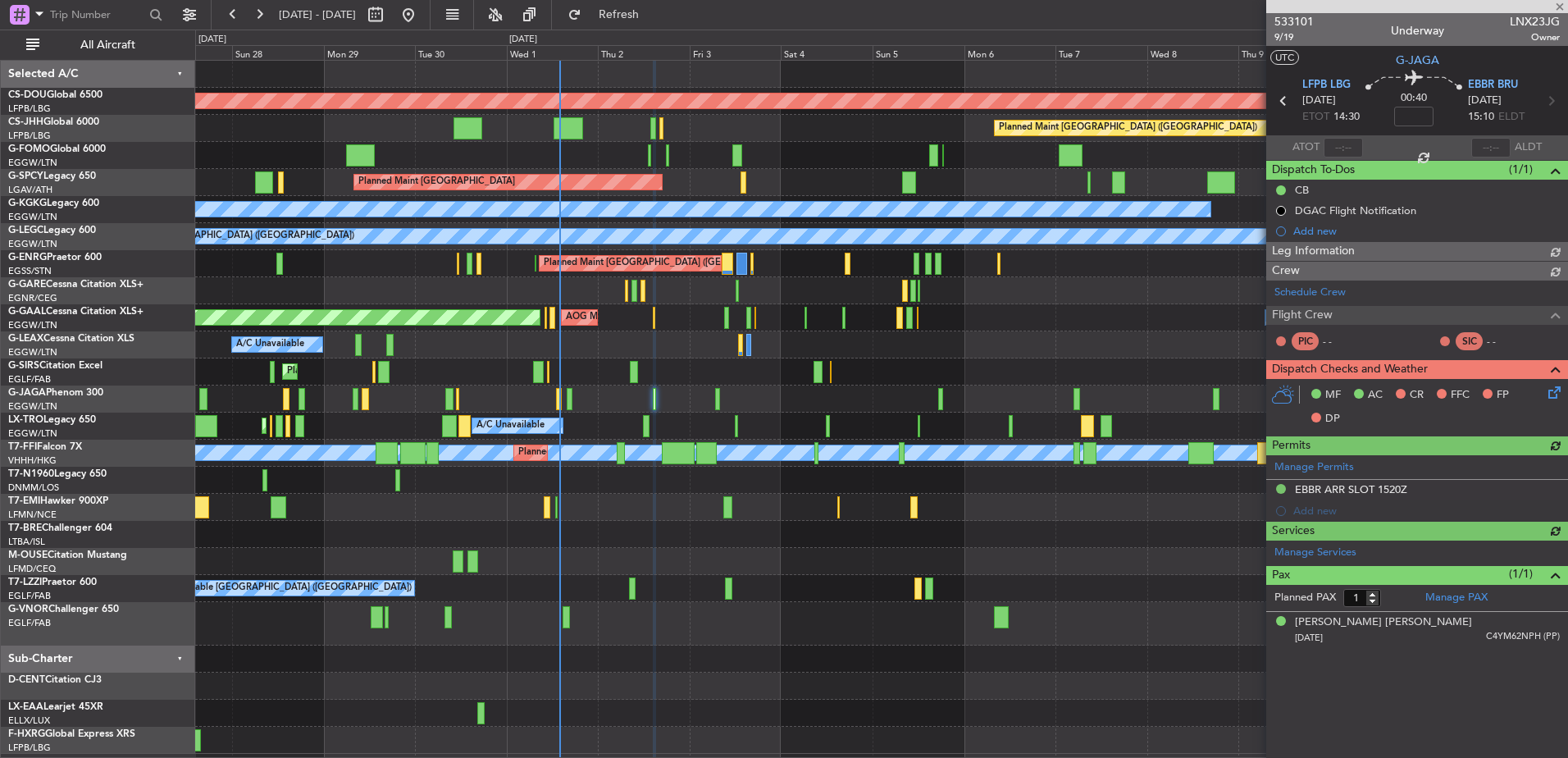
click at [641, 427] on div "Planned Maint [GEOGRAPHIC_DATA] ([GEOGRAPHIC_DATA]) A/C Unavailable Planned Mai…" at bounding box center [882, 426] width 1372 height 27
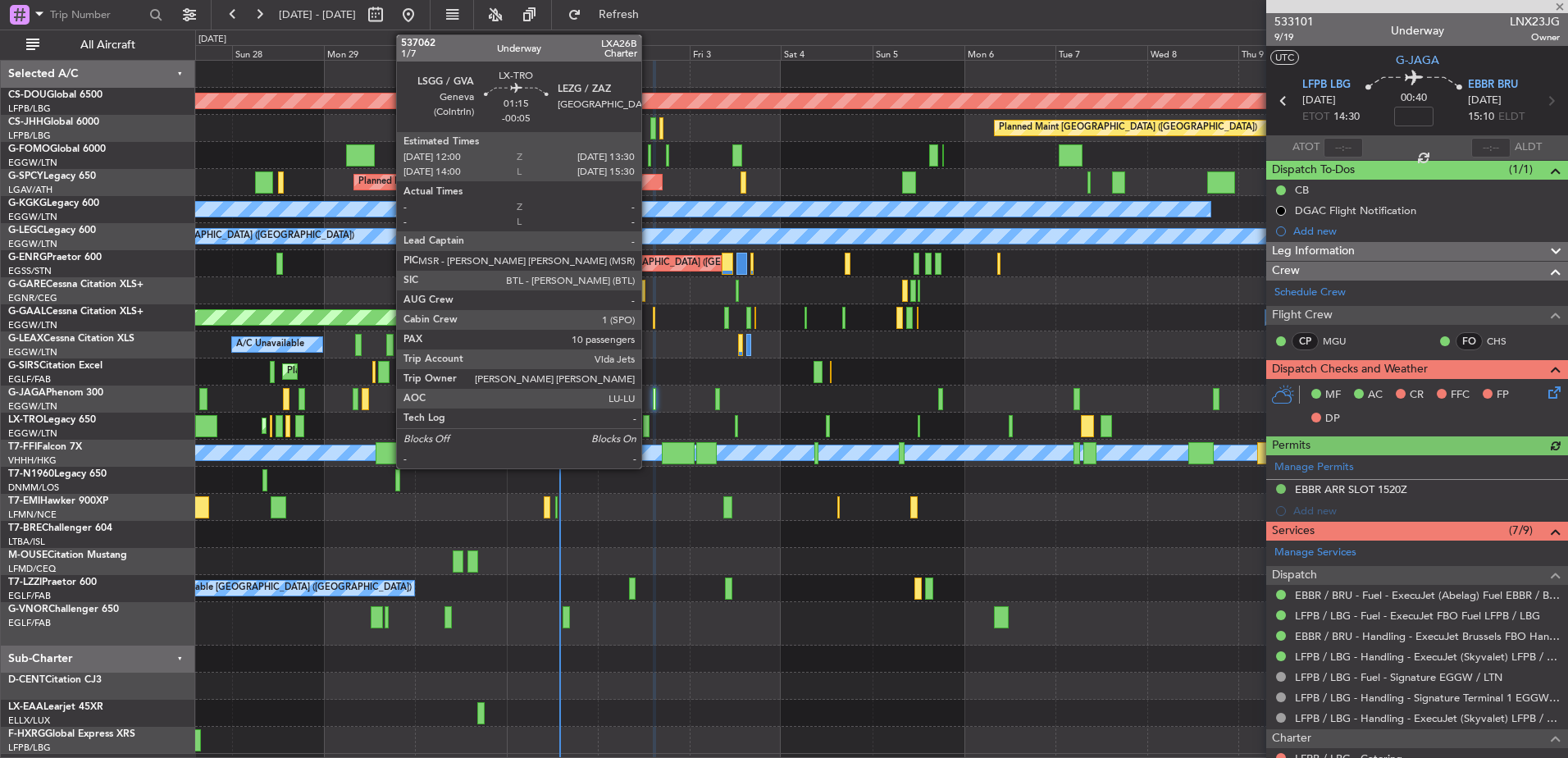
click at [648, 427] on div at bounding box center [646, 426] width 6 height 22
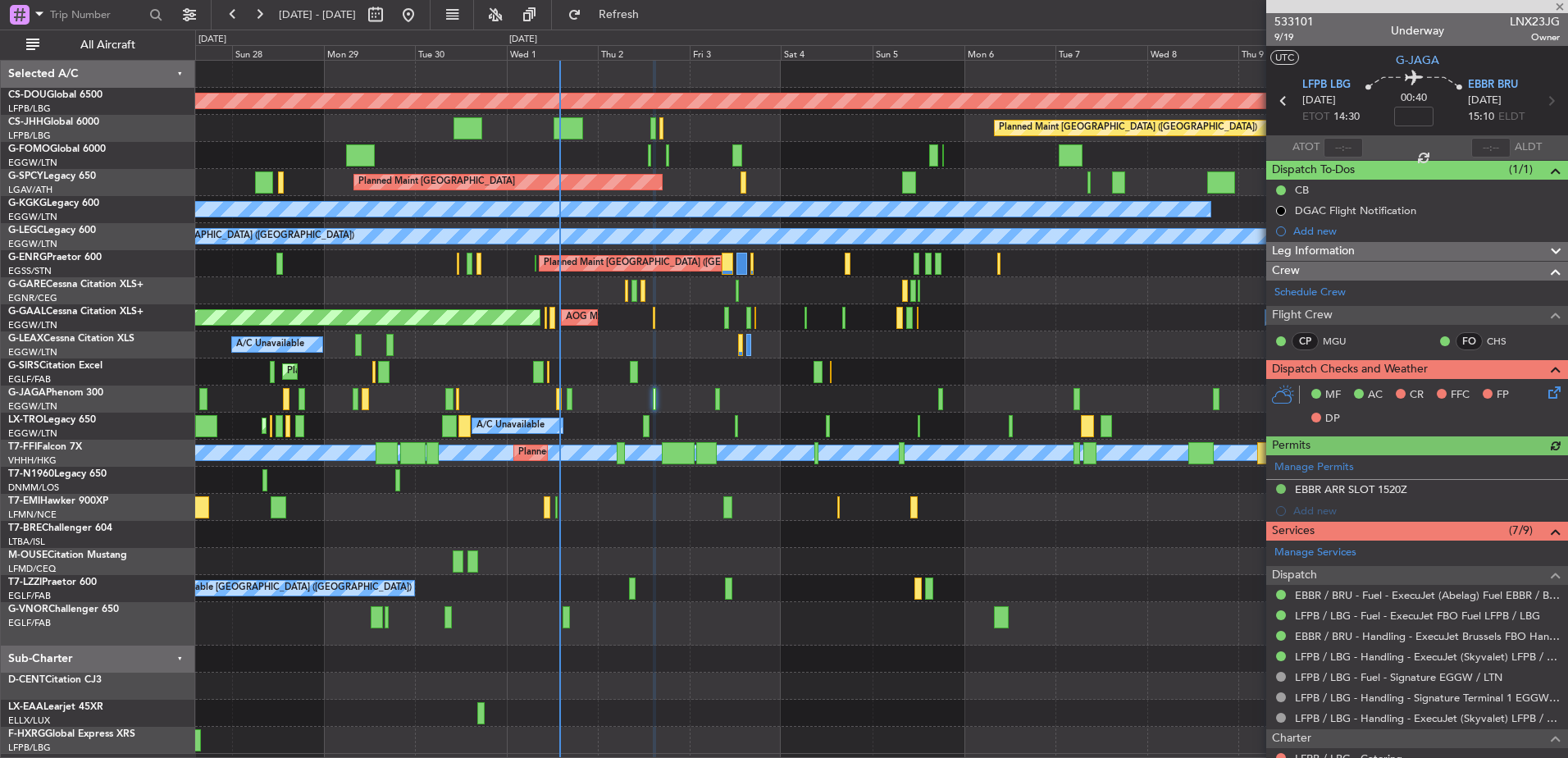
type input "-00:05"
type input "10"
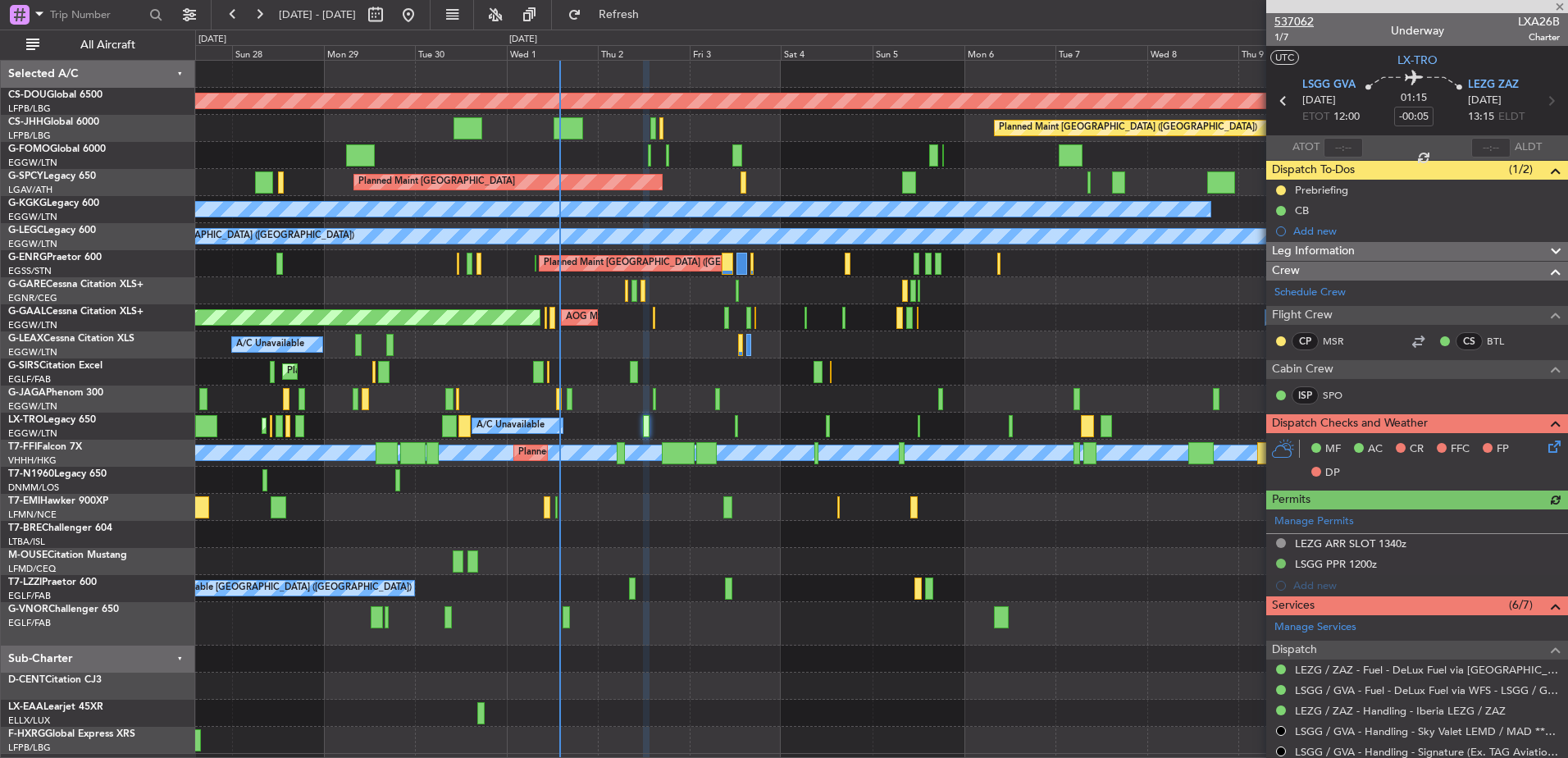
click at [1298, 18] on span "537062" at bounding box center [1294, 21] width 39 height 17
click at [365, 267] on div "Planned Maint London (Biggin Hill) Planned Maint Paris (Le Bourget) Planned Mai…" at bounding box center [882, 407] width 1372 height 693
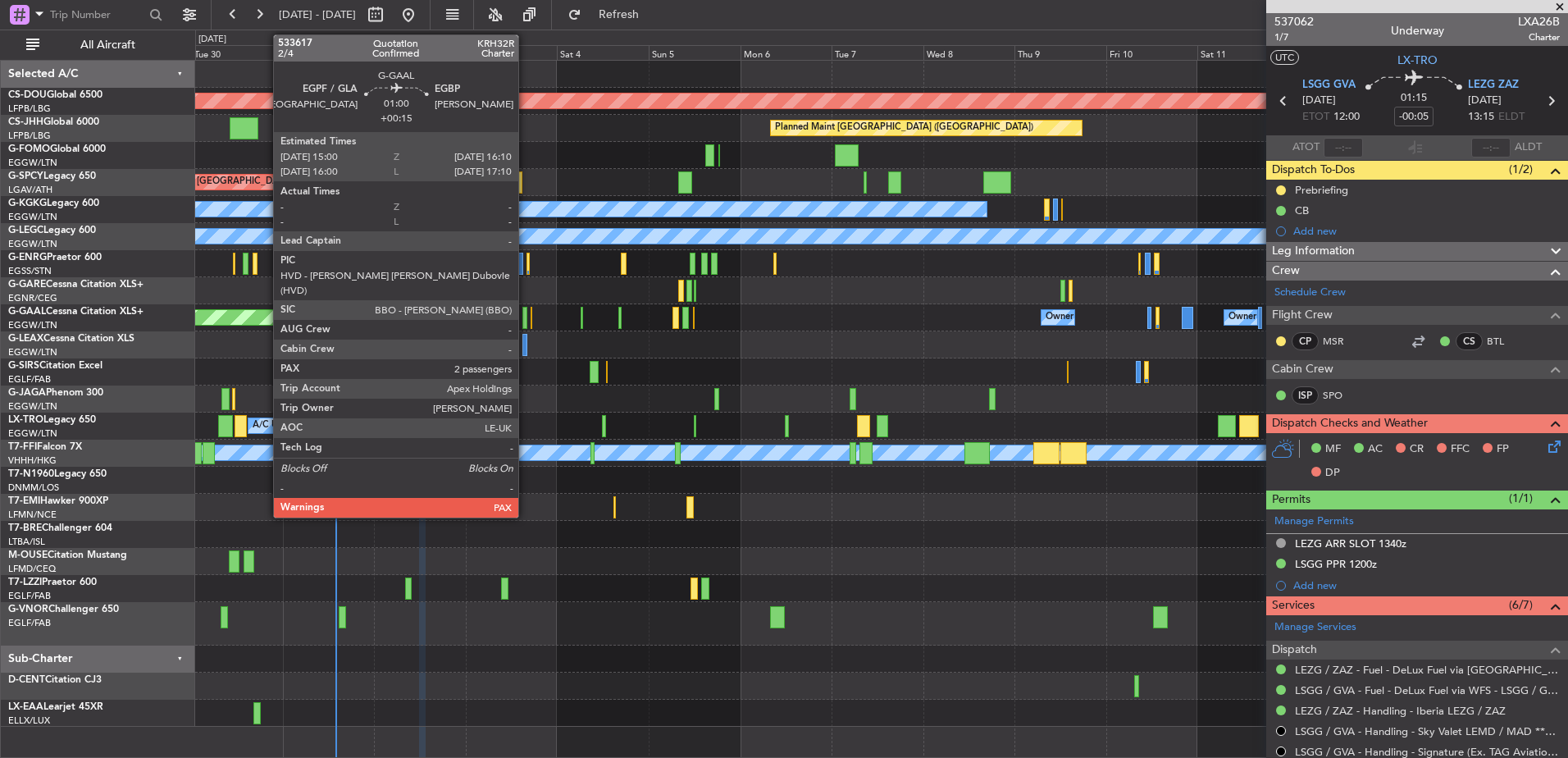
click at [526, 322] on div at bounding box center [525, 318] width 5 height 22
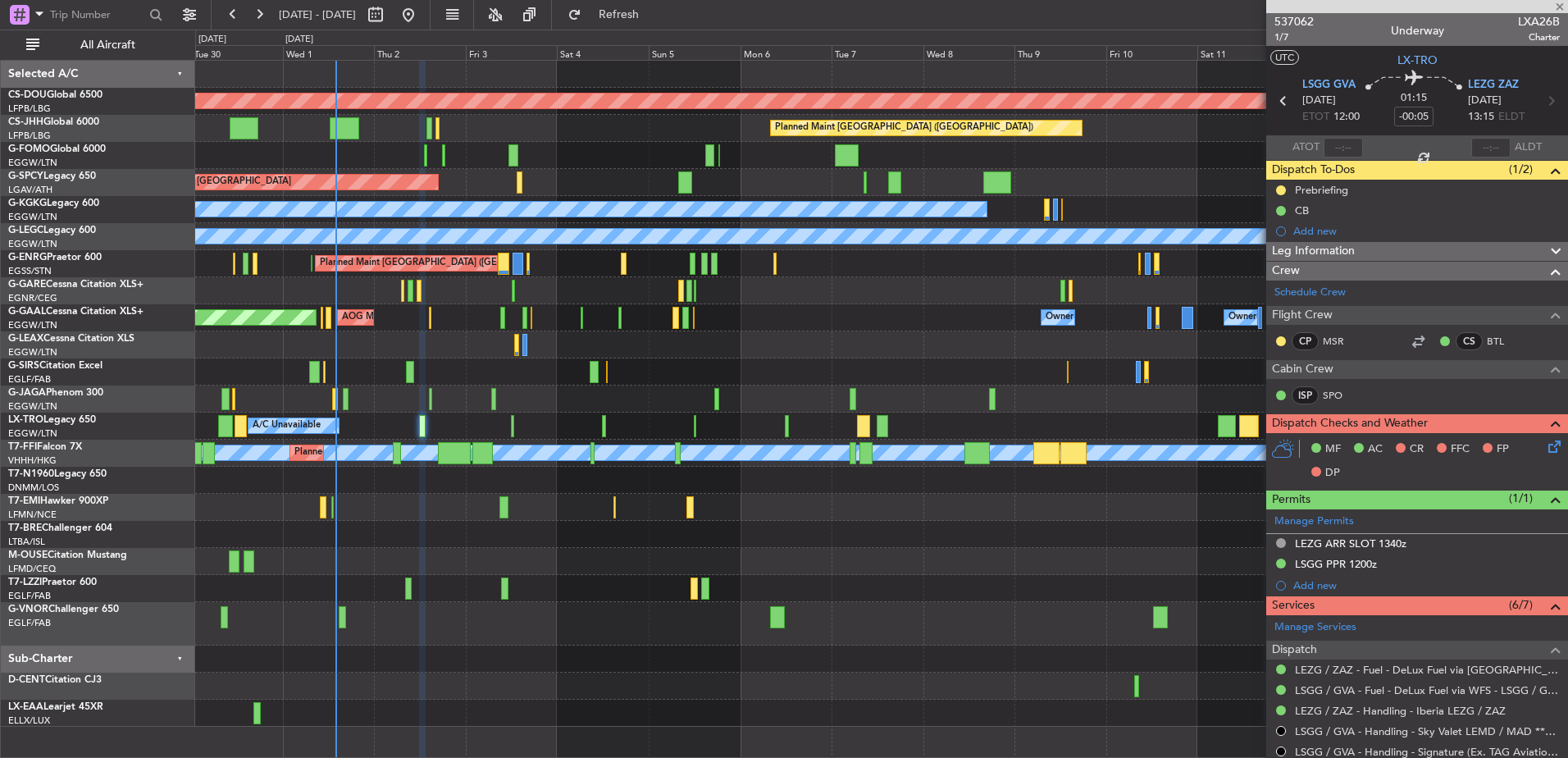
type input "+00:15"
type input "2"
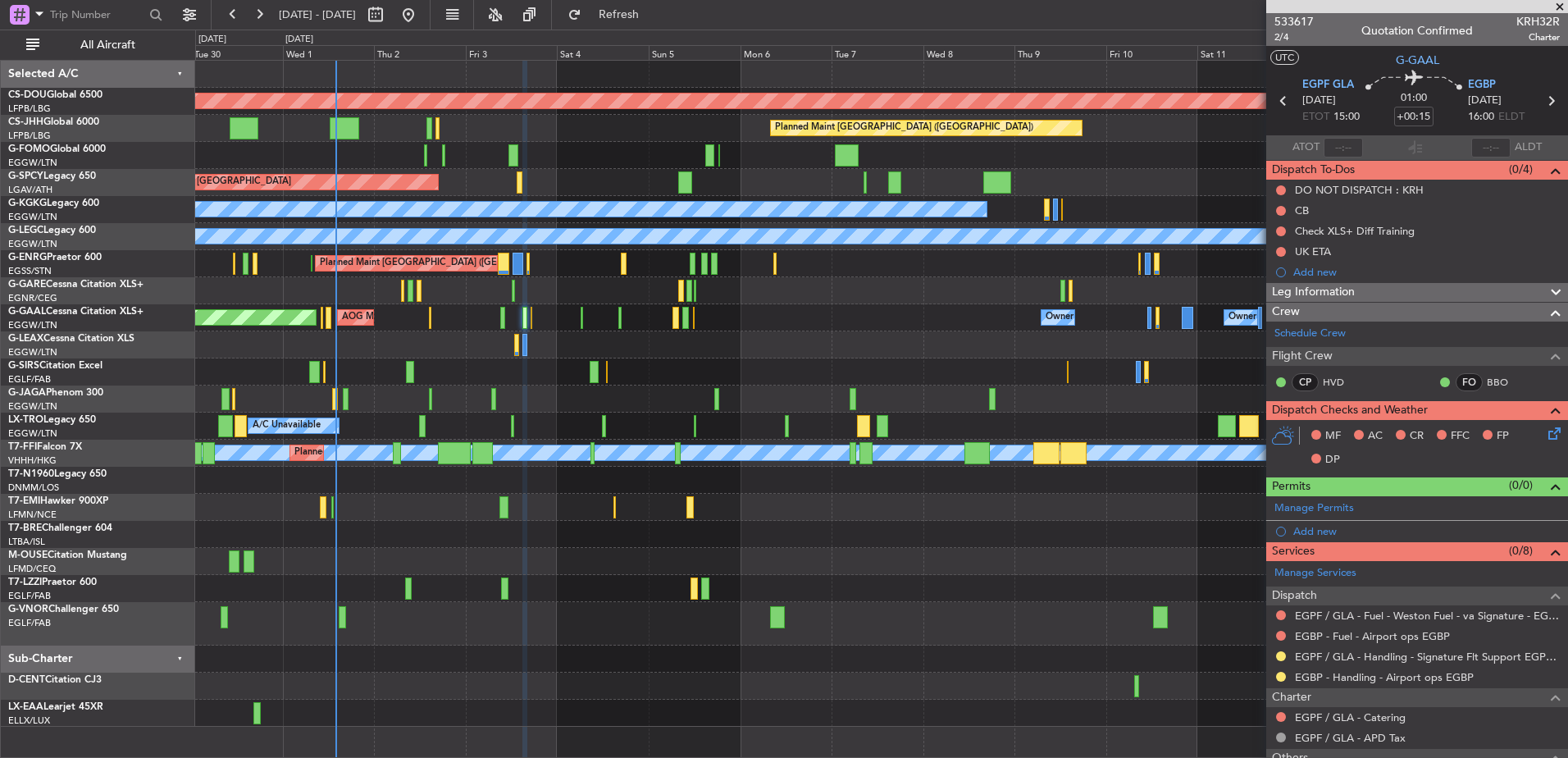
click at [910, 374] on div "Planned Maint [GEOGRAPHIC_DATA] ([GEOGRAPHIC_DATA])" at bounding box center [882, 372] width 1372 height 27
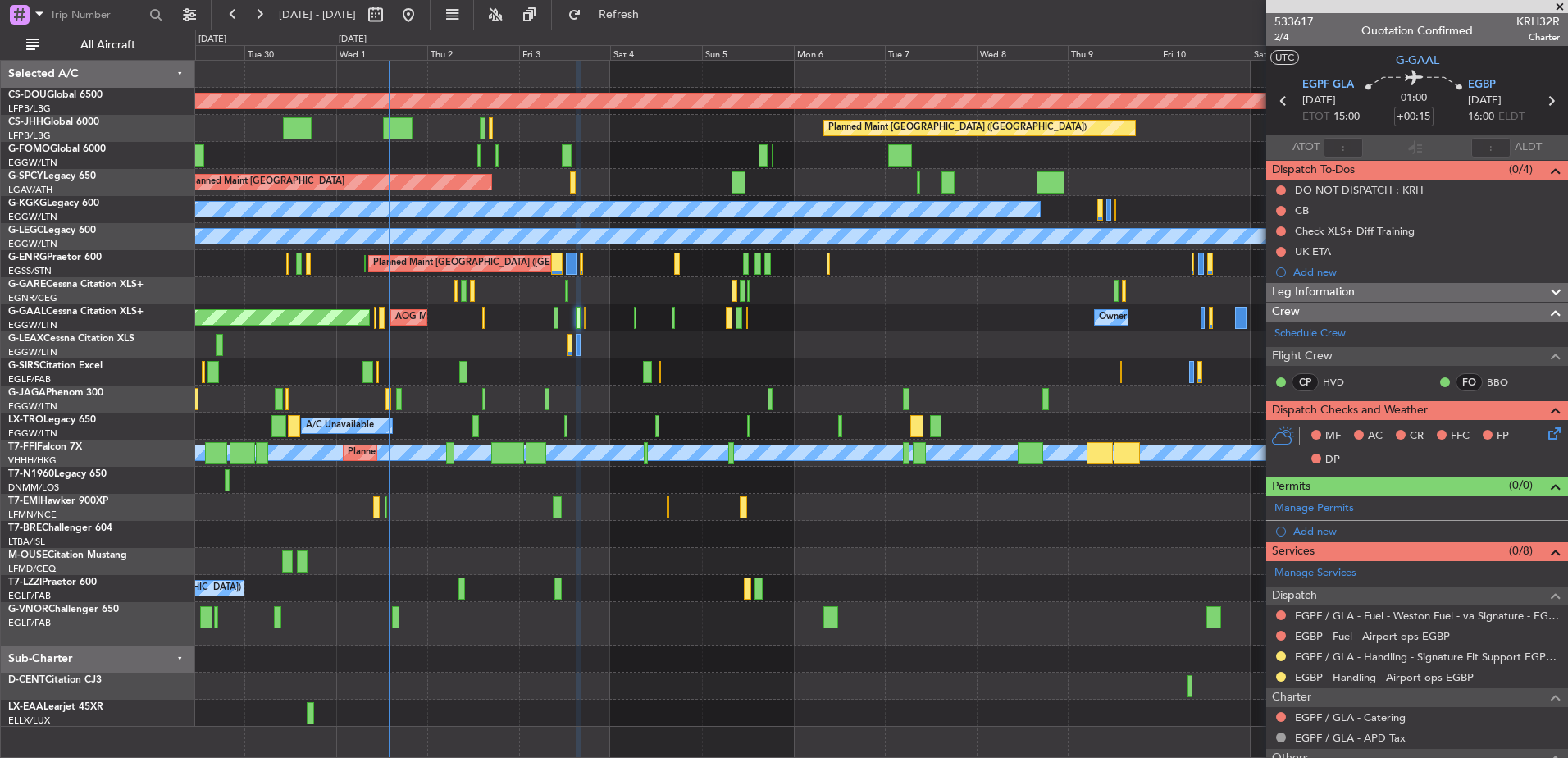
scroll to position [189, 0]
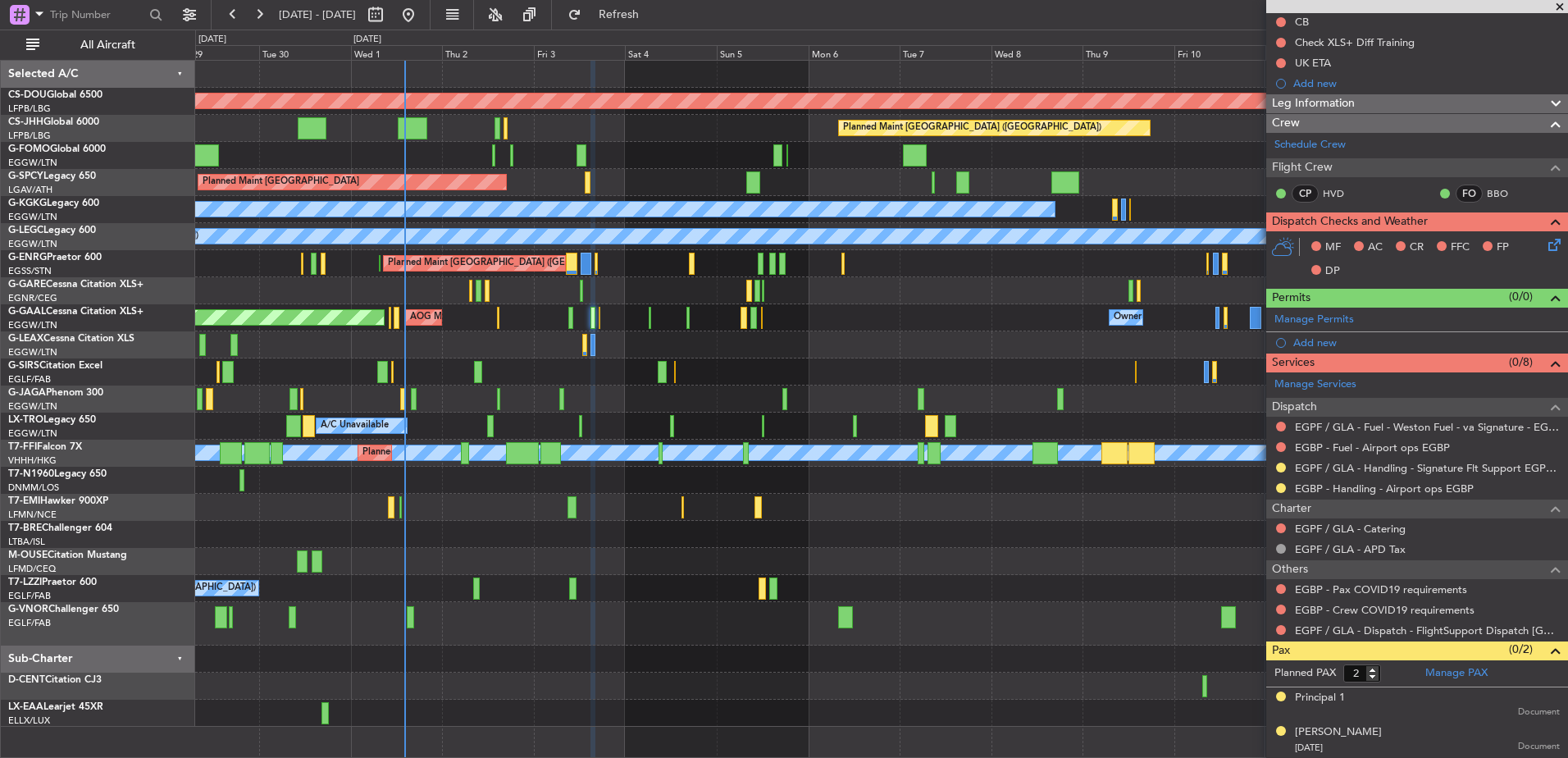
click at [414, 427] on div "Planned Maint Riga (Riga Intl) A/C Unavailable Planned Maint London (Luton)" at bounding box center [882, 426] width 1372 height 27
click at [748, 367] on div "Planned Maint [GEOGRAPHIC_DATA] ([GEOGRAPHIC_DATA])" at bounding box center [882, 372] width 1372 height 27
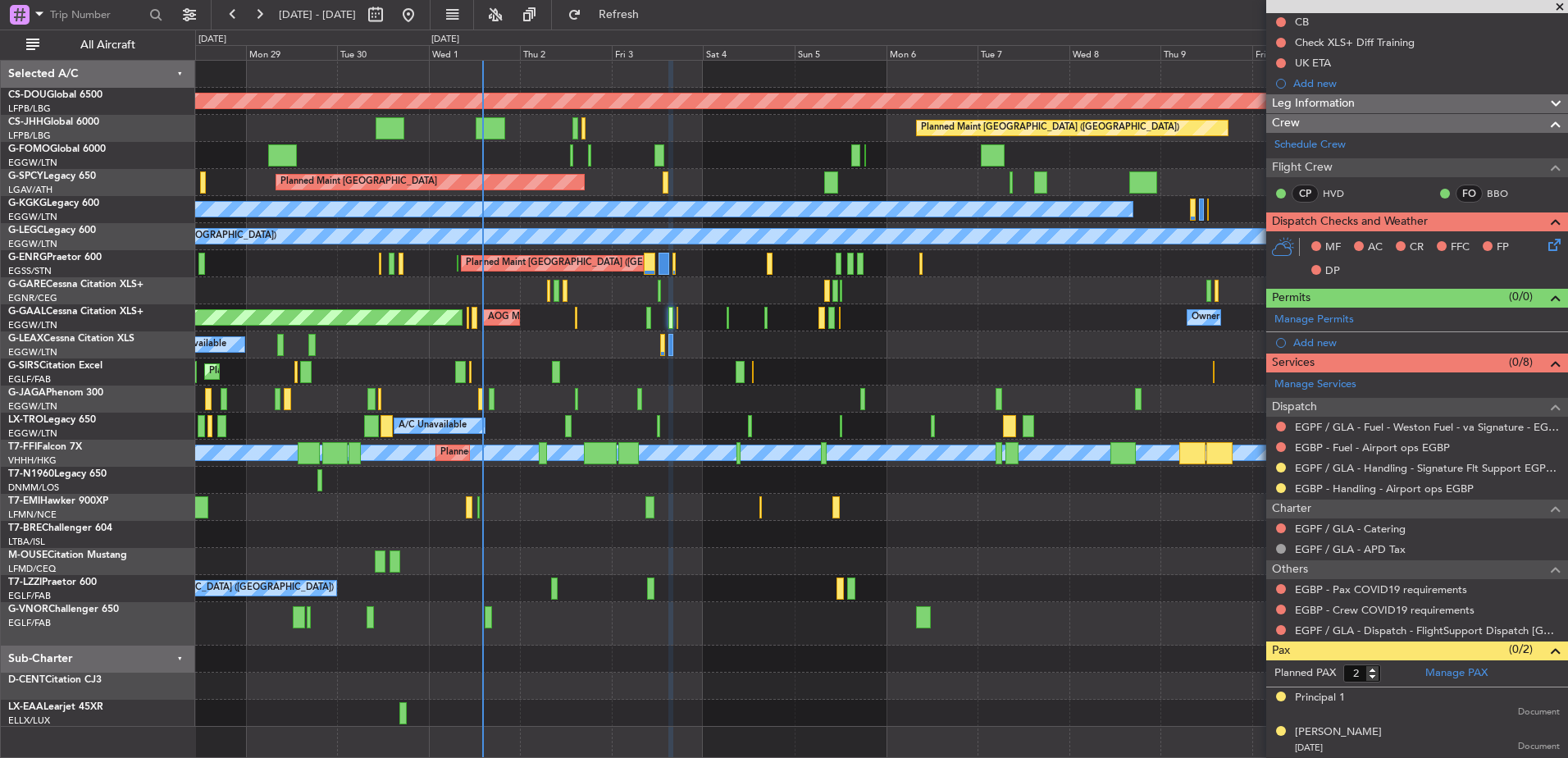
click at [715, 405] on div "Planned Maint [GEOGRAPHIC_DATA] ([GEOGRAPHIC_DATA])" at bounding box center [882, 399] width 1372 height 27
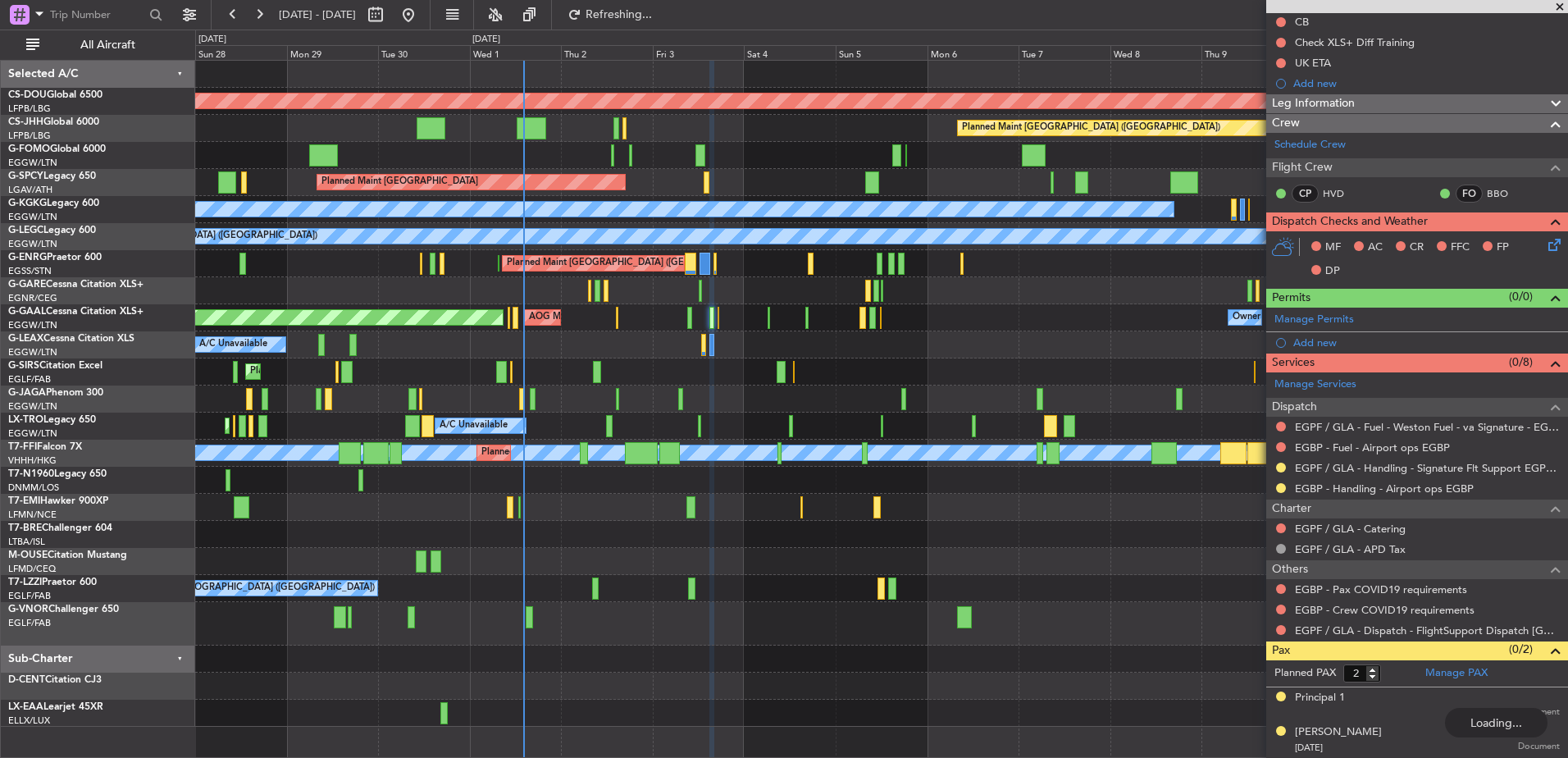
click at [449, 383] on div "Planned Maint London (Biggin Hill) Planned Maint Paris (Le Bourget) Planned Mai…" at bounding box center [882, 394] width 1372 height 665
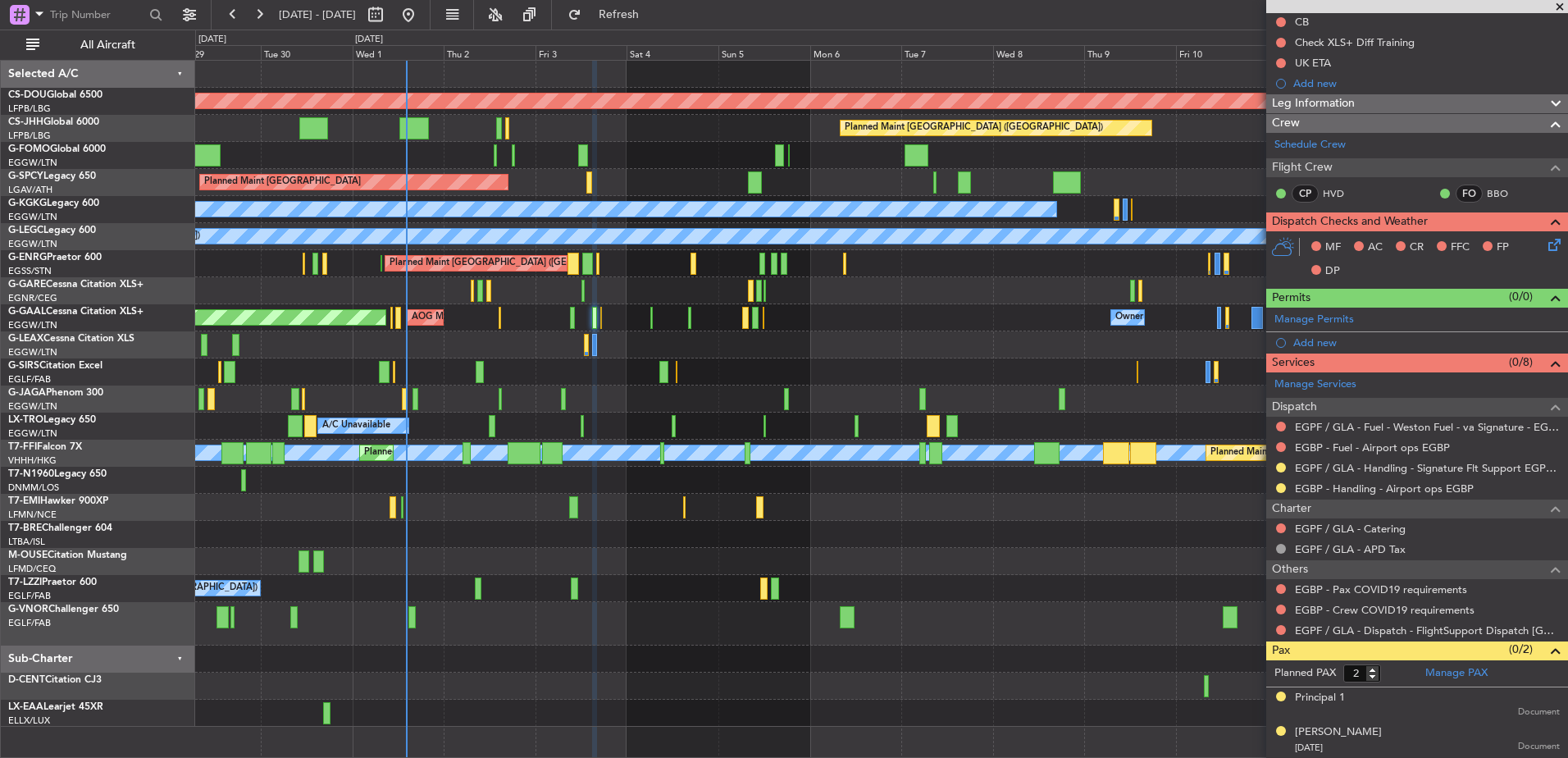
click at [938, 272] on div "Planned Maint London (Stansted) Planned Maint London (Stansted) Unplanned Maint…" at bounding box center [882, 264] width 1372 height 27
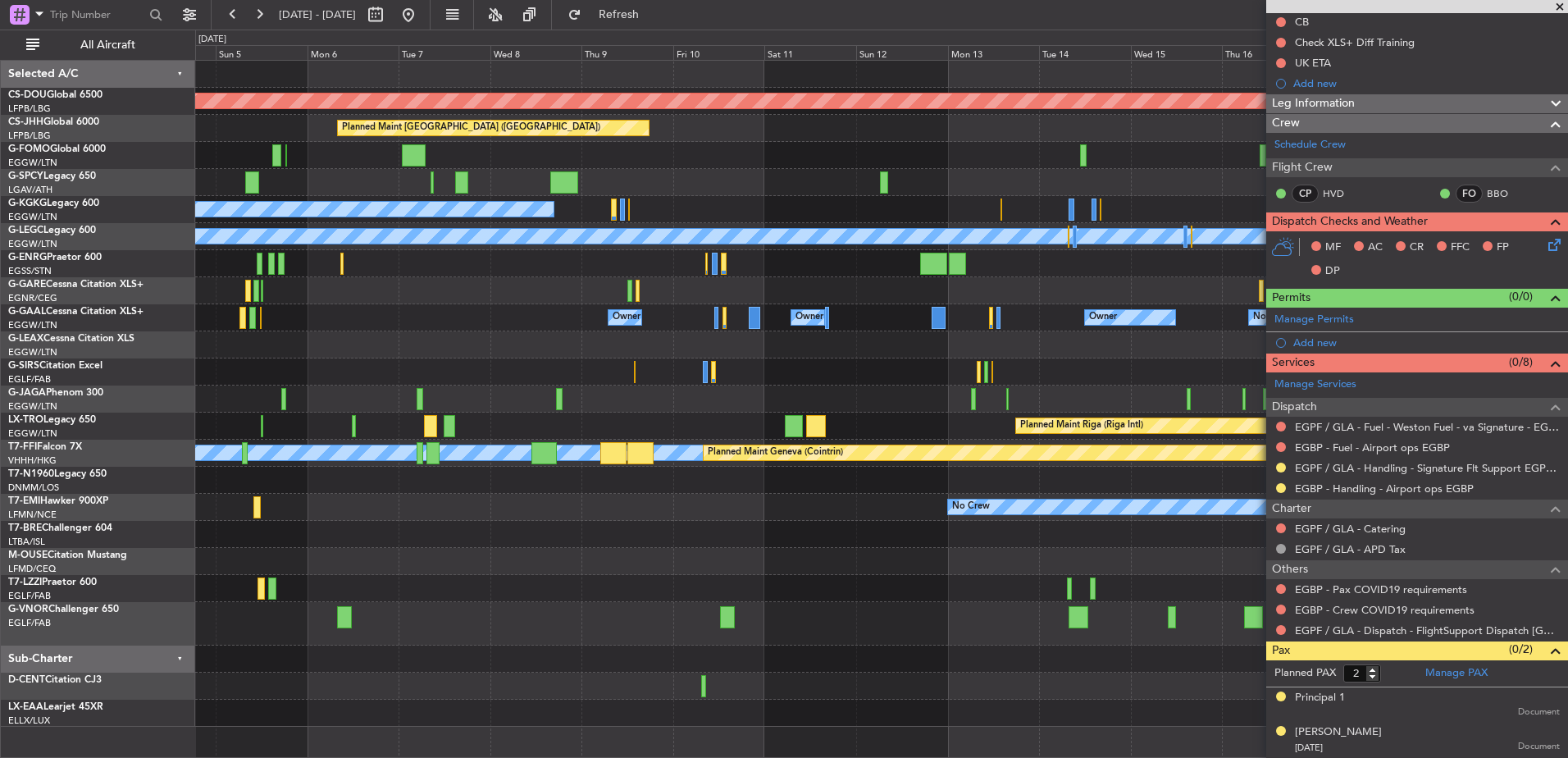
click at [327, 355] on div "Planned Maint London (Biggin Hill) Planned Maint Paris (Le Bourget) Planned Mai…" at bounding box center [882, 394] width 1372 height 665
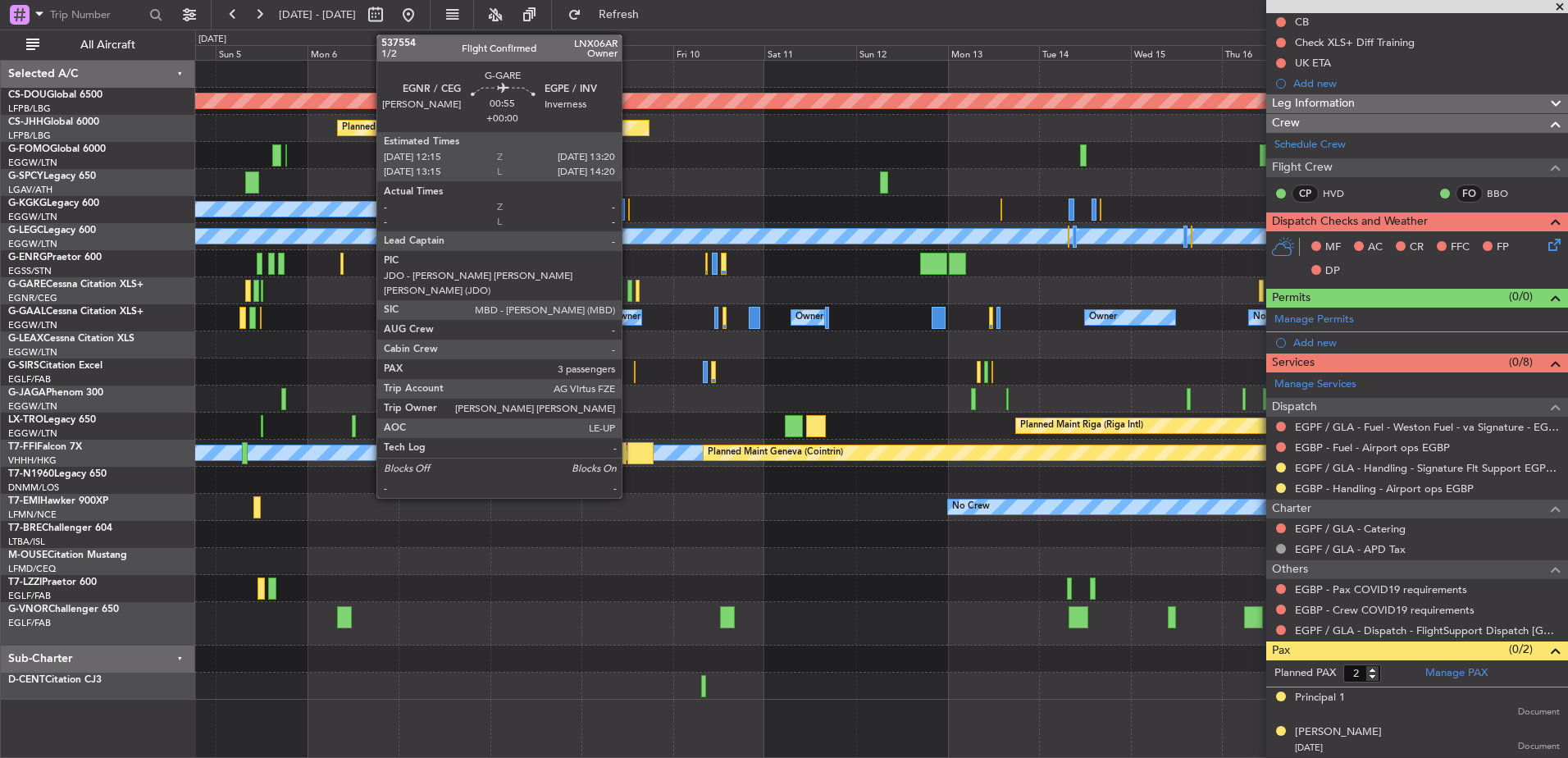
click at [630, 290] on div at bounding box center [630, 291] width 5 height 22
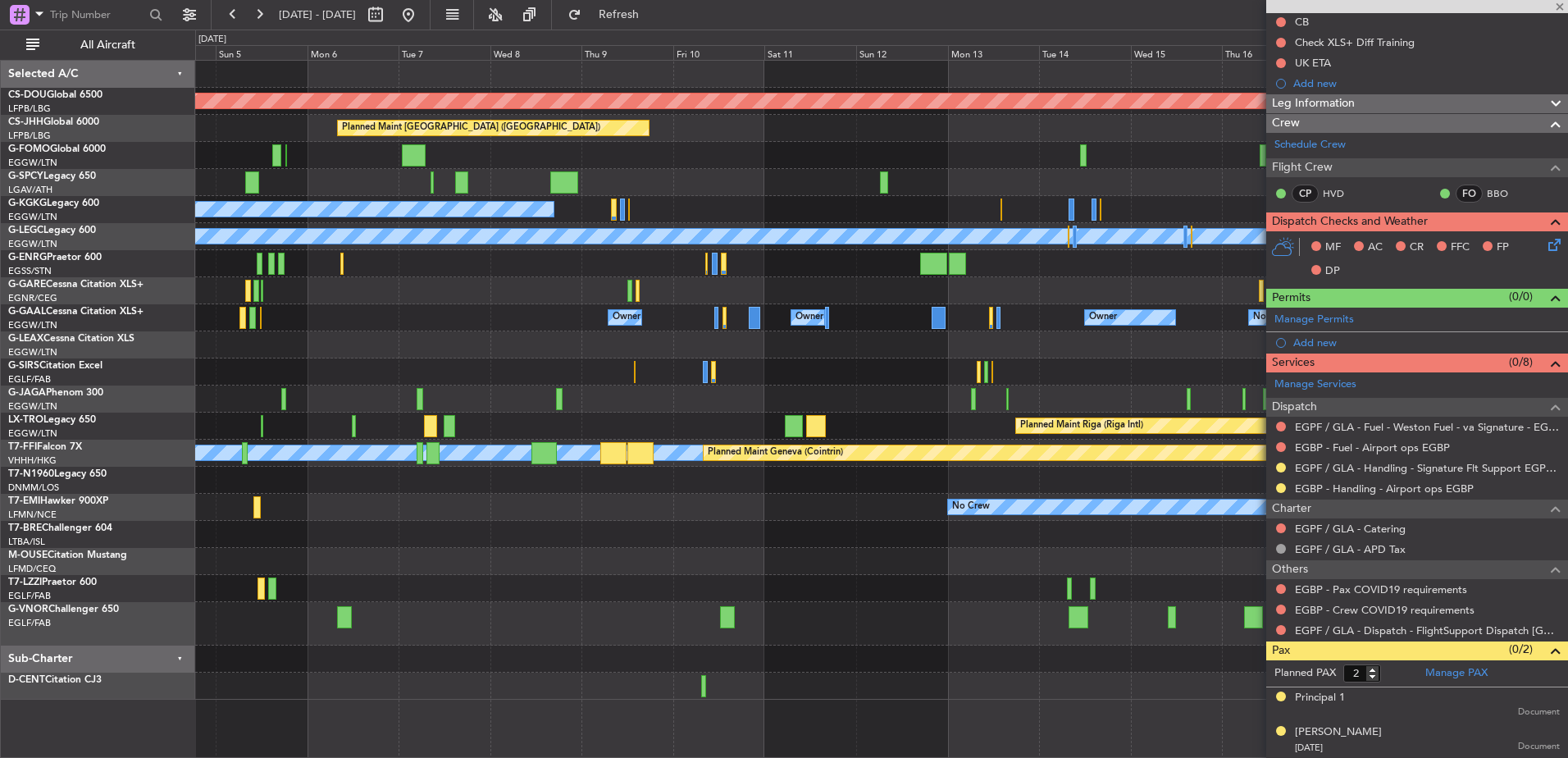
type input "3"
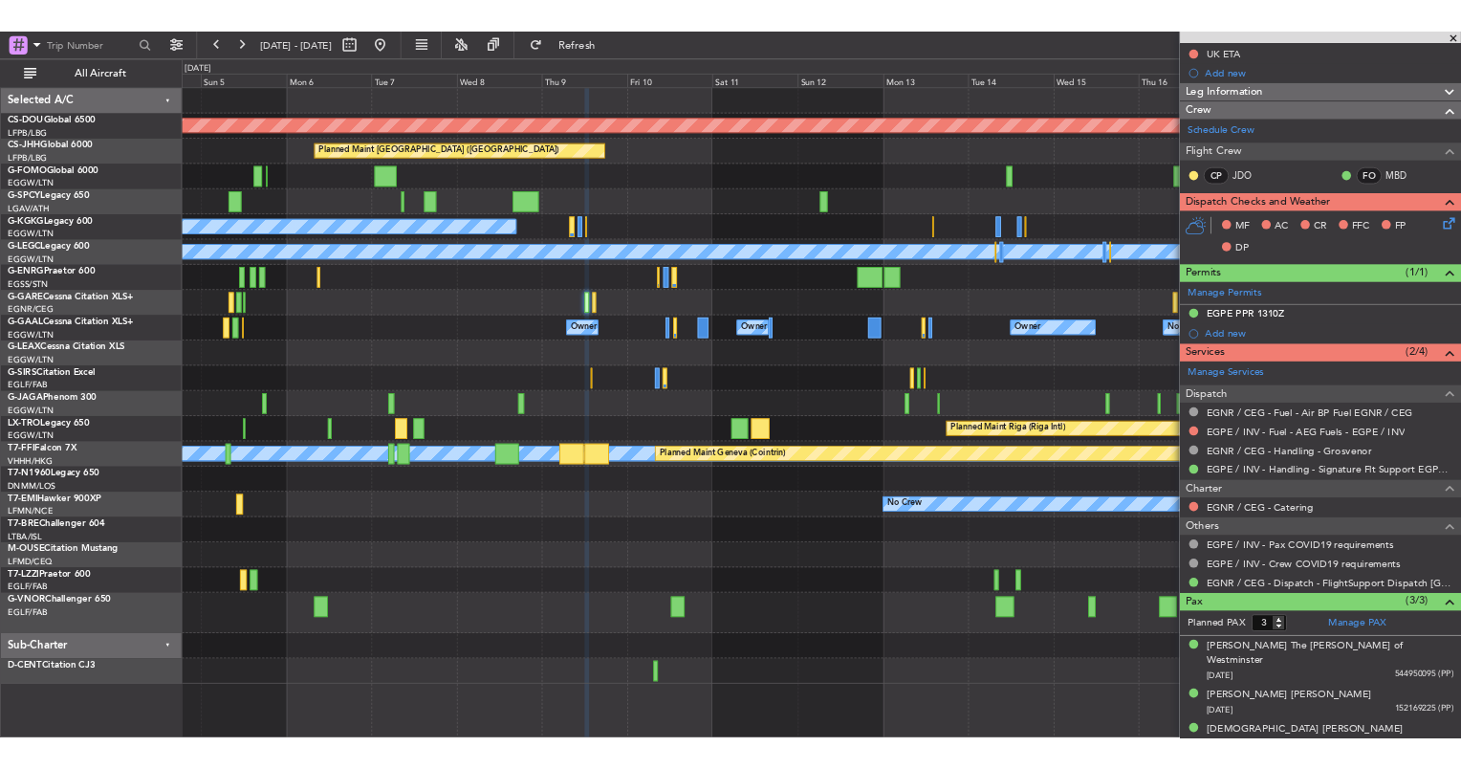
scroll to position [0, 0]
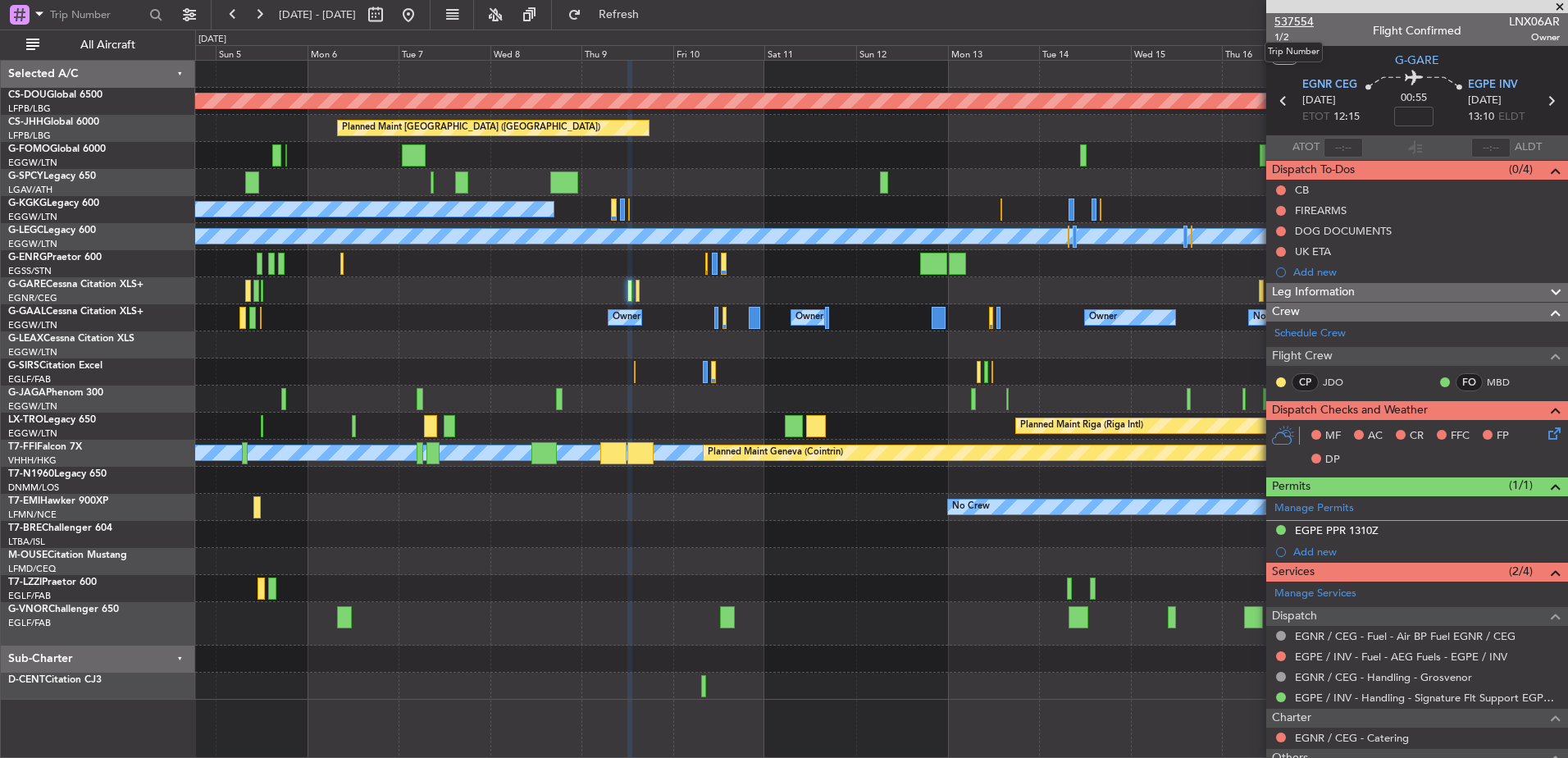
click at [1291, 19] on span "537554" at bounding box center [1294, 21] width 39 height 17
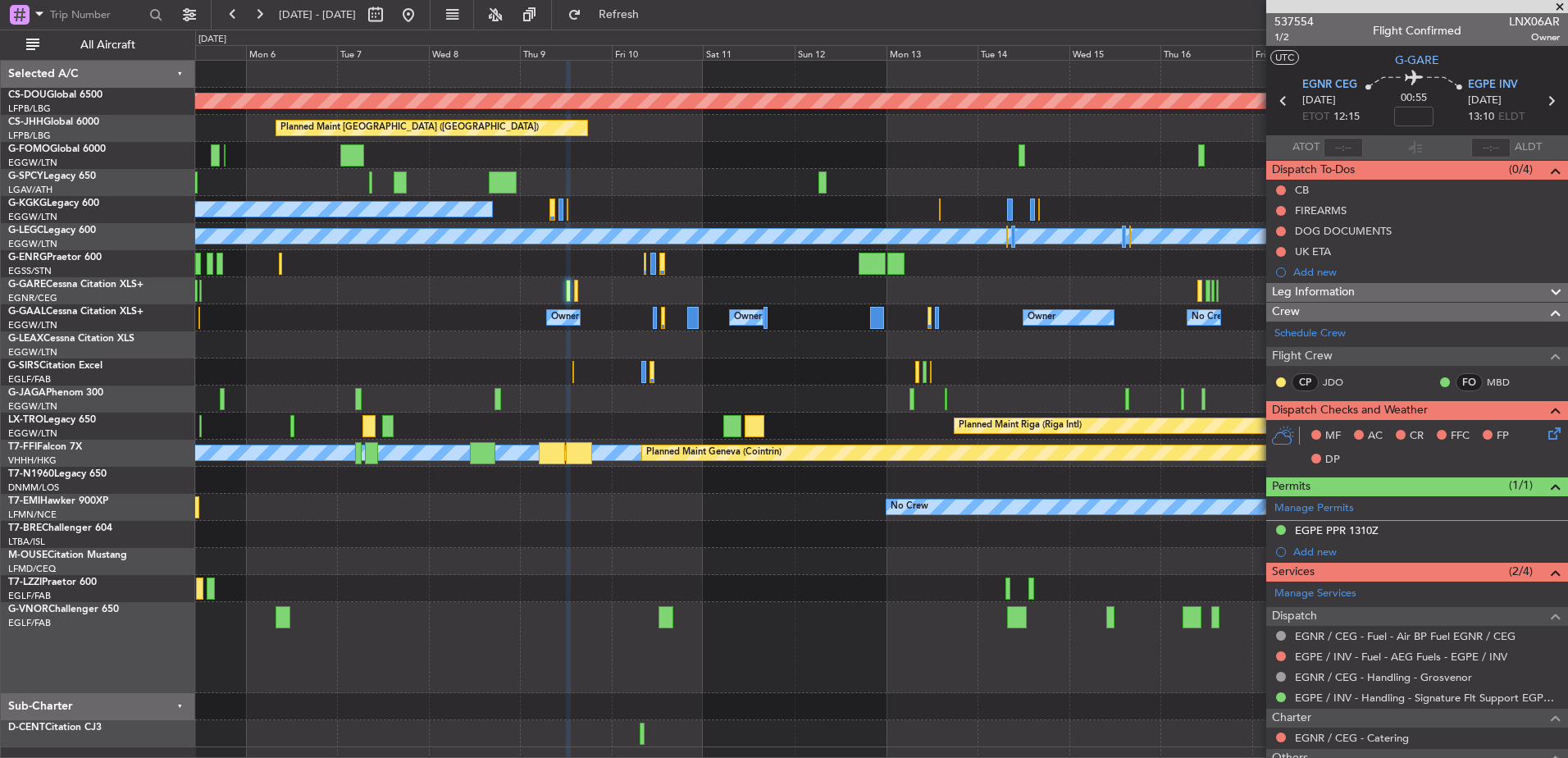
click at [641, 340] on div at bounding box center [882, 345] width 1372 height 27
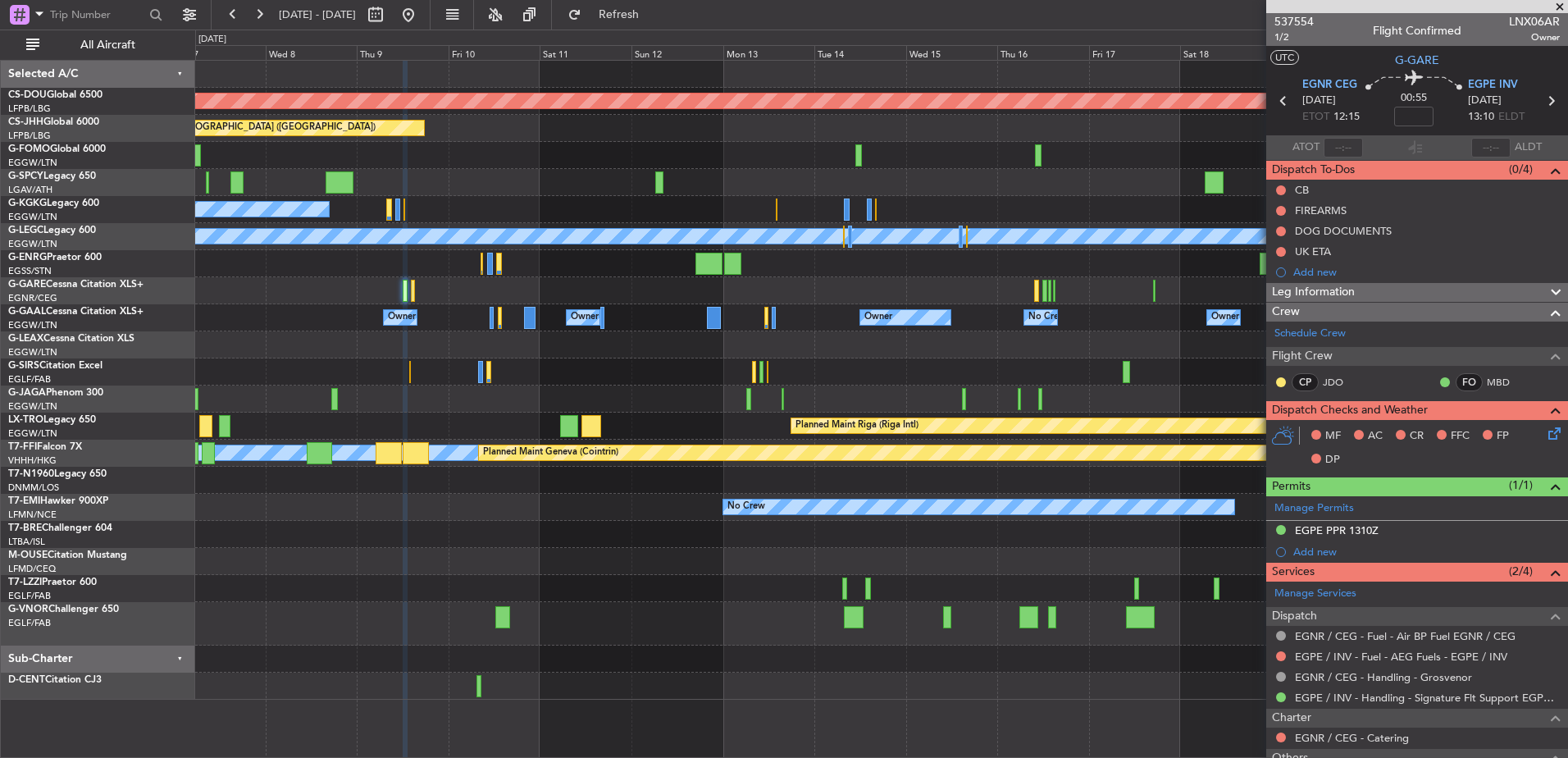
click at [556, 519] on div "No Crew" at bounding box center [882, 508] width 1372 height 27
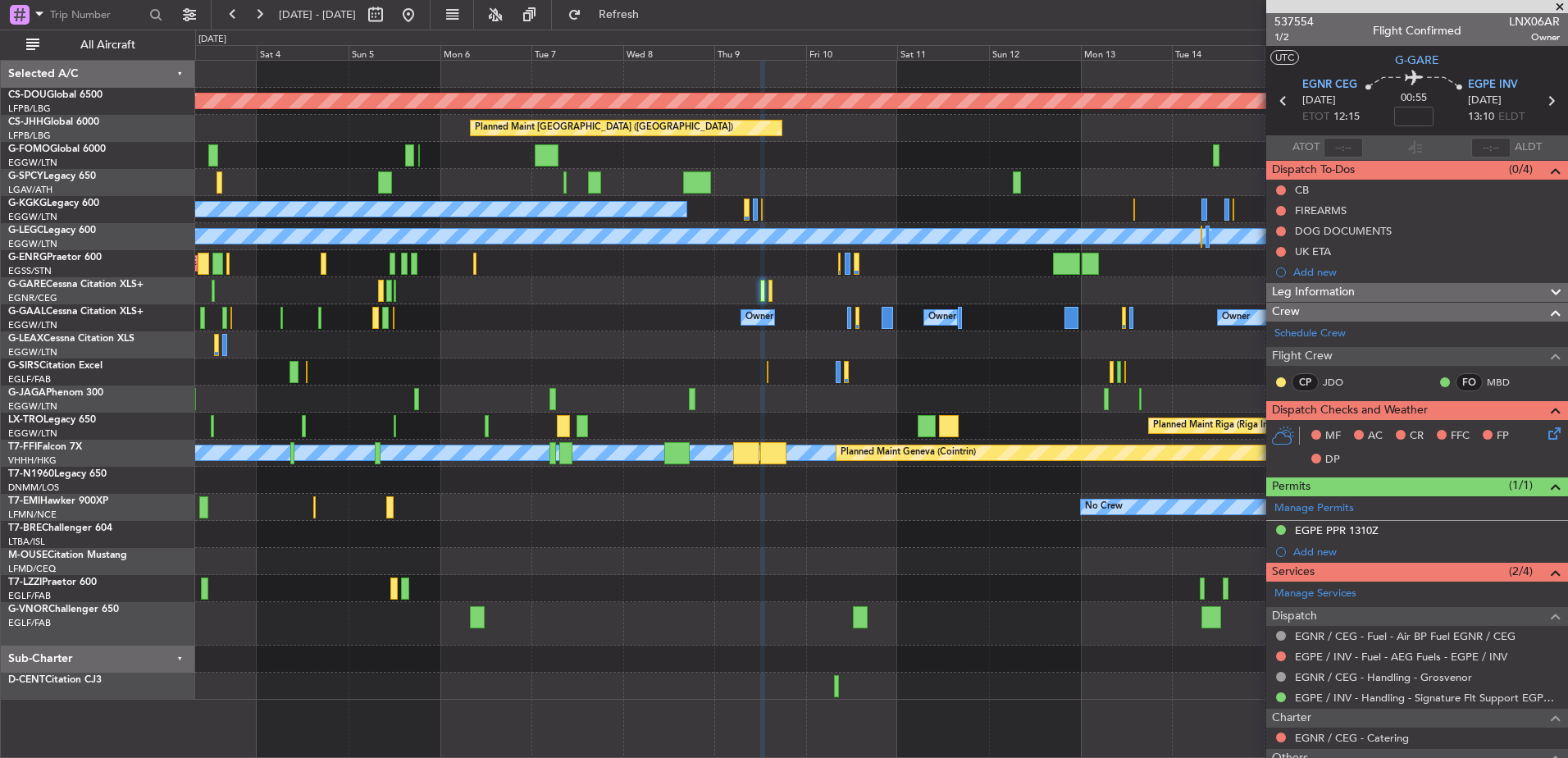
click at [1110, 572] on div "Planned Maint London (Biggin Hill) Planned Maint Paris (Le Bourget) Planned Mai…" at bounding box center [882, 380] width 1372 height 639
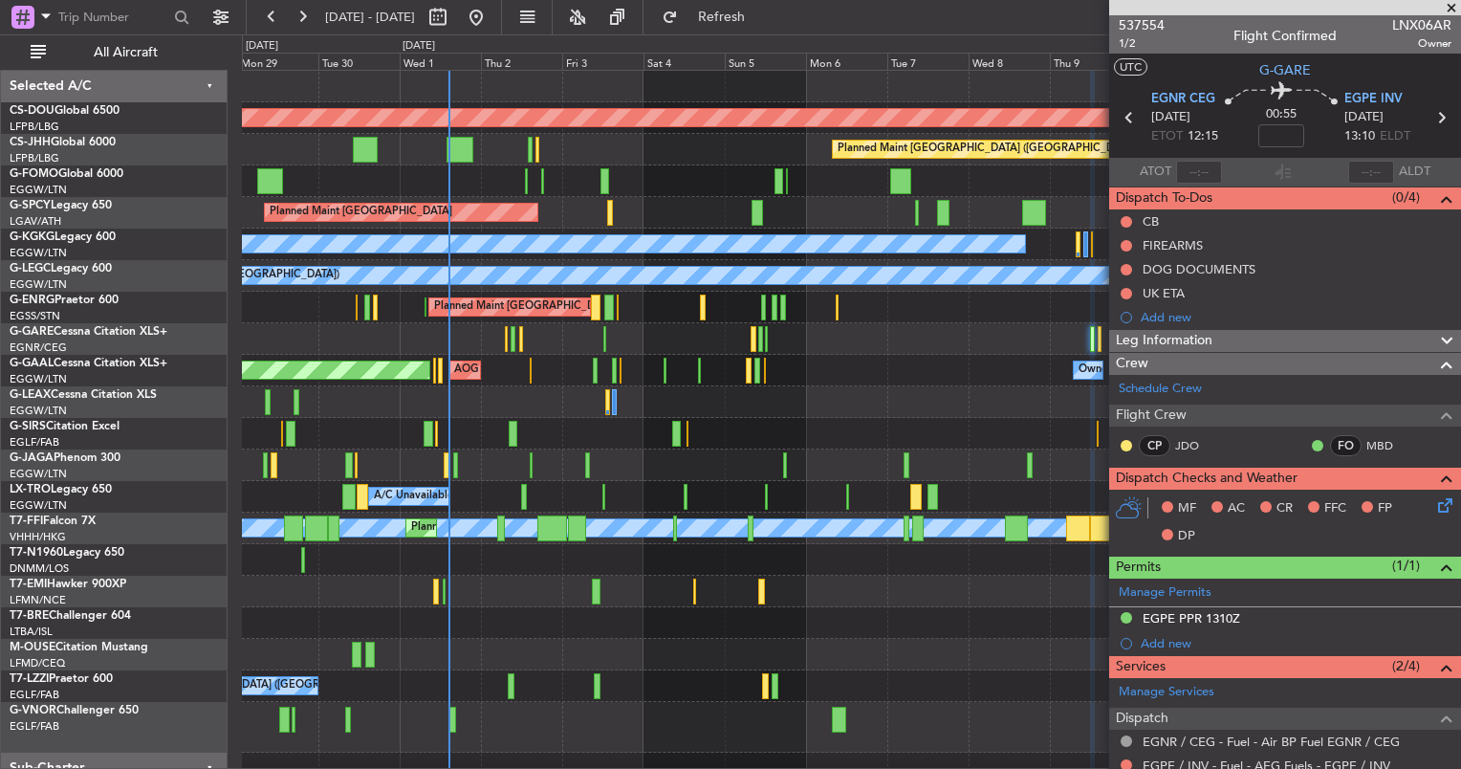
click at [614, 419] on div "Planned Maint [GEOGRAPHIC_DATA] ([GEOGRAPHIC_DATA])" at bounding box center [851, 434] width 1218 height 32
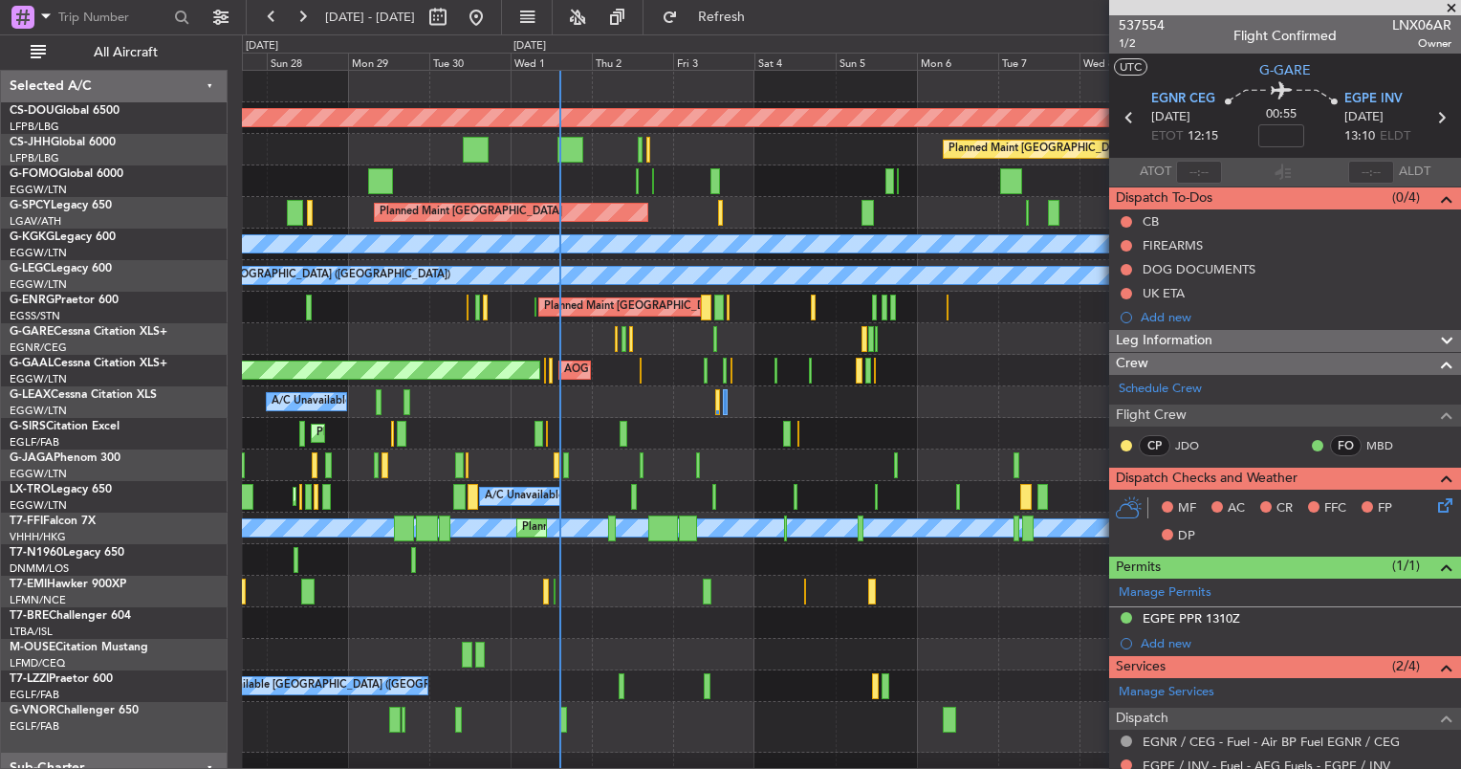
click at [448, 355] on div "Planned Maint Dusseldorf AOG Maint [GEOGRAPHIC_DATA] Owner Owner Owner Owner No…" at bounding box center [851, 371] width 1218 height 32
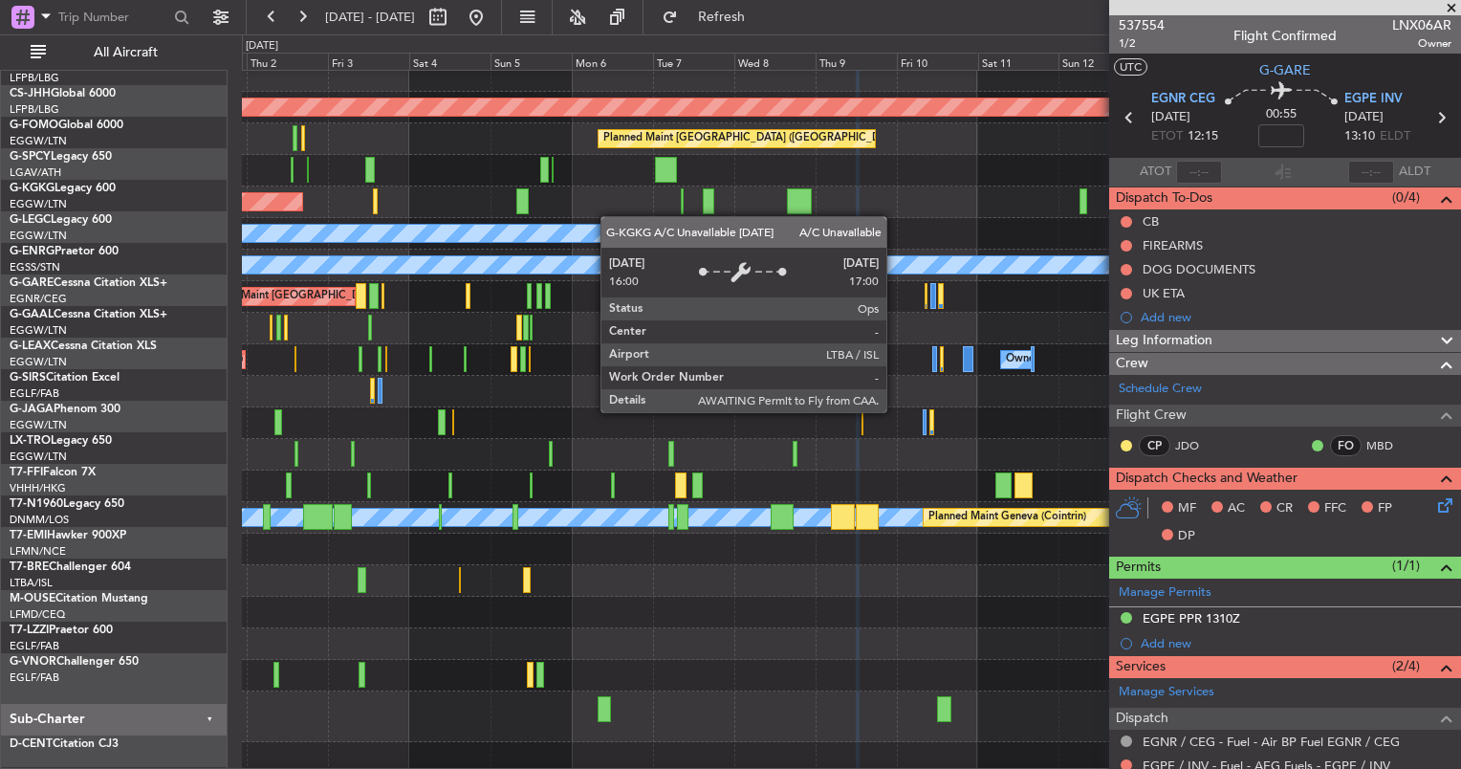
scroll to position [8, 0]
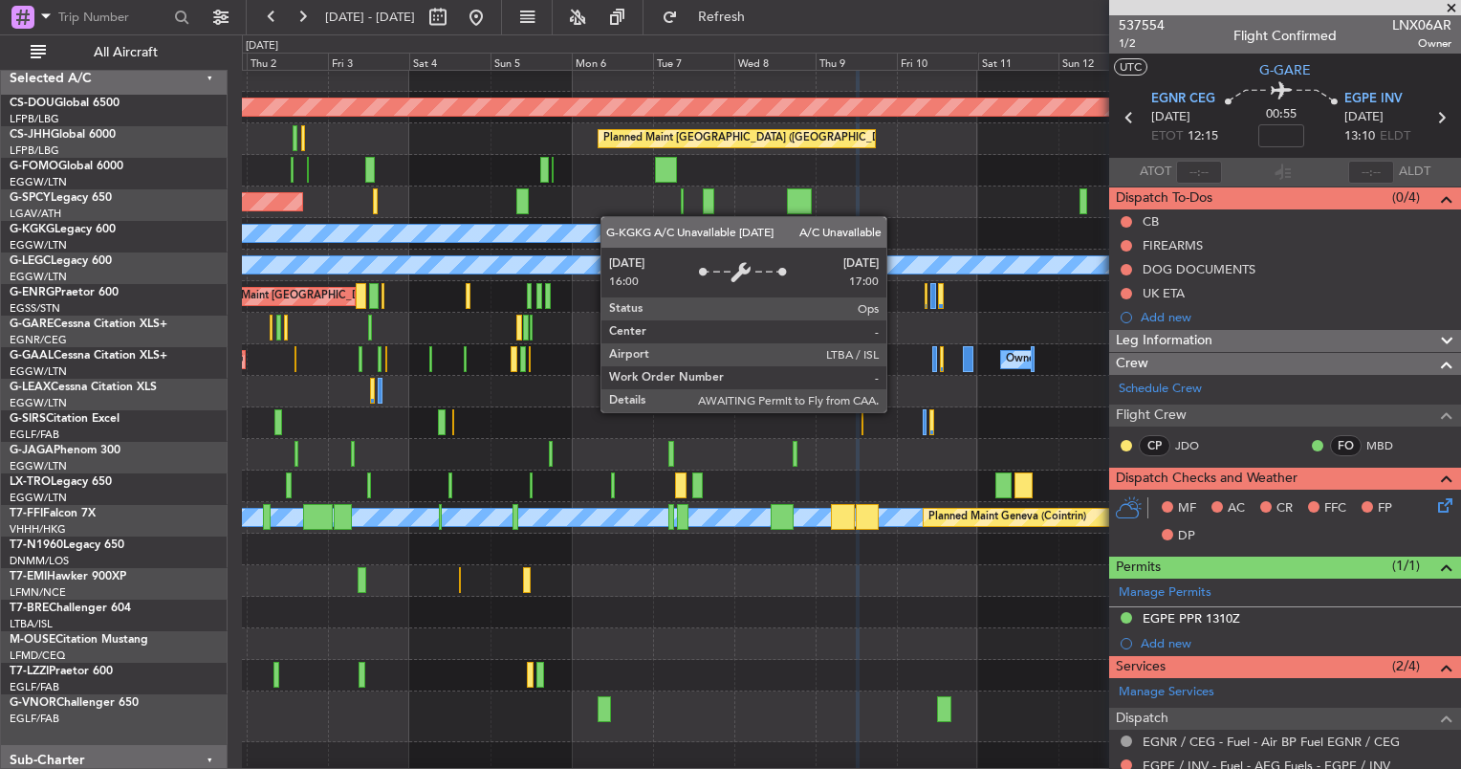
click at [601, 218] on div "Planned Maint [GEOGRAPHIC_DATA]" at bounding box center [851, 202] width 1218 height 32
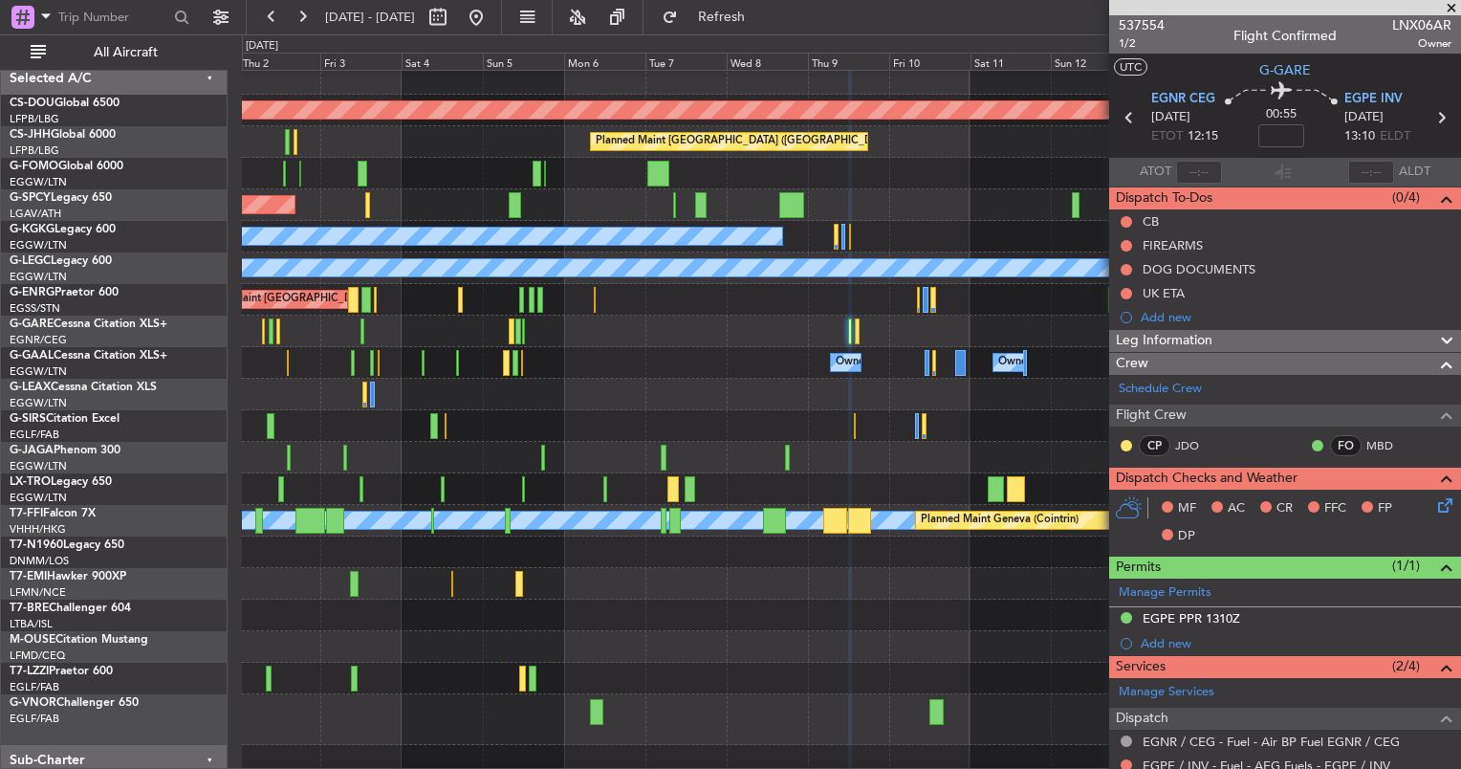
scroll to position [0, 0]
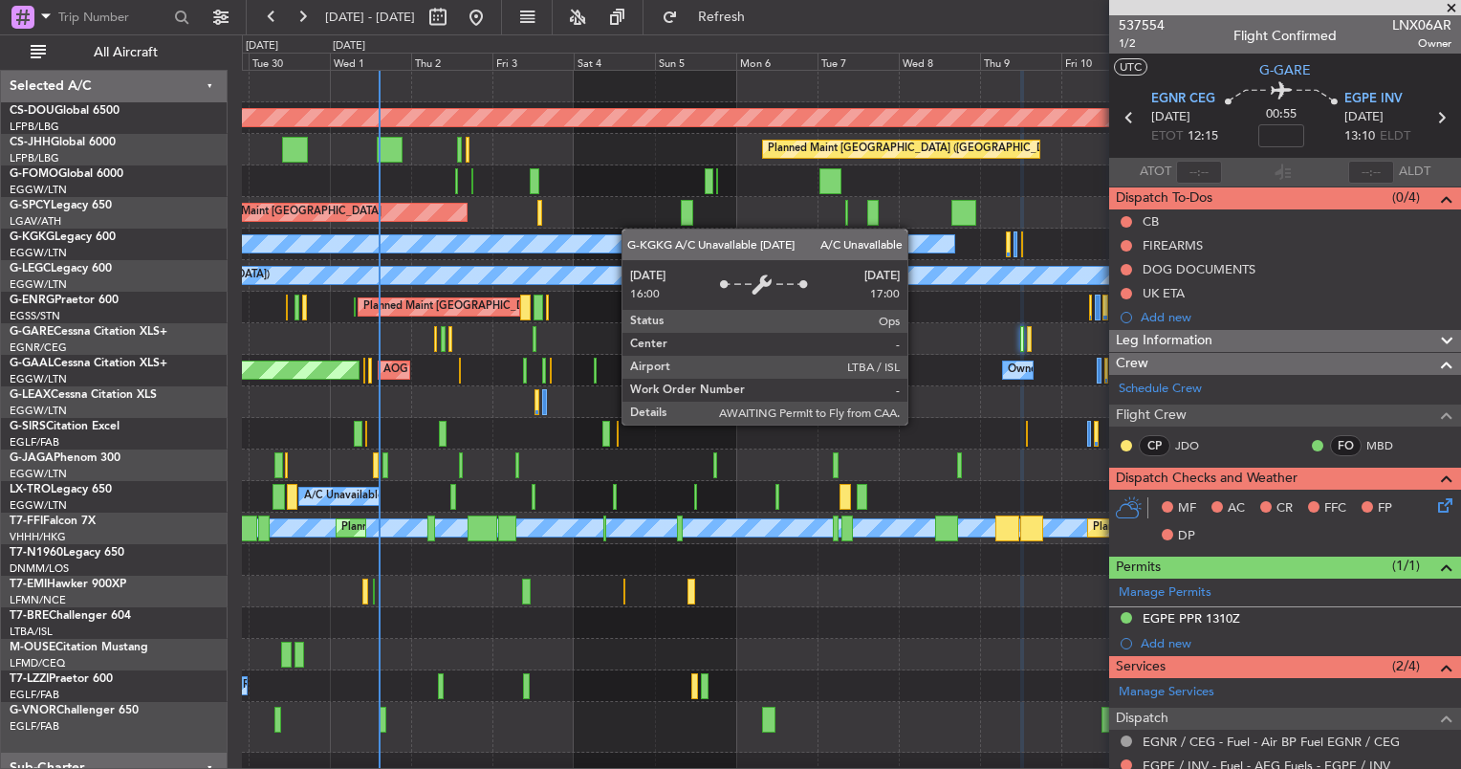
click at [748, 244] on div "Planned Maint London (Biggin Hill) Planned Maint Paris (Le Bourget) Planned Mai…" at bounding box center [851, 443] width 1218 height 745
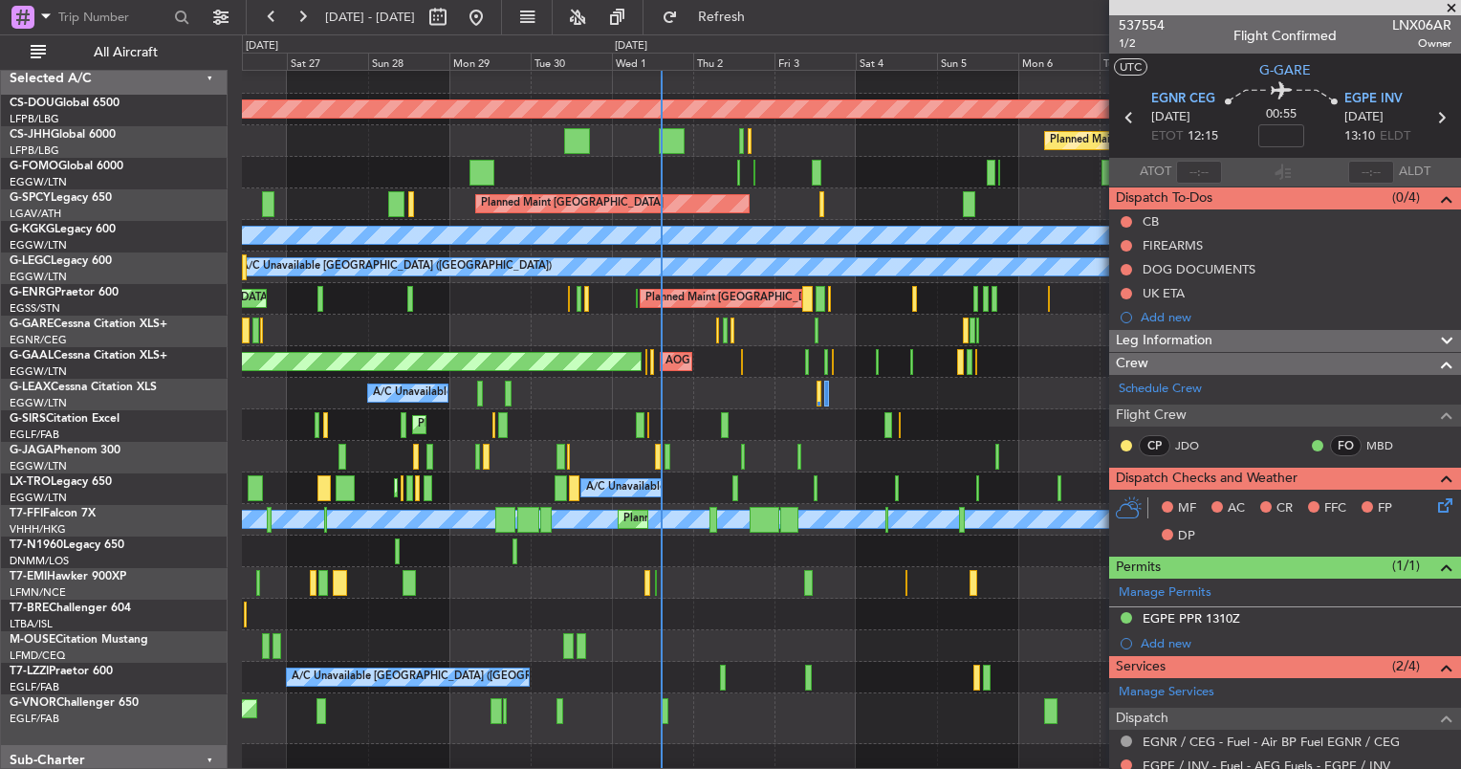
scroll to position [8, 0]
click at [769, 205] on div "Planned Maint [GEOGRAPHIC_DATA]" at bounding box center [851, 204] width 1218 height 32
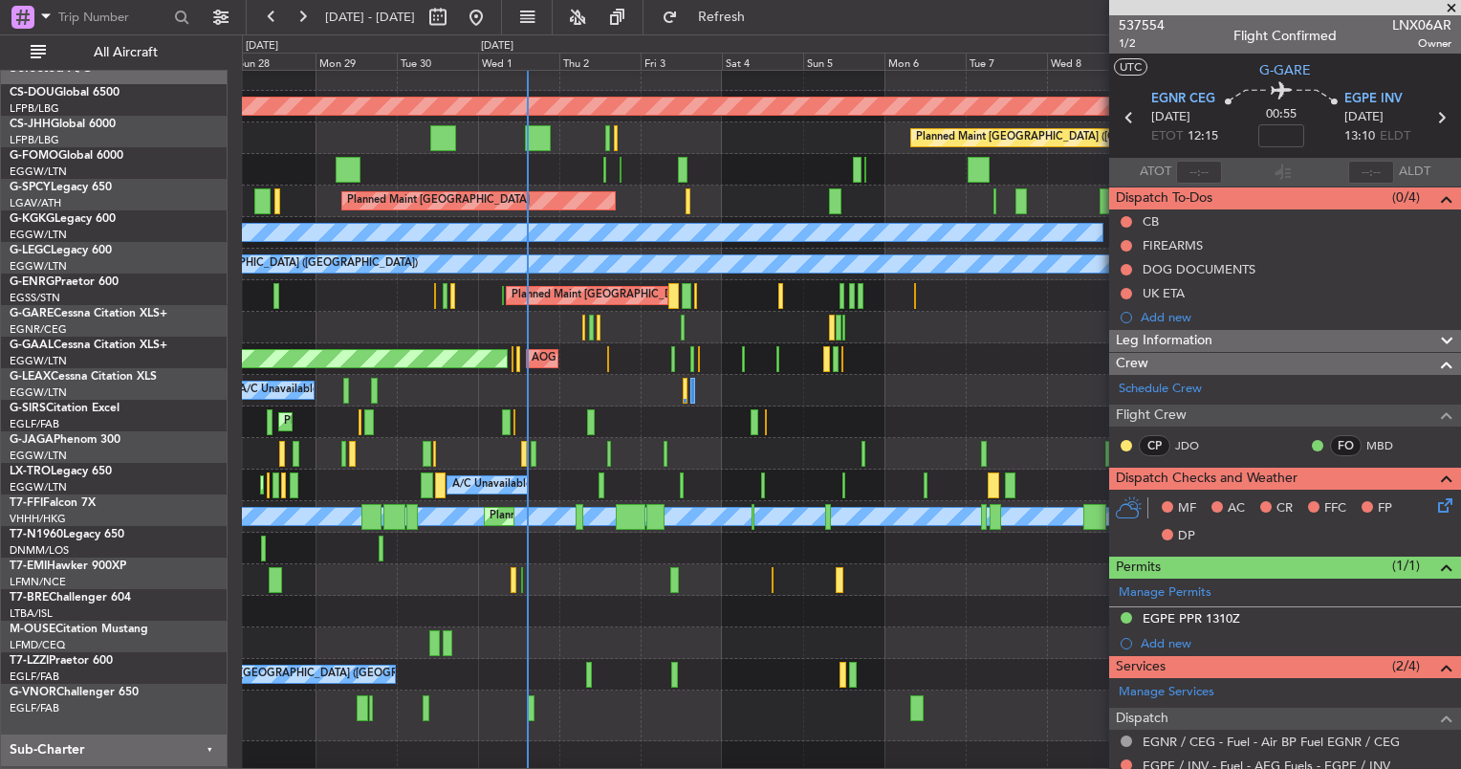
click at [658, 203] on div "Planned Maint [GEOGRAPHIC_DATA]" at bounding box center [851, 202] width 1218 height 32
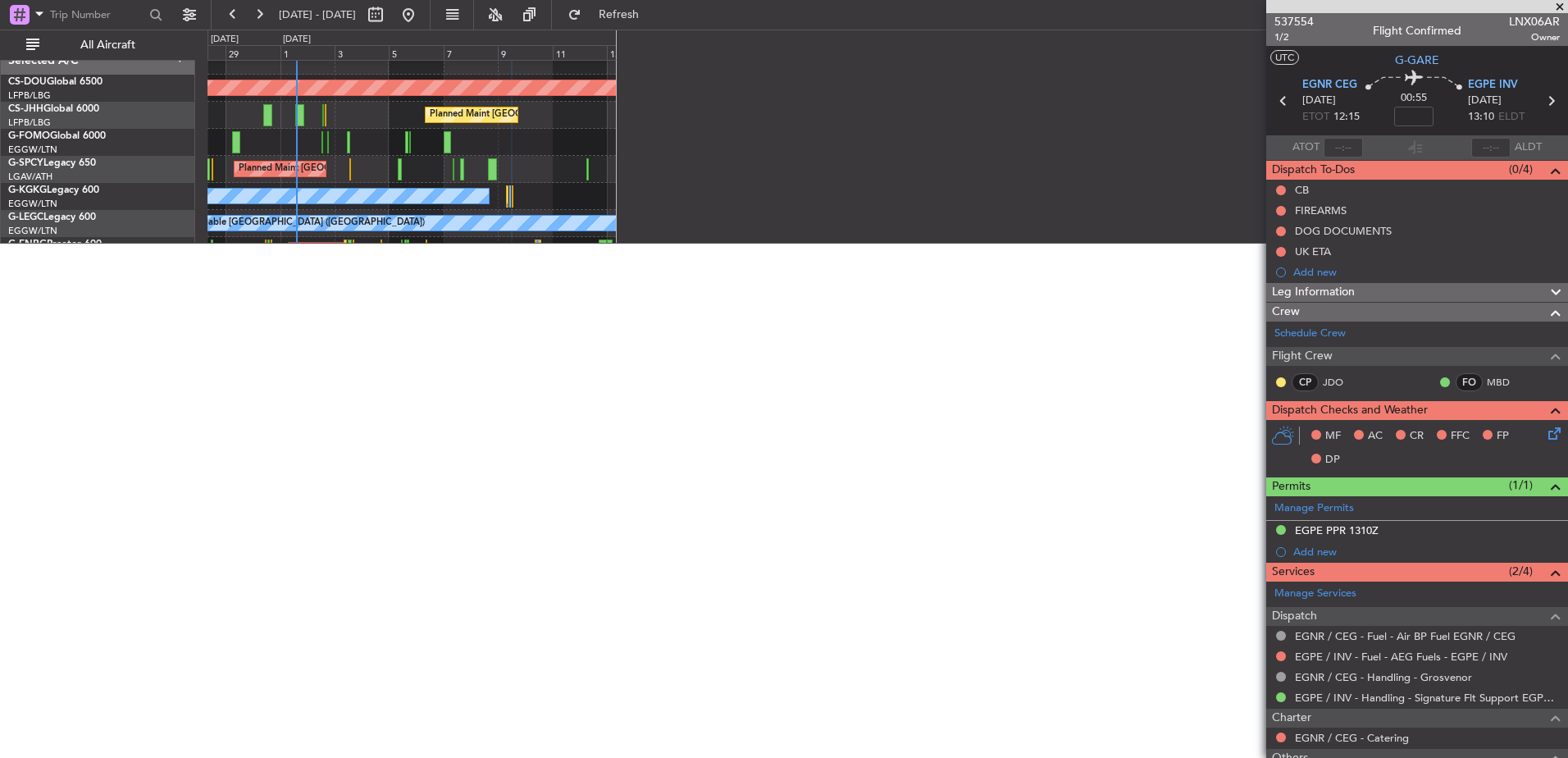
scroll to position [0, 0]
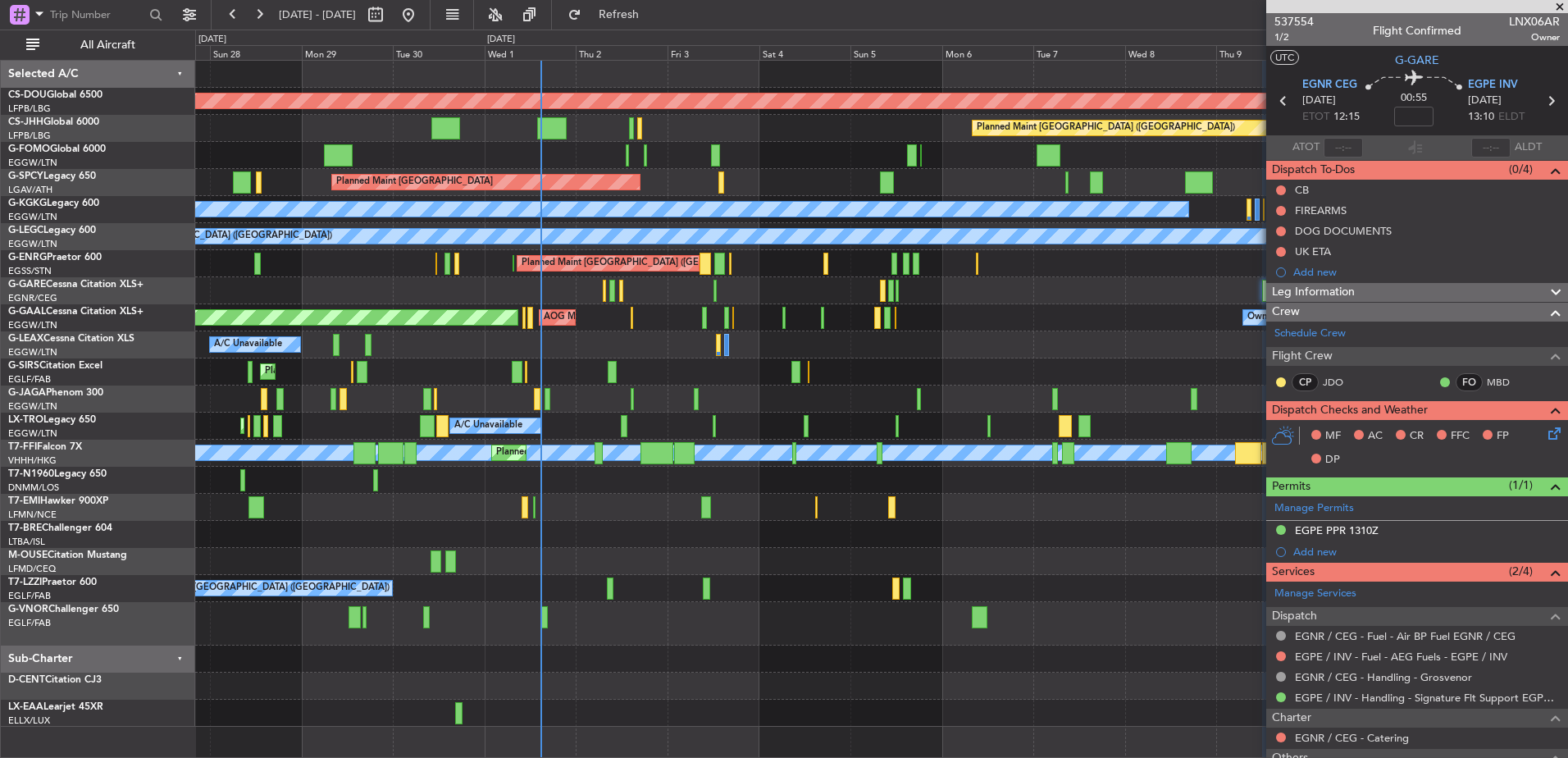
click at [793, 281] on div "Planned Maint London (Biggin Hill) Planned Maint Paris (Le Bourget) Planned Mai…" at bounding box center [882, 394] width 1372 height 665
click at [532, 292] on div at bounding box center [882, 291] width 1372 height 27
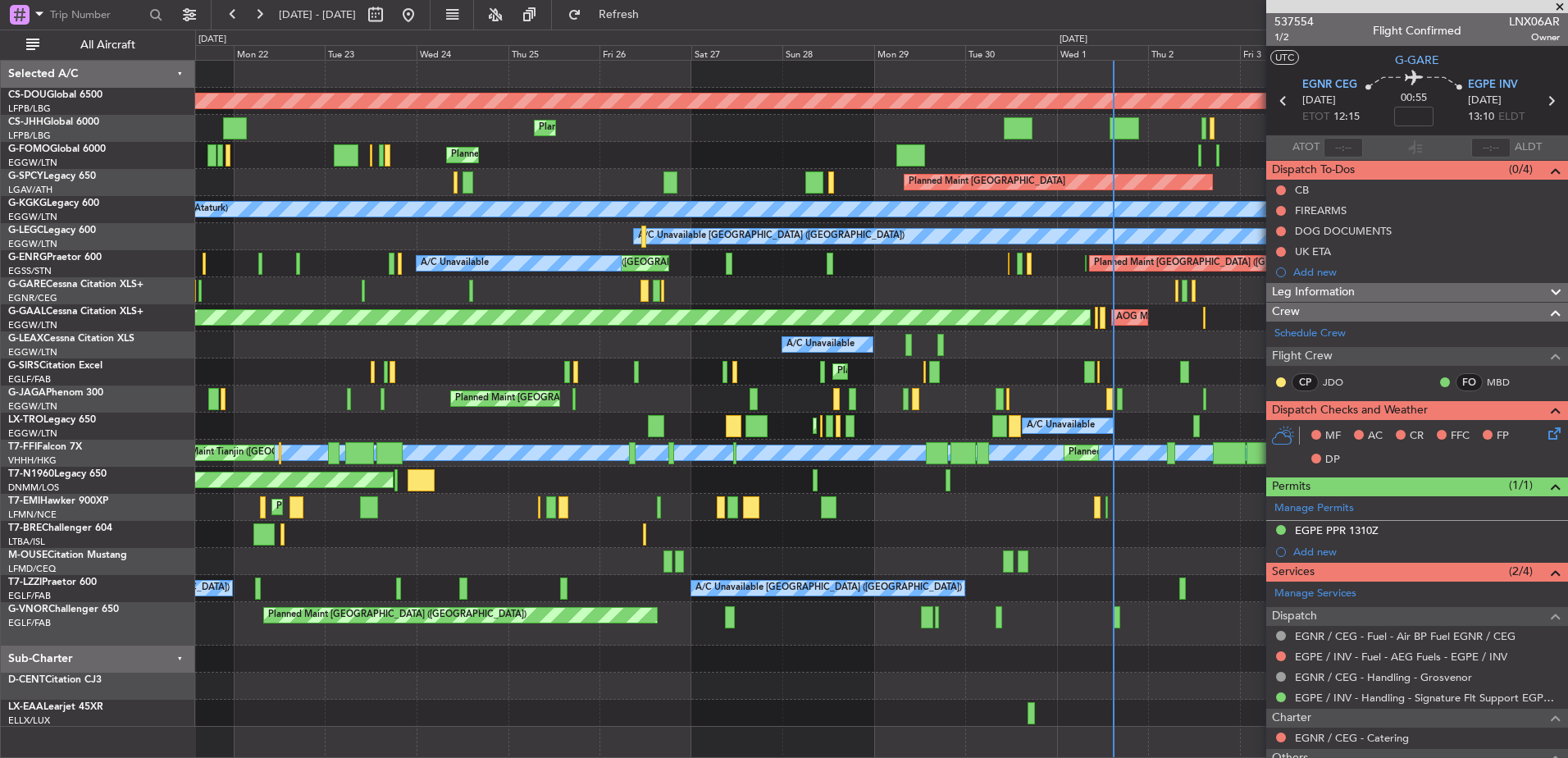
click at [167, 280] on div "Planned Maint London (Biggin Hill) Planned Maint Paris (Le Bourget) Planned Mai…" at bounding box center [784, 393] width 1568 height 728
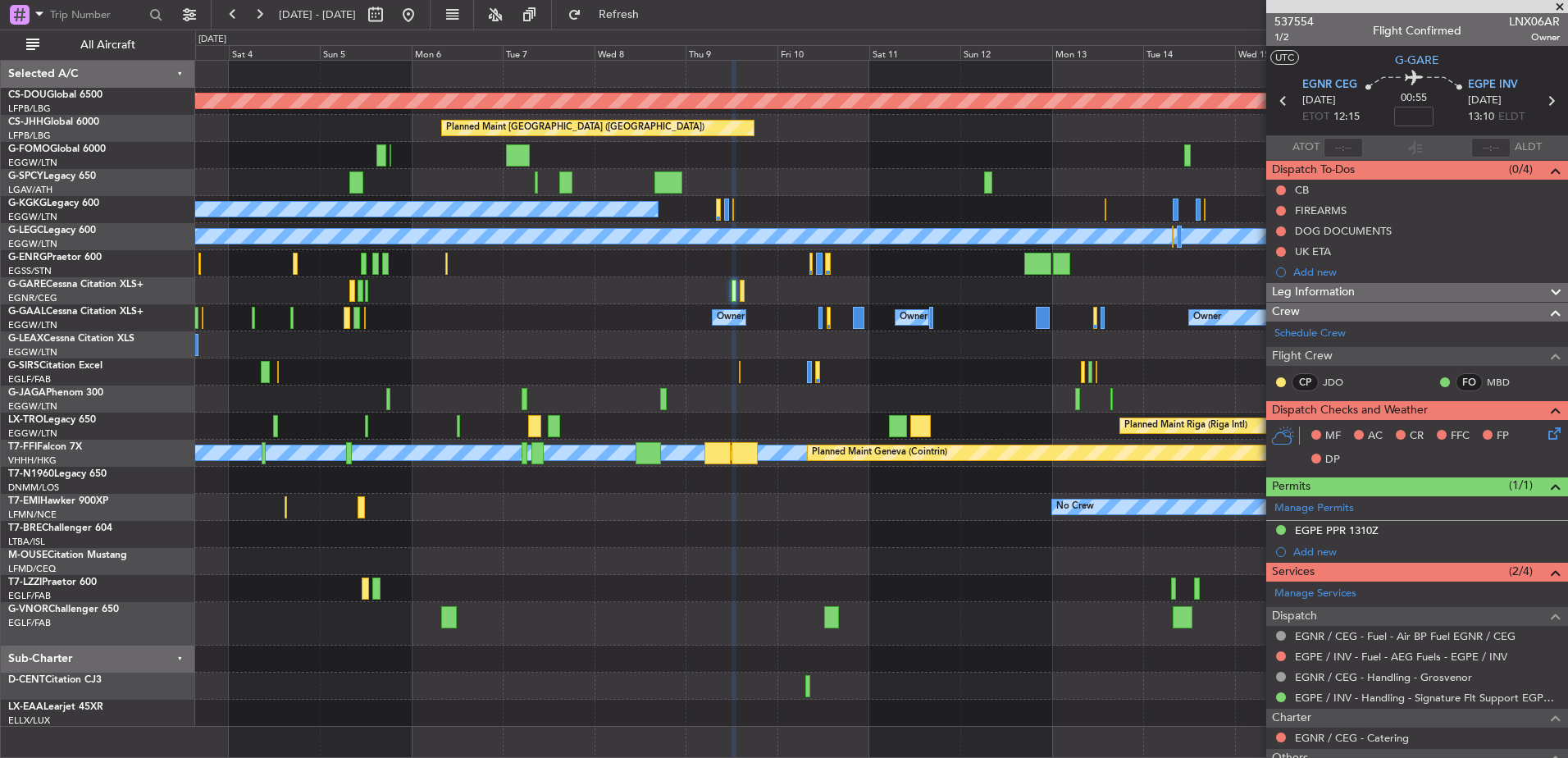
click at [0, 280] on html "30 Sep 2025 - 15 Oct 2025 Refresh Quick Links All Aircraft Planned Maint London…" at bounding box center [784, 379] width 1568 height 758
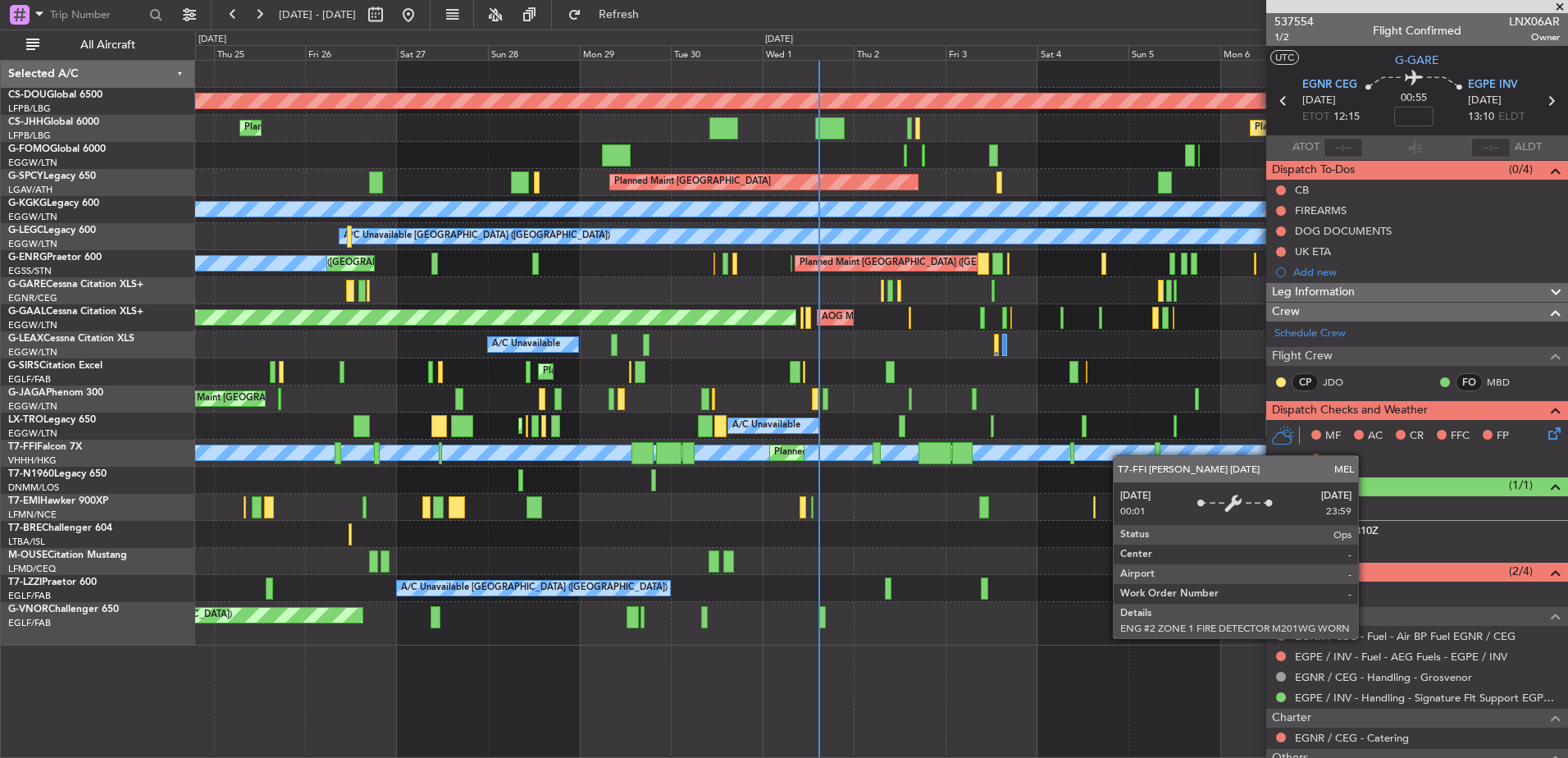
click at [1121, 455] on div "Planned Maint London (Biggin Hill) Planned Maint Paris (Le Bourget) Planned Mai…" at bounding box center [882, 353] width 1372 height 585
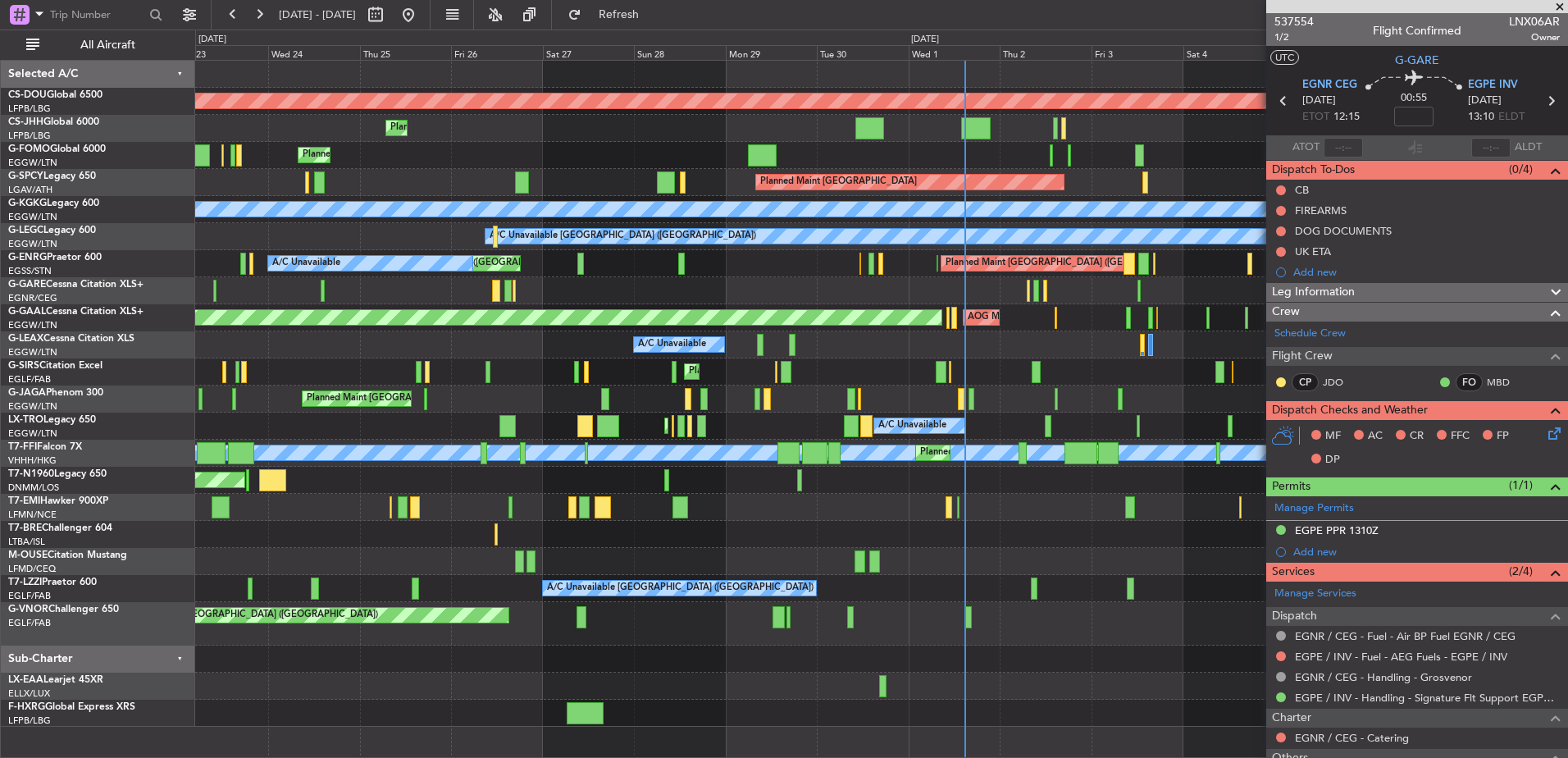
click at [406, 250] on div "Planned Maint London (Biggin Hill) Planned Maint Paris (Le Bourget) Planned Mai…" at bounding box center [882, 394] width 1372 height 665
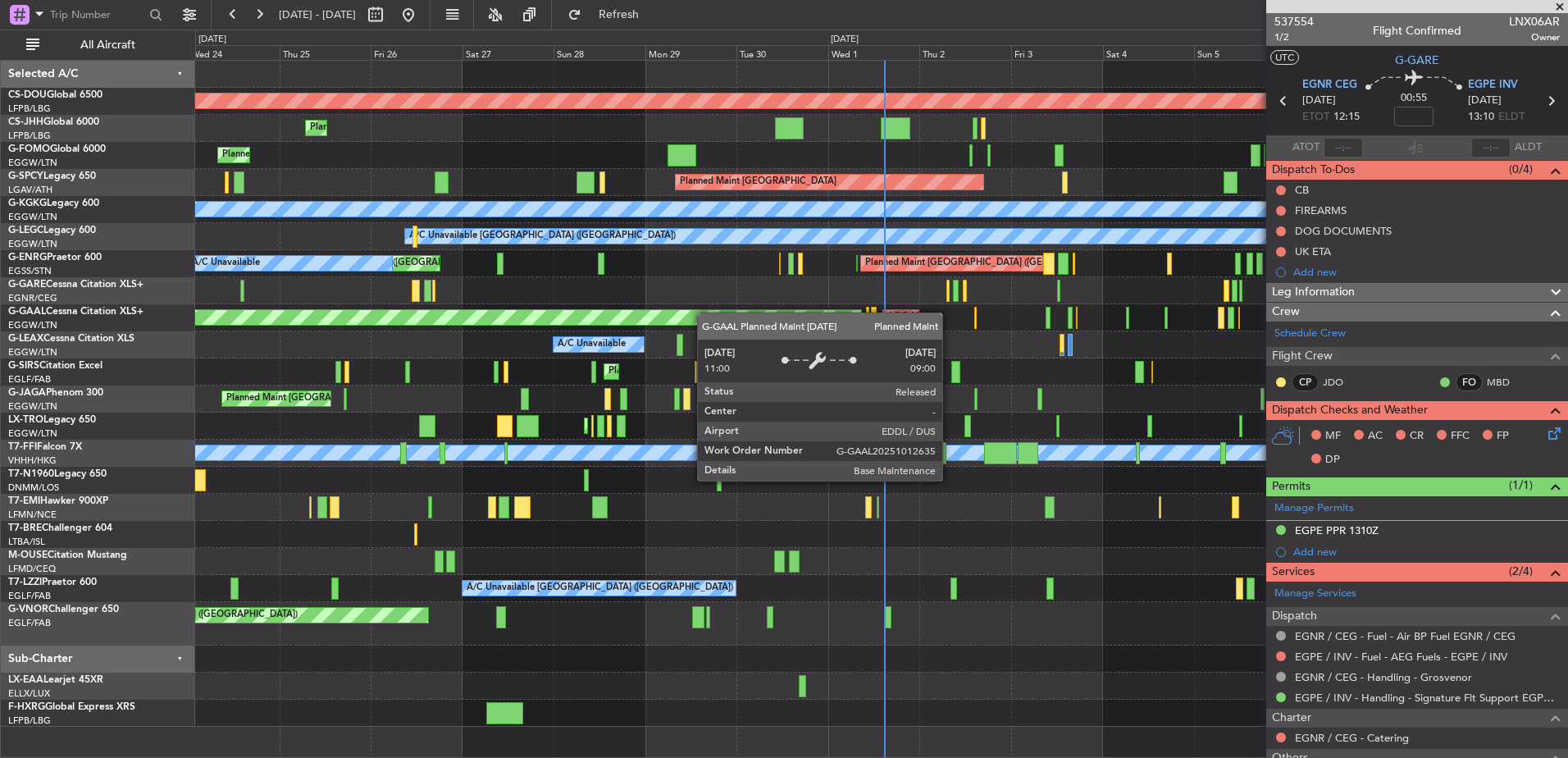
click at [694, 319] on div "Planned Maint Dusseldorf AOG Maint Dusseldorf Owner Owner" at bounding box center [882, 318] width 1372 height 27
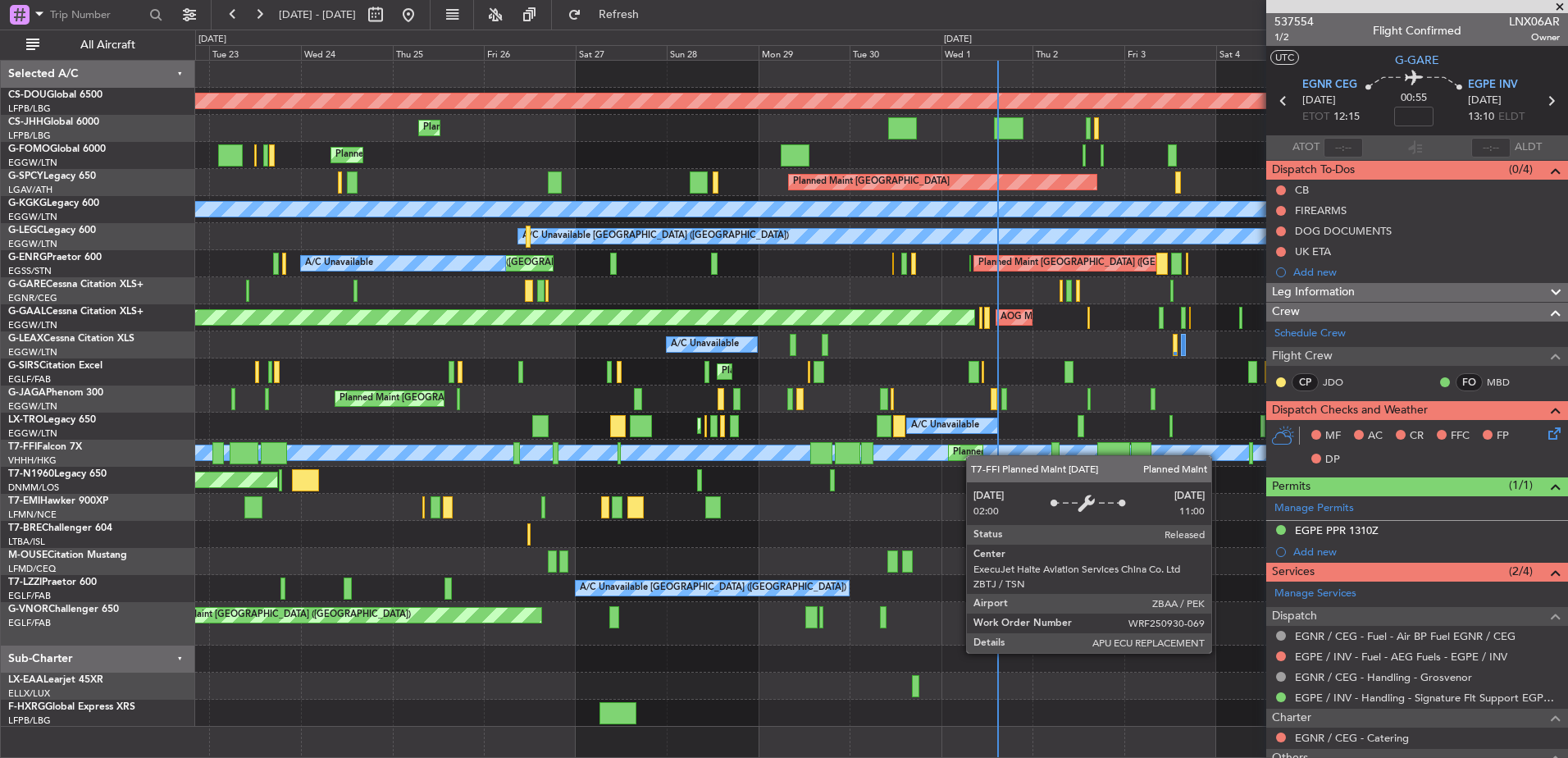
click at [971, 454] on div "Planned Maint London (Biggin Hill) Planned Maint Paris (Le Bourget) Planned Mai…" at bounding box center [882, 394] width 1372 height 665
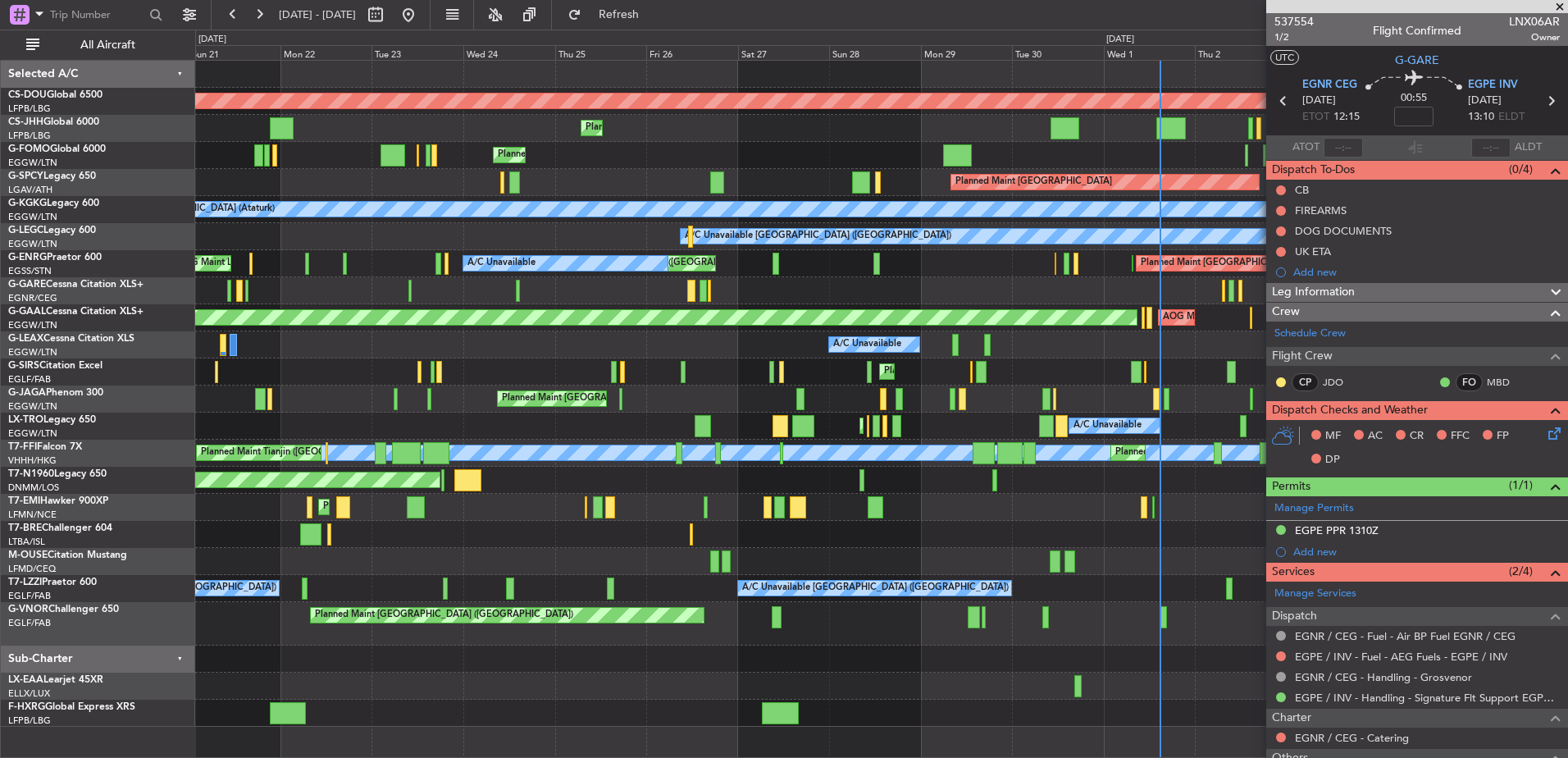
click at [1184, 442] on div "Planned Maint London (Biggin Hill) Planned Maint Paris (Le Bourget) Planned Mai…" at bounding box center [882, 394] width 1372 height 665
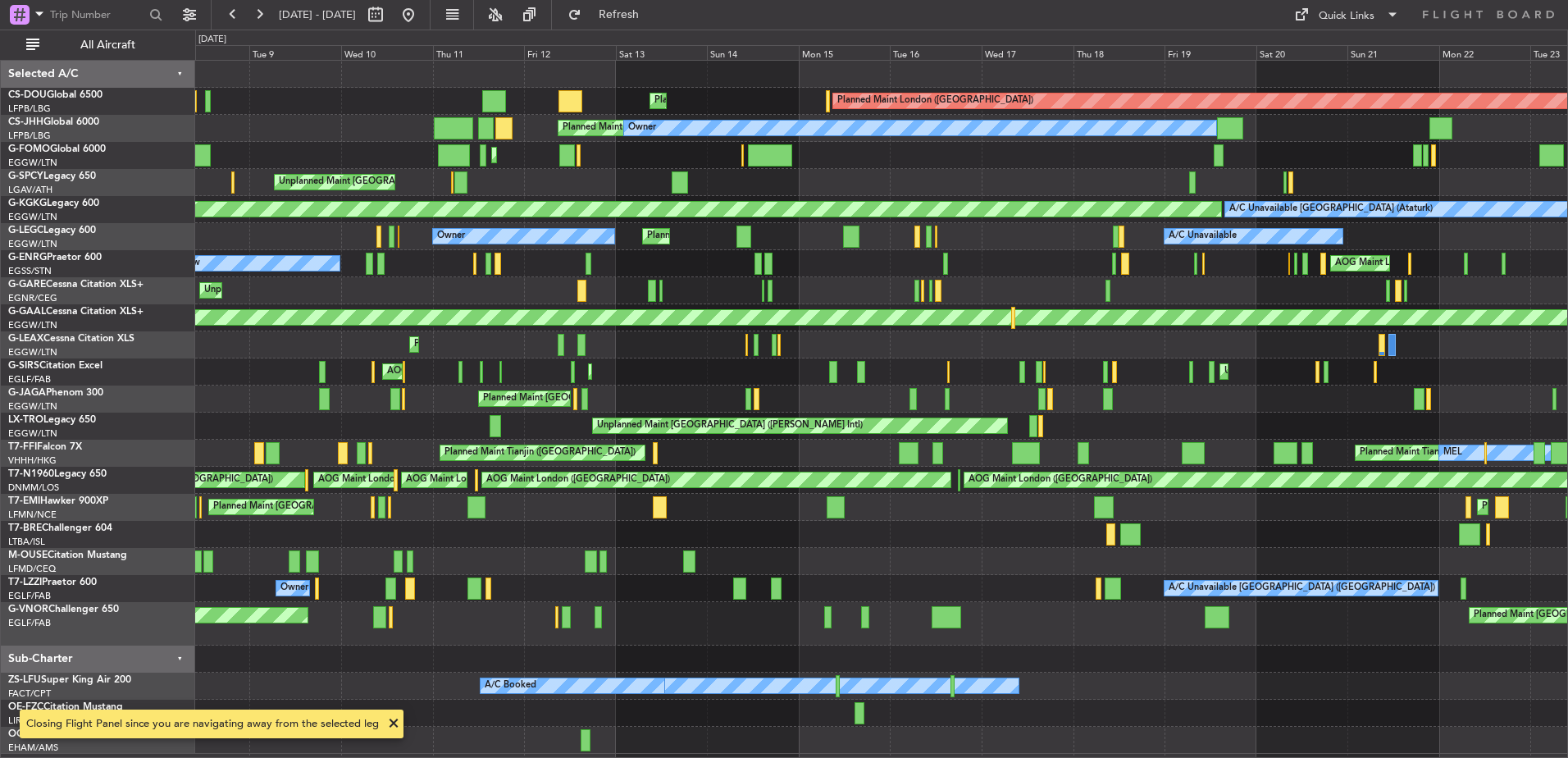
click at [349, 477] on div "Planned Maint London (Biggin Hill) Planned Maint Paris (Le Bourget) Planned Mai…" at bounding box center [882, 407] width 1372 height 693
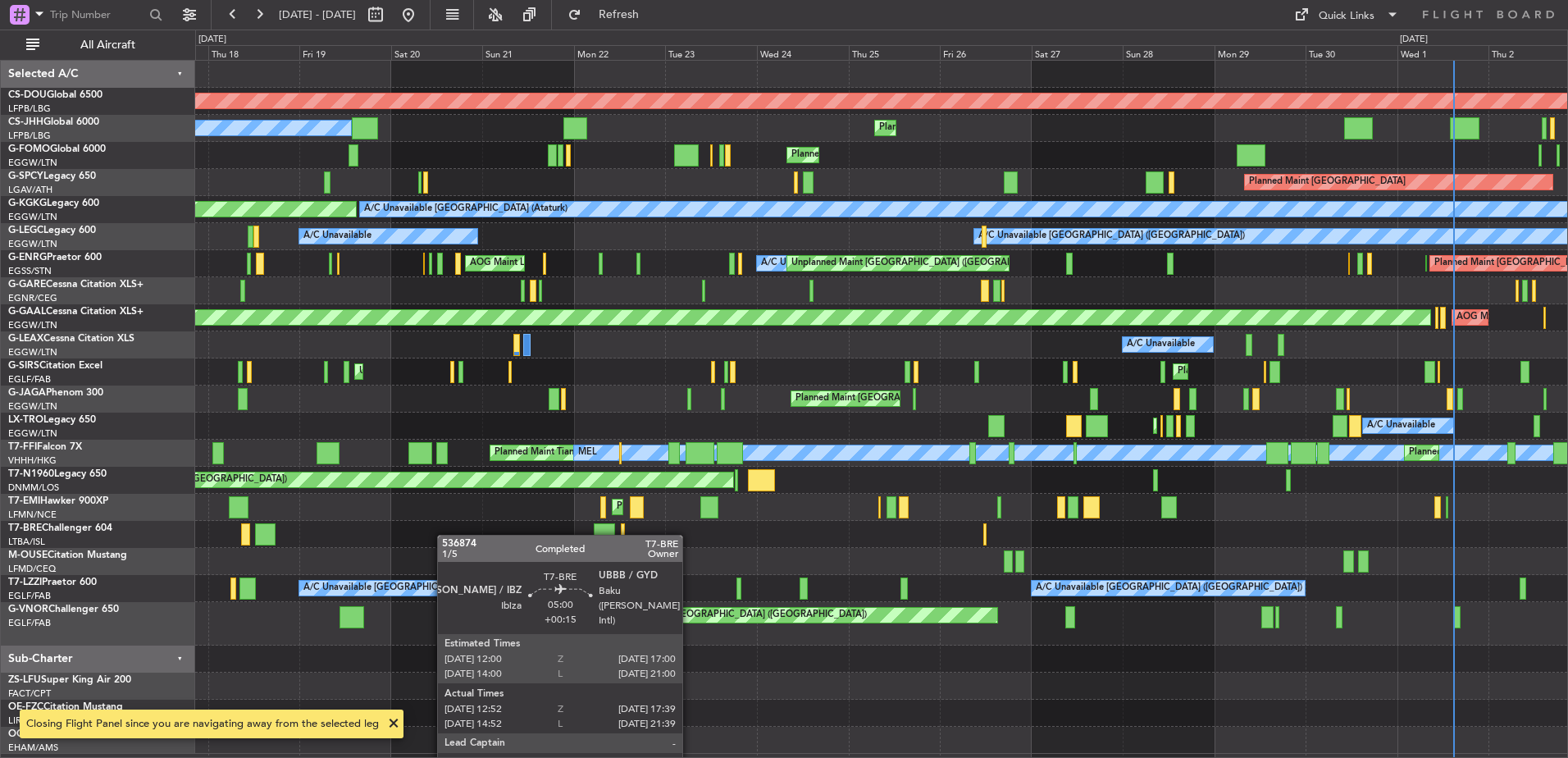
click at [197, 537] on div at bounding box center [882, 534] width 1372 height 27
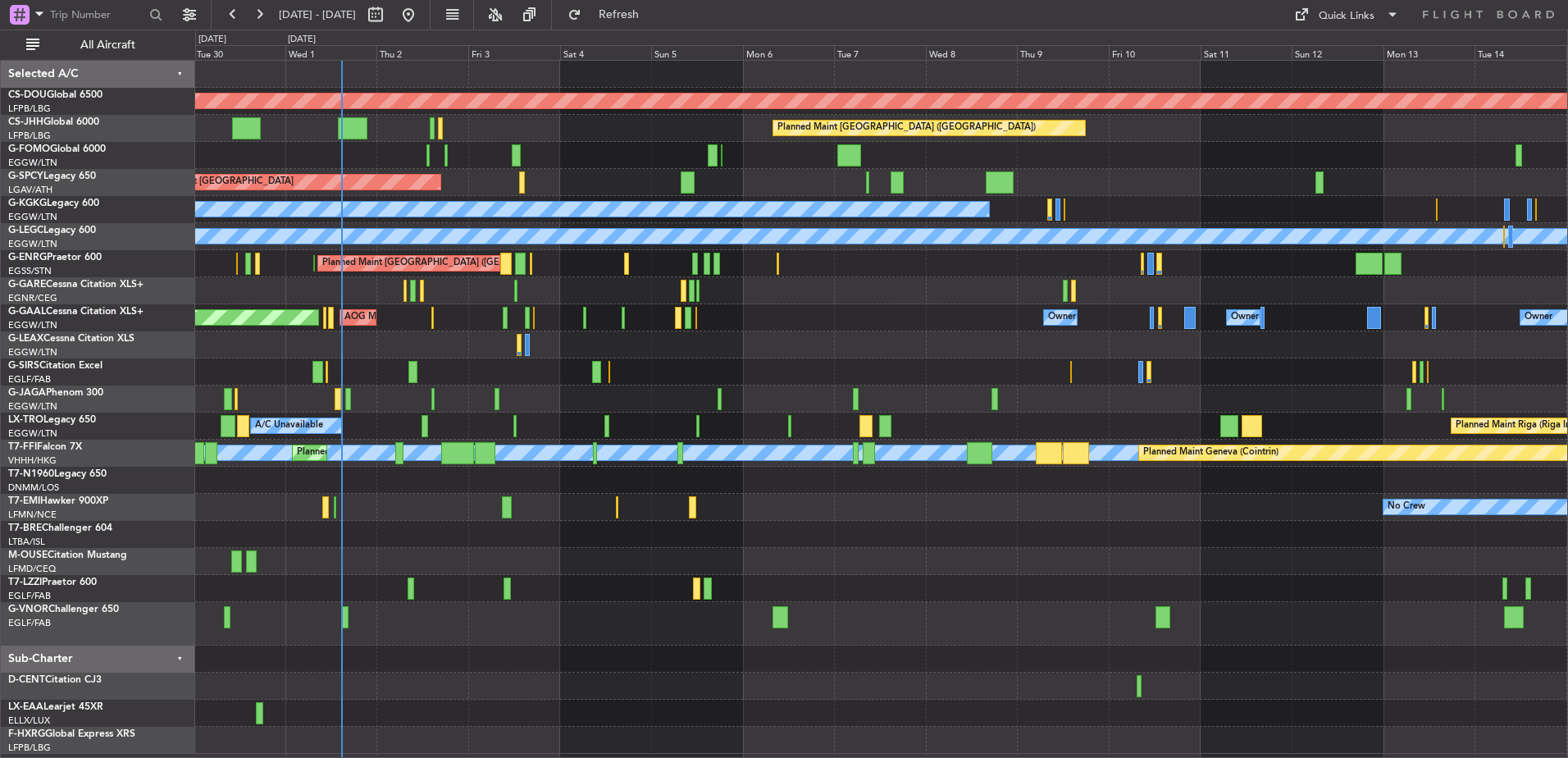
click at [725, 359] on div "Planned Maint London (Biggin Hill) Planned Maint Paris (Le Bourget) Planned Mai…" at bounding box center [882, 407] width 1372 height 693
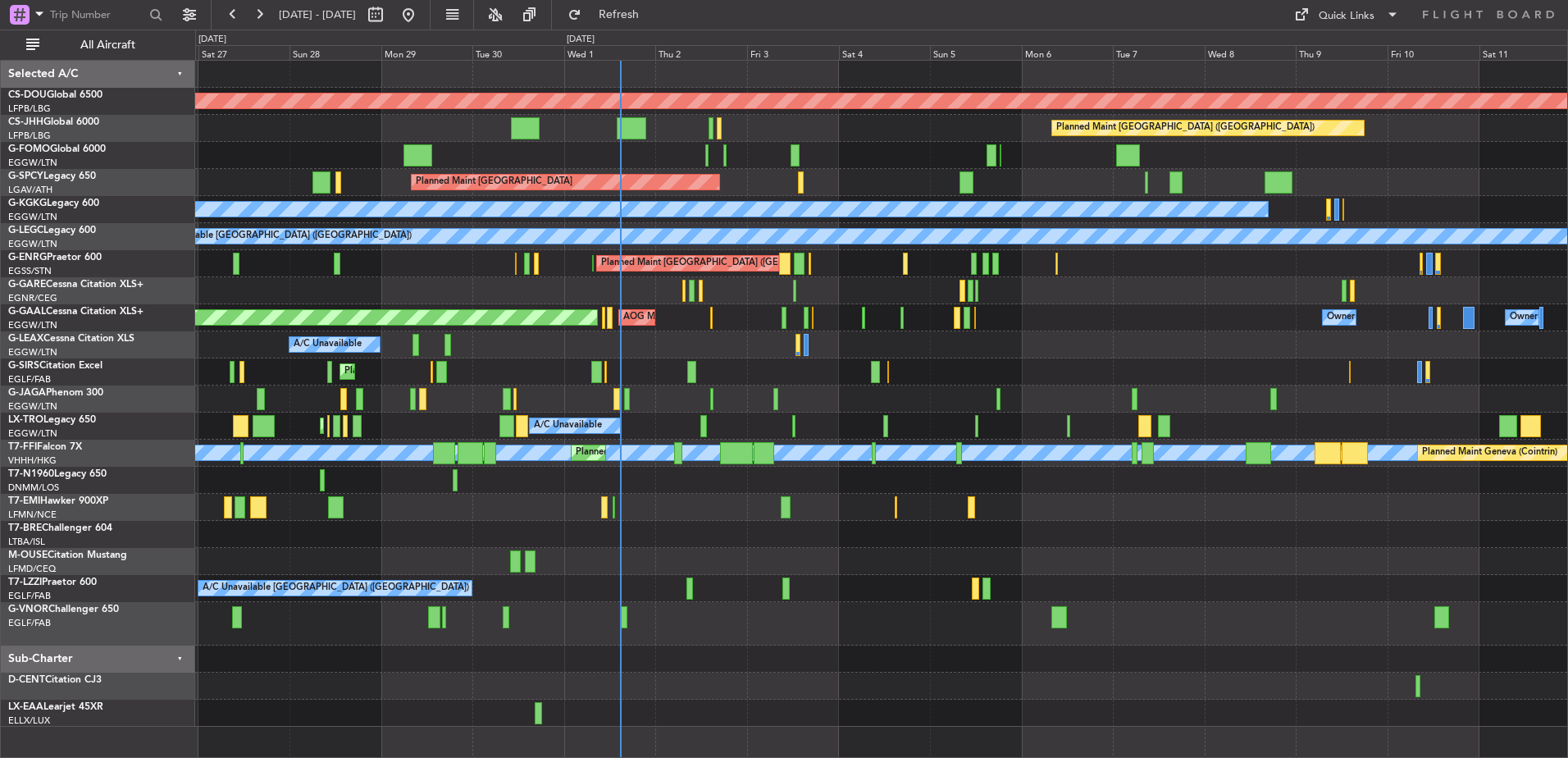
click at [549, 357] on div "Planned Maint London (Biggin Hill) Planned Maint Paris (Le Bourget) Planned Mai…" at bounding box center [882, 394] width 1372 height 665
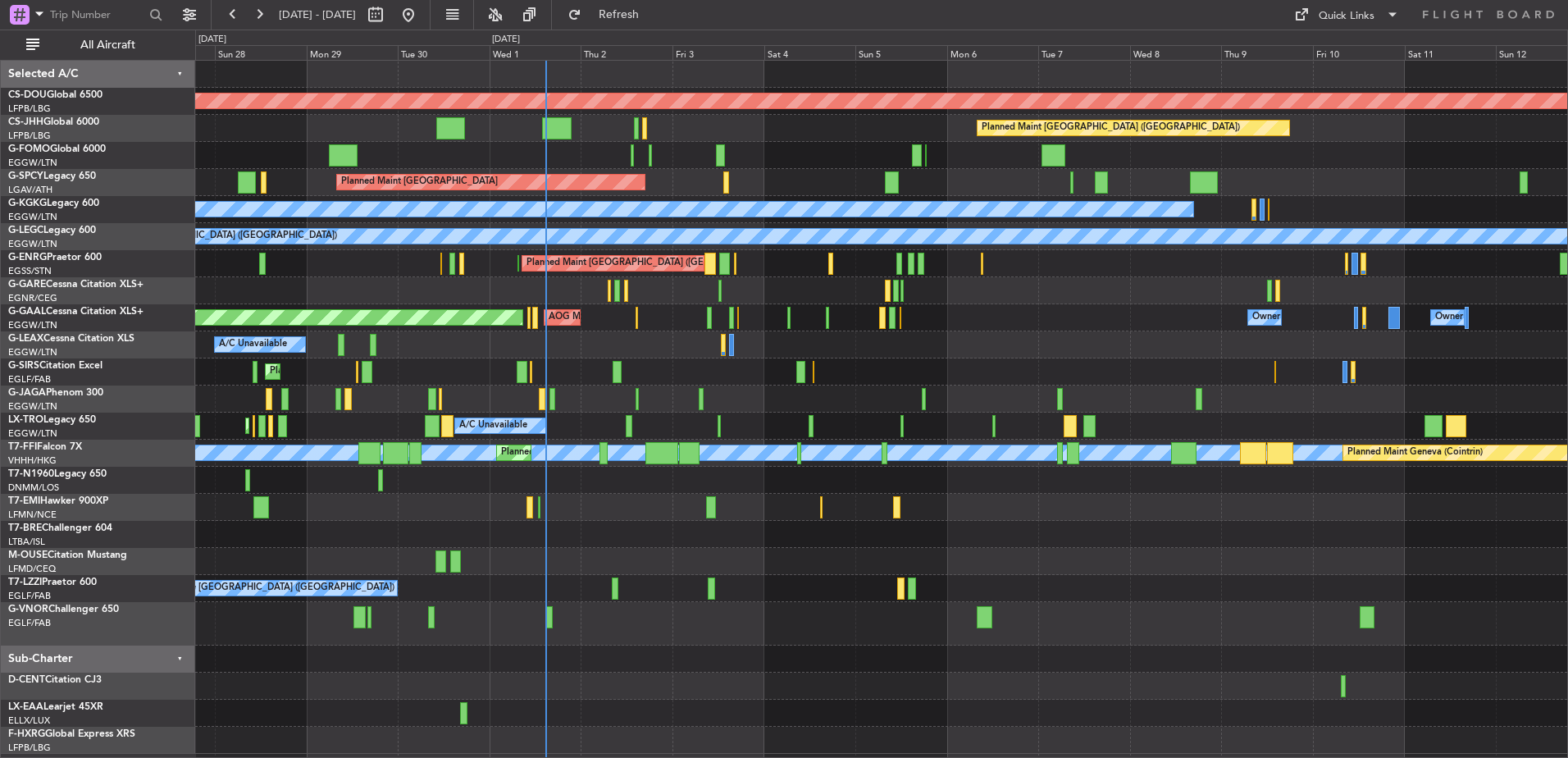
click at [875, 610] on div "Planned Maint [GEOGRAPHIC_DATA] ([GEOGRAPHIC_DATA])" at bounding box center [882, 623] width 1372 height 44
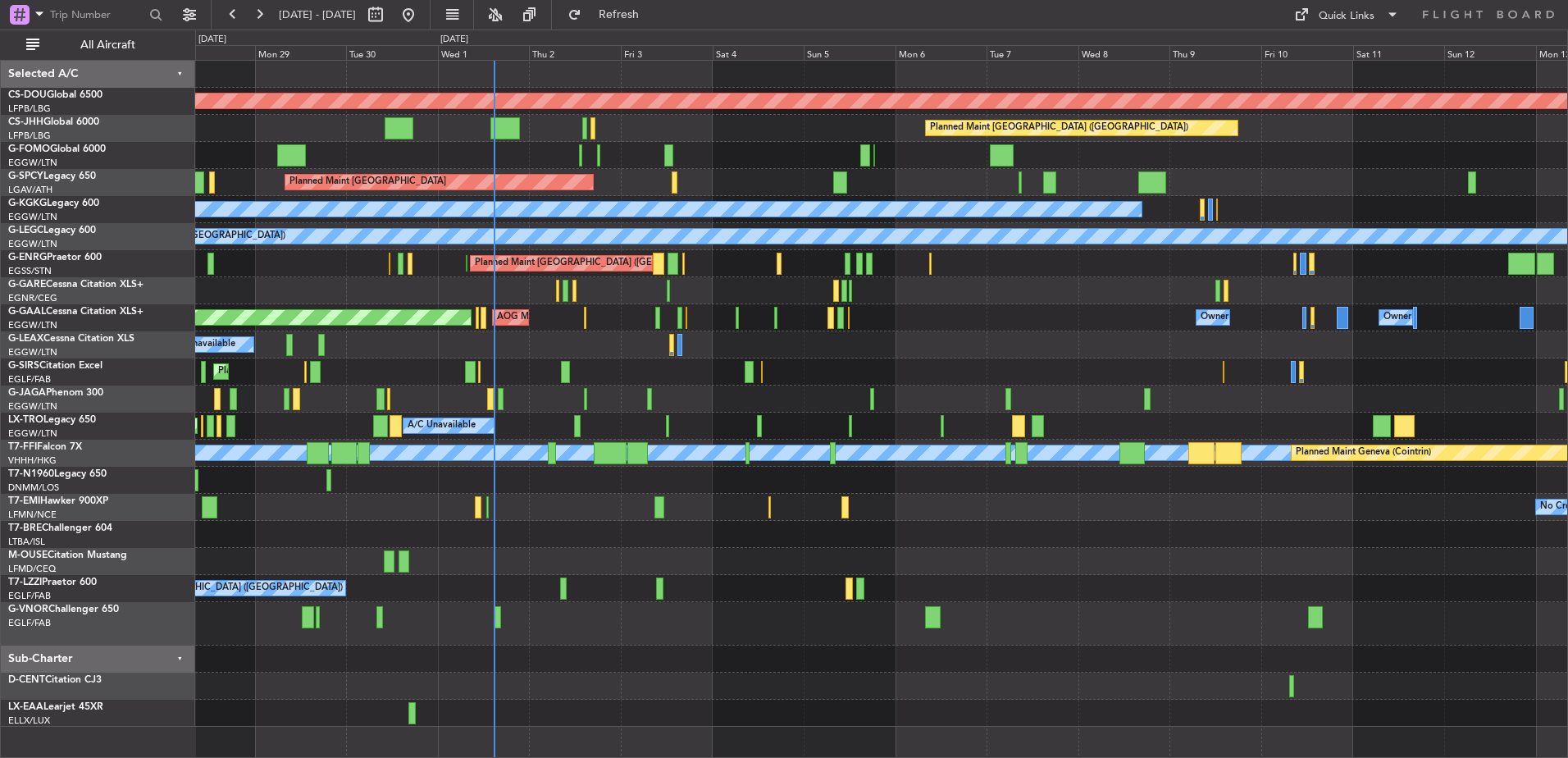
click at [793, 372] on div "Planned Maint London (Biggin Hill) Planned Maint Paris (Le Bourget) Planned Mai…" at bounding box center [882, 394] width 1372 height 665
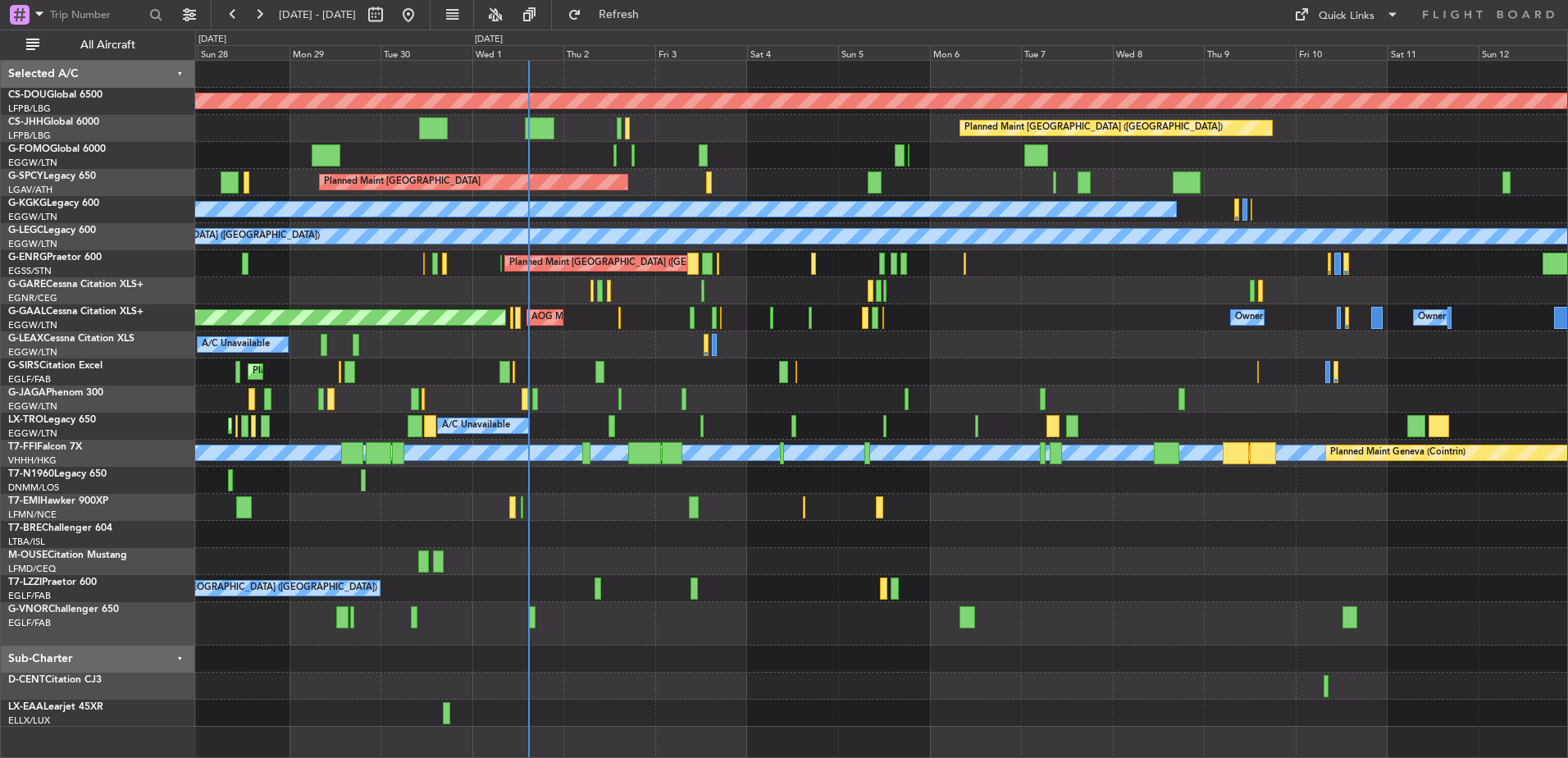
click at [1149, 328] on div "Planned Maint Dusseldorf AOG Maint Dusseldorf Owner Owner Owner Owner No Crew" at bounding box center [882, 318] width 1372 height 27
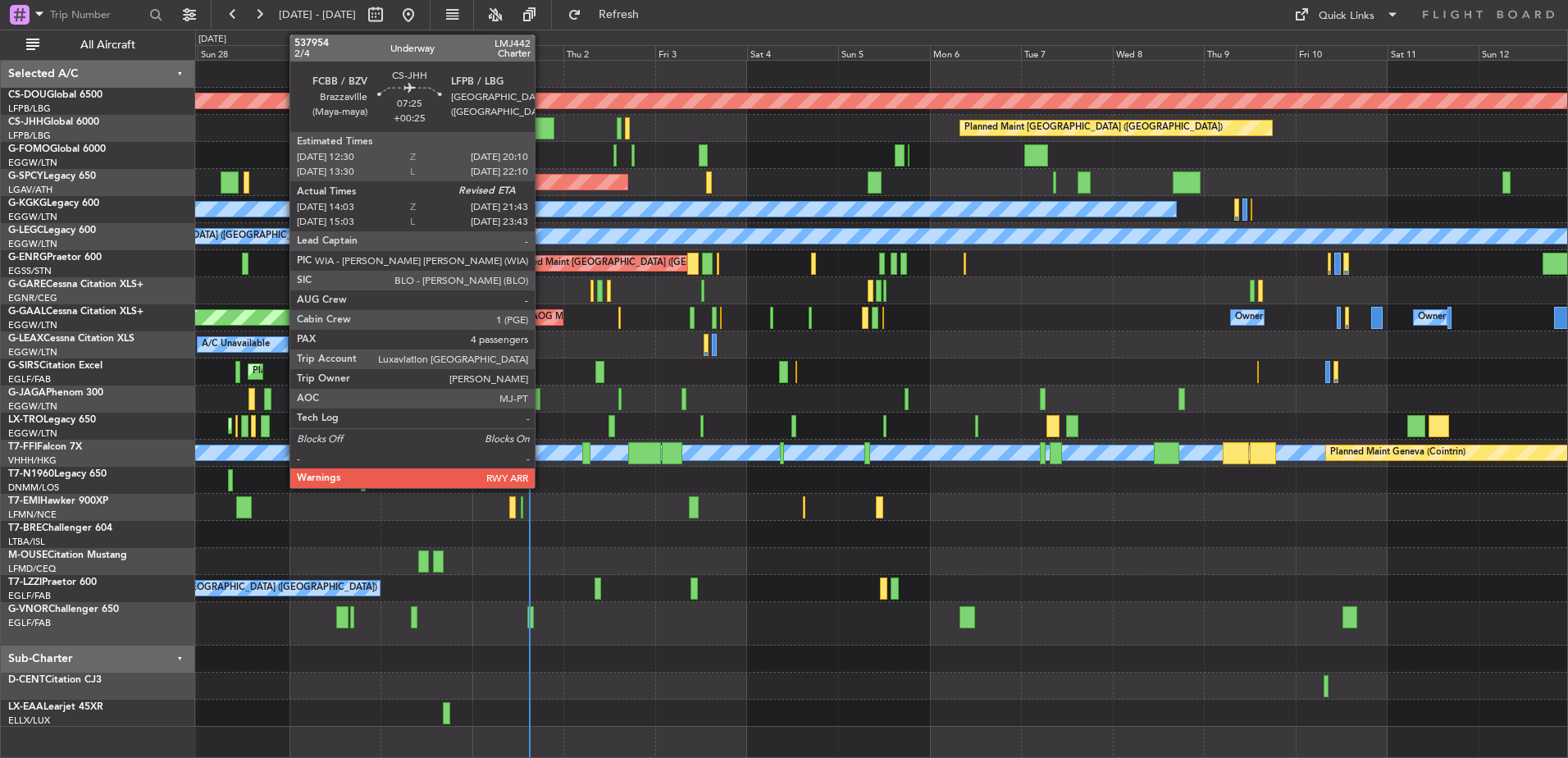
click at [540, 122] on div at bounding box center [540, 129] width 29 height 22
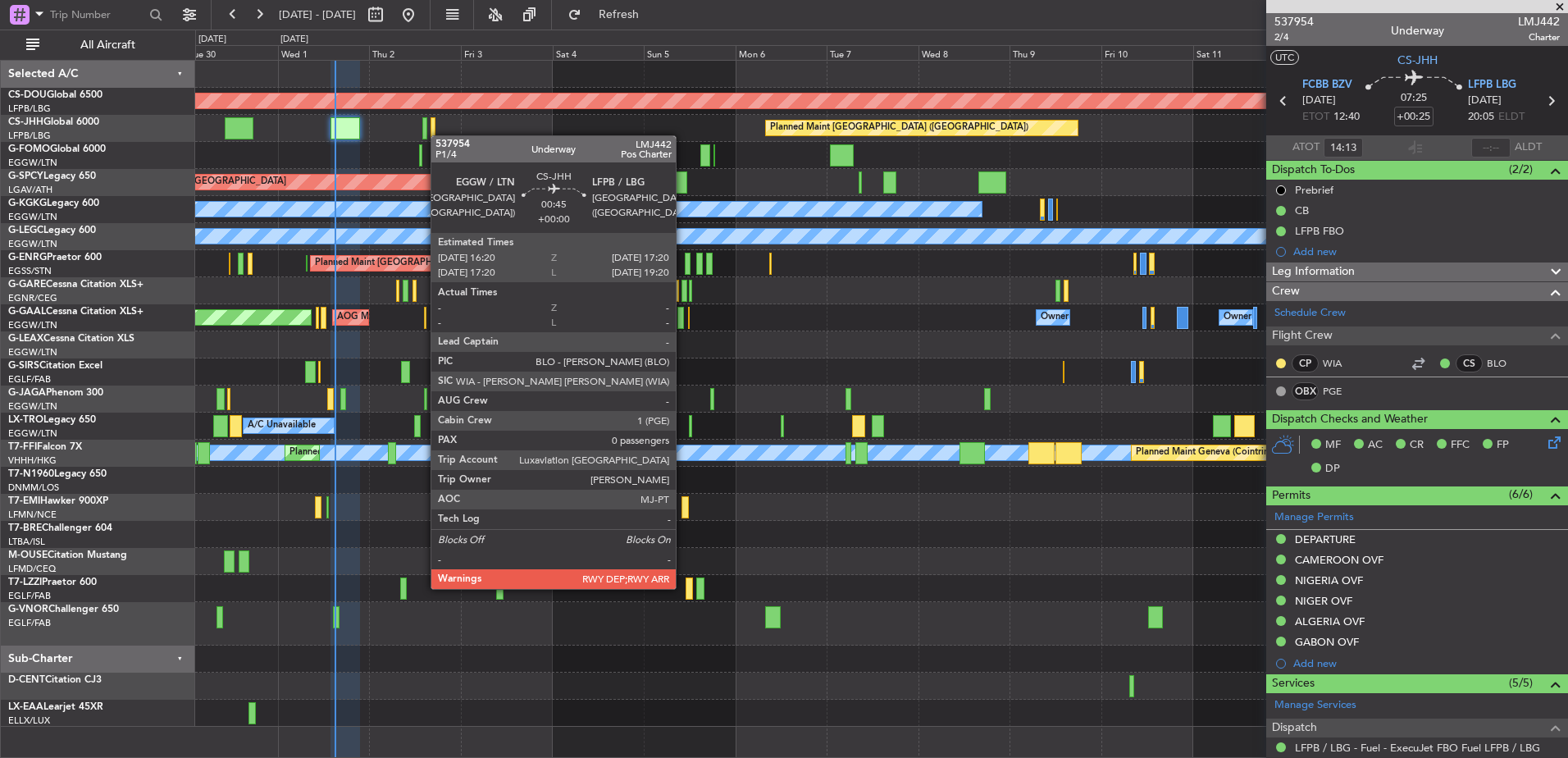
click at [440, 137] on div "Planned Maint London (Biggin Hill) Planned Maint Paris (Le Bourget) Planned Mai…" at bounding box center [882, 394] width 1372 height 665
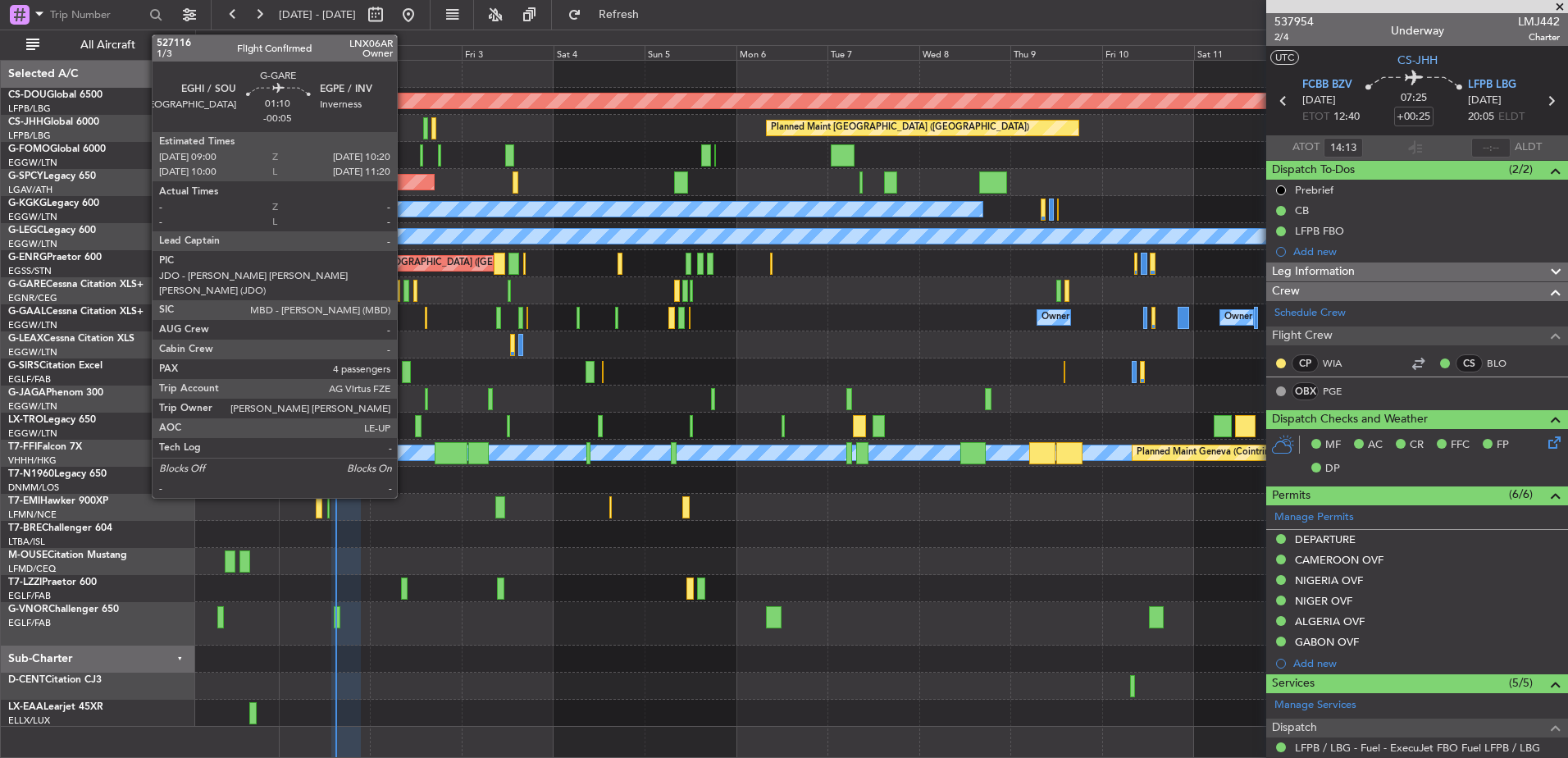
click at [404, 287] on div at bounding box center [406, 291] width 6 height 22
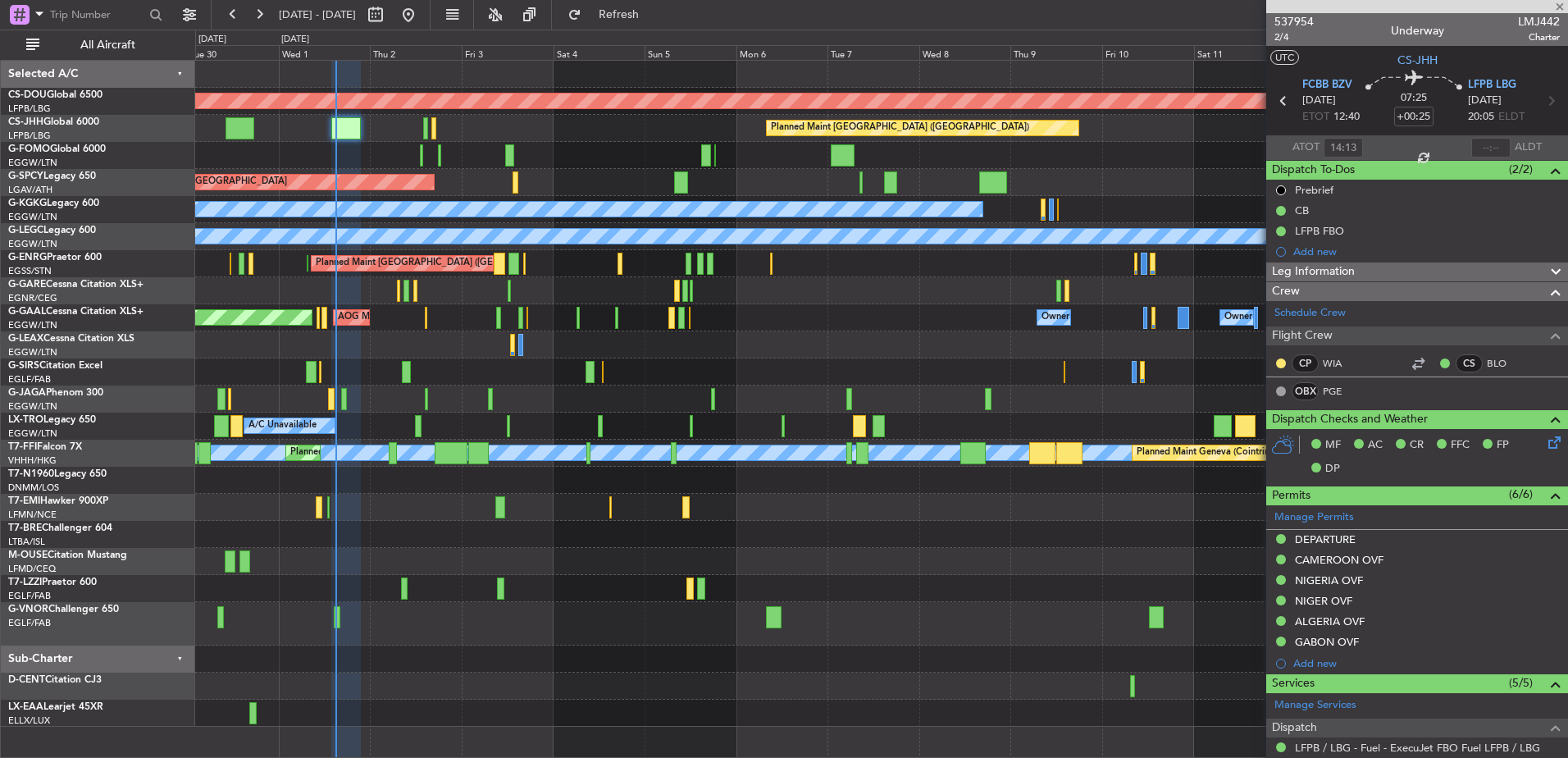
type input "-00:05"
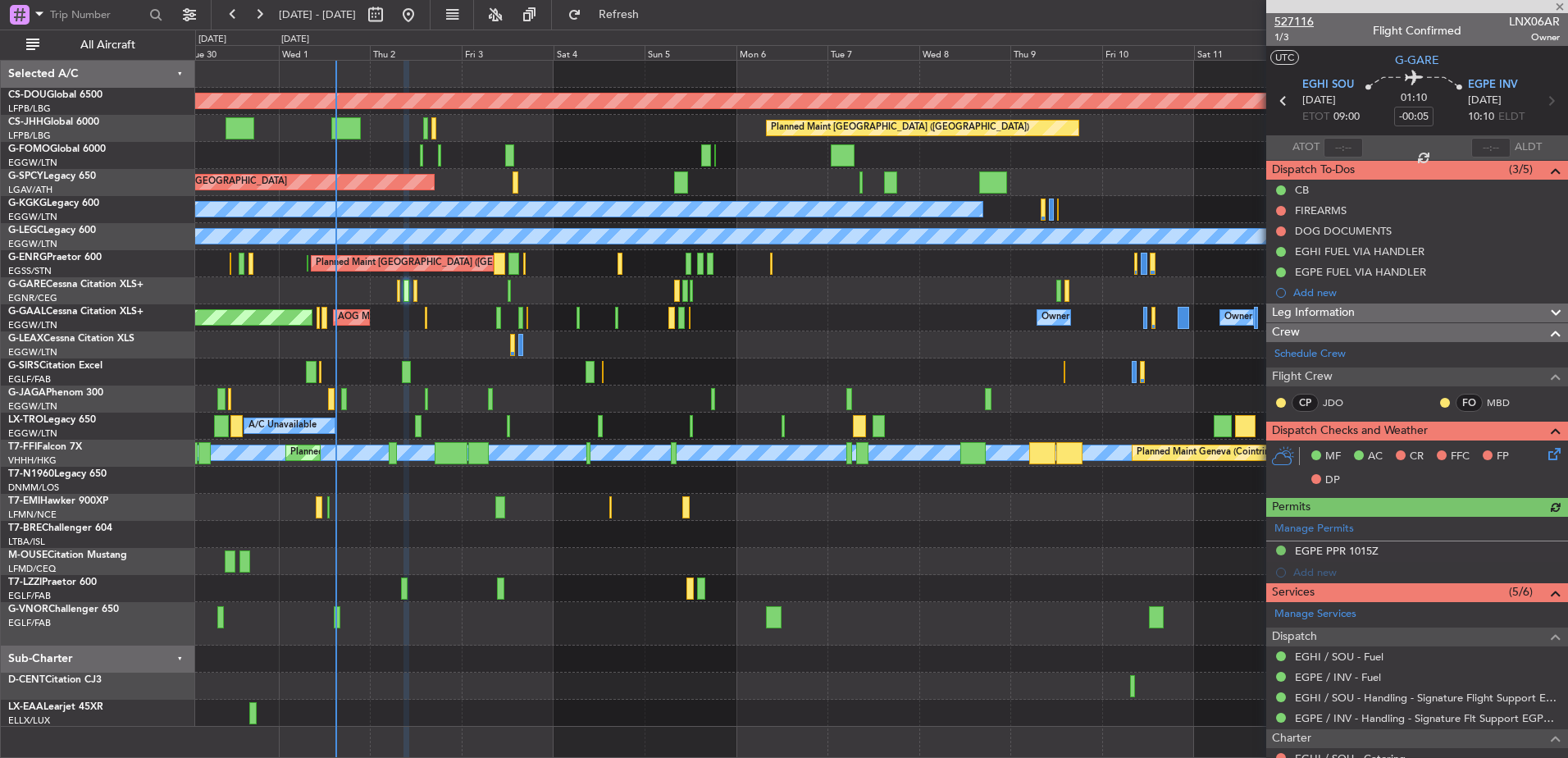
click at [1252, 19] on span "527116" at bounding box center [1294, 21] width 39 height 17
click at [419, 157] on div at bounding box center [882, 155] width 1372 height 27
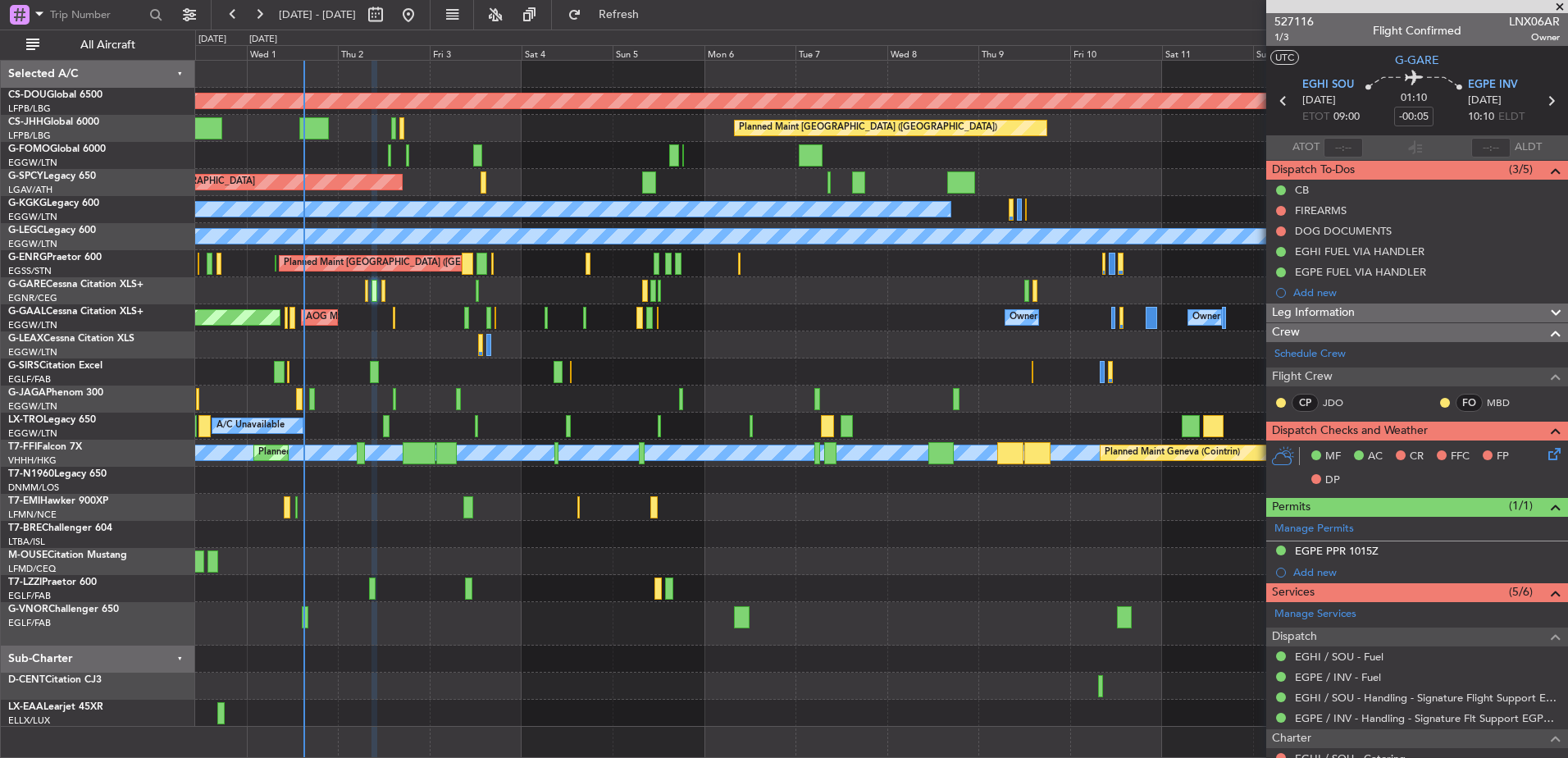
click at [407, 328] on div "Planned Maint London (Biggin Hill) Planned Maint Paris (Le Bourget) Planned Mai…" at bounding box center [882, 394] width 1372 height 665
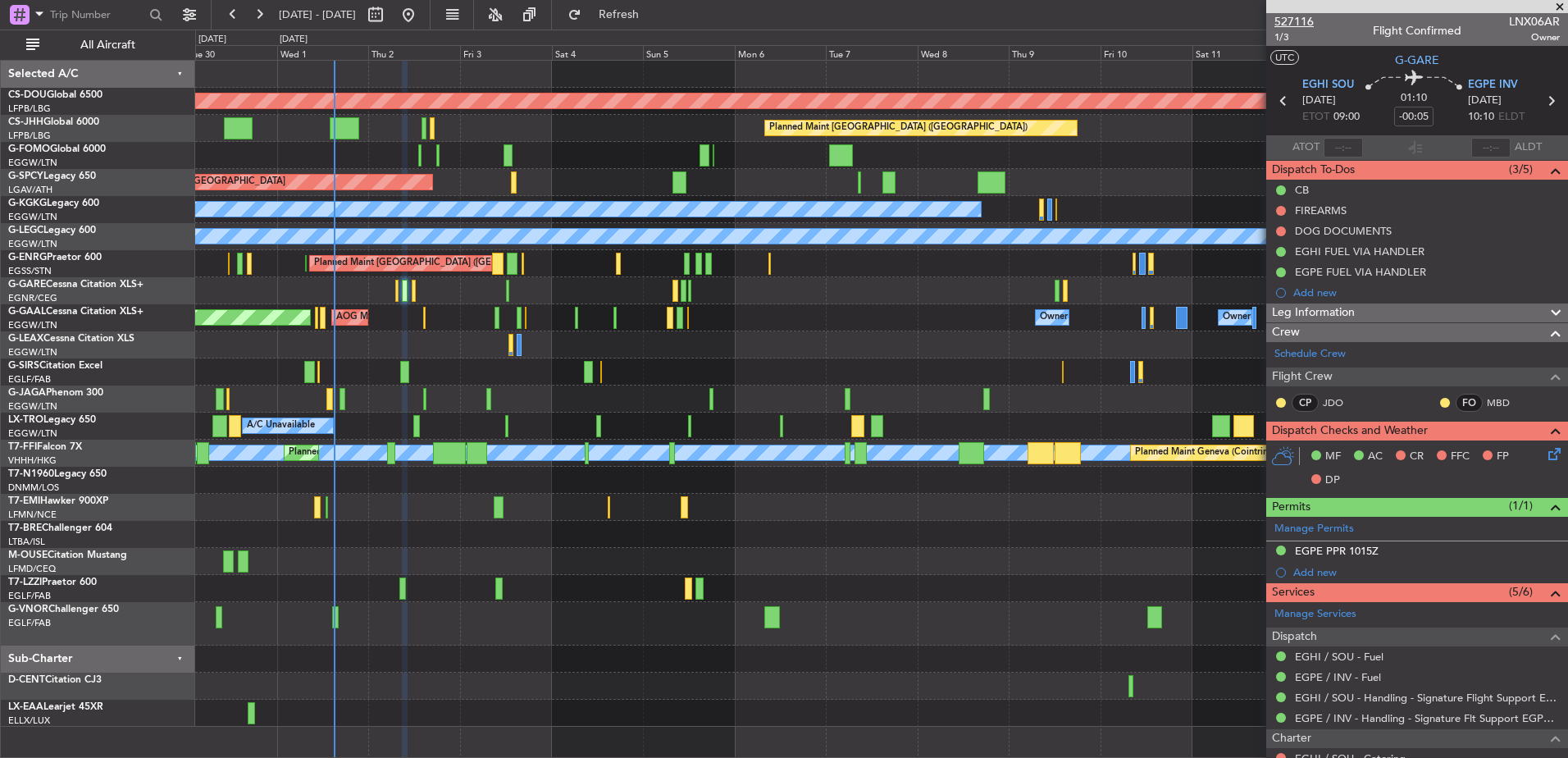
click at [1252, 21] on span "527116" at bounding box center [1294, 21] width 39 height 17
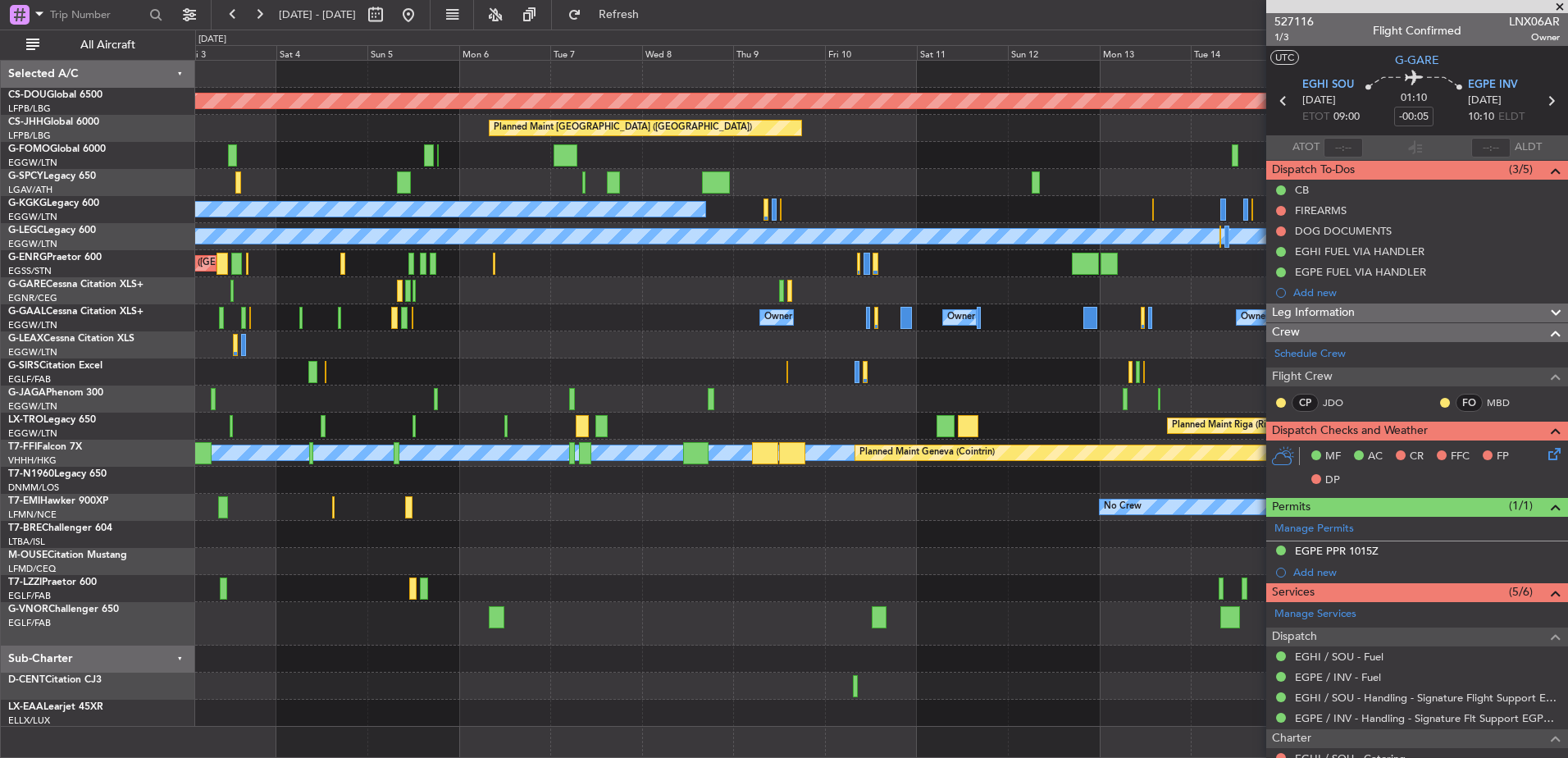
click at [462, 282] on div "Planned Maint London (Biggin Hill) Planned Maint Paris (Le Bourget) Planned Mai…" at bounding box center [882, 394] width 1372 height 665
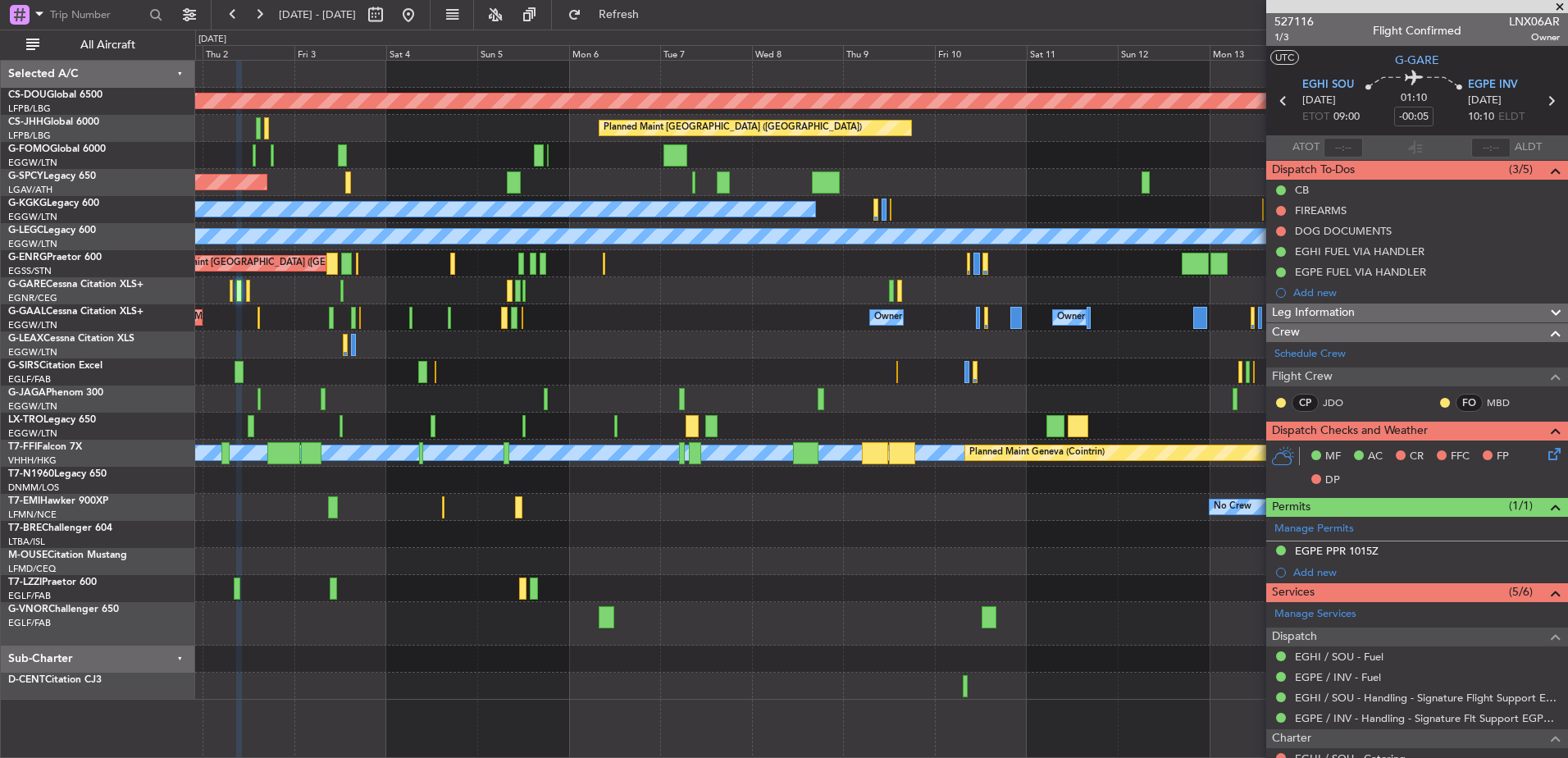
click at [604, 354] on div "A/C Unavailable" at bounding box center [882, 345] width 1372 height 27
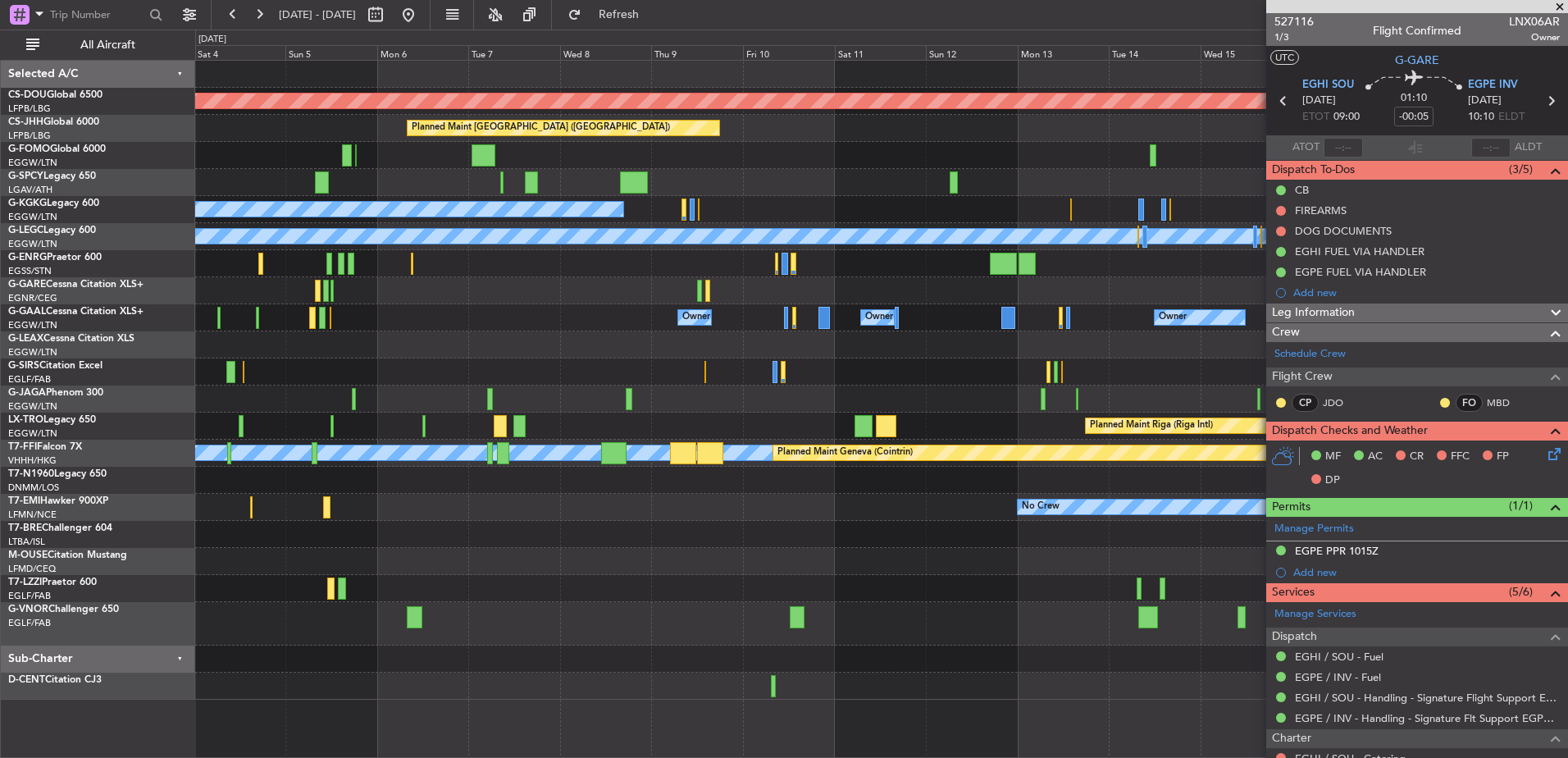
click at [268, 349] on div at bounding box center [882, 345] width 1372 height 27
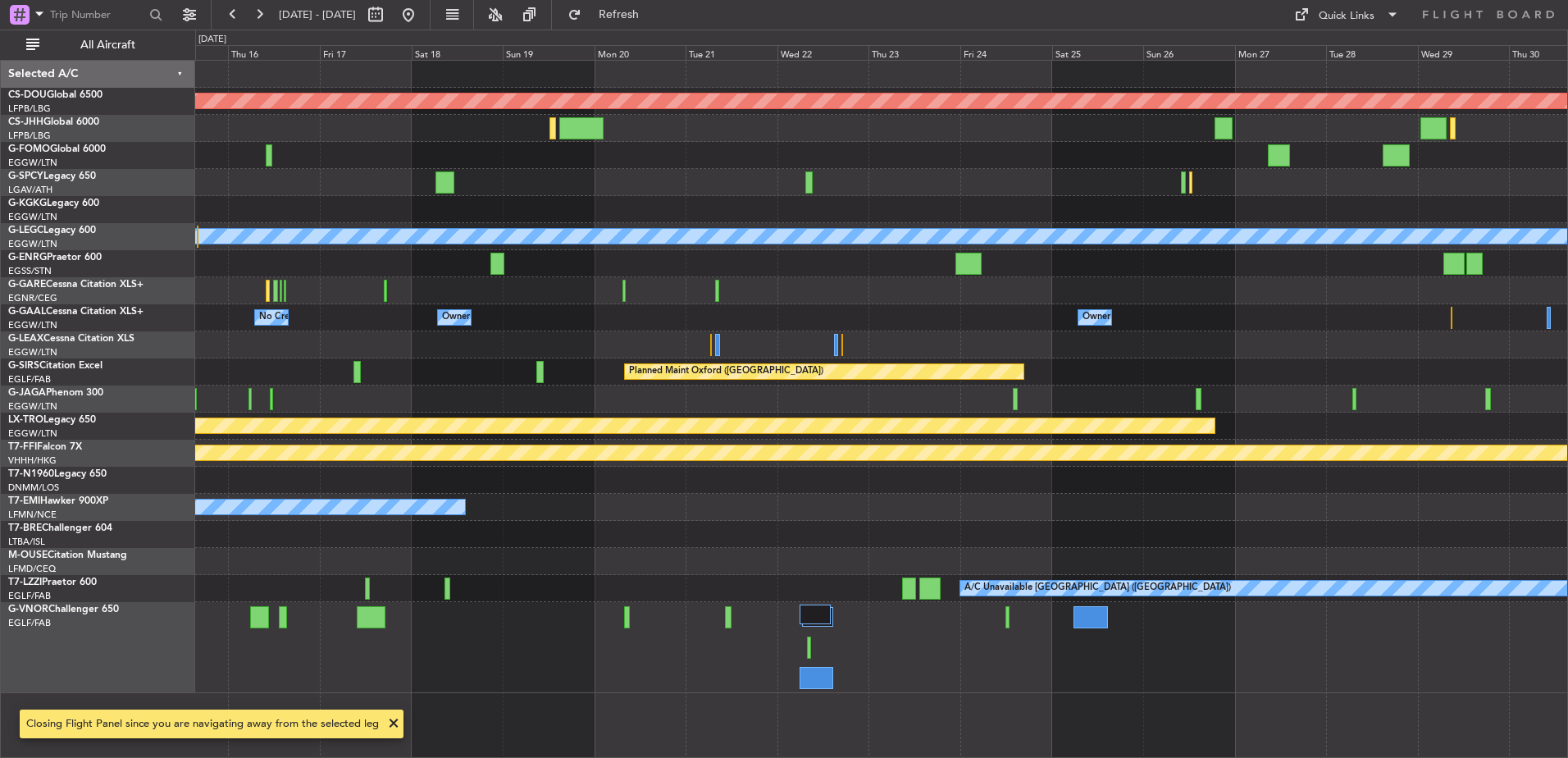
click at [99, 285] on div "Planned Maint London (Biggin Hill) A/C Unavailable London (Luton) Owner Owner N…" at bounding box center [784, 393] width 1568 height 728
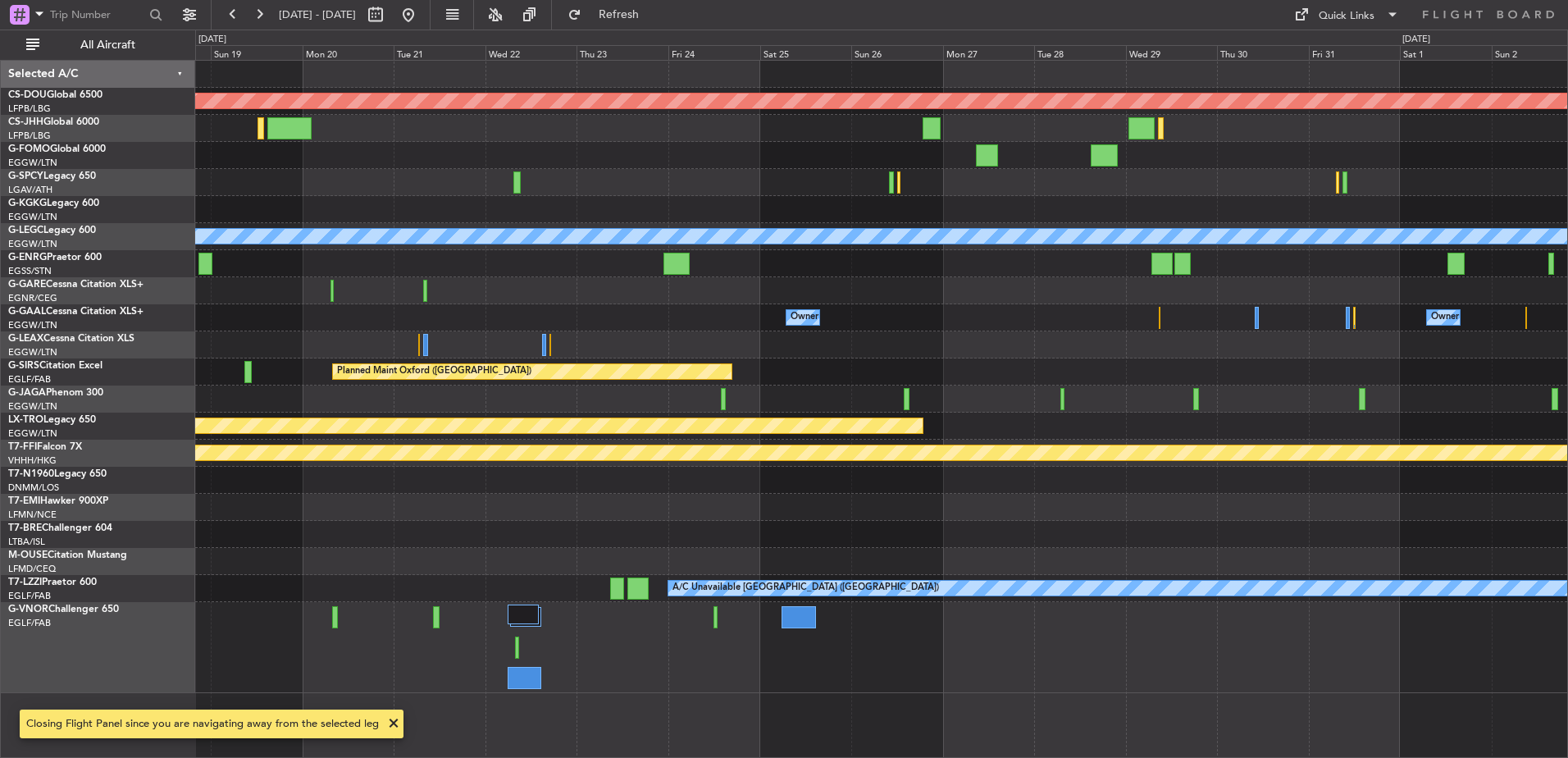
click at [1001, 348] on div "Planned Maint London (Biggin Hill) A/C Unavailable London (Luton) Owner Owner O…" at bounding box center [882, 376] width 1372 height 632
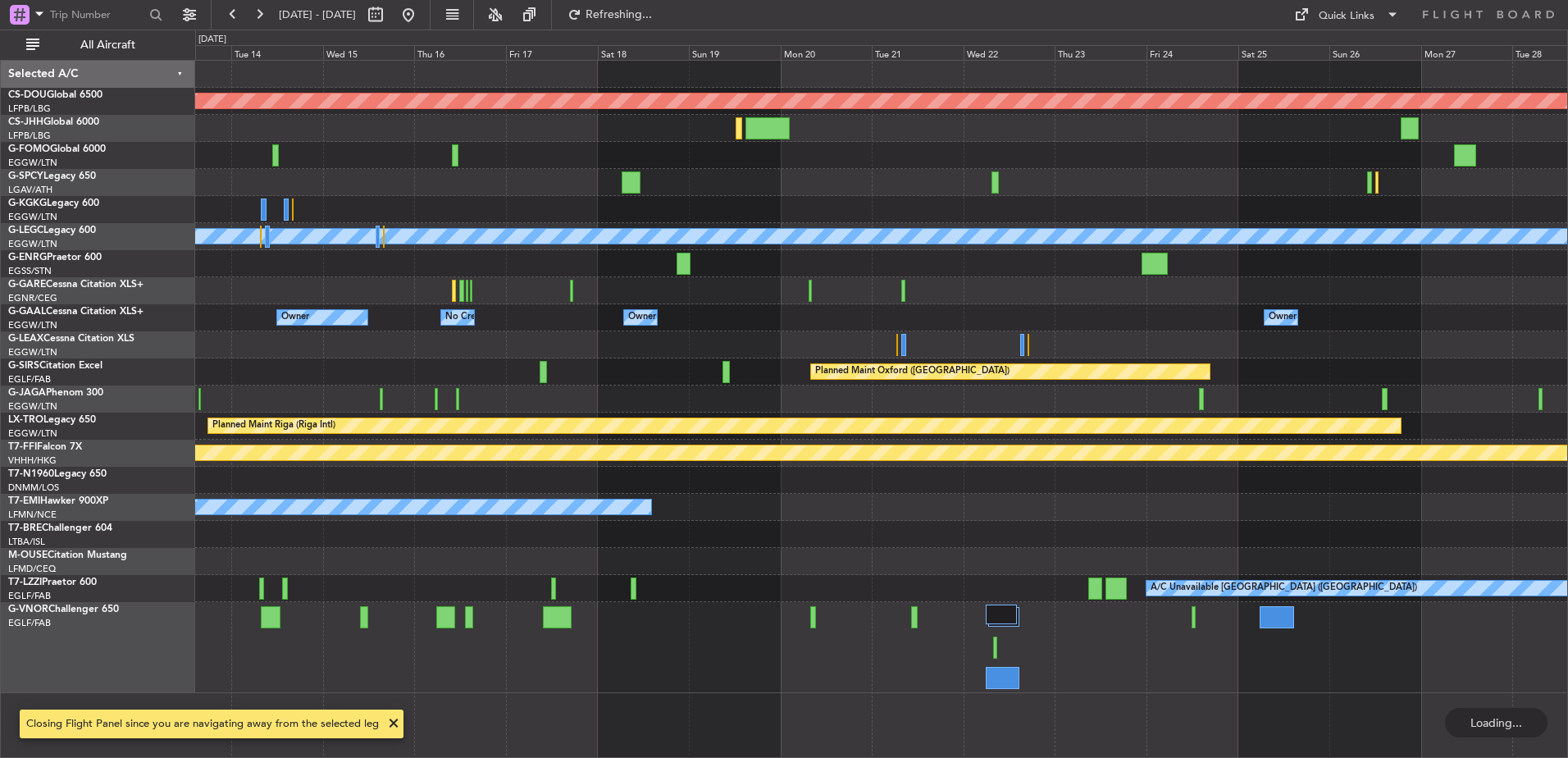
click at [1040, 339] on div "Planned Maint London (Biggin Hill) A/C Unavailable London (Luton) Owner Owner O…" at bounding box center [882, 376] width 1372 height 632
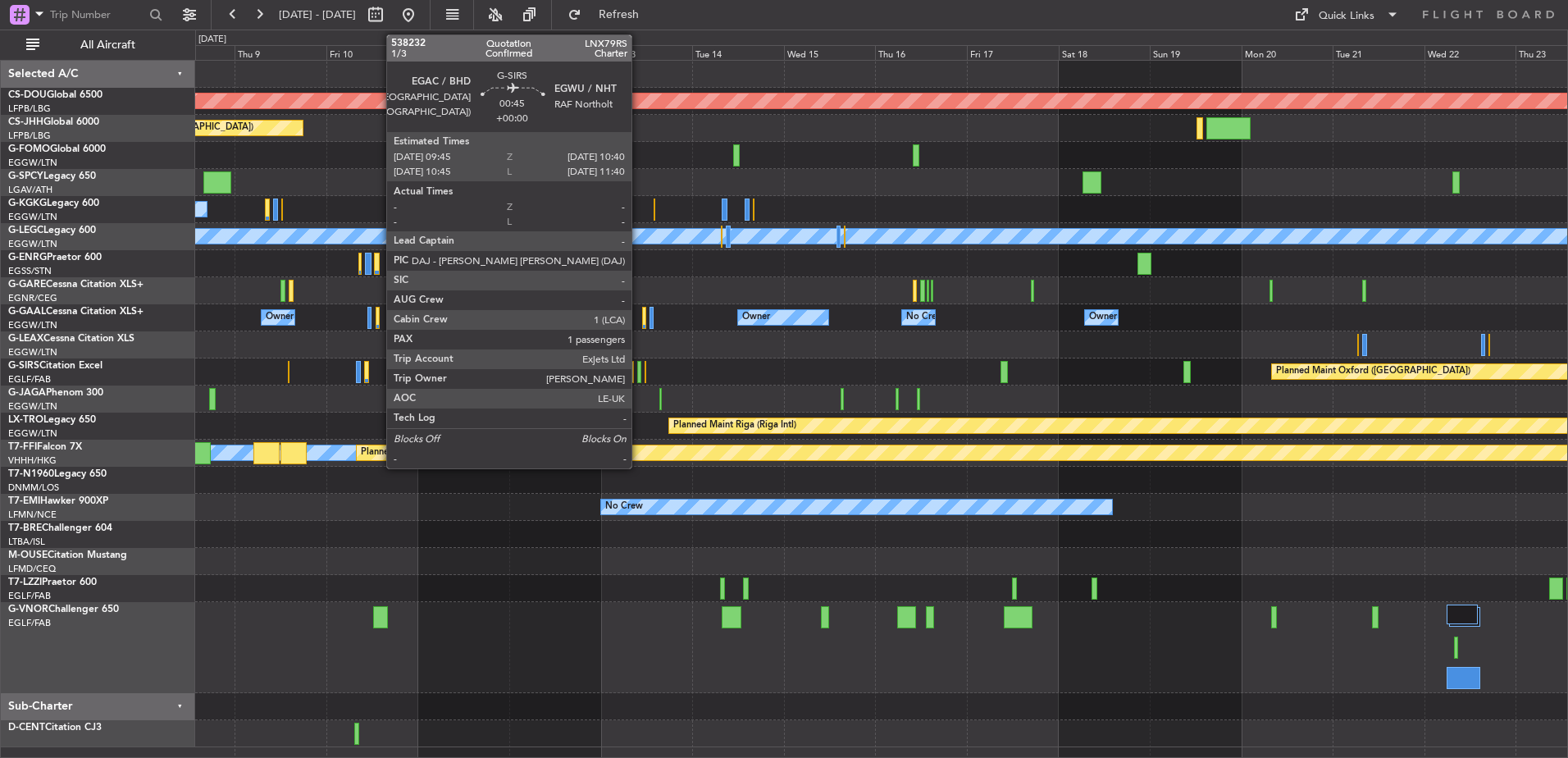
click at [639, 370] on div at bounding box center [639, 372] width 4 height 22
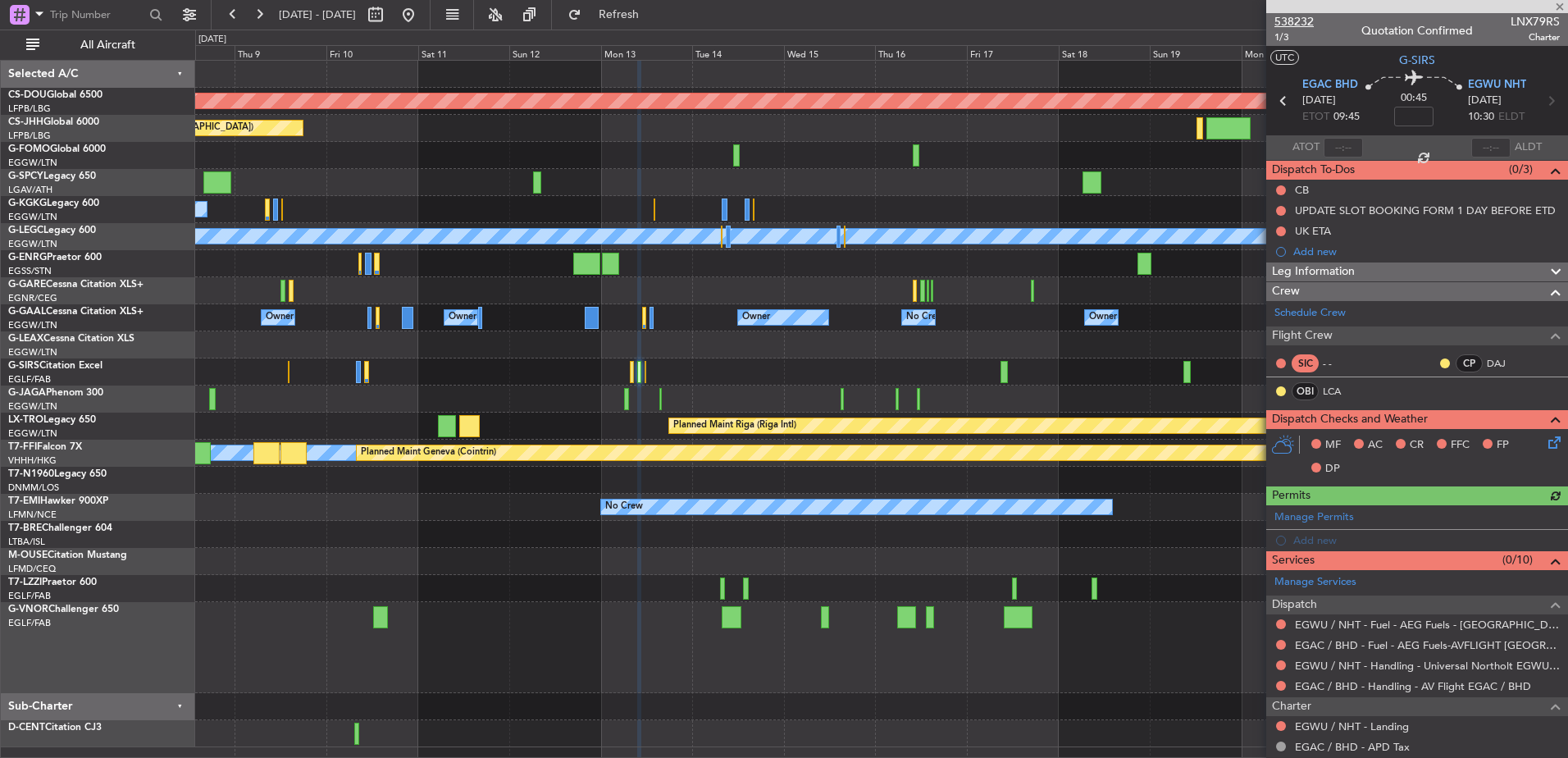
click at [1252, 25] on span "538232" at bounding box center [1294, 21] width 39 height 17
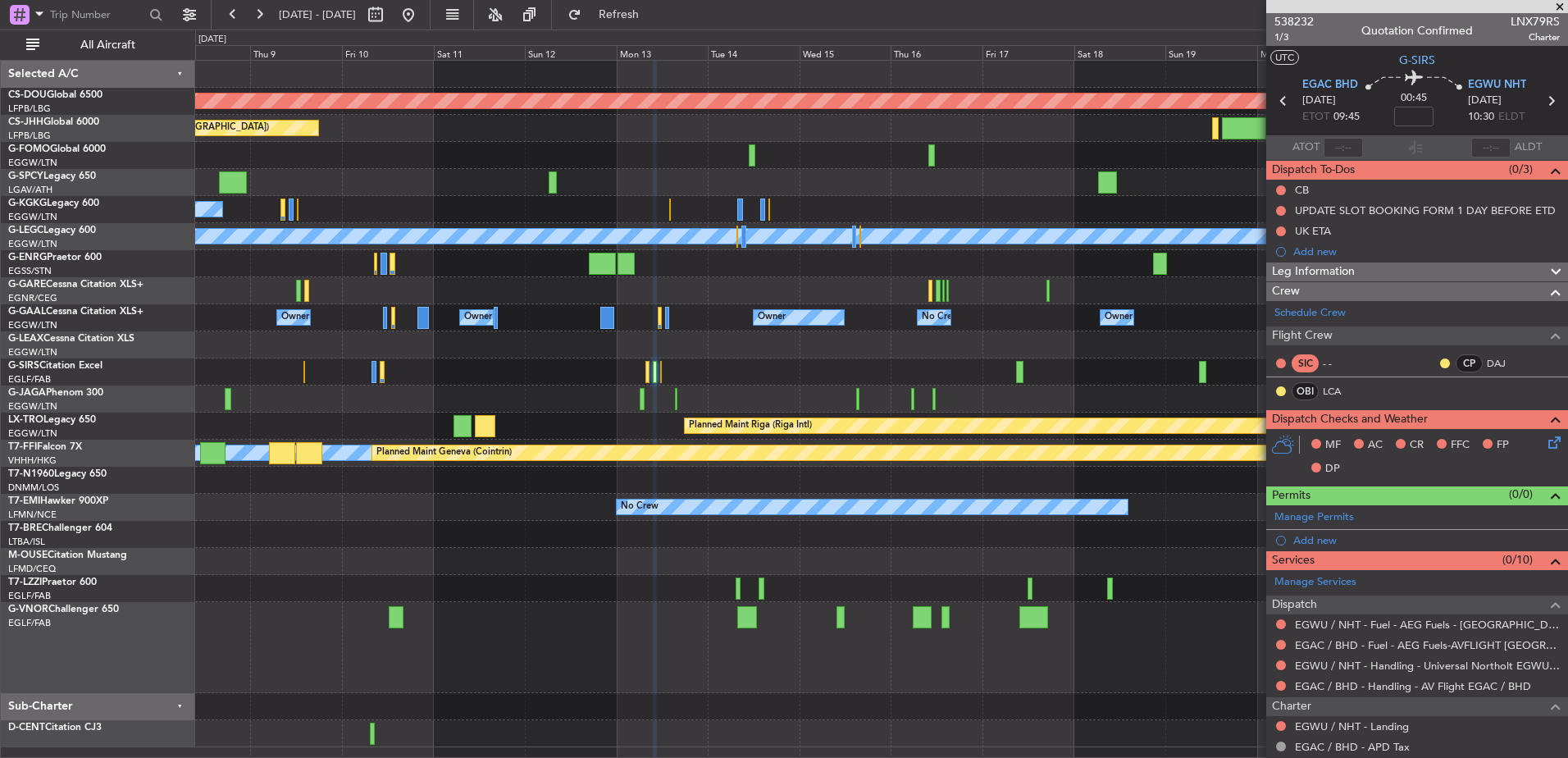
click at [634, 280] on div "Planned Maint London (Biggin Hill) Planned Maint Paris (Le Bourget) A/C Unavail…" at bounding box center [882, 404] width 1372 height 686
click at [422, 13] on button at bounding box center [408, 15] width 27 height 27
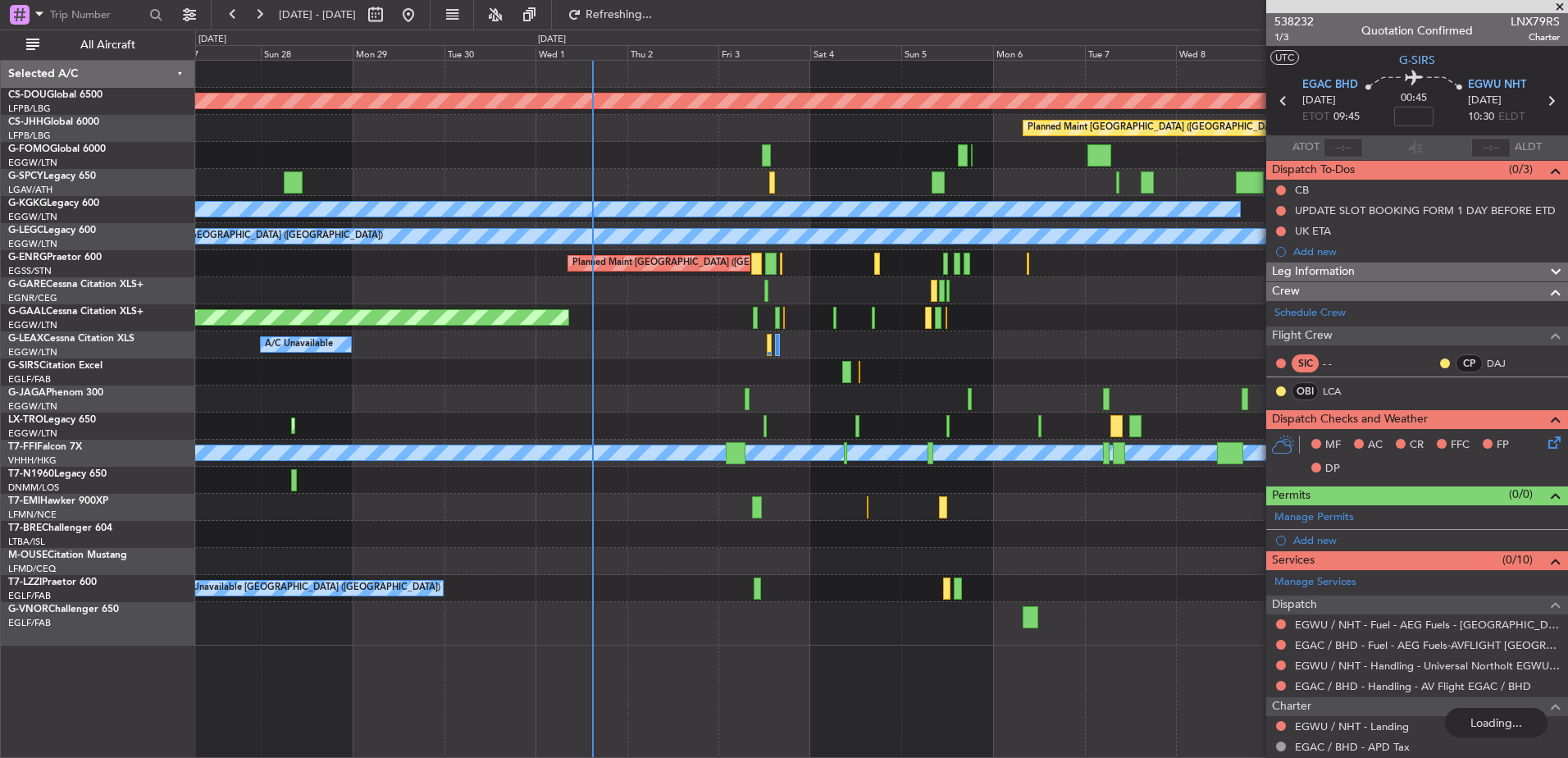
click at [484, 412] on div "Planned Maint London (Luton) Planned Maint Riga (Riga Intl)" at bounding box center [882, 426] width 1372 height 27
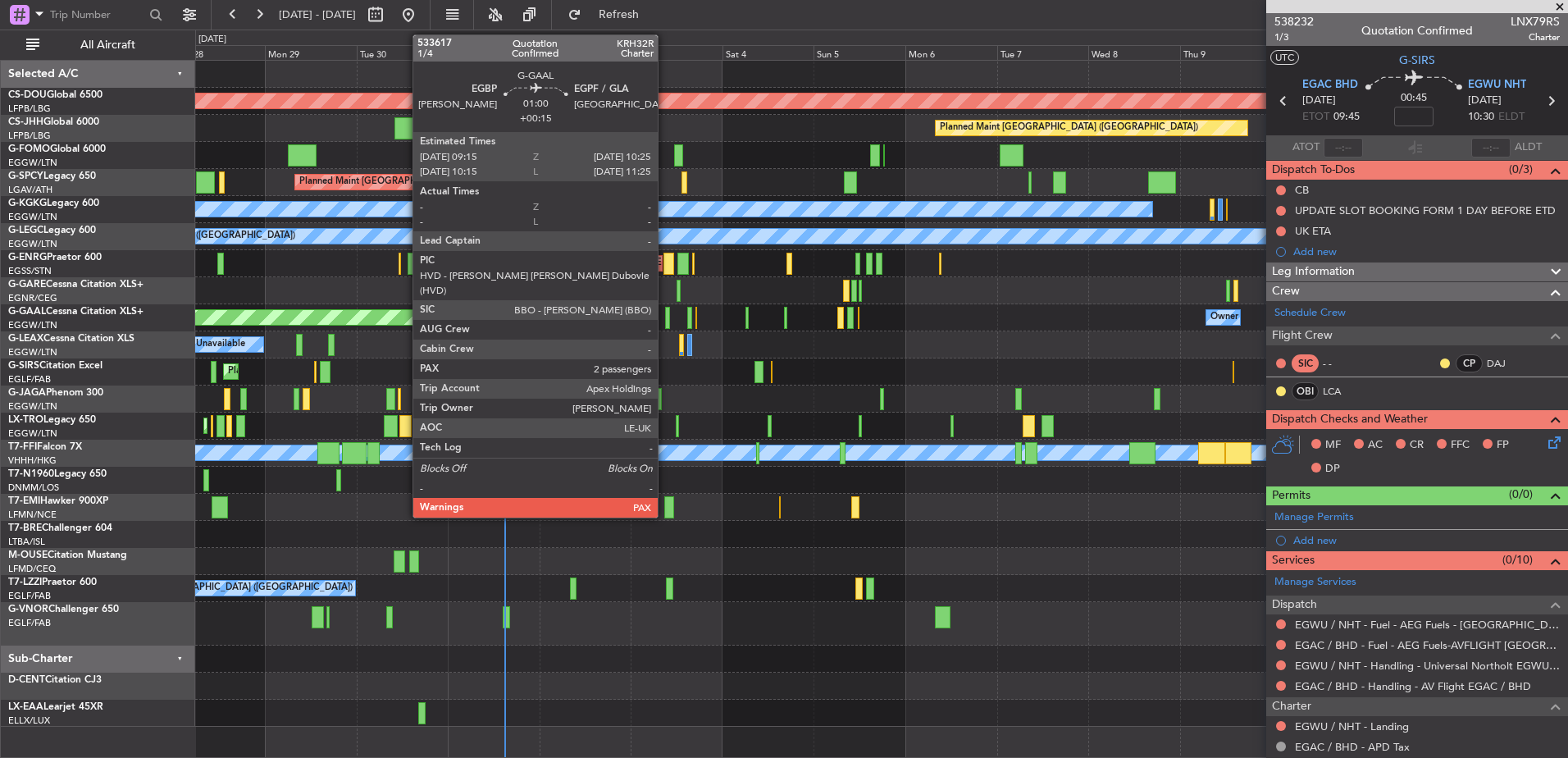
click at [666, 317] on div at bounding box center [668, 318] width 5 height 22
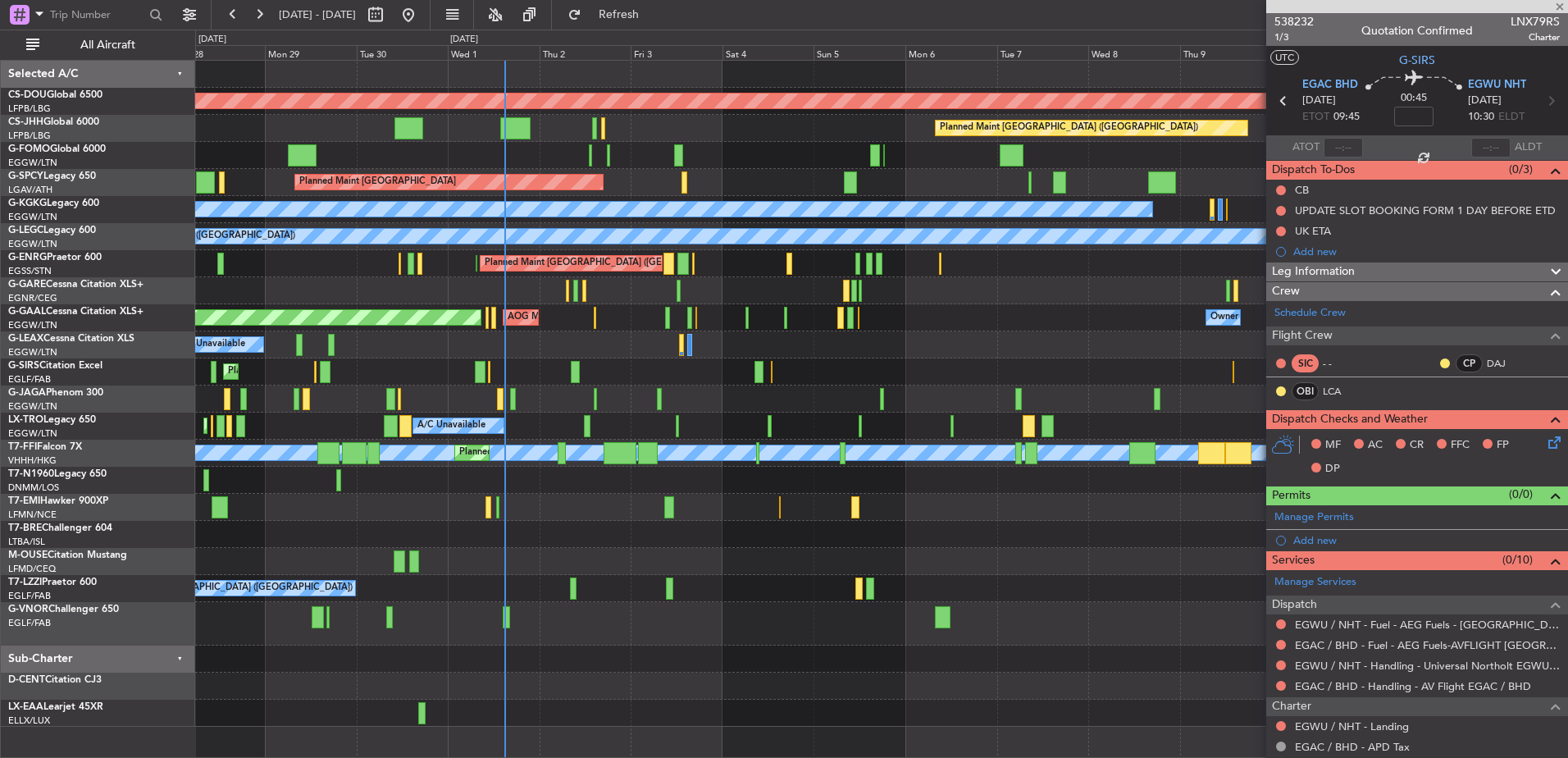
type input "+00:15"
type input "2"
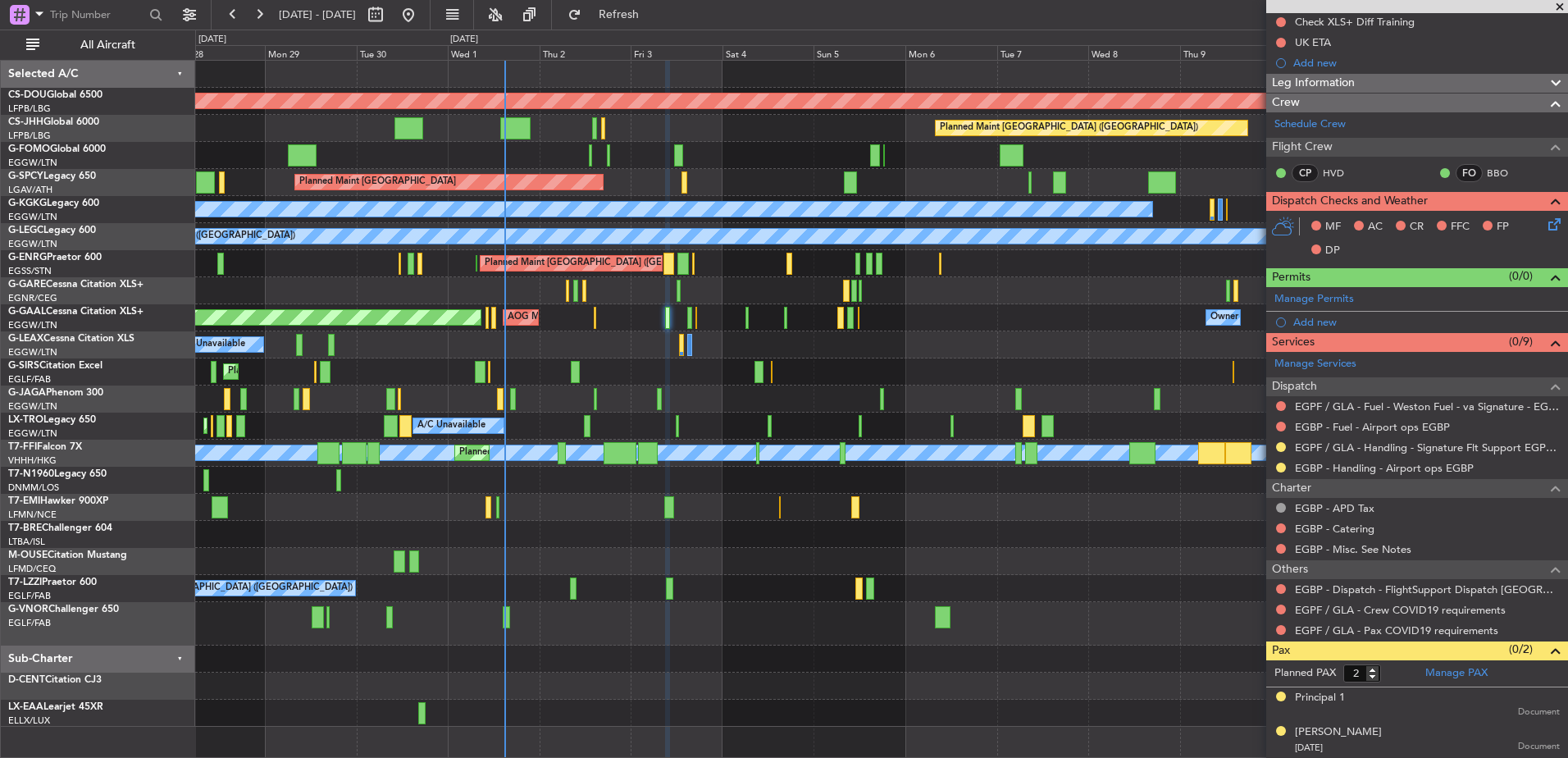
scroll to position [208, 0]
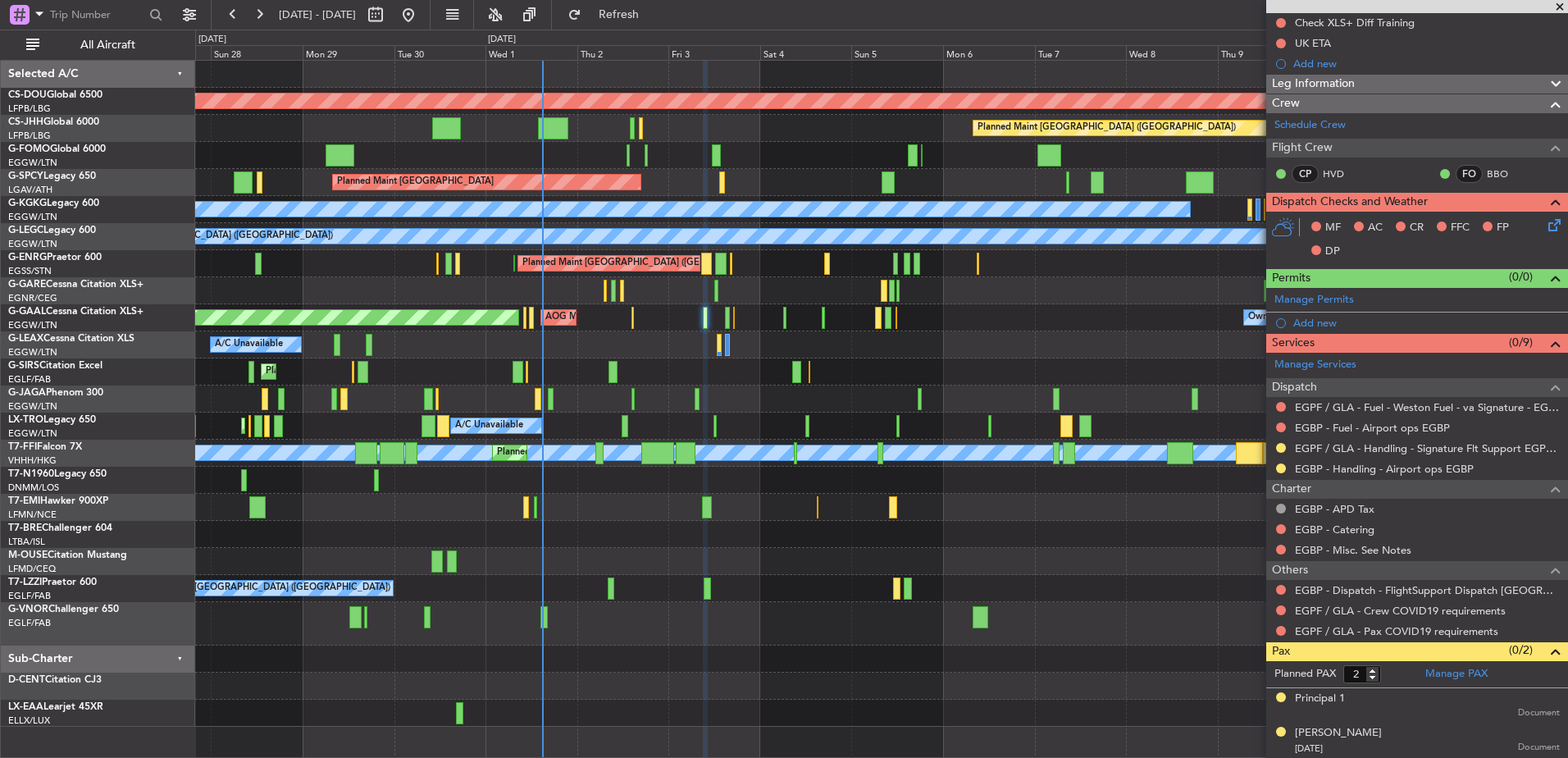
click at [707, 389] on div "Planned Maint London (Biggin Hill) Planned Maint Paris (Le Bourget) Planned Mai…" at bounding box center [882, 394] width 1372 height 665
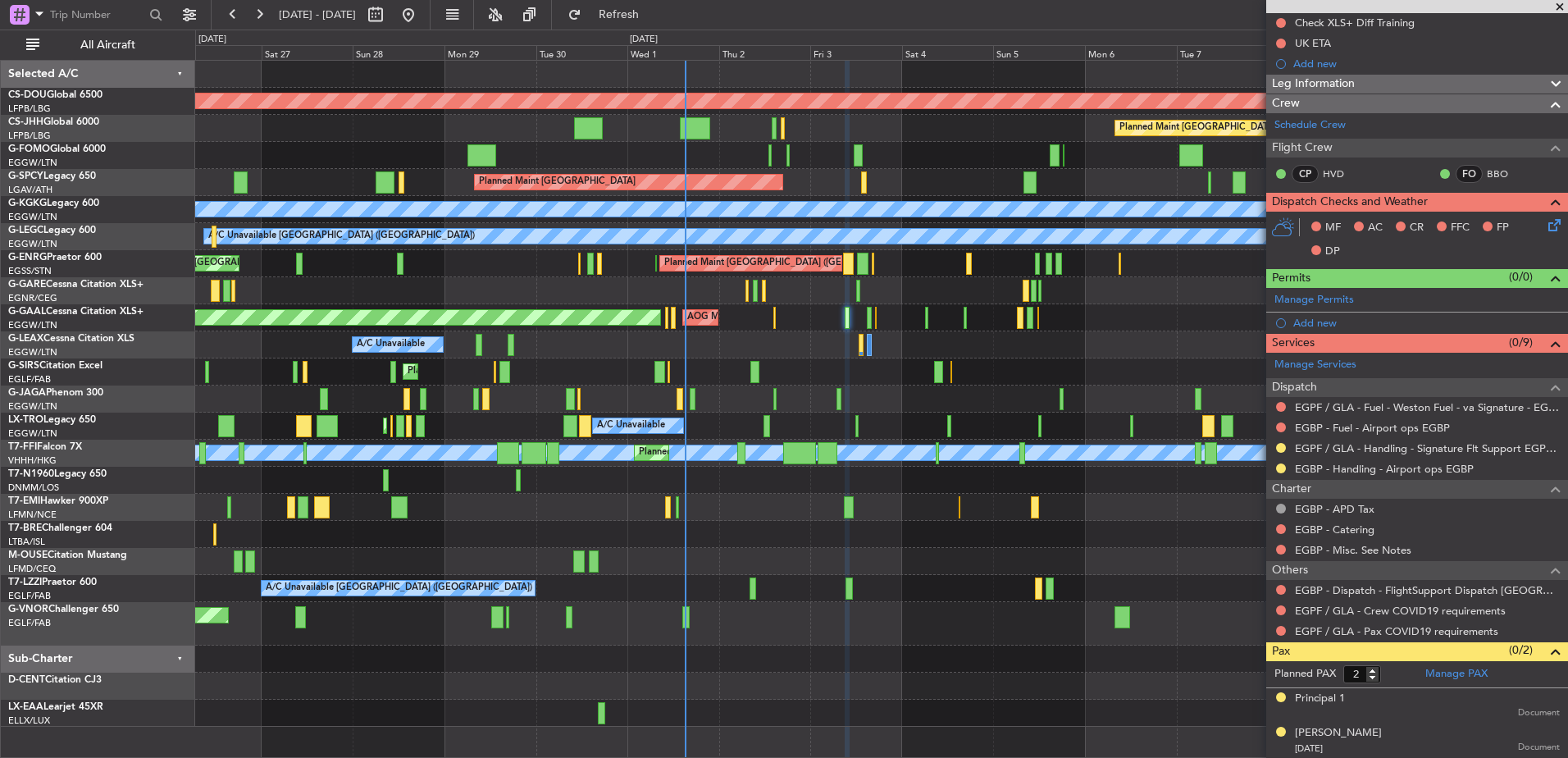
click at [886, 403] on div "Planned Maint London (Biggin Hill) Planned Maint Paris (Le Bourget) Planned Mai…" at bounding box center [882, 394] width 1372 height 665
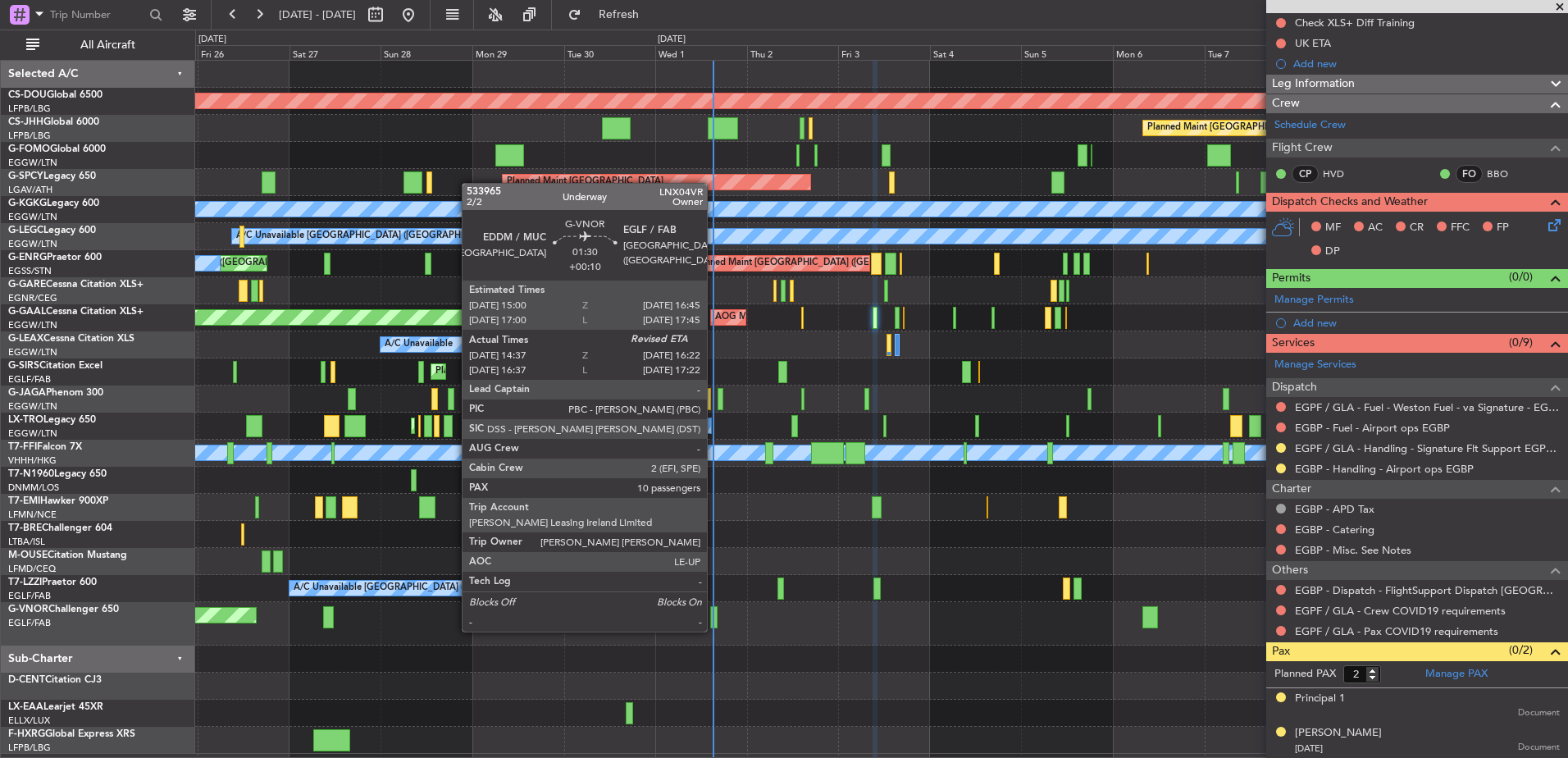
click at [716, 615] on div at bounding box center [714, 617] width 8 height 22
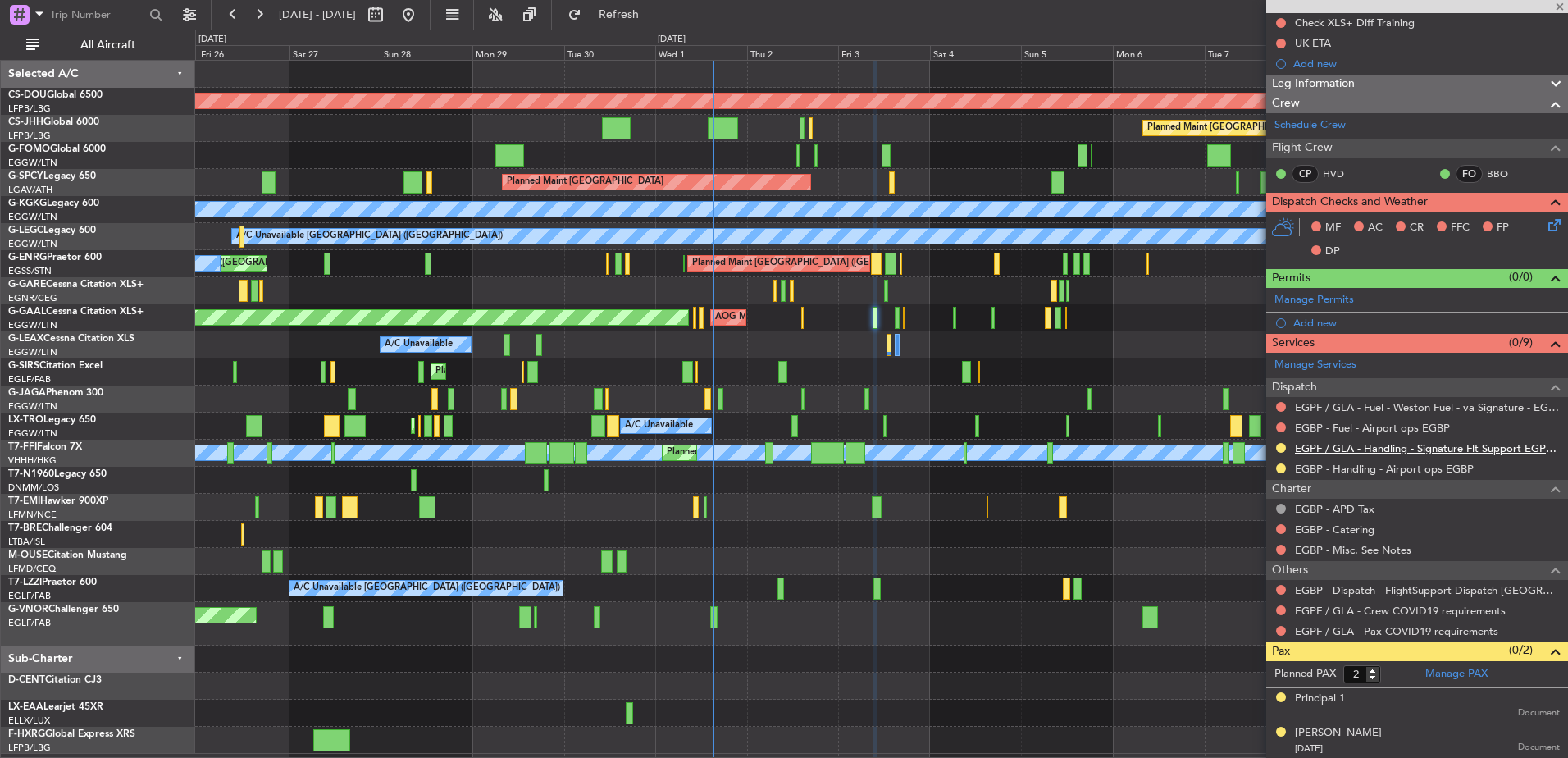
type input "+00:10"
type input "14:47"
type input "10"
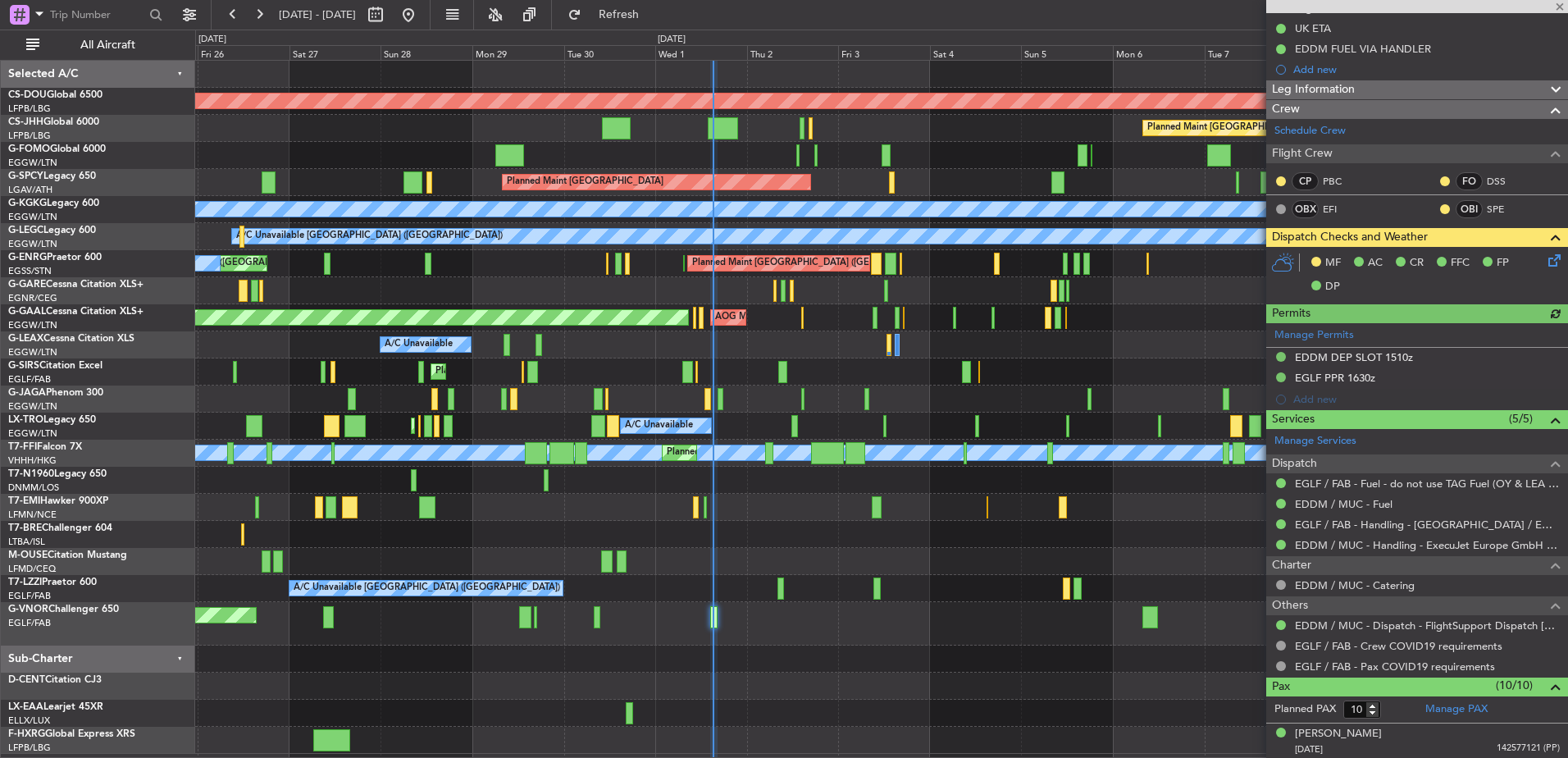
scroll to position [202, 0]
click at [1252, 522] on link "EGLF / FAB - Handling - [GEOGRAPHIC_DATA] / EGLF / FAB" at bounding box center [1427, 524] width 265 height 14
click at [591, 502] on div "Planned Maint Zurich No Crew" at bounding box center [882, 508] width 1372 height 27
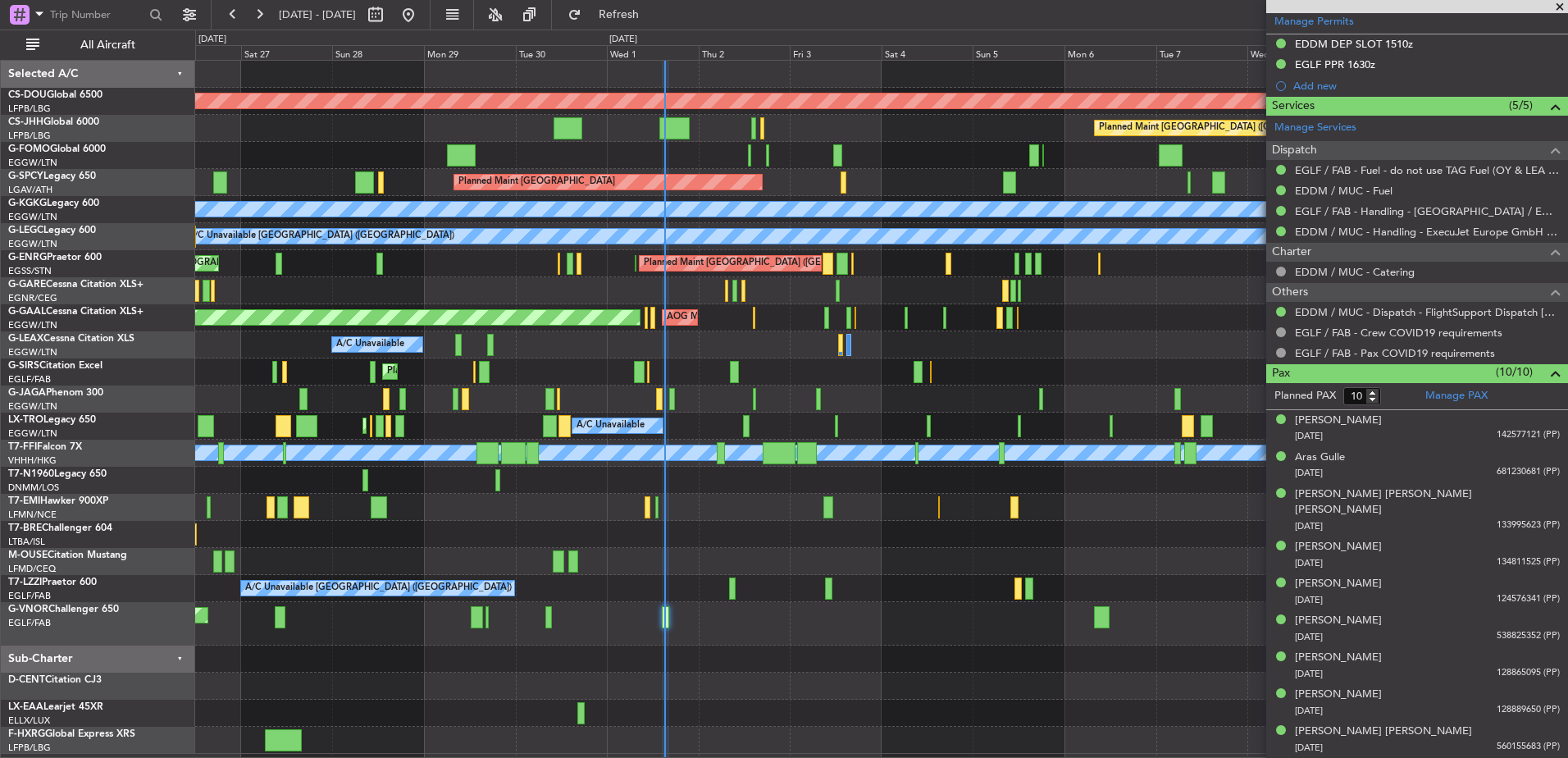
scroll to position [536, 0]
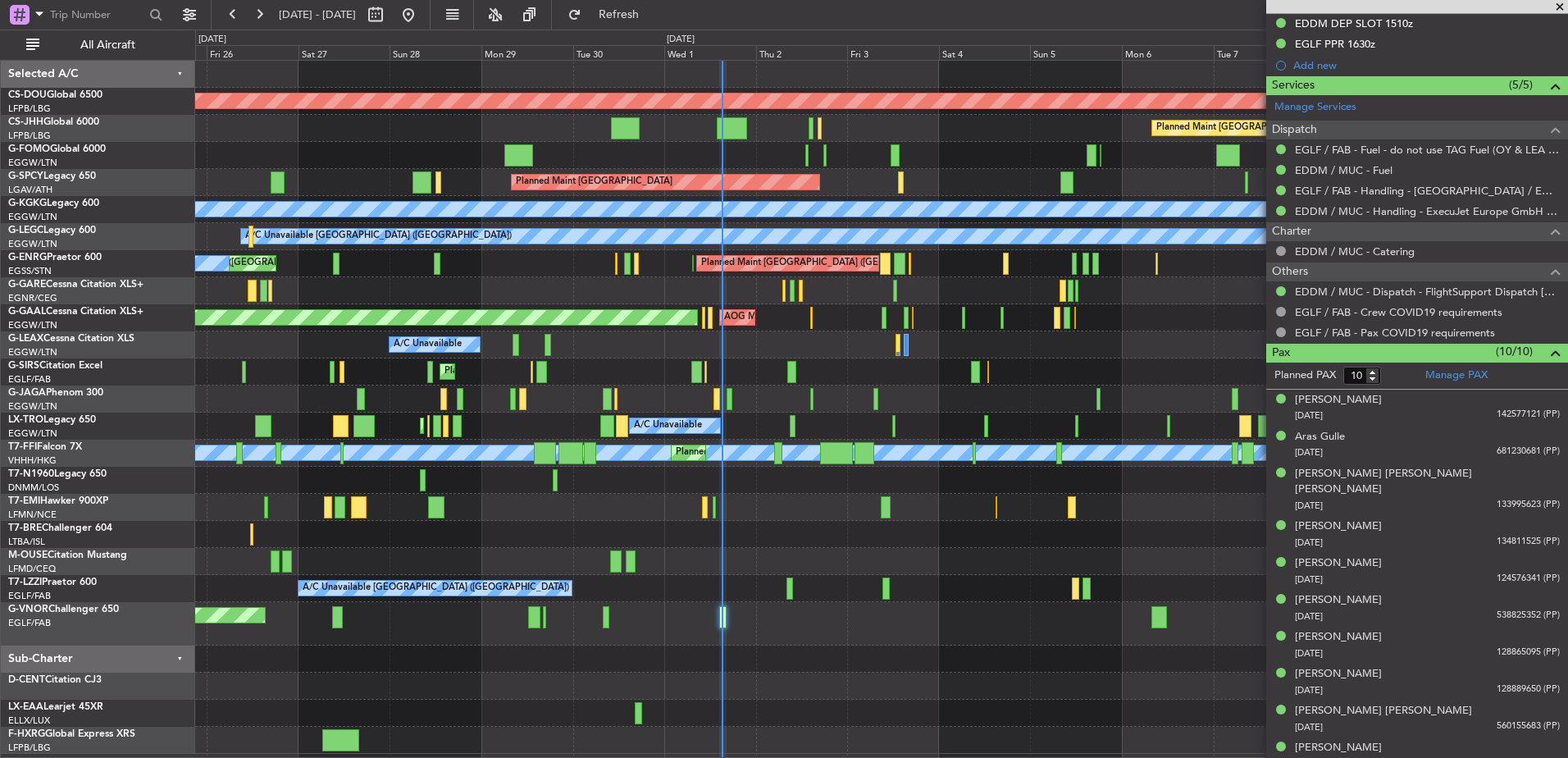
click at [765, 541] on div "Planned Maint London (Biggin Hill) Planned Maint Paris (Le Bourget) Planned Mai…" at bounding box center [882, 407] width 1372 height 693
click at [434, 268] on div "Planned Maint London (Biggin Hill) Planned Maint Paris (Le Bourget) Planned Mai…" at bounding box center [882, 407] width 1372 height 693
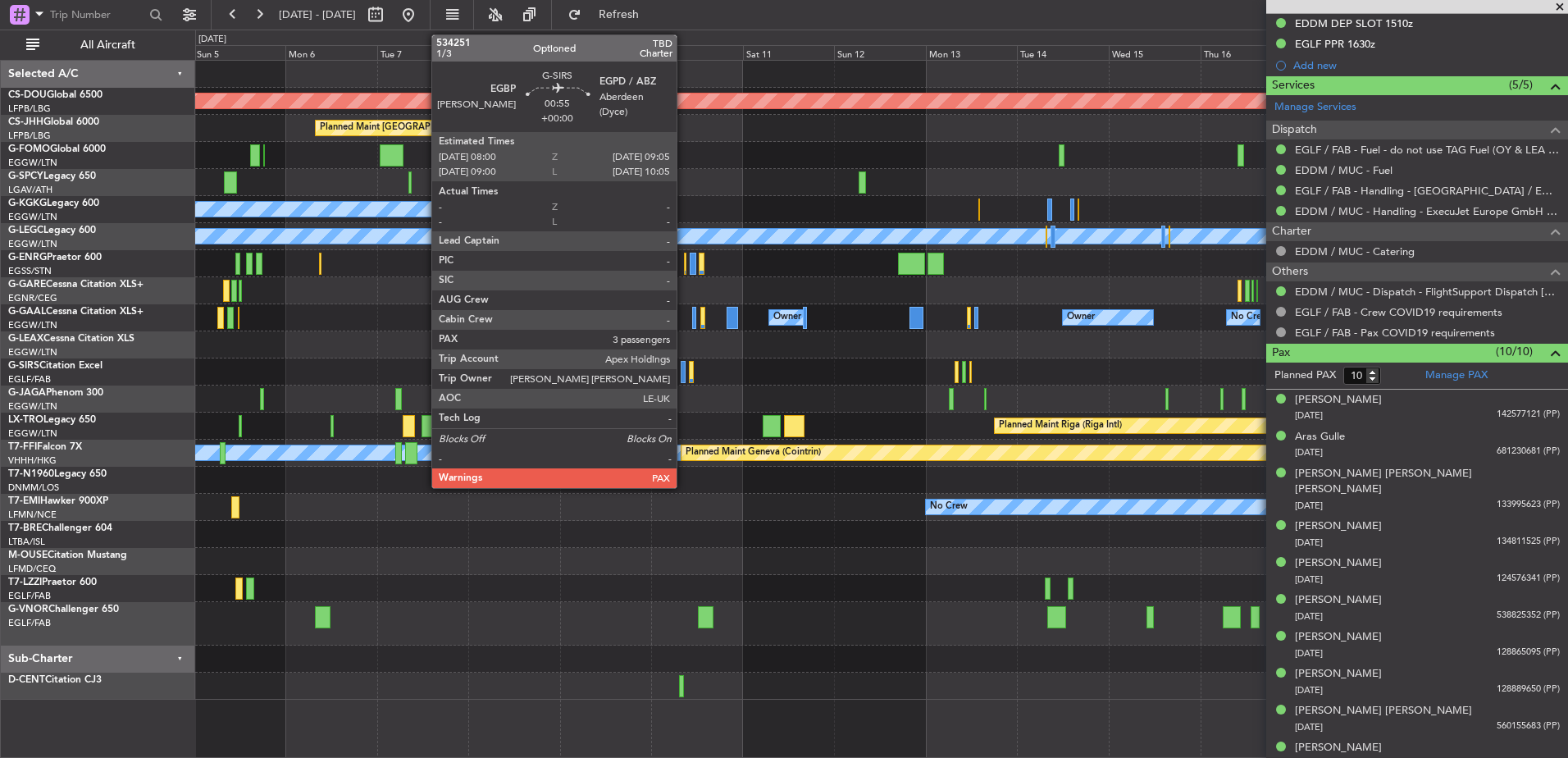
click at [684, 372] on div at bounding box center [684, 372] width 5 height 22
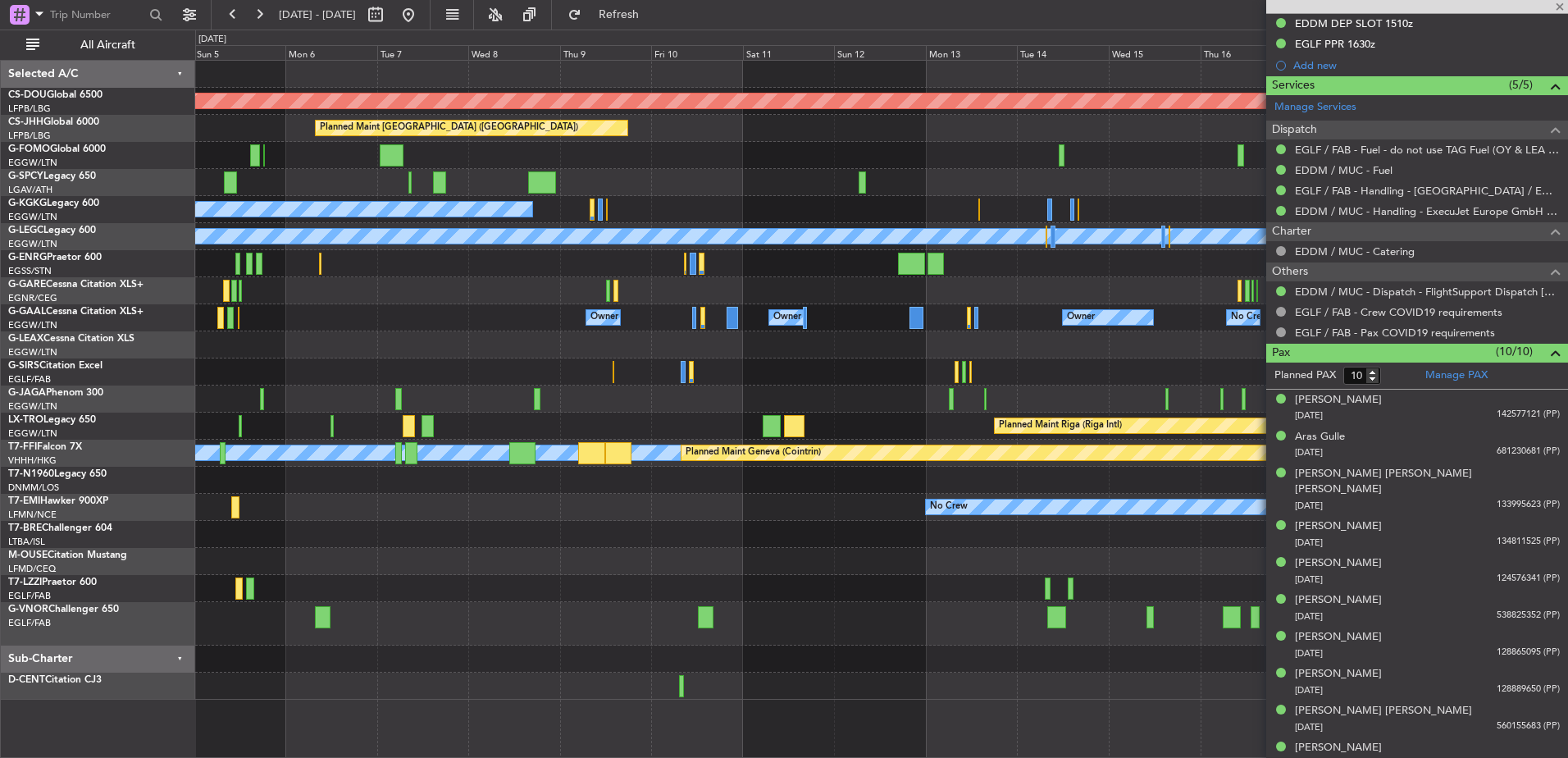
type input "3"
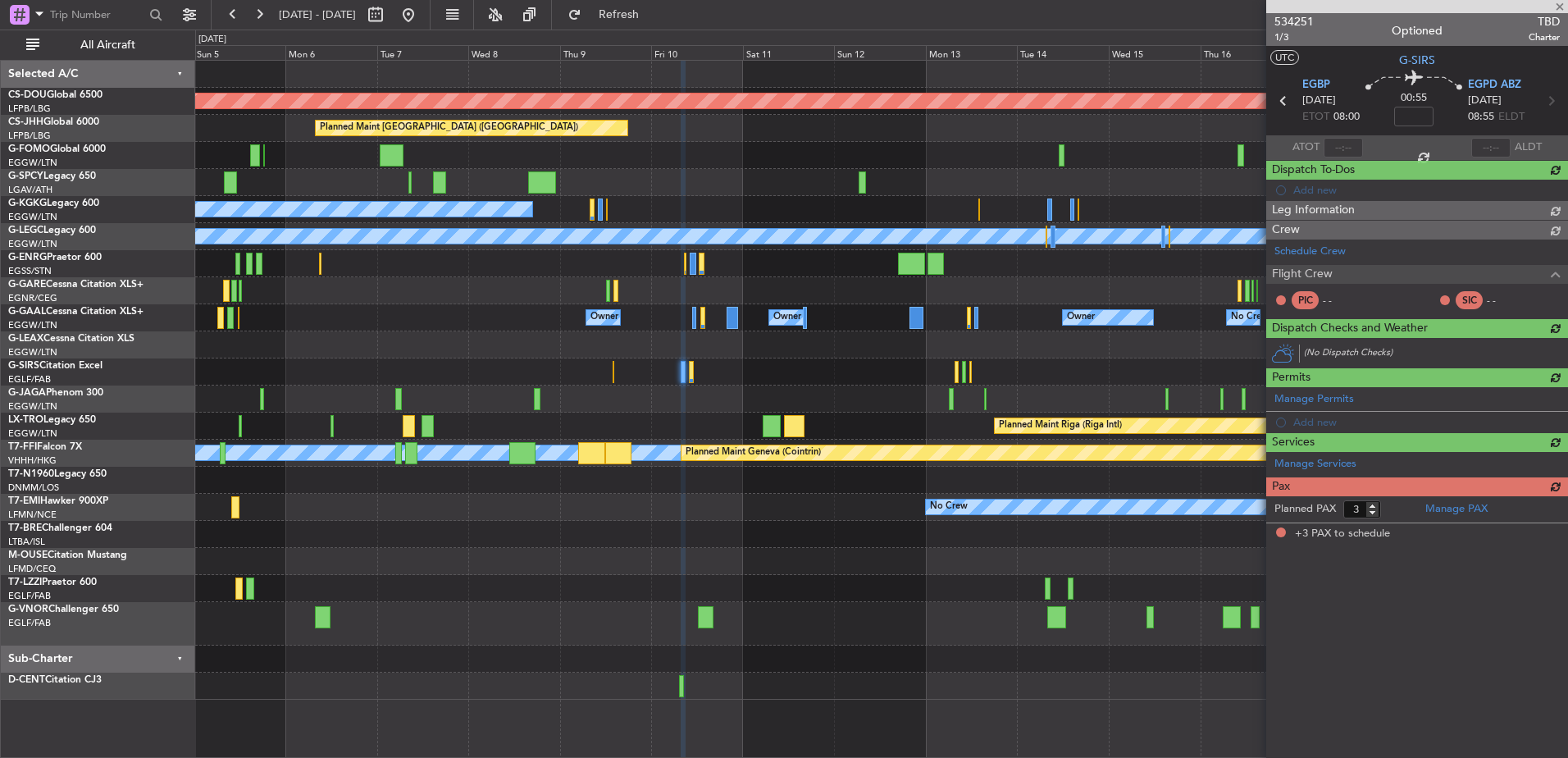
scroll to position [0, 0]
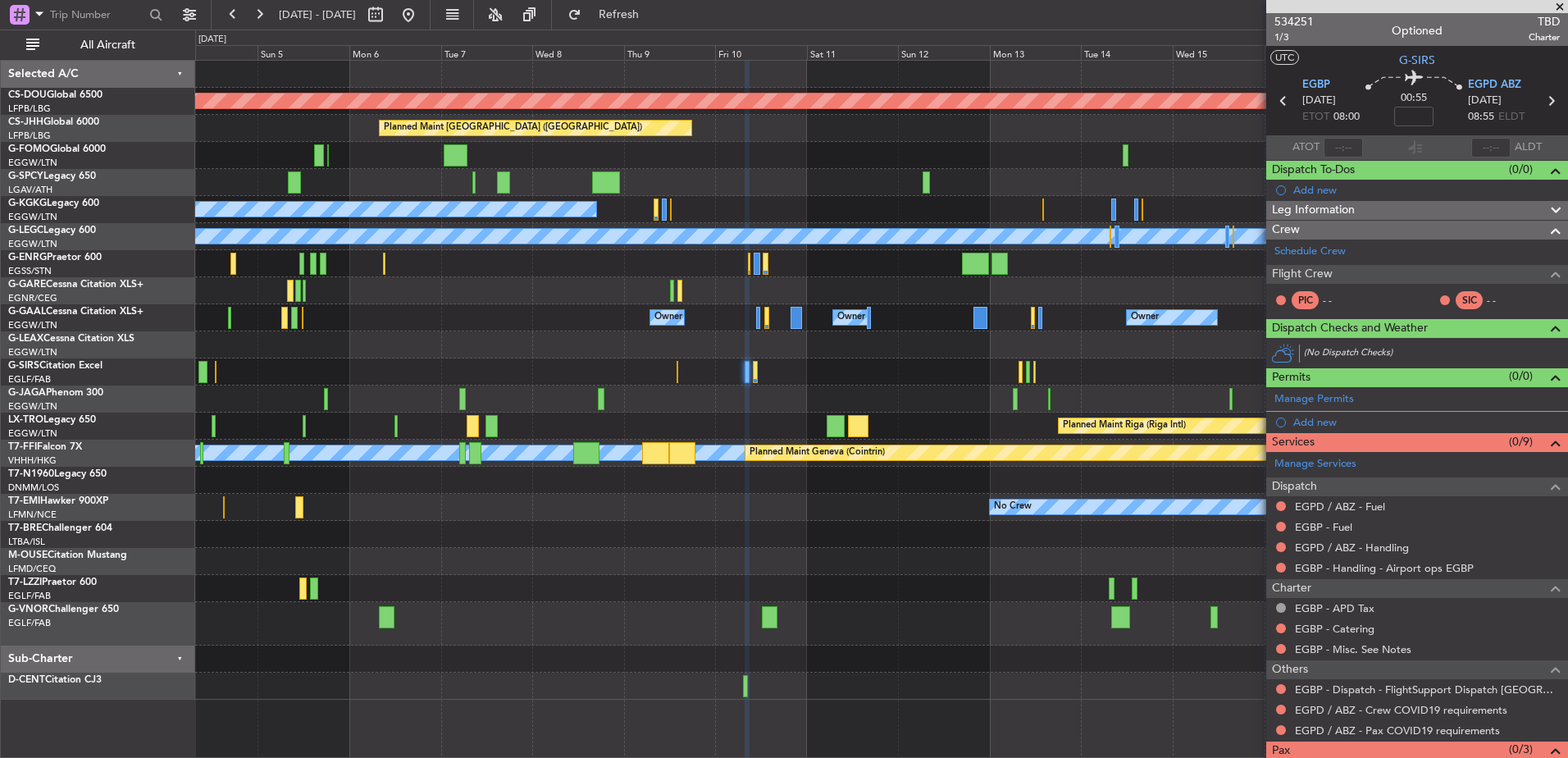
click at [802, 336] on div "Planned Maint London (Biggin Hill) Planned Maint Paris (Le Bourget) Planned Mai…" at bounding box center [882, 380] width 1372 height 639
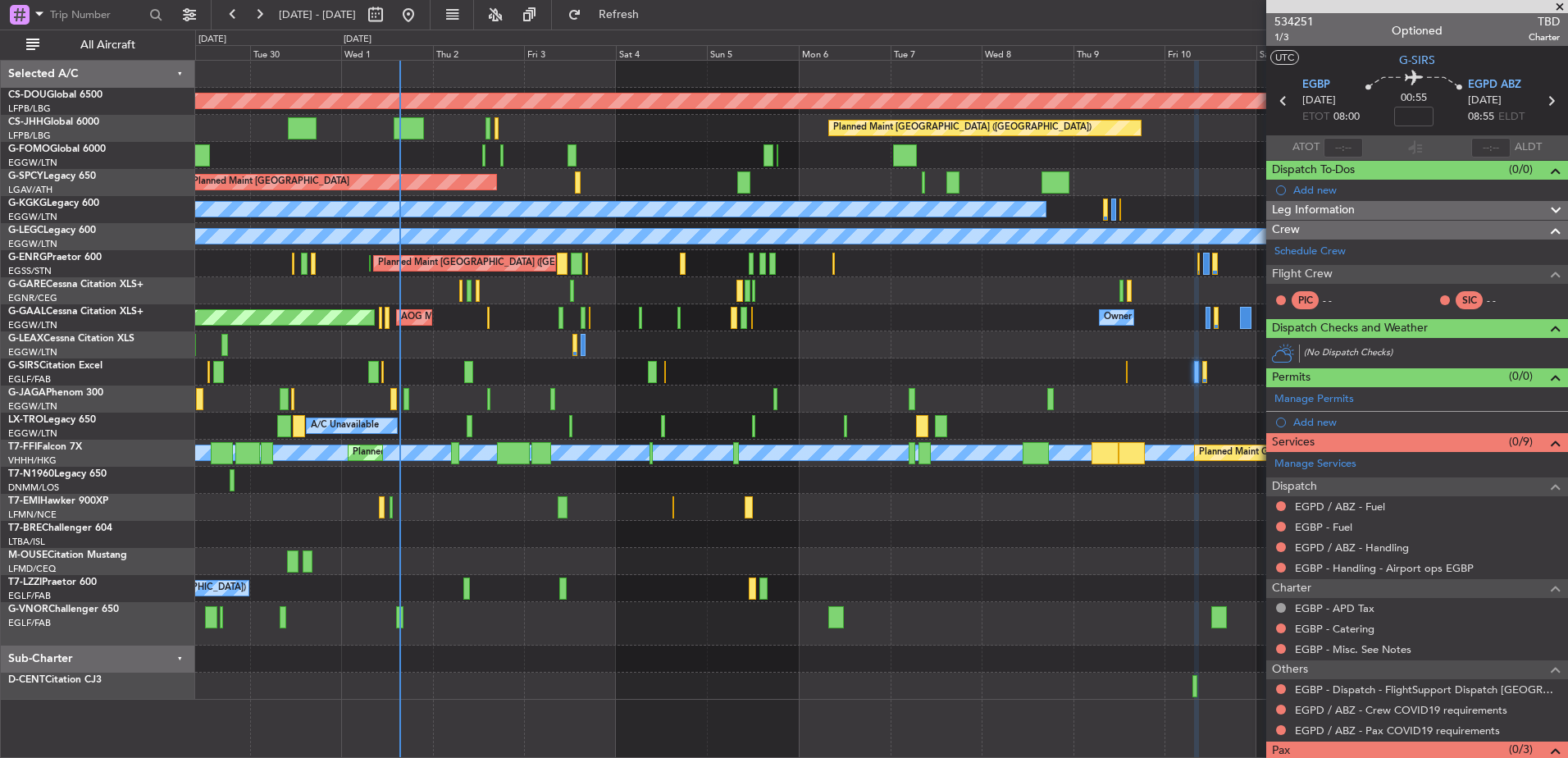
click at [1033, 369] on div "Planned Maint London (Biggin Hill) Planned Maint Paris (Le Bourget) Planned Mai…" at bounding box center [882, 380] width 1372 height 639
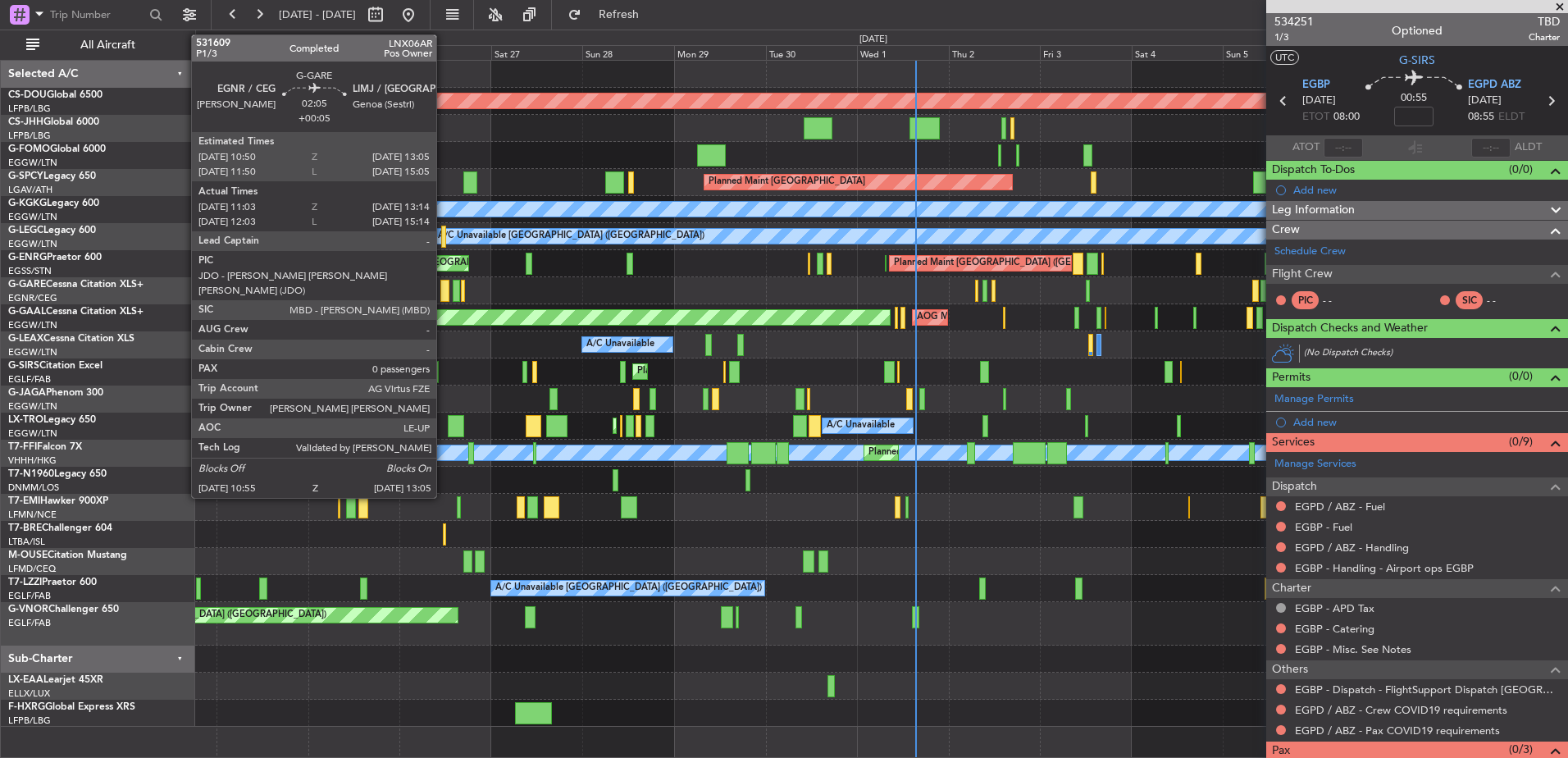
click at [449, 286] on div at bounding box center [445, 291] width 9 height 22
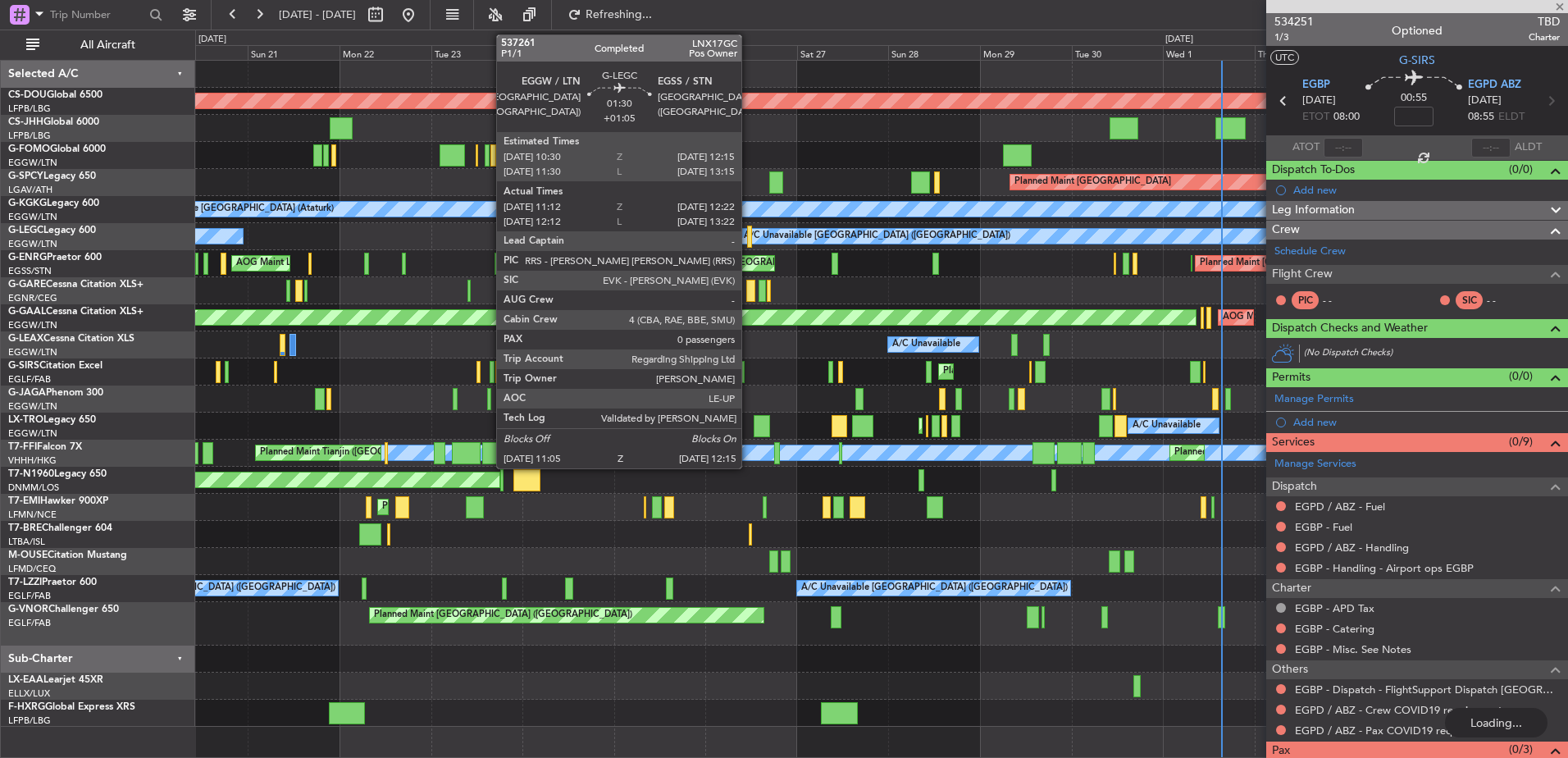
type input "+00:05"
type input "11:03"
type input "13:04"
type input "0"
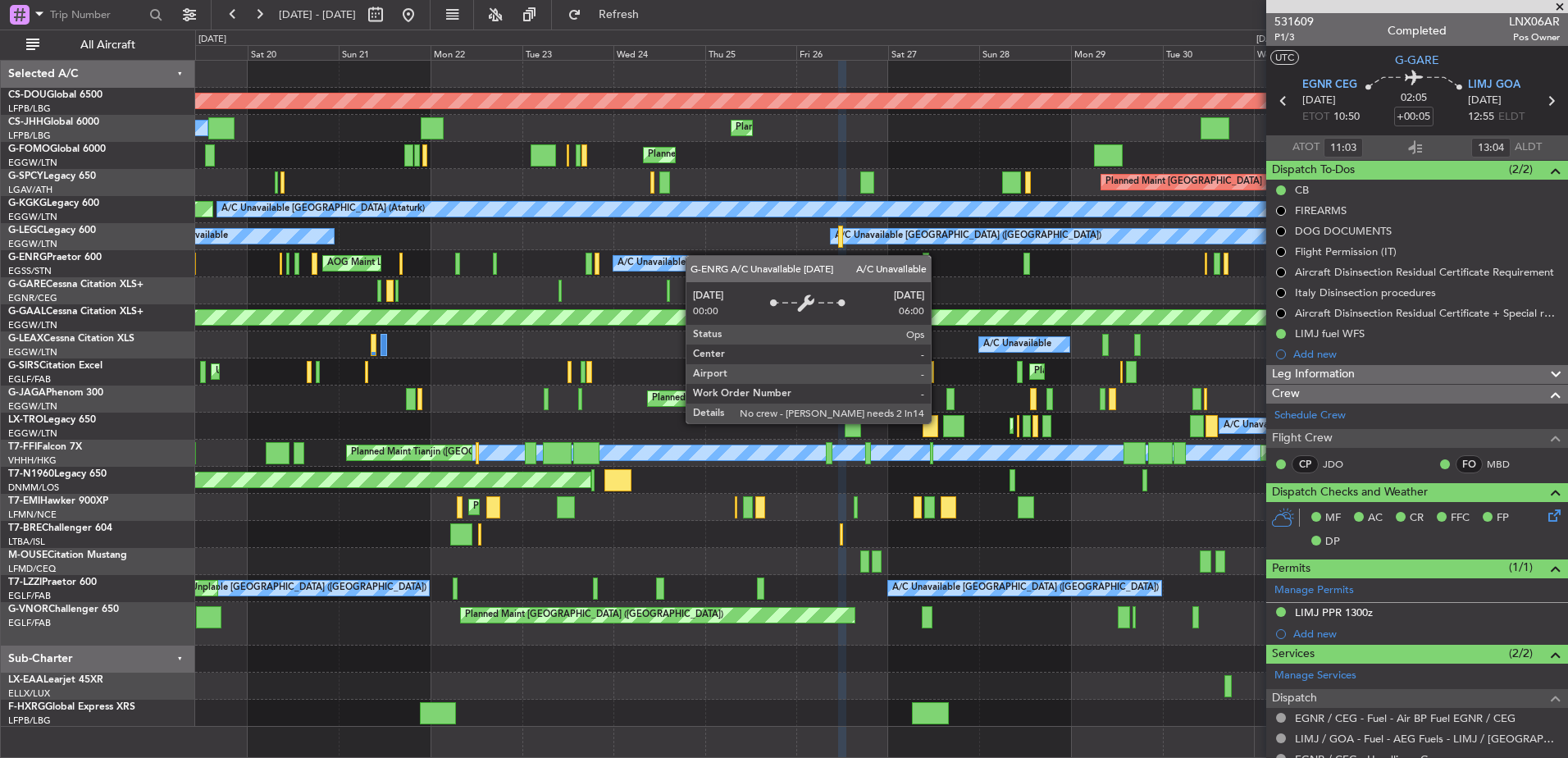
click at [968, 292] on div "Planned Maint London (Biggin Hill) Planned Maint Paris (Le Bourget) Owner Plann…" at bounding box center [882, 394] width 1372 height 665
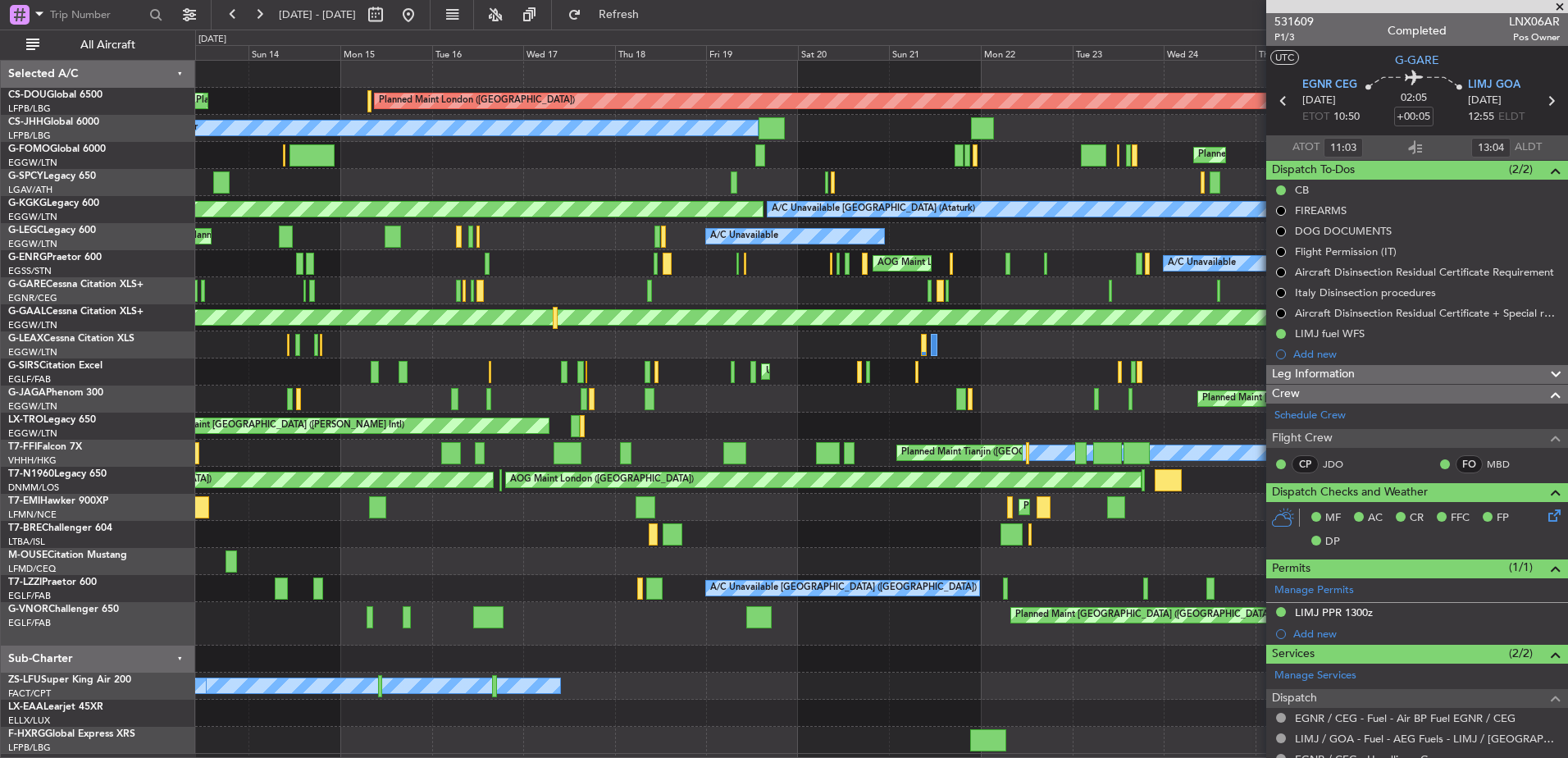
click at [655, 232] on div "A/C Unavailable London (Luton) A/C Unavailable Planned Maint London (Luton) Own…" at bounding box center [882, 237] width 1372 height 27
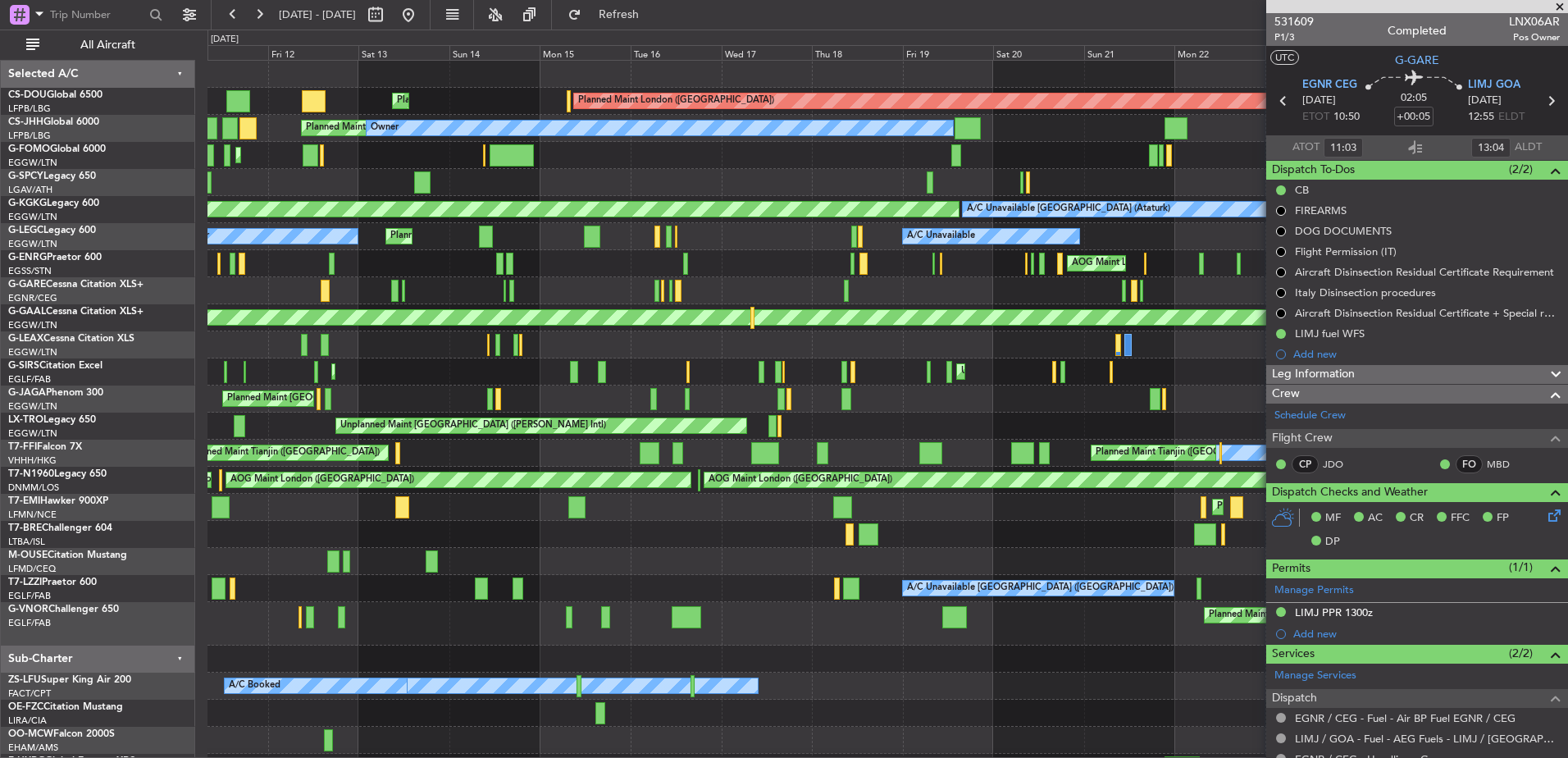
click at [920, 263] on div "Planned Maint London (Biggin Hill) Planned Maint Paris (Le Bourget) Planned Mai…" at bounding box center [888, 421] width 1360 height 720
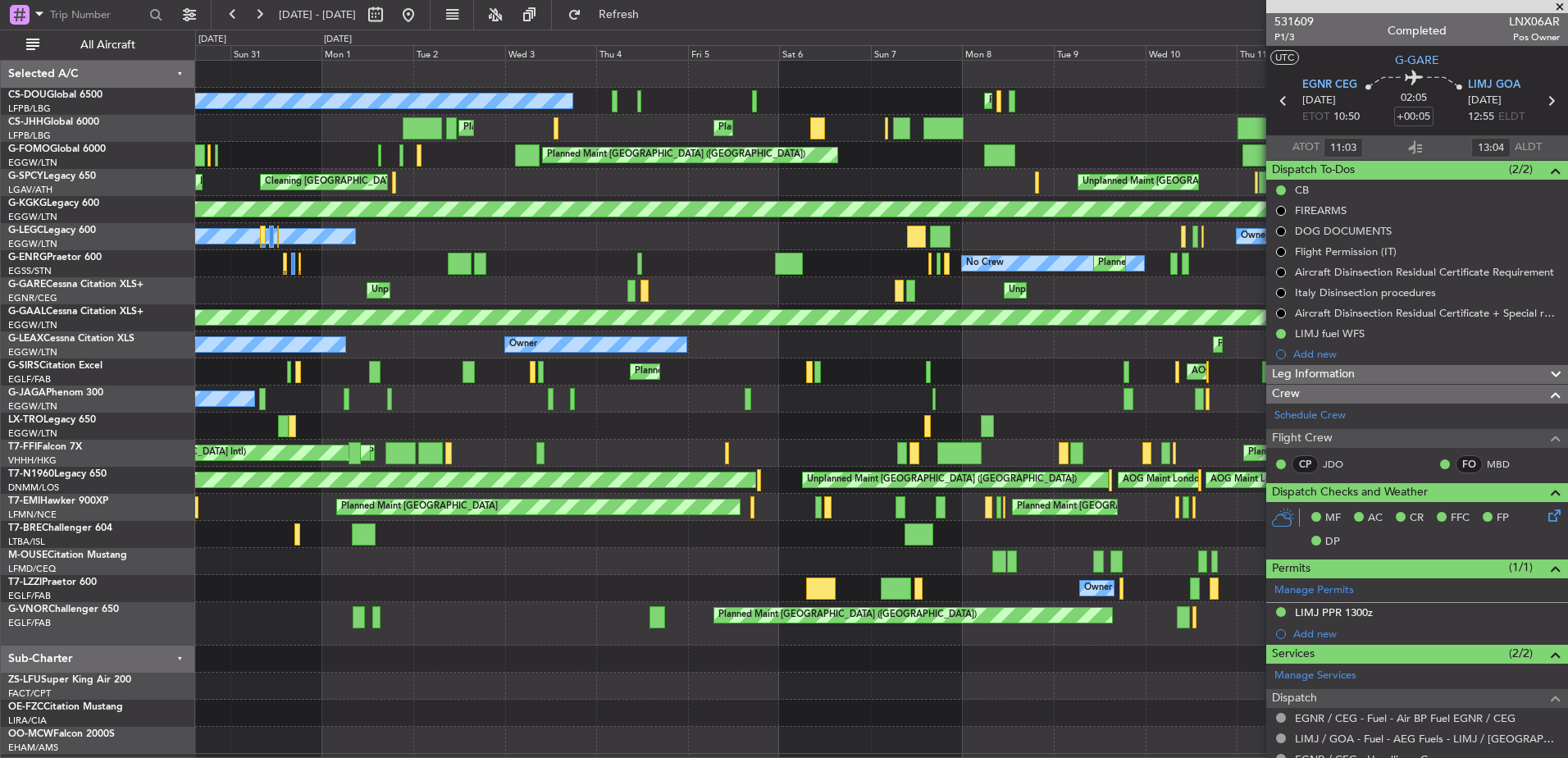
click at [871, 345] on div "Planned Maint Paris (Le Bourget) Planned Maint Paris (Le Bourget) Planned Maint…" at bounding box center [882, 407] width 1372 height 693
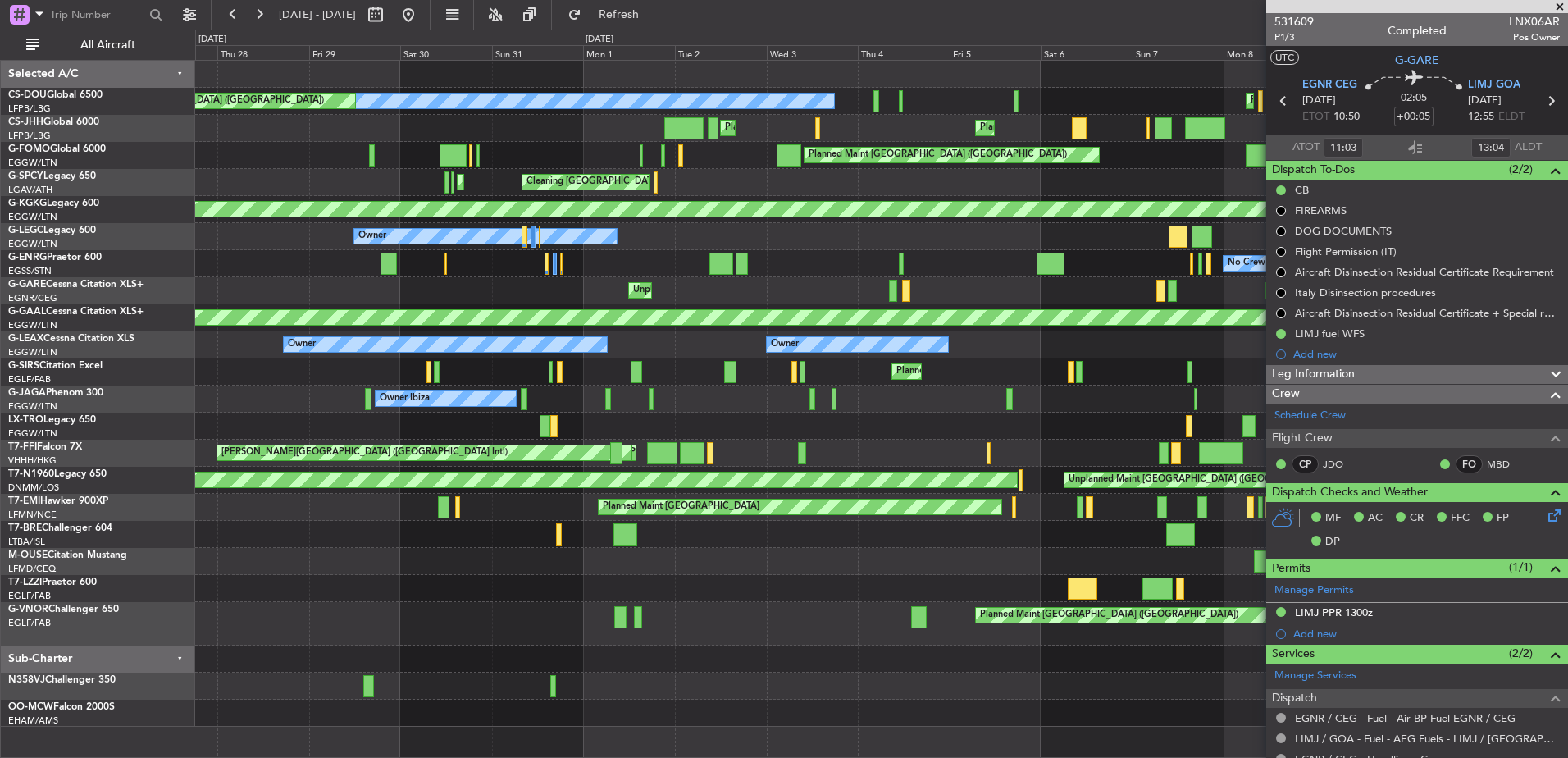
click at [846, 338] on div "Planned Maint Paris (Le Bourget) Planned Maint Paris (Le Bourget) No Crew Plann…" at bounding box center [882, 394] width 1372 height 665
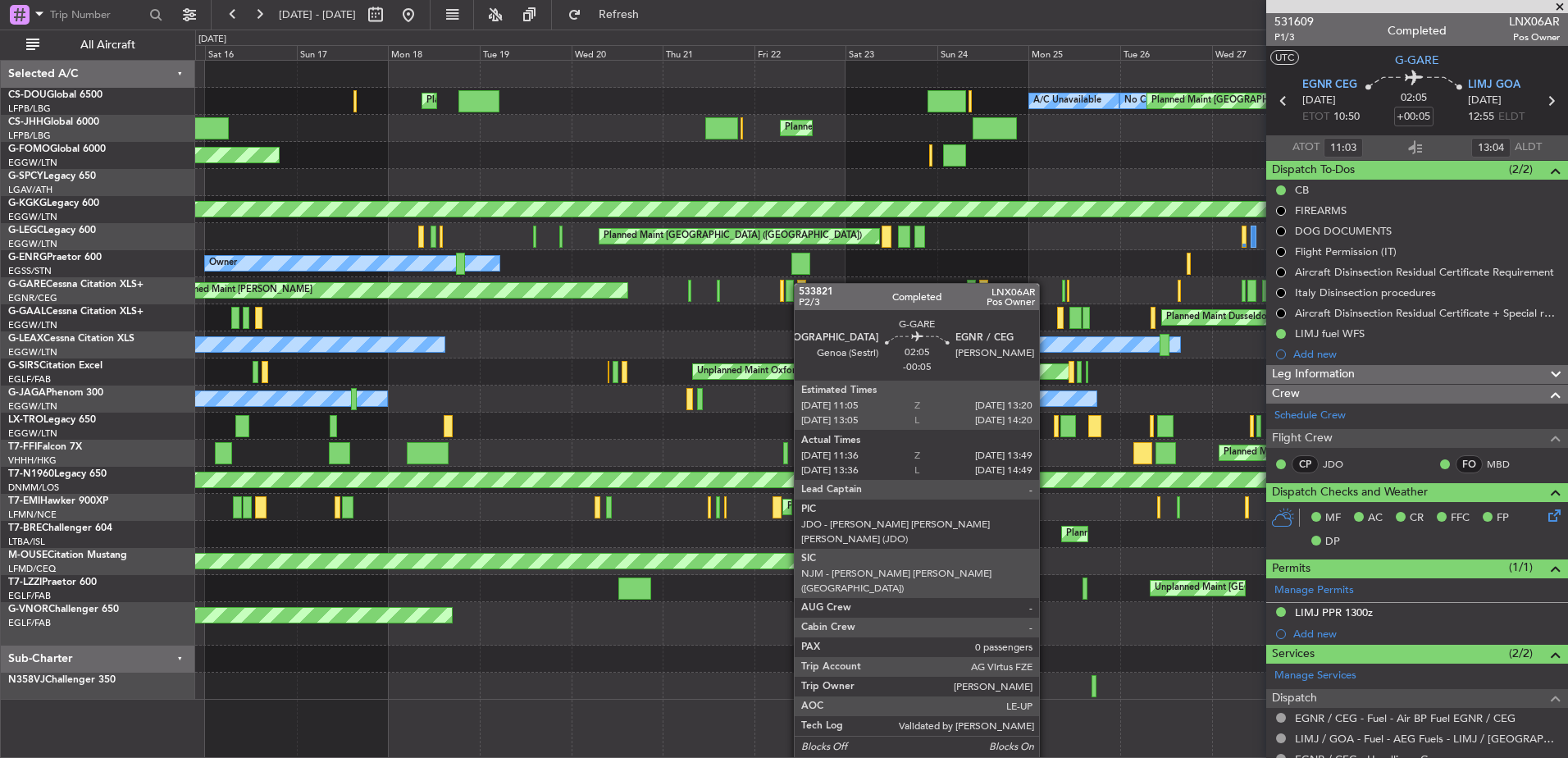
click at [806, 281] on div "No Crew Planned Maint Paris (Le Bourget) A/C Unavailable Planned Maint London (…" at bounding box center [882, 380] width 1372 height 639
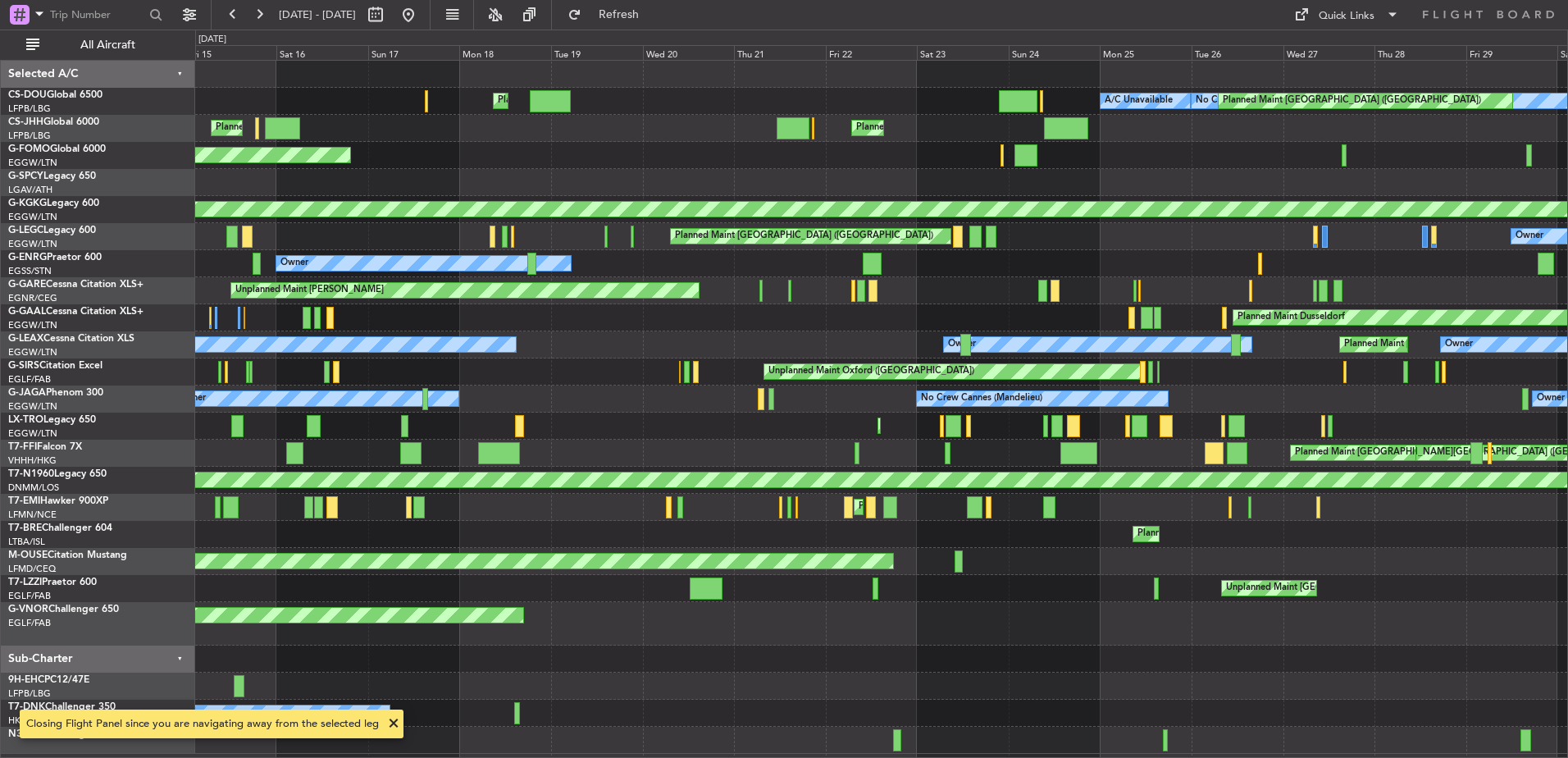
click at [638, 255] on div "Owner No Crew Planned Maint London (Stansted)" at bounding box center [882, 264] width 1372 height 27
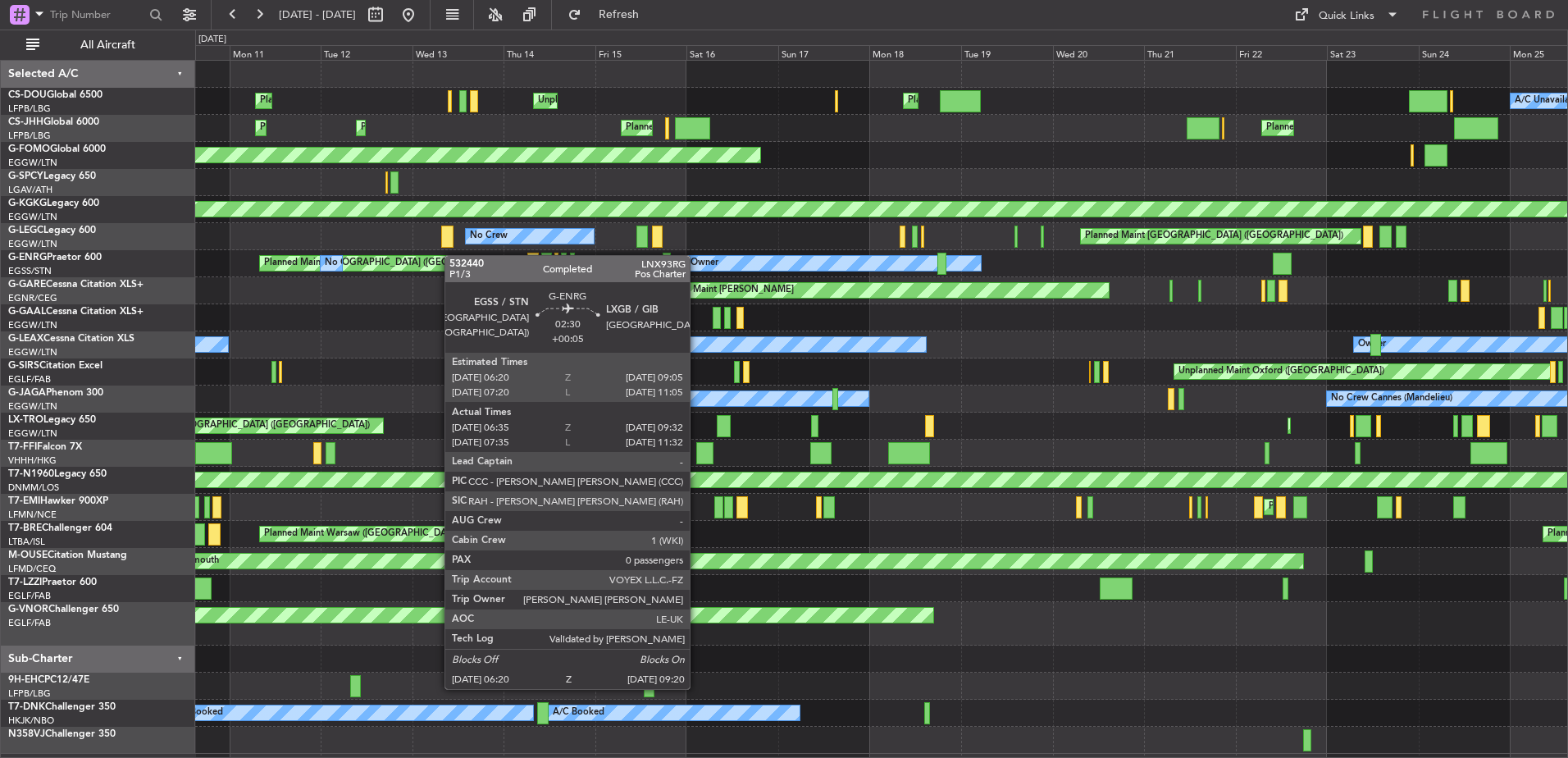
click at [737, 302] on div "A/C Unavailable Planned Maint London (Luton) Unplanned Maint Paris (Le Bourget)…" at bounding box center [882, 407] width 1372 height 693
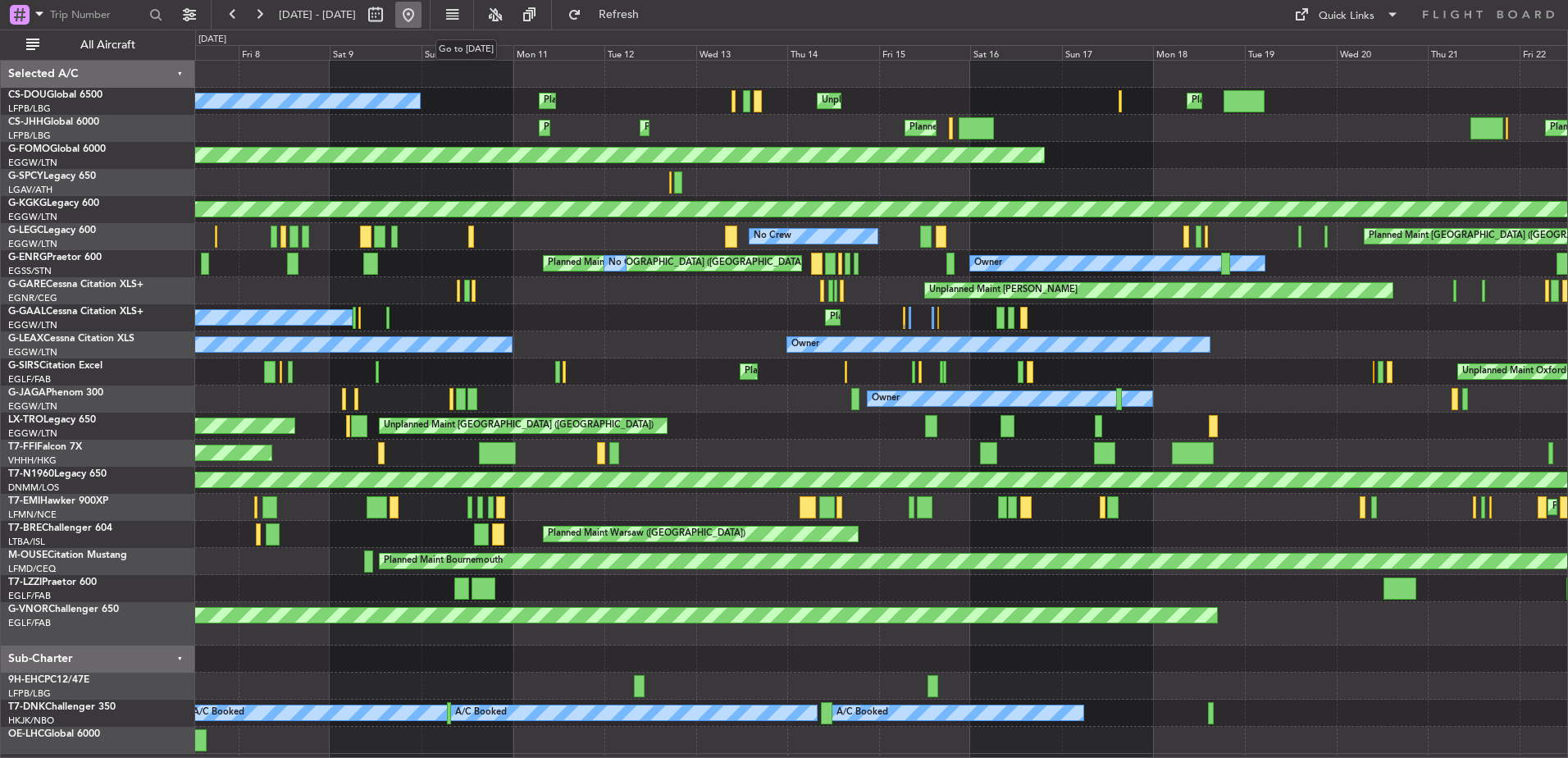
click at [422, 16] on button at bounding box center [408, 15] width 27 height 27
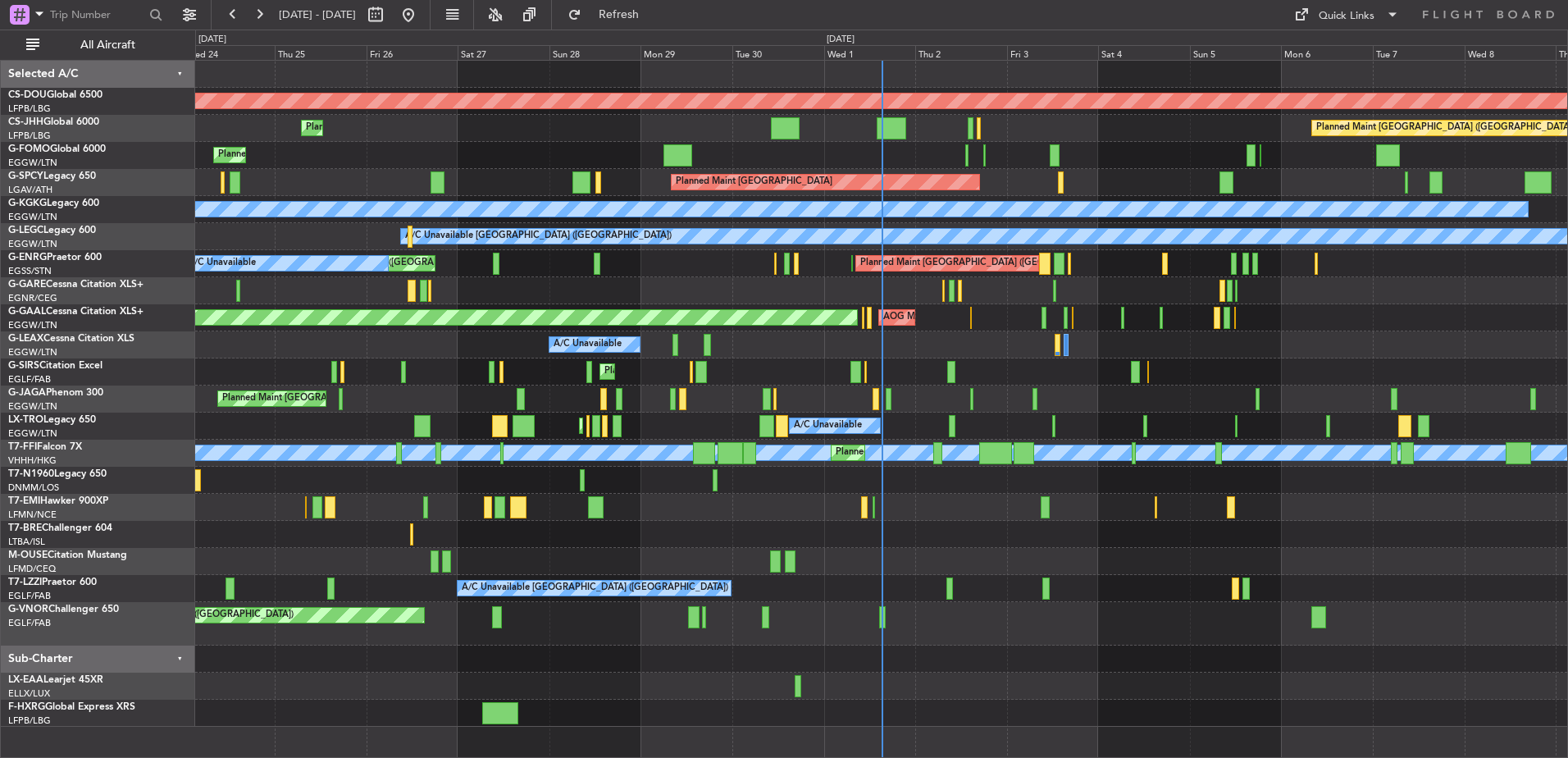
click at [637, 289] on div "Planned Maint London (Biggin Hill) Planned Maint Paris (Le Bourget) Planned Mai…" at bounding box center [882, 394] width 1372 height 665
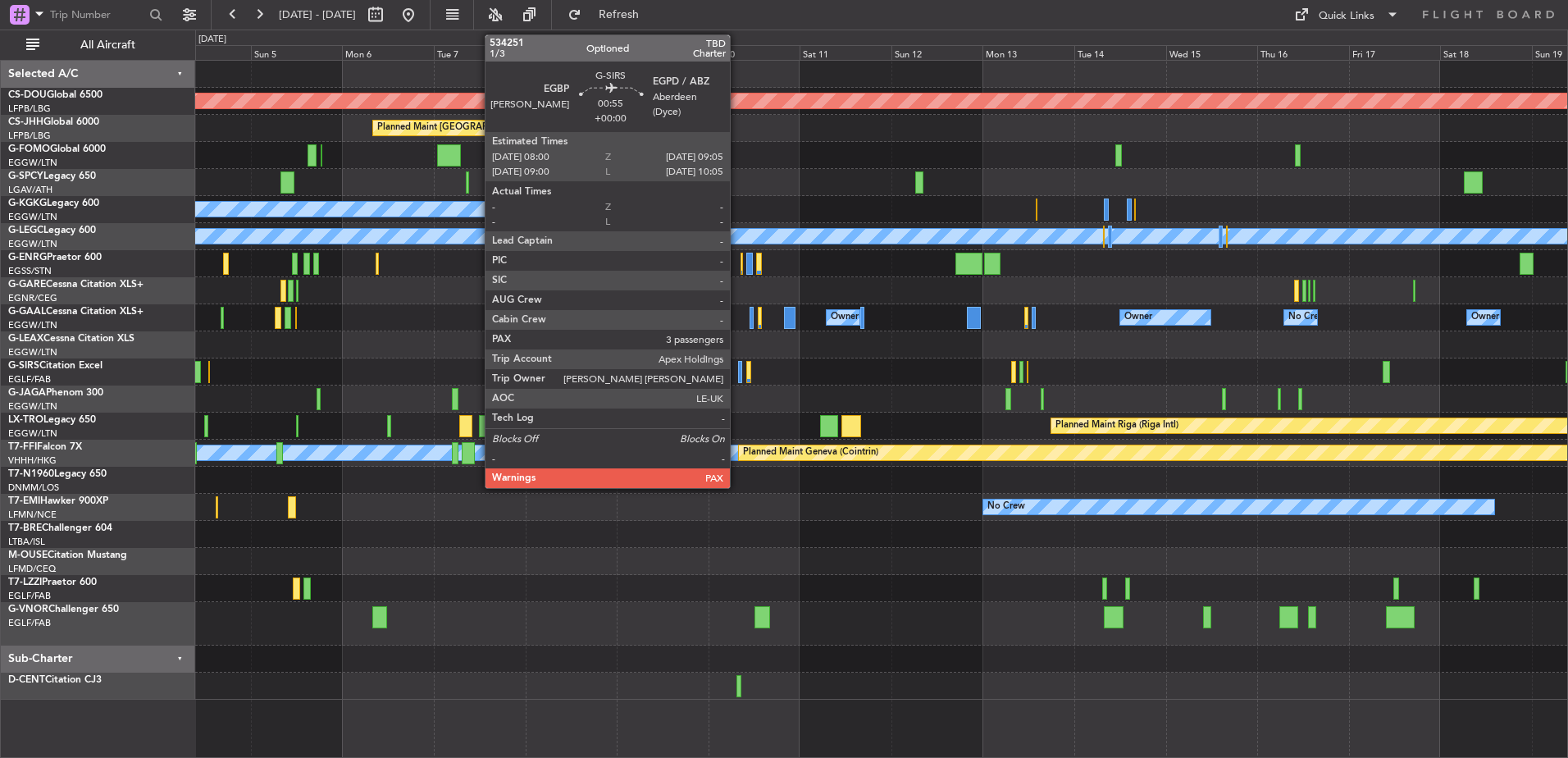
click at [739, 370] on div at bounding box center [741, 372] width 5 height 22
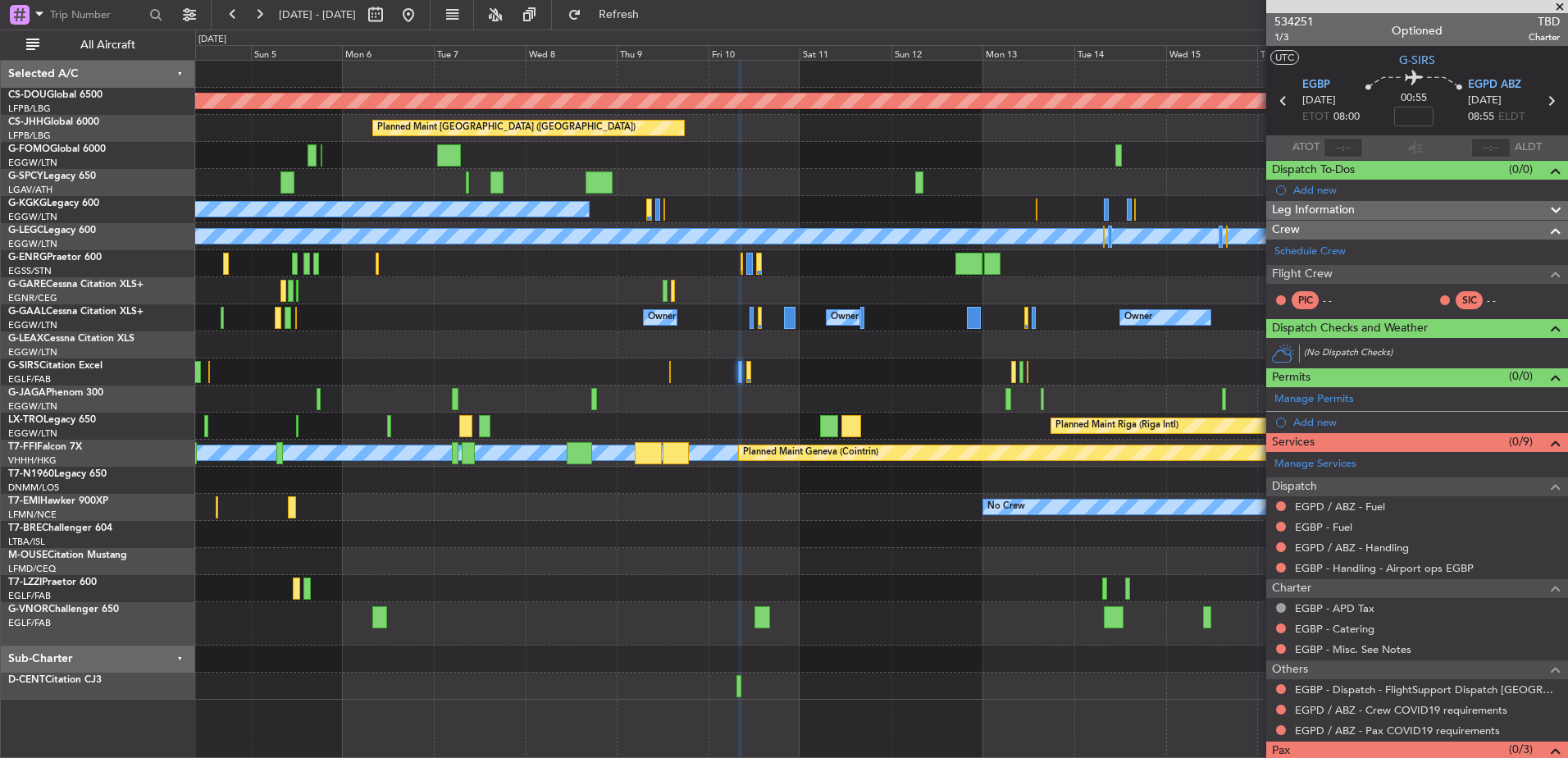
click at [1176, 580] on div "Planned Maint London (Biggin Hill) Planned Maint Paris (Le Bourget) Planned Mai…" at bounding box center [882, 380] width 1372 height 639
